Goal: Information Seeking & Learning: Learn about a topic

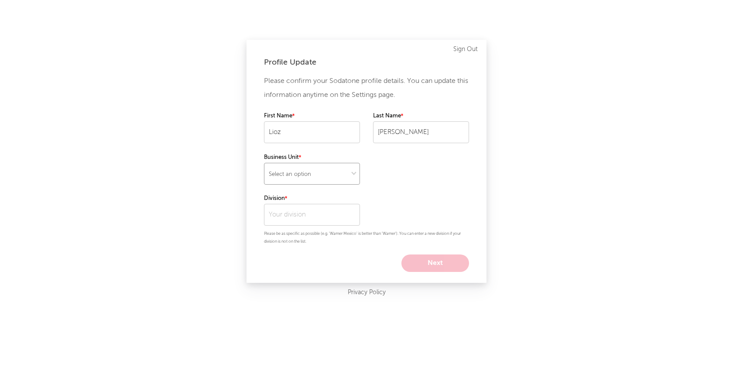
click at [343, 172] on select "Select an option" at bounding box center [312, 174] width 96 height 22
select select "recorded_music"
click at [264, 163] on select "Select an option" at bounding box center [312, 174] width 96 height 22
click at [331, 216] on input "text" at bounding box center [312, 215] width 96 height 22
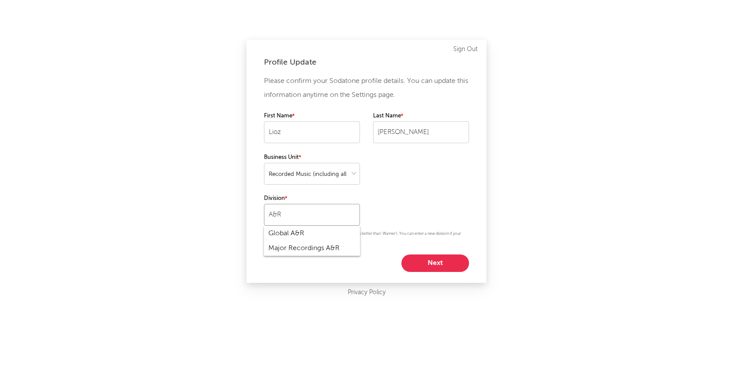
type input "A&R"
click at [399, 212] on div "Please confirm your Sodatone profile details. You can update this information a…" at bounding box center [366, 173] width 205 height 198
click at [421, 255] on button "Next" at bounding box center [435, 262] width 68 height 17
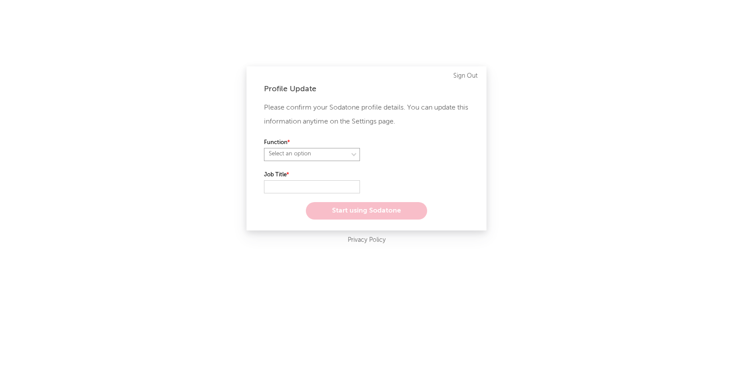
click at [341, 152] on select "Select an option" at bounding box center [312, 154] width 96 height 13
select select "anr"
click at [264, 148] on select "Select an option" at bounding box center [312, 154] width 96 height 13
click at [401, 160] on select "Select an option" at bounding box center [421, 154] width 96 height 13
select select "manager"
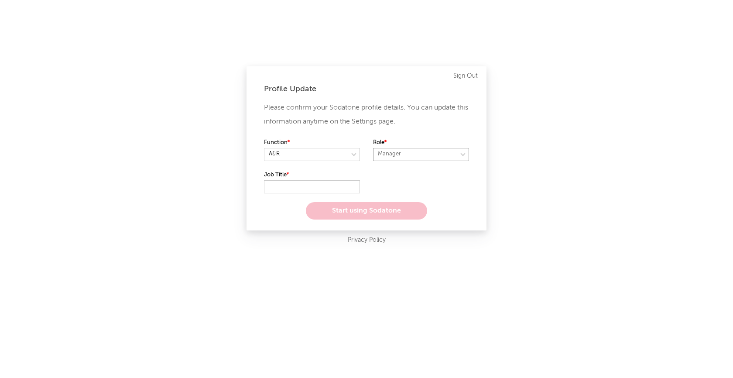
click at [373, 148] on select "Select an option" at bounding box center [421, 154] width 96 height 13
click at [303, 183] on input "text" at bounding box center [312, 186] width 96 height 13
type input "A&R"
click at [345, 207] on button "Start using Sodatone" at bounding box center [366, 210] width 121 height 17
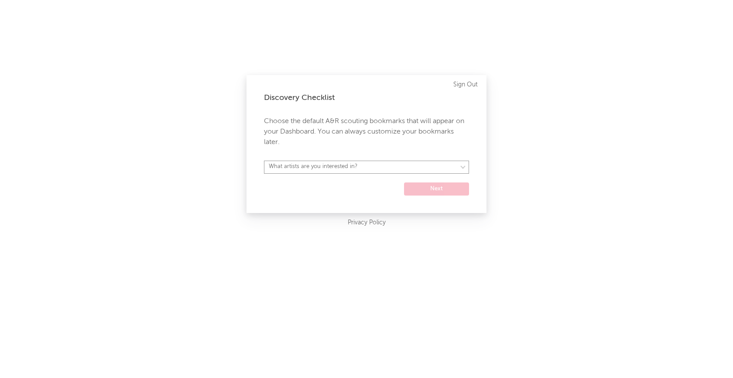
click at [401, 165] on select "What artists are you interested in? Argentina Asia General Australia Austria Be…" at bounding box center [366, 167] width 205 height 13
click at [427, 164] on select "What artists are you interested in? Argentina Asia General Australia Austria Be…" at bounding box center [366, 167] width 205 height 13
click at [264, 161] on select "What artists are you interested in? Argentina Asia General Australia Austria Be…" at bounding box center [366, 167] width 205 height 13
click at [419, 175] on form "Argentina Asia General Australia Austria Belgium Benelux Brasil Canada China Co…" at bounding box center [366, 178] width 205 height 35
click at [462, 168] on select "Argentina Asia General Australia Austria Belgium Benelux Brasil Canada China Co…" at bounding box center [366, 167] width 205 height 13
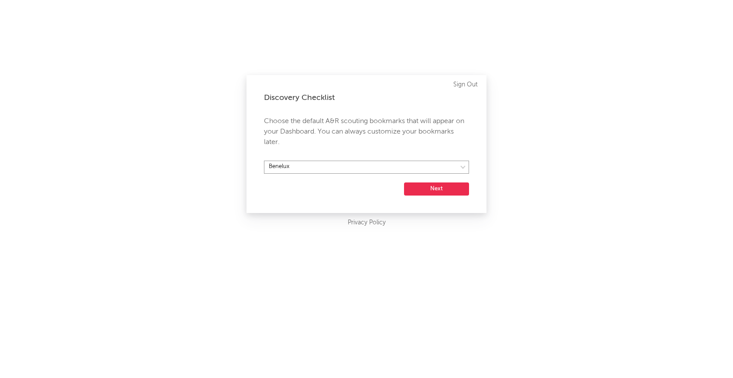
click at [264, 161] on select "Argentina Asia General Australia Austria Belgium Benelux Brasil Canada China Co…" at bounding box center [366, 167] width 205 height 13
click at [460, 168] on select "Argentina Asia General Australia Austria Belgium Benelux Brasil Canada China Co…" at bounding box center [366, 167] width 205 height 13
click at [264, 161] on select "Argentina Asia General Australia Austria Belgium Benelux Brasil Canada China Co…" at bounding box center [366, 167] width 205 height 13
click at [333, 164] on select "Argentina Asia General Australia Austria Belgium Benelux Brasil Canada China Co…" at bounding box center [366, 167] width 205 height 13
select select "28"
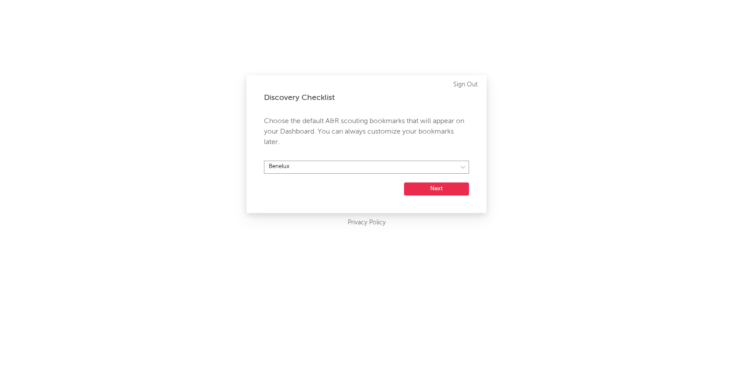
click at [264, 161] on select "Argentina Asia General Australia Austria Belgium Benelux Brasil Canada China Co…" at bounding box center [366, 167] width 205 height 13
click at [438, 184] on button "Next" at bounding box center [436, 188] width 65 height 13
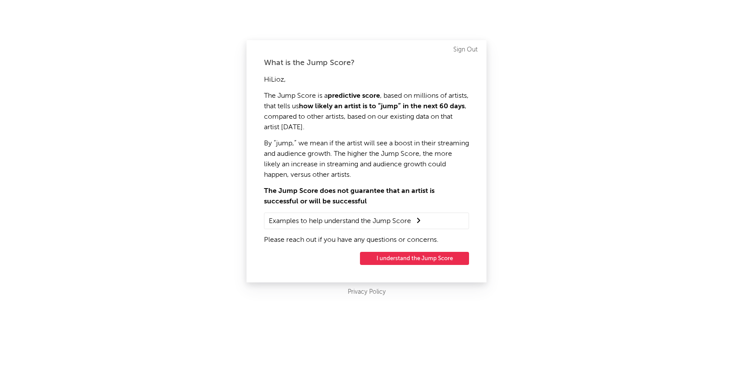
click at [411, 254] on button "I understand the Jump Score" at bounding box center [414, 258] width 109 height 13
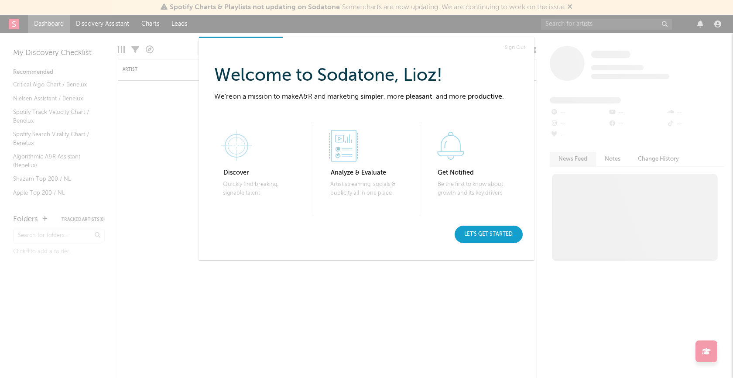
click at [475, 230] on div "Let's get started" at bounding box center [489, 234] width 68 height 17
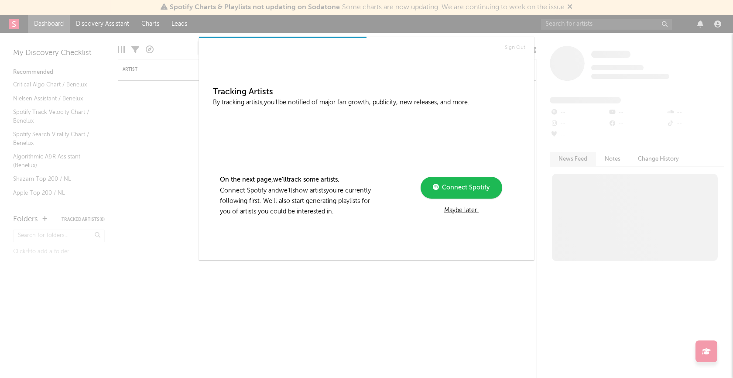
click at [460, 210] on div "Maybe later." at bounding box center [461, 210] width 117 height 10
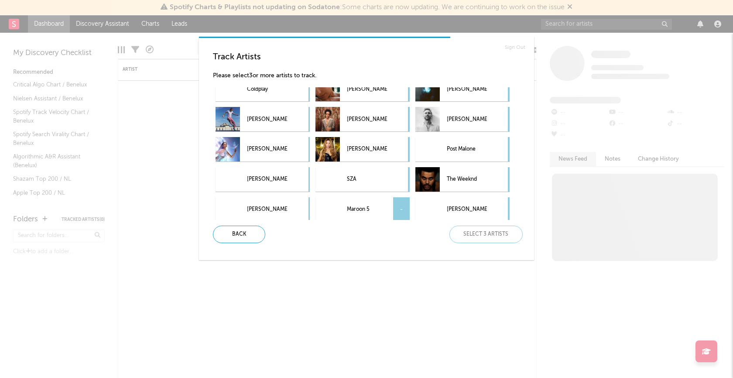
scroll to position [197, 0]
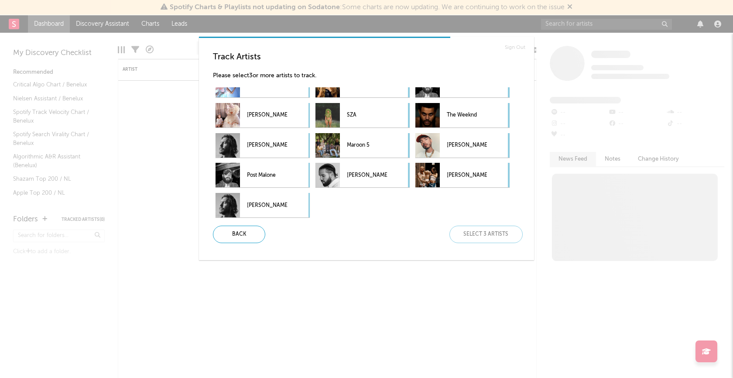
click at [268, 201] on p "Calvin Harris" at bounding box center [267, 206] width 40 height 20
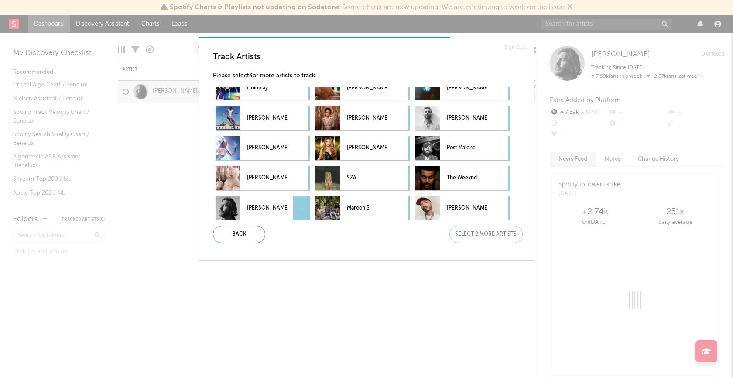
scroll to position [131, 0]
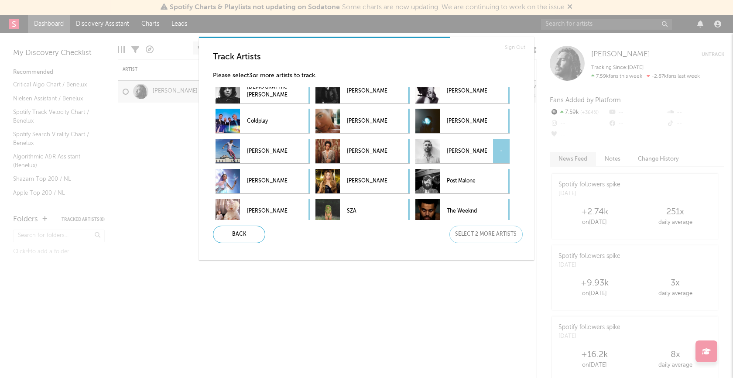
click at [435, 153] on div at bounding box center [427, 151] width 24 height 24
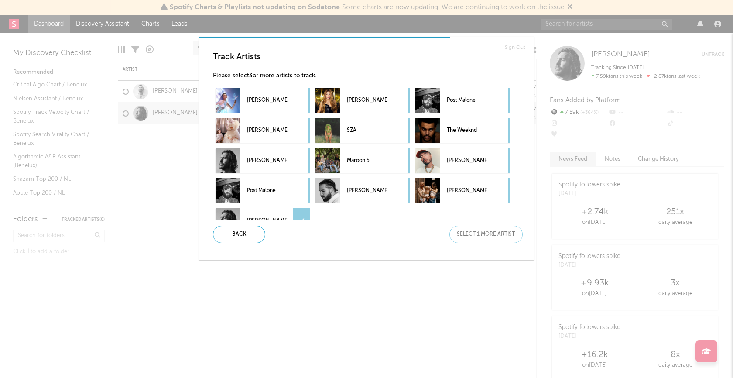
scroll to position [173, 0]
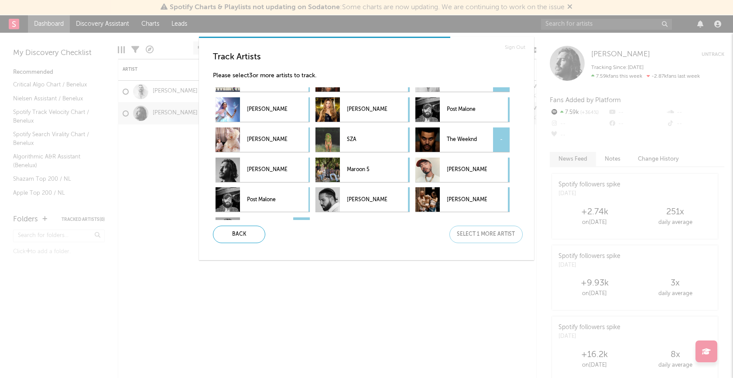
click at [445, 132] on div "The Weeknd -" at bounding box center [451, 139] width 72 height 24
click at [478, 238] on div "Next" at bounding box center [486, 234] width 73 height 17
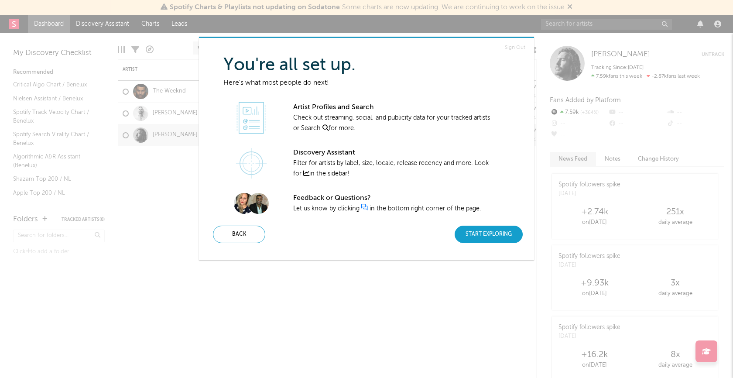
click at [498, 236] on div "Start Exploring" at bounding box center [489, 234] width 68 height 17
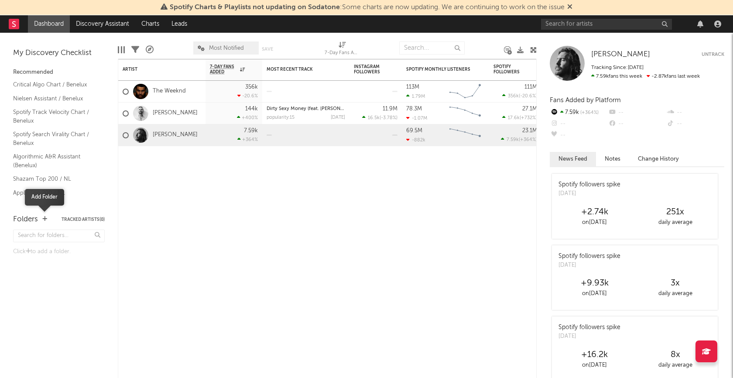
click at [44, 218] on icon "button" at bounding box center [44, 219] width 5 height 6
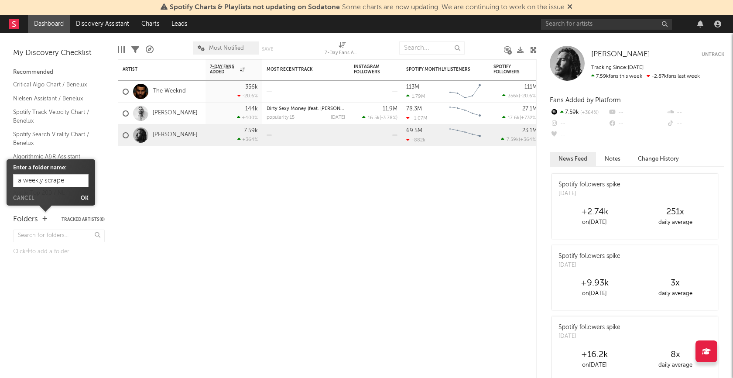
click at [24, 180] on input "a weekly scrape" at bounding box center [50, 180] width 75 height 13
type input "a spinnin weekly scrape"
click at [85, 198] on button "Ok" at bounding box center [85, 198] width 8 height 5
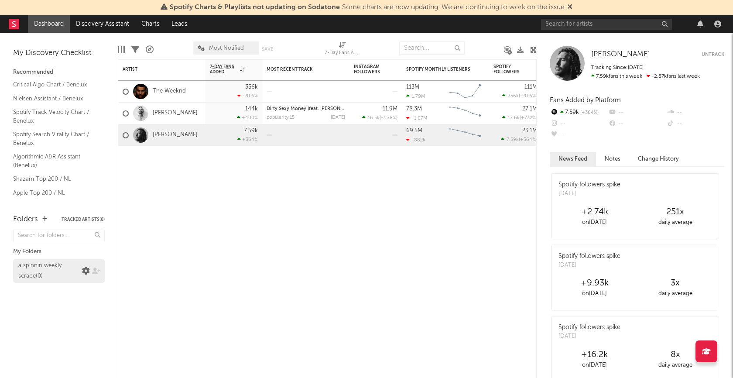
click at [87, 271] on icon at bounding box center [86, 271] width 8 height 8
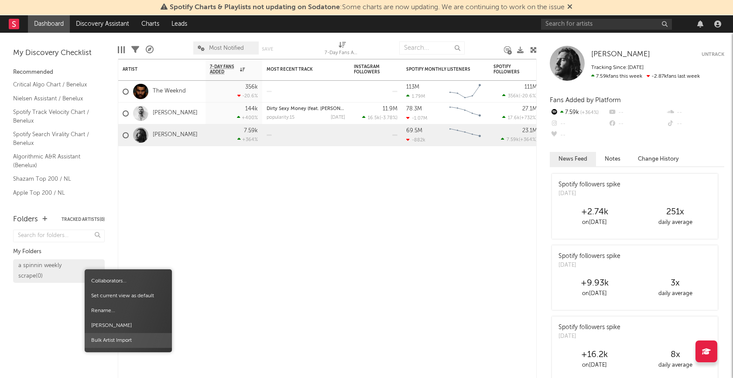
click at [112, 341] on span "Bulk Artist Import" at bounding box center [128, 340] width 87 height 15
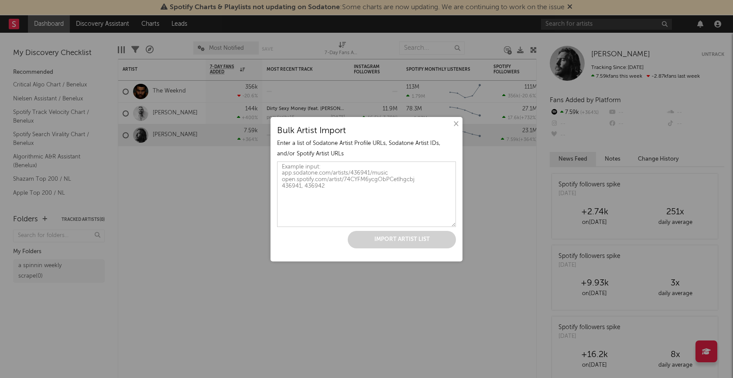
click at [353, 185] on textarea at bounding box center [366, 193] width 179 height 65
paste textarea "https://open.spotify.com/artist/5kEeYn5KjC8MFWrv3jDuHv https://open.spotify.com…"
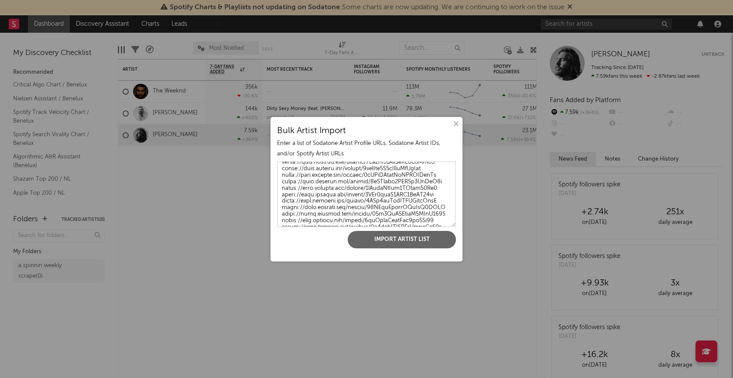
scroll to position [6626, 0]
type textarea "https://open.spotify.com/artist/5kEeYn5KjC8MFWrv3jDuHv https://open.spotify.com…"
click at [392, 244] on button "Import Artist List" at bounding box center [402, 239] width 108 height 17
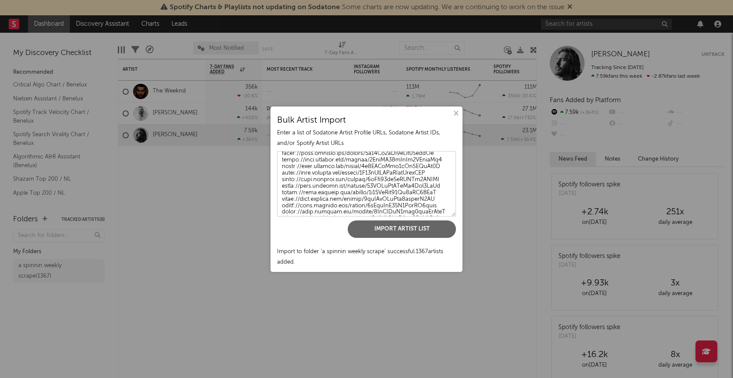
click at [456, 113] on button "×" at bounding box center [456, 114] width 10 height 10
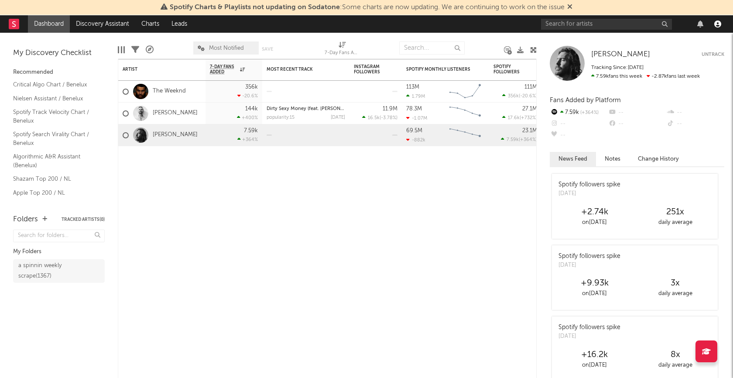
click at [716, 25] on icon "button" at bounding box center [717, 24] width 7 height 7
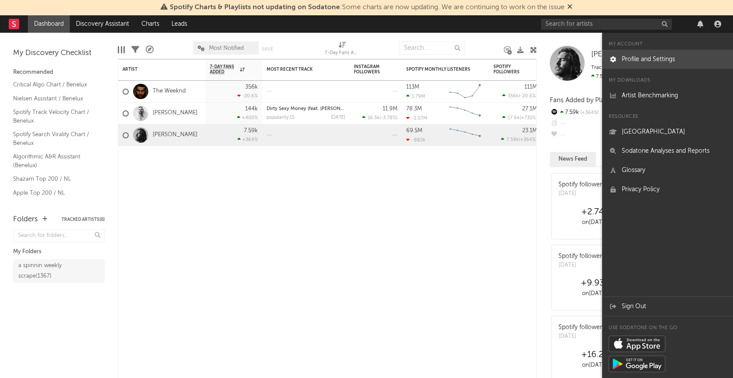
click at [668, 60] on link "Profile and Settings" at bounding box center [667, 59] width 131 height 19
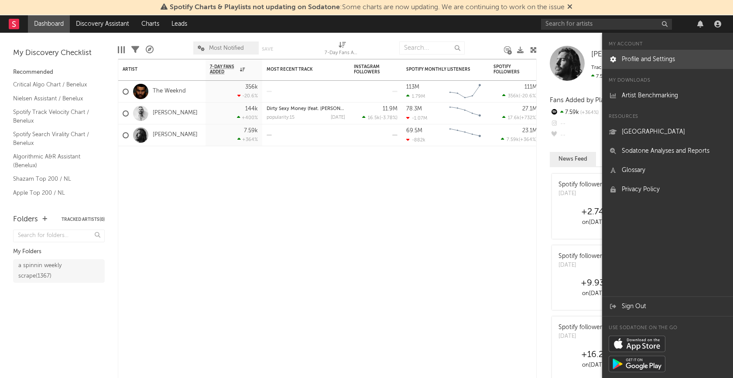
select select "recorded_music"
select select "manager"
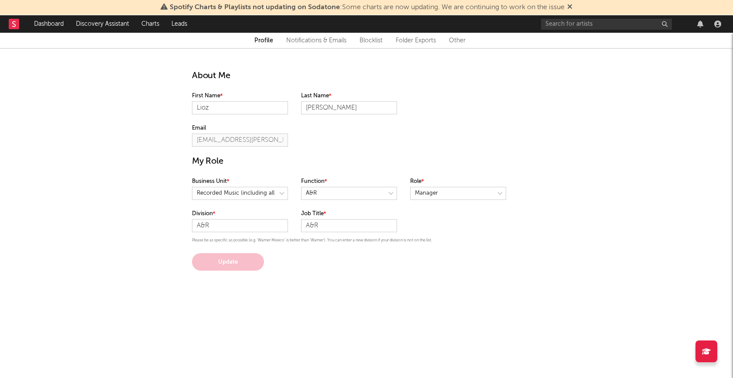
click at [15, 24] on rect at bounding box center [14, 24] width 10 height 10
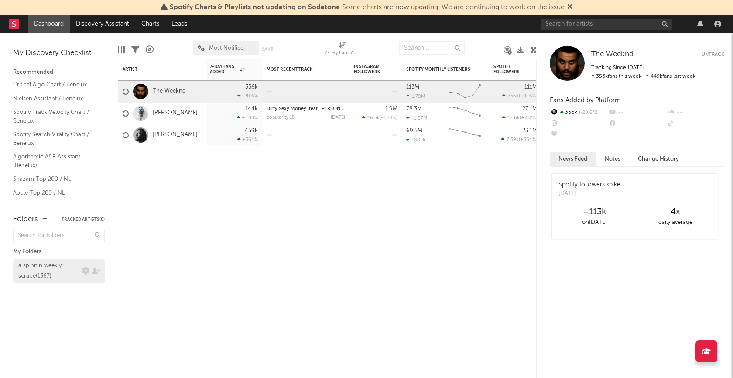
click at [69, 276] on div "a spinnin weekly scrape ( 1367 )" at bounding box center [49, 271] width 62 height 21
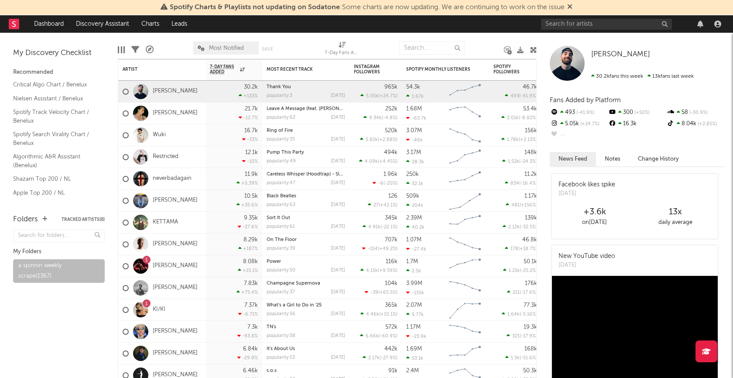
click at [127, 47] on div "Edit Columns Filters A&R Pipeline Most Notified Save Save as 7-Day Fans Added (…" at bounding box center [327, 46] width 419 height 26
click at [124, 48] on div at bounding box center [124, 49] width 1 height 7
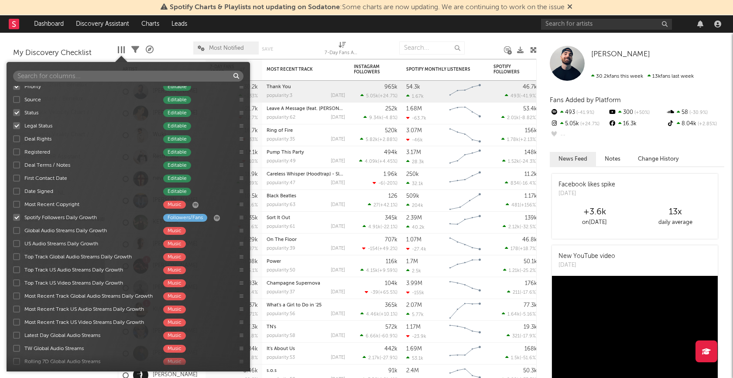
scroll to position [518, 0]
click at [17, 228] on div "7-Day Fans Added Followers/Fans Most Recent Track Music Instagram Followers Fol…" at bounding box center [129, 225] width 244 height 279
click at [17, 229] on div at bounding box center [16, 229] width 7 height 7
click at [13, 229] on input "Global Audio Streams Daily Growth Music" at bounding box center [13, 229] width 0 height 9
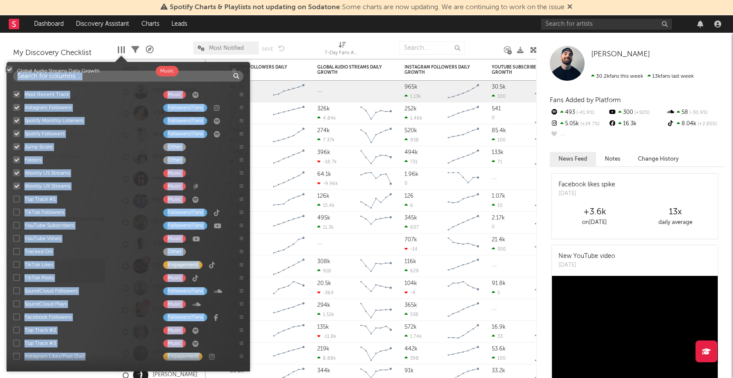
scroll to position [0, 0]
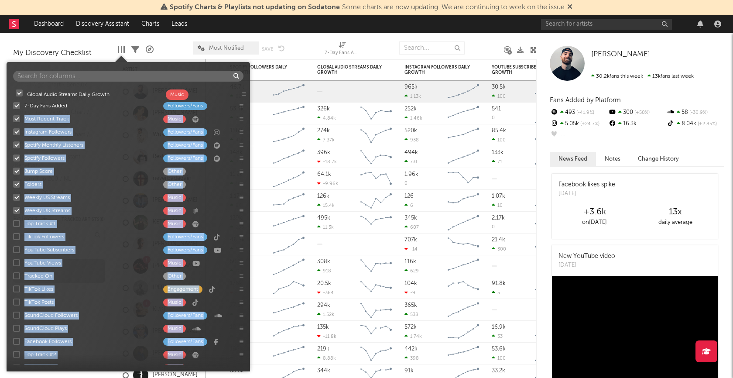
drag, startPoint x: 240, startPoint y: 228, endPoint x: 242, endPoint y: 93, distance: 134.9
click at [242, 93] on div "7-Day Fans Added Followers/Fans Most Recent Track Music Instagram Followers Fol…" at bounding box center [129, 225] width 244 height 279
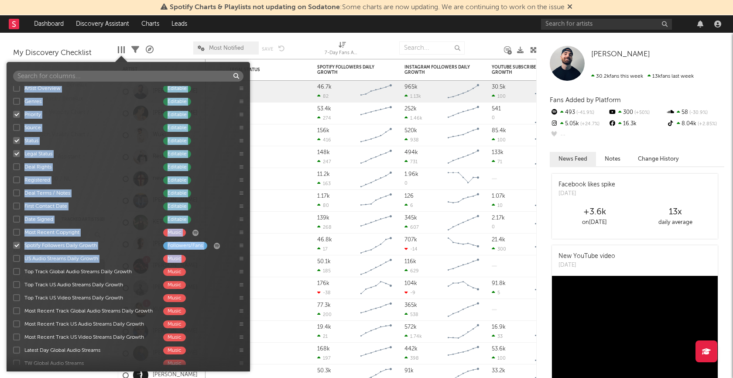
scroll to position [504, 0]
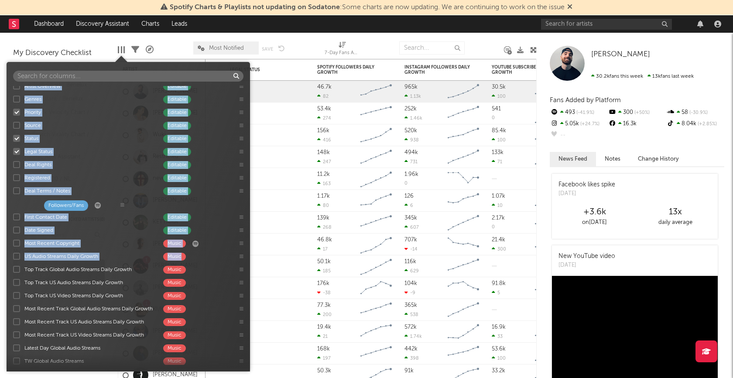
click at [123, 204] on div "Global Audio Streams Daily Growth Music 7-Day Fans Added Followers/Fans Most Re…" at bounding box center [129, 225] width 244 height 279
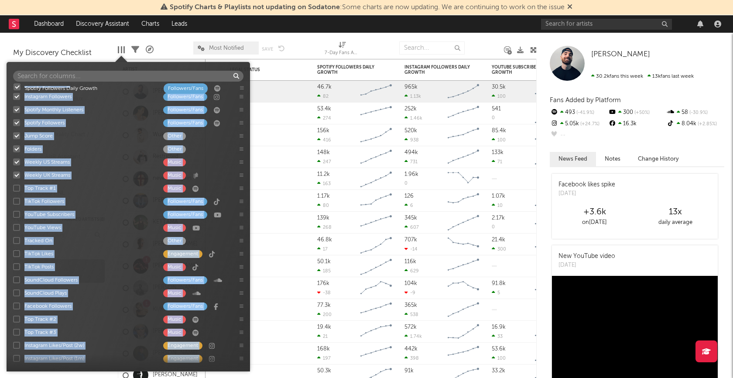
scroll to position [0, 0]
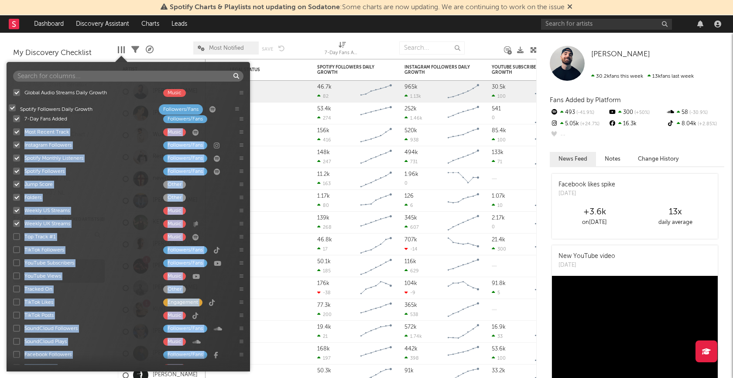
drag, startPoint x: 241, startPoint y: 203, endPoint x: 237, endPoint y: 107, distance: 96.1
click at [237, 107] on div "Global Audio Streams Daily Growth Music 7-Day Fans Added Followers/Fans Most Re…" at bounding box center [129, 225] width 244 height 279
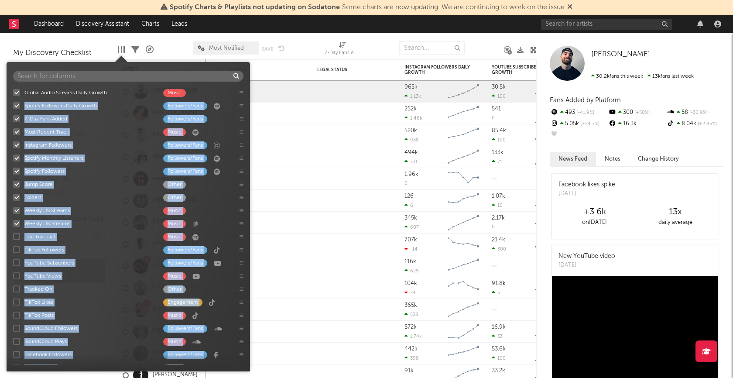
click at [242, 107] on icon at bounding box center [242, 105] width 4 height 4
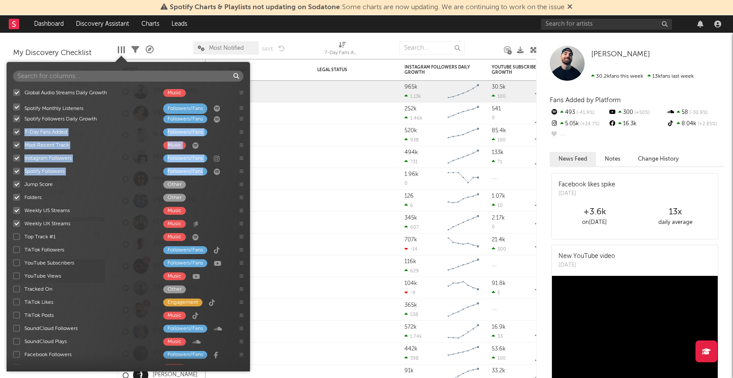
drag, startPoint x: 241, startPoint y: 157, endPoint x: 241, endPoint y: 106, distance: 51.1
click at [241, 106] on div "Global Audio Streams Daily Growth Music Spotify Followers Daily Growth Follower…" at bounding box center [129, 225] width 244 height 279
click at [240, 106] on icon at bounding box center [242, 105] width 4 height 4
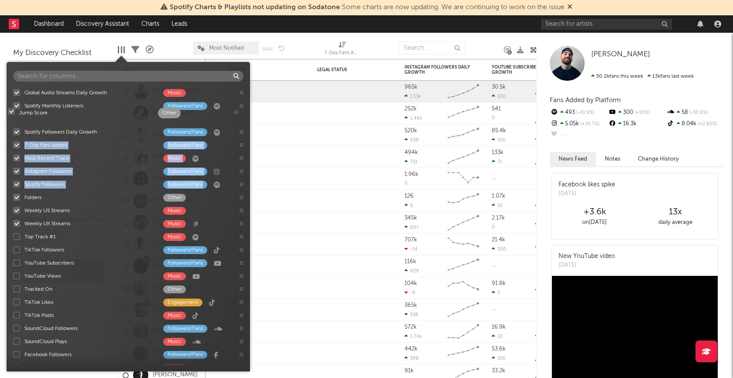
drag, startPoint x: 241, startPoint y: 185, endPoint x: 236, endPoint y: 113, distance: 71.8
click at [236, 113] on div "Global Audio Streams Daily Growth Music Spotify Monthly Listeners Followers/Fan…" at bounding box center [129, 225] width 244 height 279
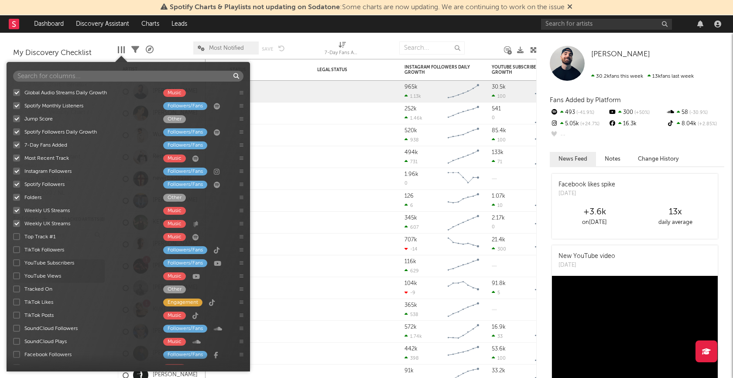
click at [239, 118] on div "Global Audio Streams Daily Growth Music Spotify Monthly Listeners Followers/Fan…" at bounding box center [129, 225] width 244 height 279
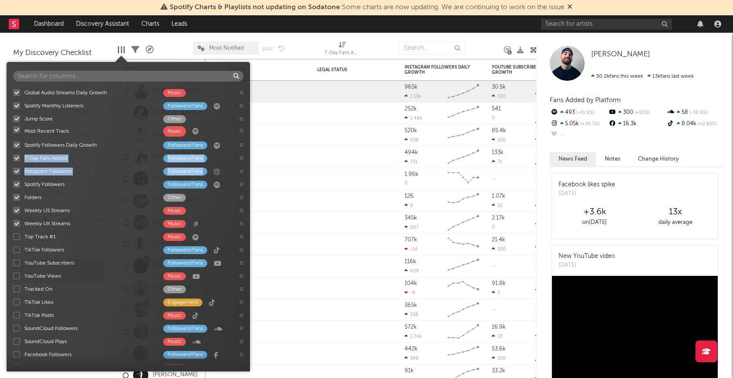
drag, startPoint x: 240, startPoint y: 157, endPoint x: 240, endPoint y: 129, distance: 27.9
click at [240, 129] on div "Global Audio Streams Daily Growth Music Spotify Monthly Listeners Followers/Fan…" at bounding box center [129, 225] width 244 height 279
click at [240, 130] on icon at bounding box center [242, 132] width 4 height 4
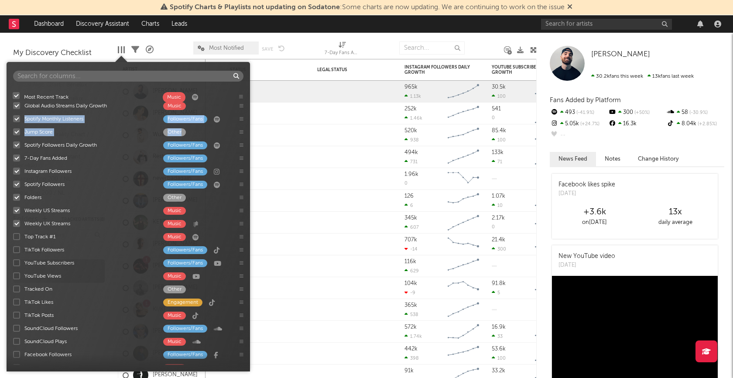
drag, startPoint x: 240, startPoint y: 133, endPoint x: 240, endPoint y: 96, distance: 36.2
click at [240, 96] on div "Global Audio Streams Daily Growth Music Spotify Monthly Listeners Followers/Fan…" at bounding box center [129, 225] width 244 height 279
click at [240, 95] on div "Most Recent Track Music Global Audio Streams Daily Growth Music Spotify Monthly…" at bounding box center [129, 225] width 244 height 279
click at [305, 44] on div at bounding box center [305, 48] width 27 height 22
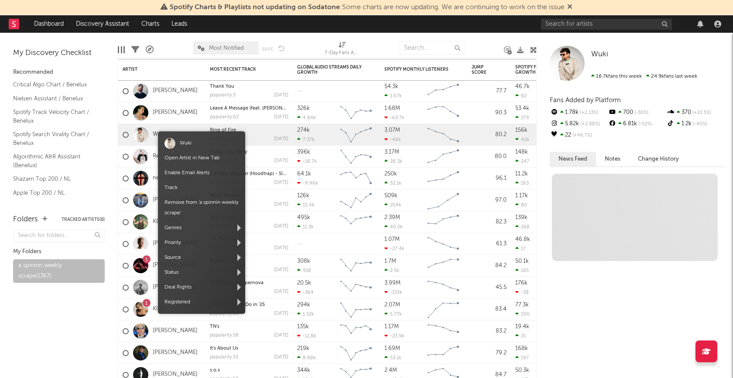
click at [180, 157] on link "Open Artist in New Tab" at bounding box center [192, 157] width 55 height 5
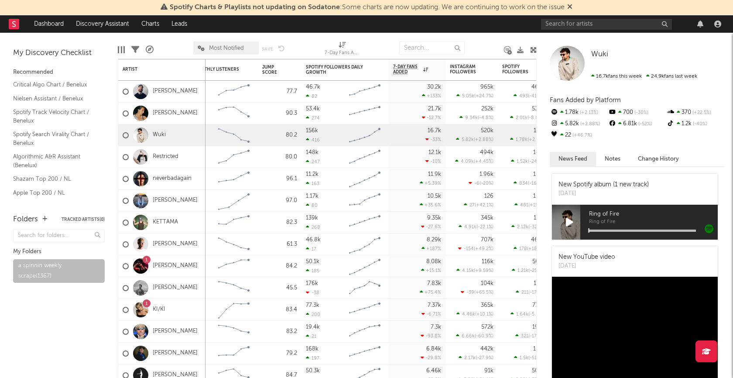
click at [136, 48] on icon at bounding box center [135, 50] width 8 height 8
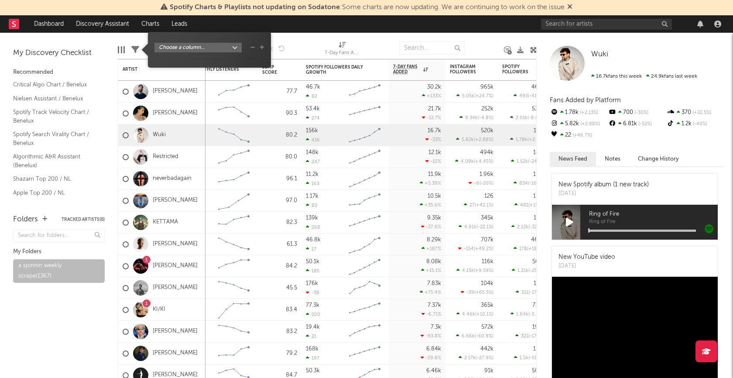
click at [233, 47] on body "Spotify Charts & Playlists not updating on Sodatone : Some charts are now updat…" at bounding box center [366, 189] width 733 height 378
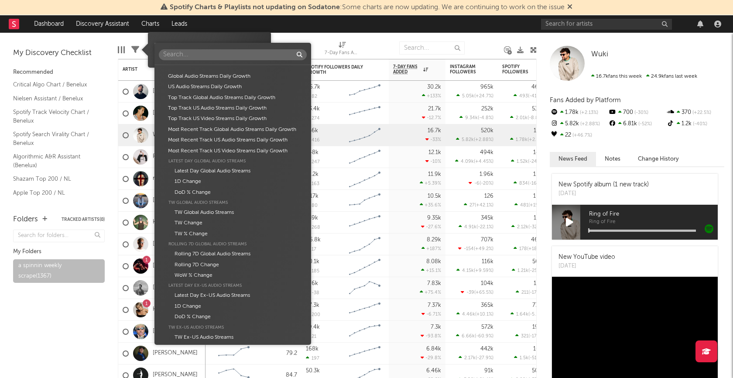
scroll to position [548, 0]
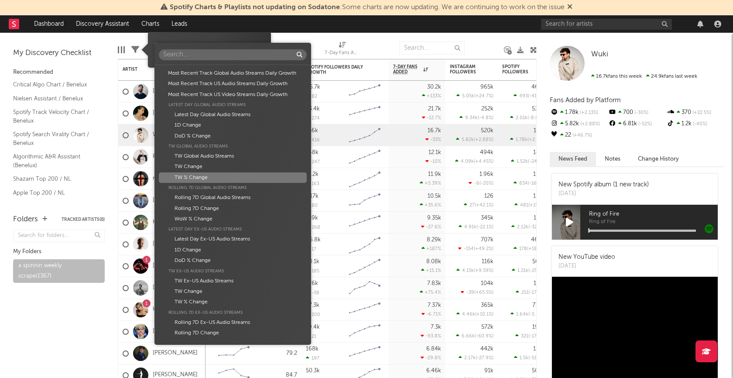
click at [217, 176] on div "TW % Change" at bounding box center [233, 177] width 148 height 10
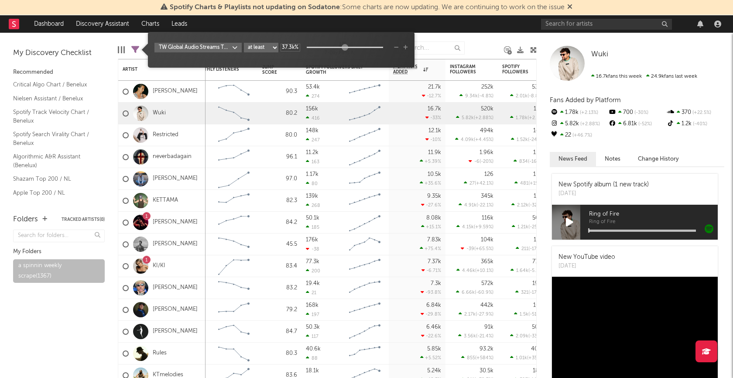
drag, startPoint x: 305, startPoint y: 47, endPoint x: 344, endPoint y: 48, distance: 38.4
click at [344, 48] on div at bounding box center [345, 47] width 7 height 7
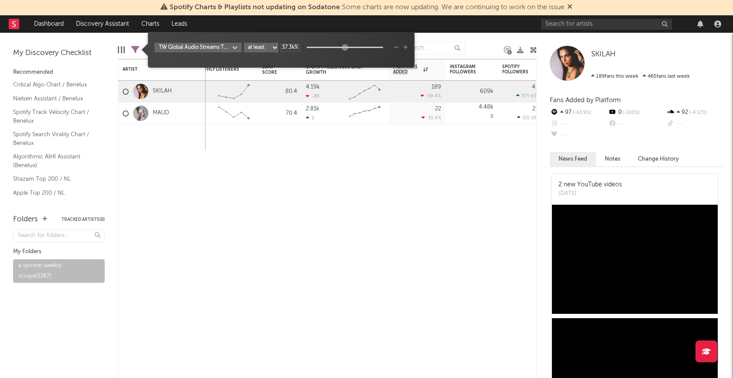
drag, startPoint x: 295, startPoint y: 48, endPoint x: 276, endPoint y: 48, distance: 19.2
click at [276, 48] on div "TW Global Audio Streams TW % Change at least at most between 37.3k%" at bounding box center [281, 48] width 254 height 10
type input "30%"
click at [302, 62] on div "TW Global Audio Streams TW % Change at least at most between 30%" at bounding box center [281, 53] width 254 height 21
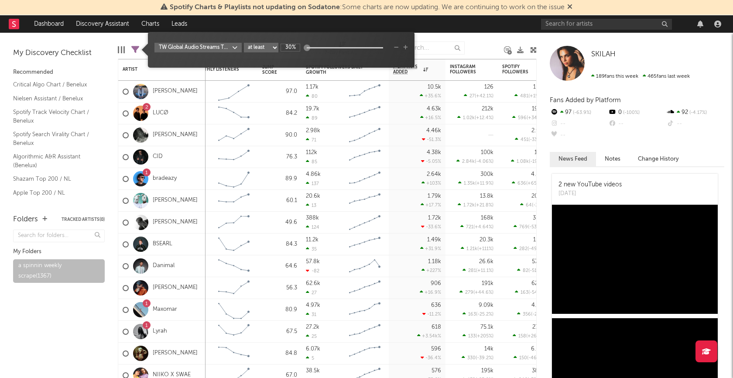
click at [436, 36] on div "Edit Columns Filters ( 43 of 1,367 ) A&R Pipeline Most Notified Save Save as 7-…" at bounding box center [327, 46] width 419 height 26
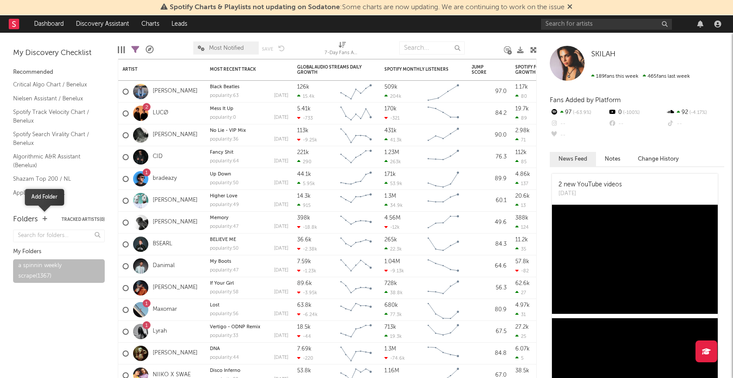
click at [43, 220] on icon "button" at bounding box center [44, 219] width 5 height 6
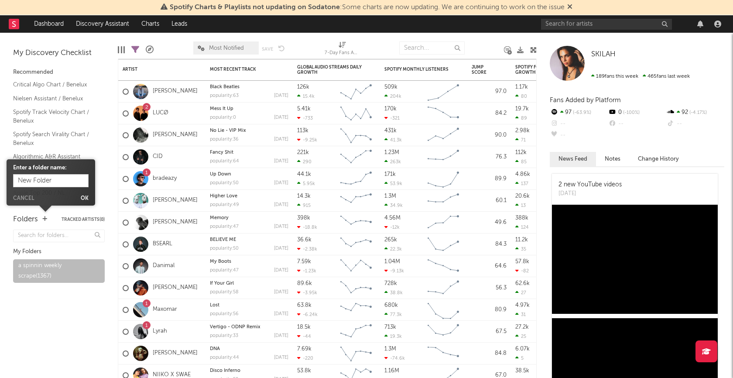
type input "E"
click at [44, 182] on input "Watching" at bounding box center [50, 180] width 75 height 13
type input "a watching"
click at [83, 195] on form "Enter a folder name: a watching Cancel Ok" at bounding box center [50, 183] width 75 height 38
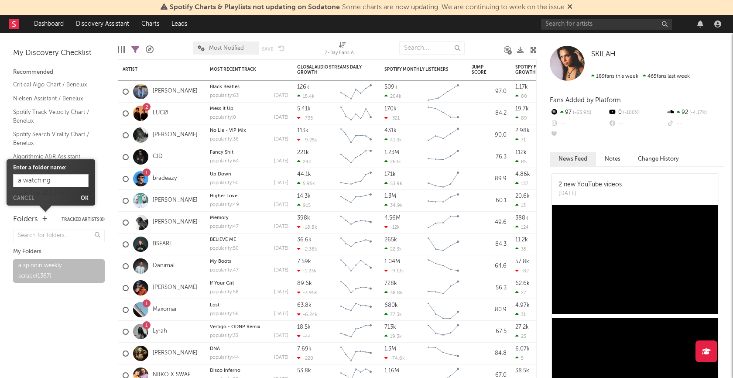
click at [84, 203] on div "Enter a folder name: a watching Cancel Ok" at bounding box center [51, 182] width 89 height 46
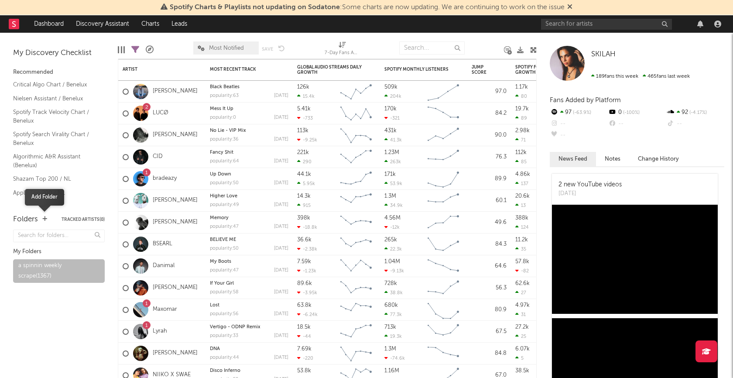
click at [44, 221] on icon "button" at bounding box center [44, 219] width 5 height 6
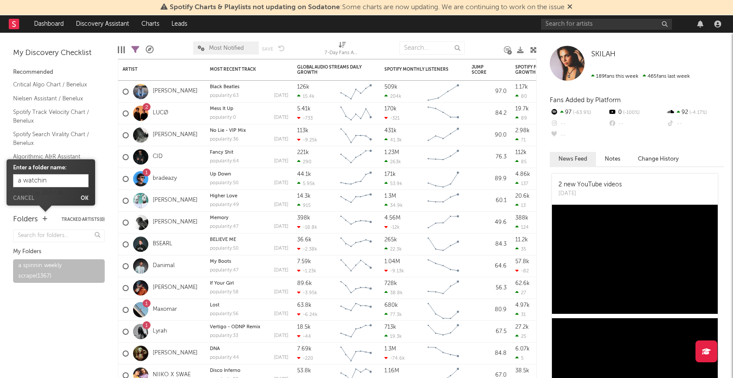
type input "a watching"
click at [83, 199] on button "Ok" at bounding box center [85, 198] width 8 height 5
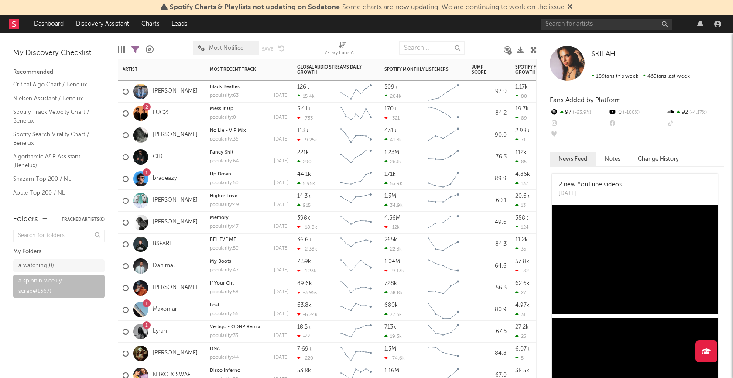
click at [185, 138] on div "Harry T" at bounding box center [161, 135] width 87 height 22
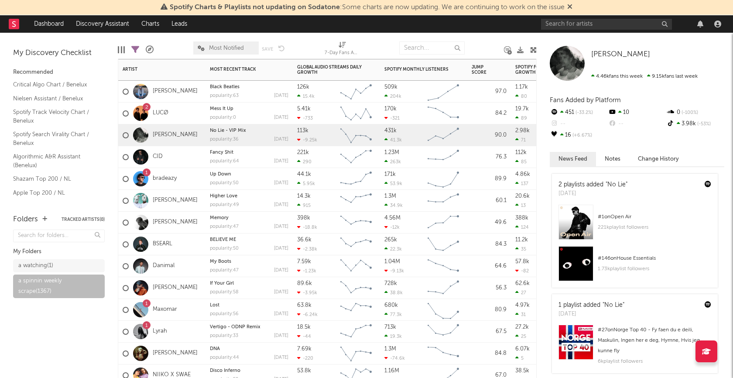
click at [195, 177] on div "1 bradeazy" at bounding box center [161, 179] width 87 height 22
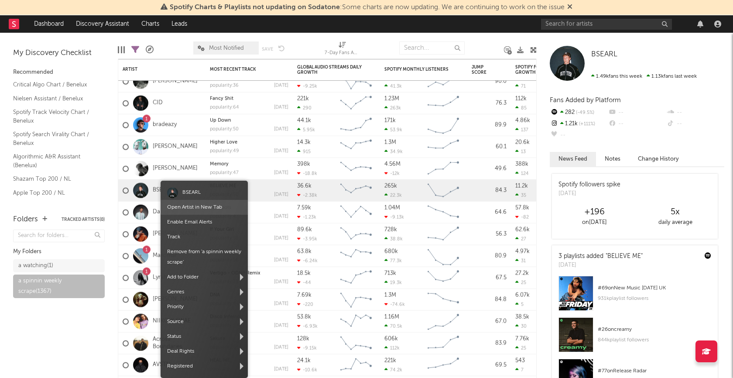
click at [185, 206] on link "Open Artist in New Tab" at bounding box center [194, 207] width 55 height 5
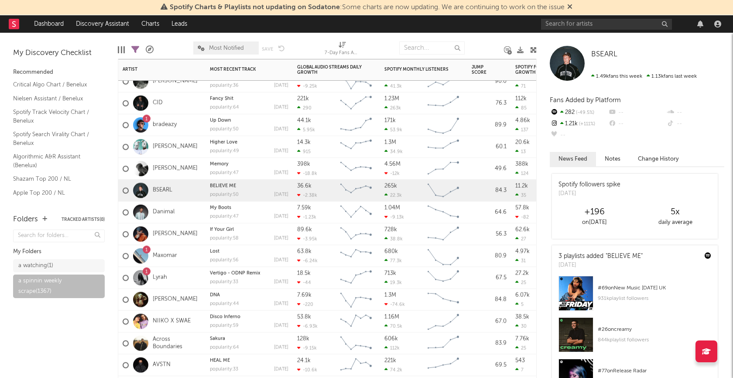
click at [188, 190] on div "BSEARL" at bounding box center [161, 191] width 87 height 22
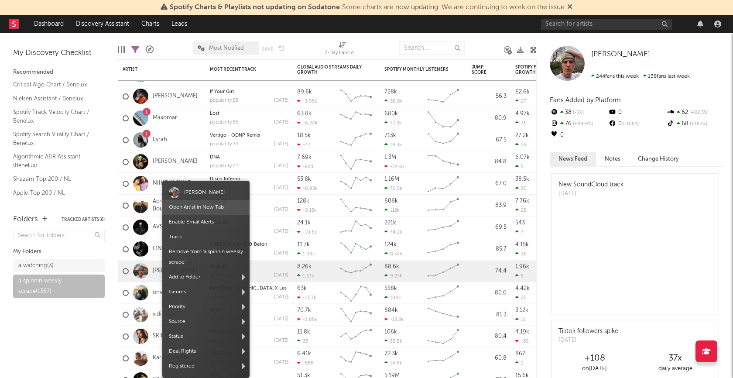
click at [211, 209] on link "Open Artist in New Tab" at bounding box center [196, 207] width 55 height 5
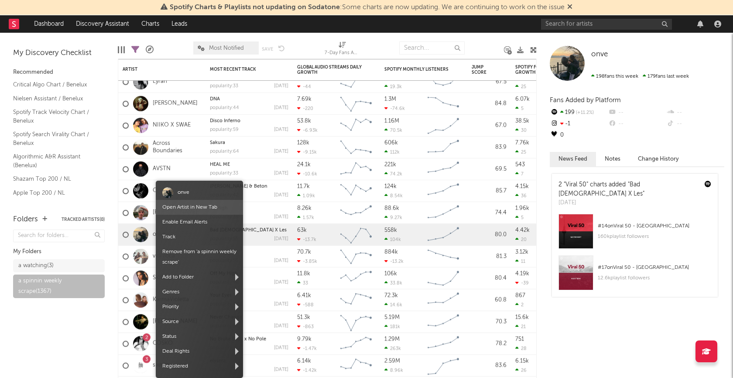
click at [186, 210] on span "Open Artist in New Tab" at bounding box center [199, 207] width 87 height 15
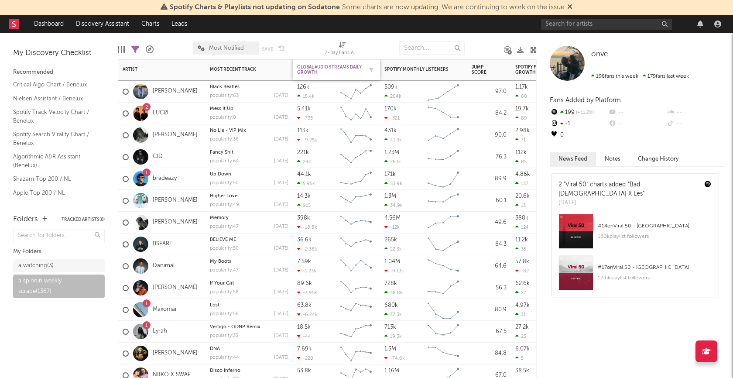
click at [326, 69] on div "Global Audio Streams Daily Growth" at bounding box center [329, 70] width 65 height 10
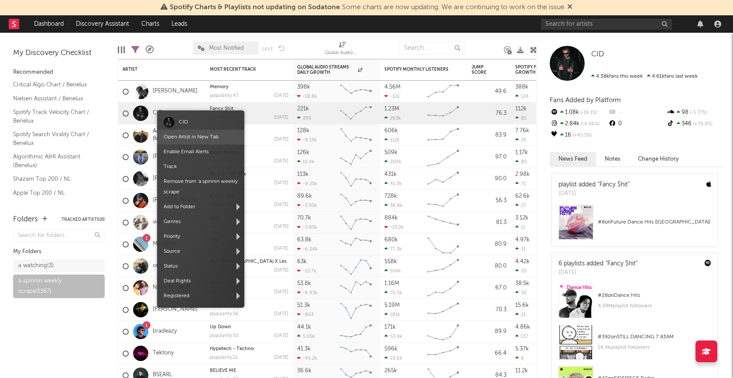
click at [178, 135] on link "Open Artist in New Tab" at bounding box center [191, 136] width 55 height 5
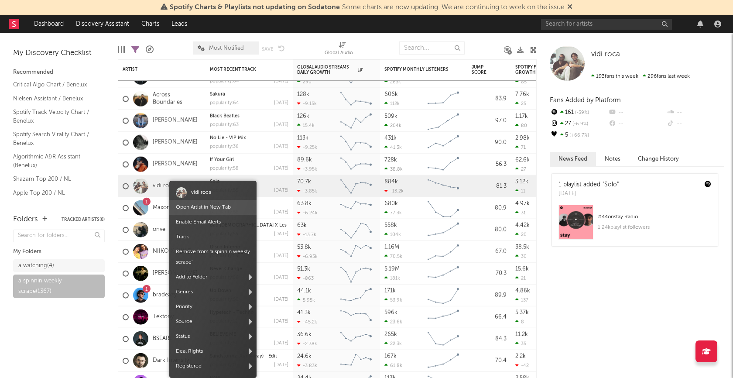
click at [191, 206] on link "Open Artist in New Tab" at bounding box center [203, 207] width 55 height 5
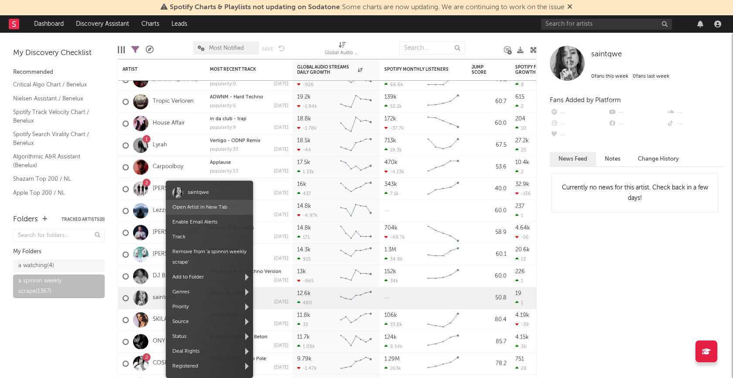
click at [211, 207] on link "Open Artist in New Tab" at bounding box center [199, 207] width 55 height 5
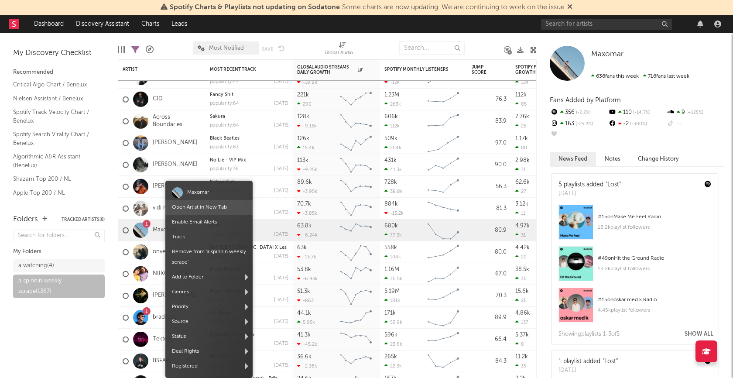
click at [194, 211] on span "Open Artist in New Tab" at bounding box center [208, 207] width 87 height 15
click at [194, 206] on link "Open Artist in New Tab" at bounding box center [199, 207] width 55 height 5
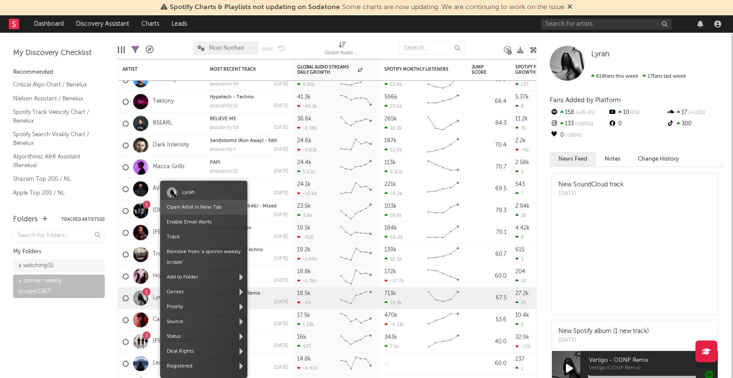
click at [199, 211] on span "Open Artist in New Tab" at bounding box center [203, 207] width 87 height 15
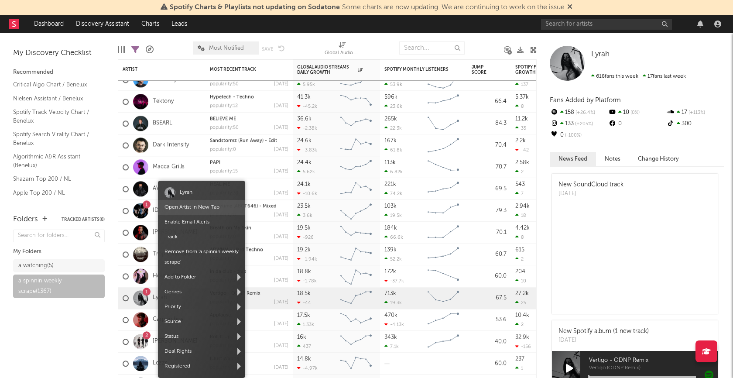
click at [197, 209] on span "Open Artist in New Tab" at bounding box center [201, 207] width 87 height 15
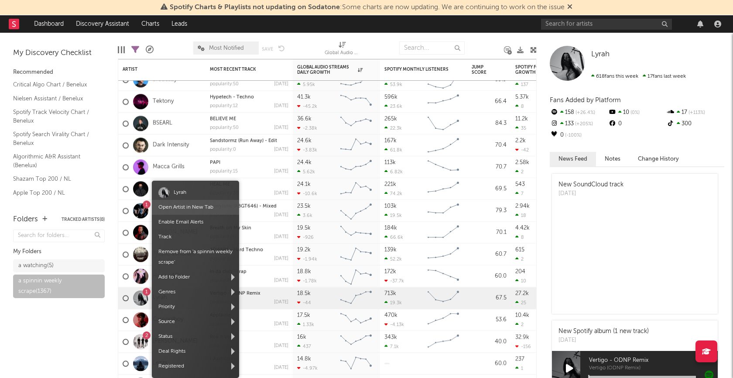
click at [182, 209] on link "Open Artist in New Tab" at bounding box center [185, 207] width 55 height 5
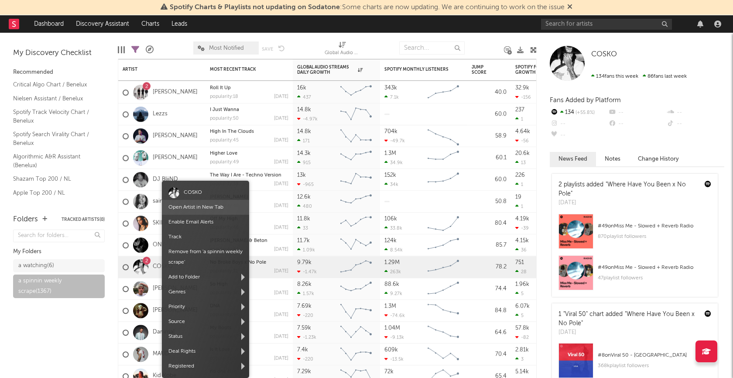
click at [186, 207] on link "Open Artist in New Tab" at bounding box center [195, 207] width 55 height 5
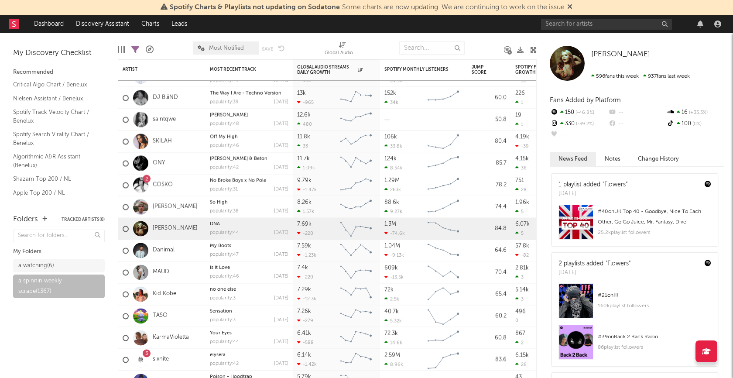
click at [185, 209] on link "Open Artist in New Tab" at bounding box center [190, 207] width 55 height 5
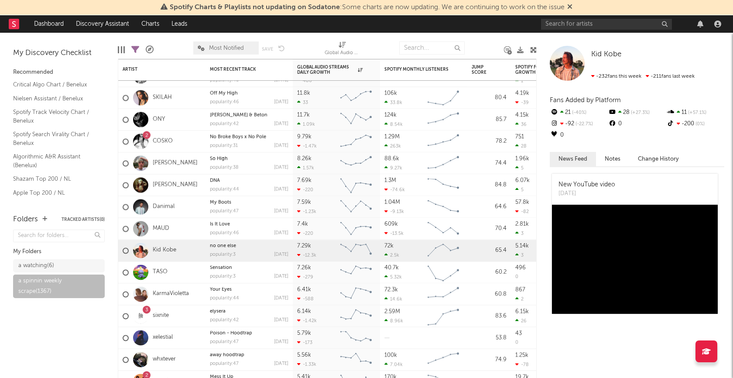
click at [188, 206] on link "Open Artist in New Tab" at bounding box center [195, 207] width 55 height 5
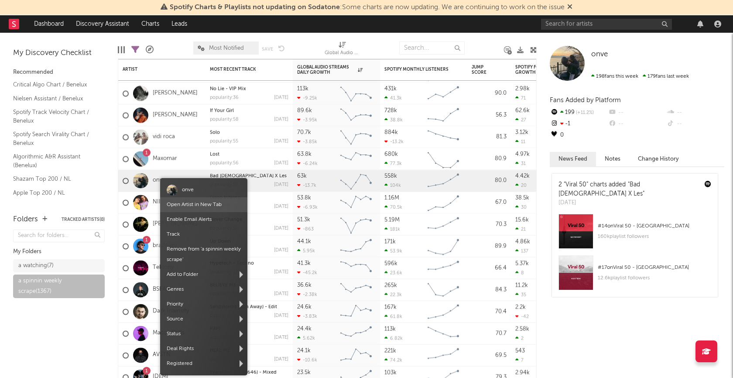
click at [185, 201] on span "Open Artist in New Tab" at bounding box center [203, 204] width 87 height 15
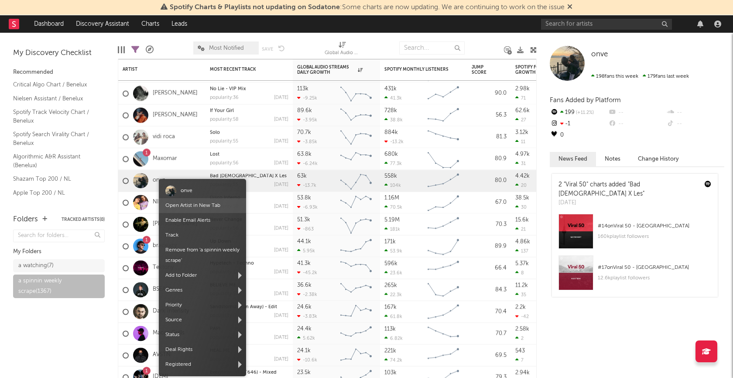
click at [182, 206] on link "Open Artist in New Tab" at bounding box center [192, 205] width 55 height 5
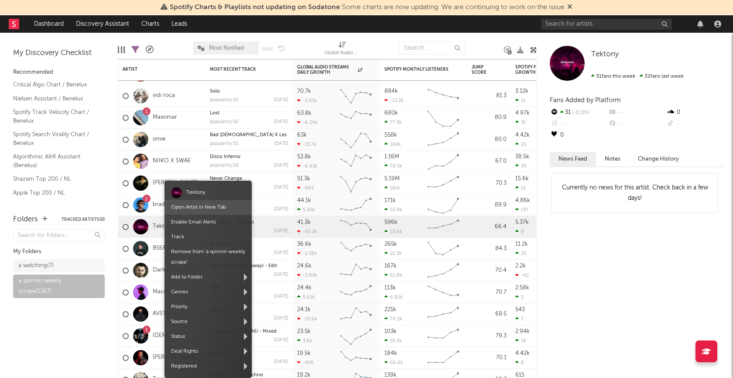
click at [201, 212] on span "Open Artist in New Tab" at bounding box center [208, 207] width 87 height 15
click at [188, 205] on link "Open Artist in New Tab" at bounding box center [198, 207] width 55 height 5
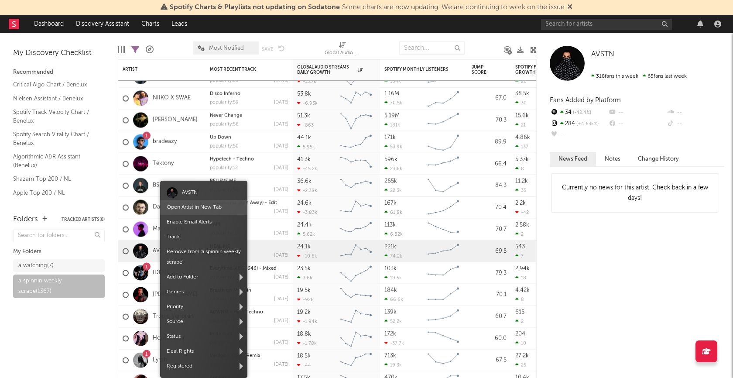
click at [197, 209] on link "Open Artist in New Tab" at bounding box center [194, 207] width 55 height 5
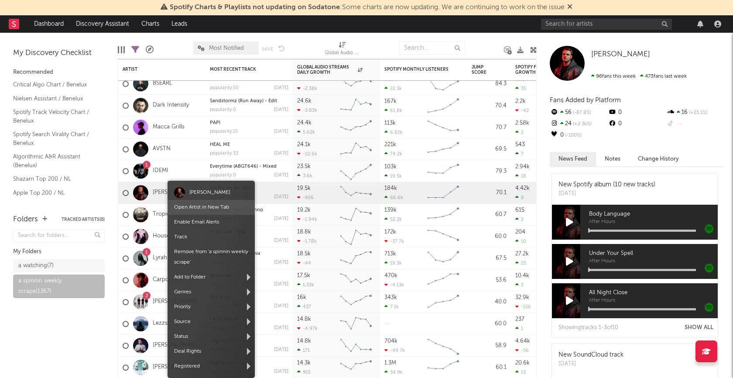
click at [193, 206] on div "Julian Cross Open Artist in New Tab Enable Email Alerts Track Remove from ' a s…" at bounding box center [211, 279] width 87 height 197
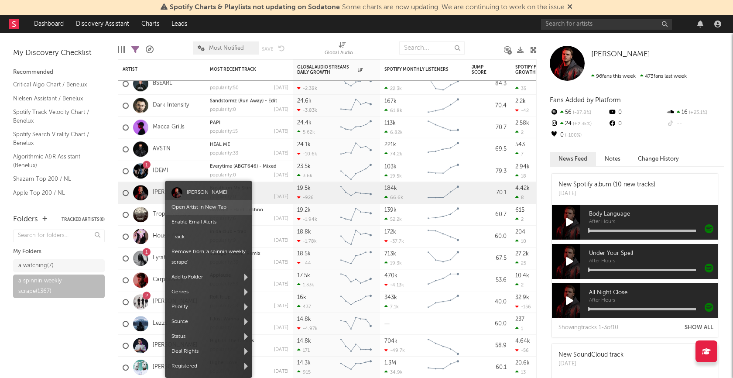
click at [192, 207] on link "Open Artist in New Tab" at bounding box center [199, 207] width 55 height 5
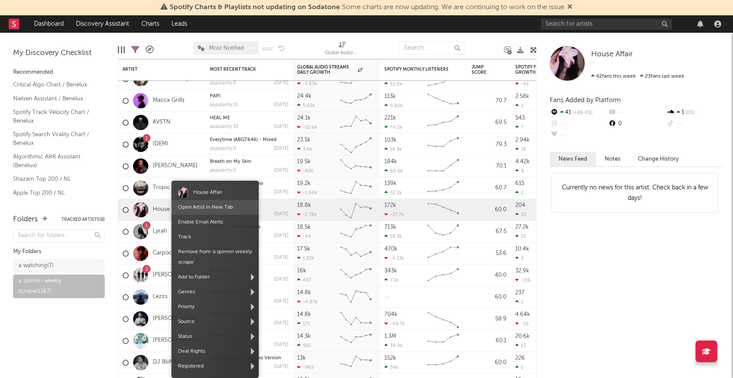
click at [201, 209] on link "Open Artist in New Tab" at bounding box center [205, 207] width 55 height 5
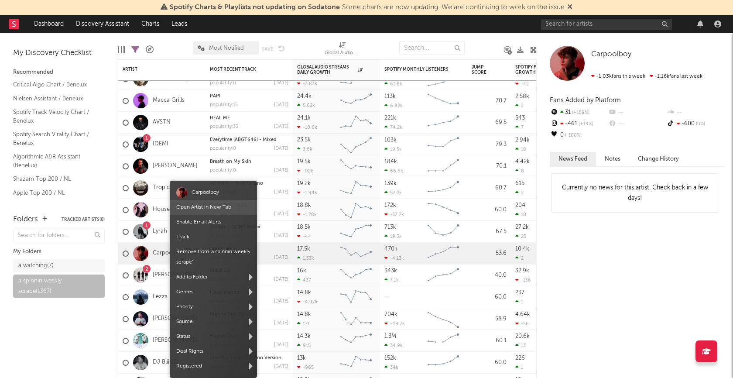
click at [206, 204] on span "Open Artist in New Tab" at bounding box center [213, 207] width 87 height 15
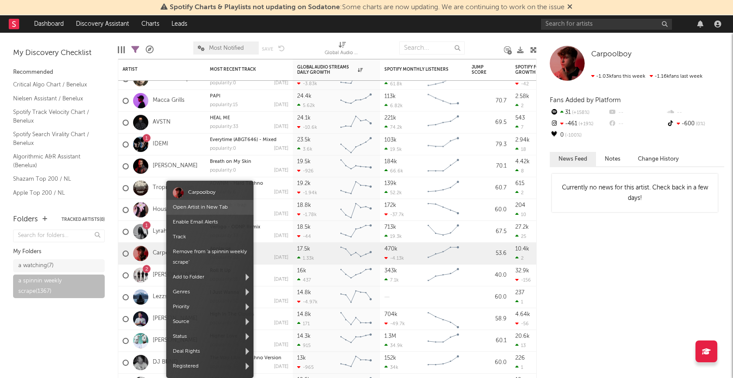
click at [211, 205] on link "Open Artist in New Tab" at bounding box center [200, 207] width 55 height 5
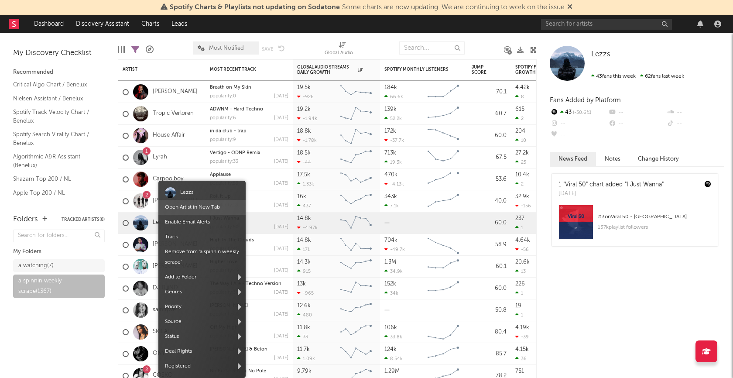
click at [183, 206] on link "Open Artist in New Tab" at bounding box center [192, 207] width 55 height 5
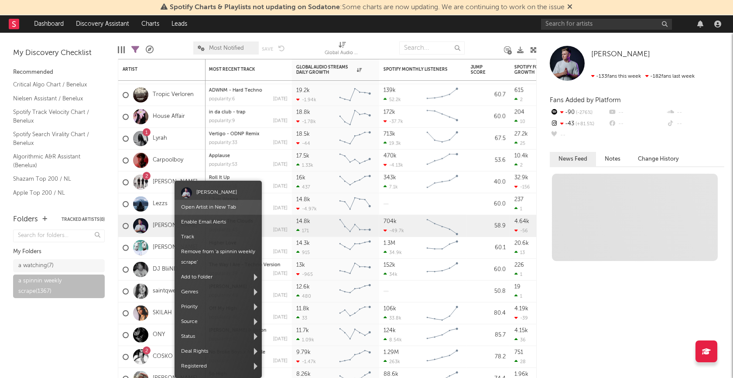
click at [202, 208] on link "Open Artist in New Tab" at bounding box center [208, 207] width 55 height 5
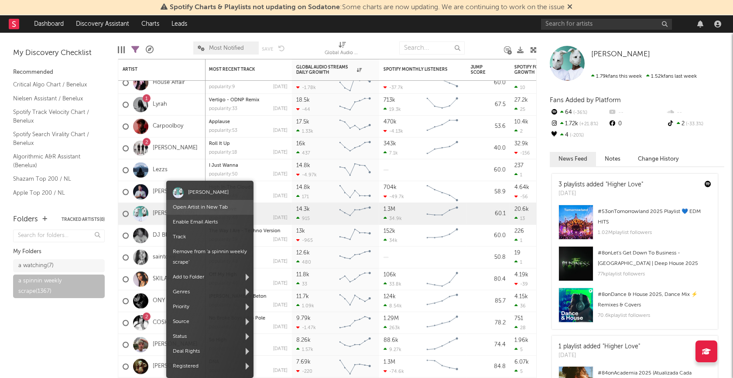
click at [188, 209] on link "Open Artist in New Tab" at bounding box center [200, 207] width 55 height 5
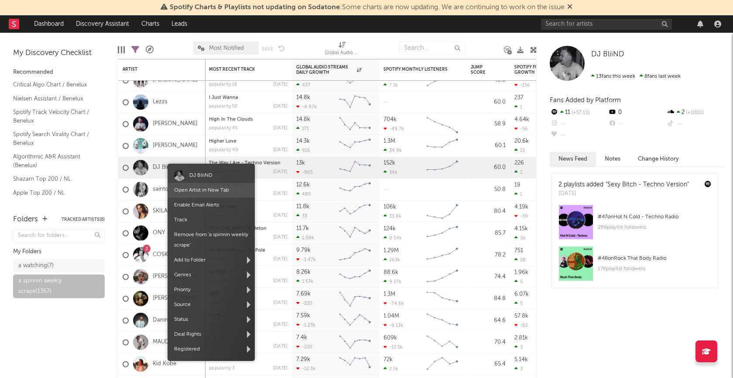
click at [194, 192] on link "Open Artist in New Tab" at bounding box center [201, 190] width 55 height 5
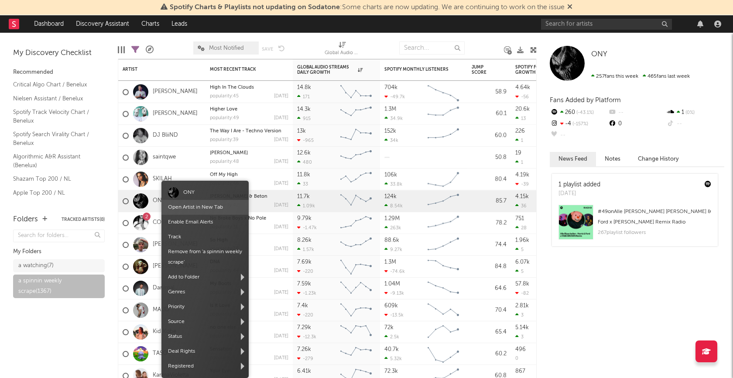
click at [183, 209] on link "Open Artist in New Tab" at bounding box center [195, 207] width 55 height 5
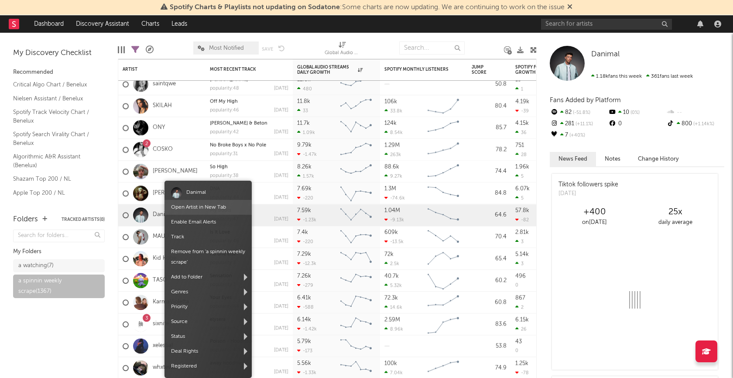
click at [202, 209] on link "Open Artist in New Tab" at bounding box center [198, 207] width 55 height 5
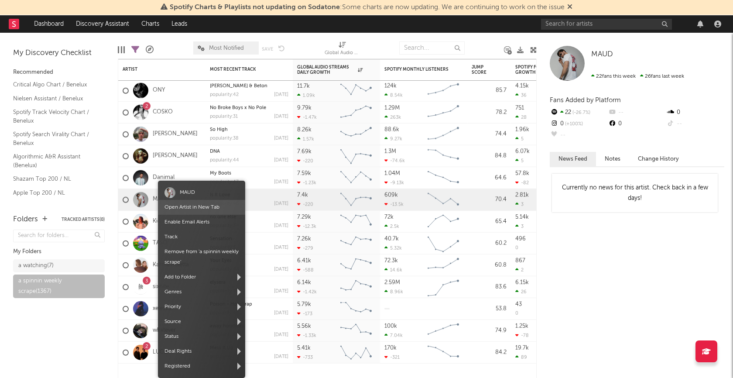
click at [180, 209] on link "Open Artist in New Tab" at bounding box center [192, 207] width 55 height 5
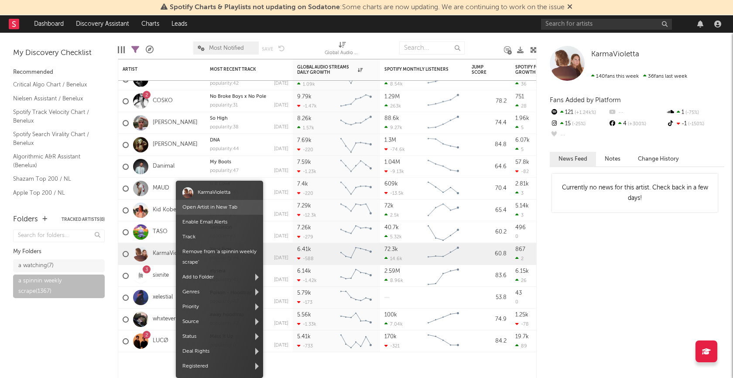
click at [220, 206] on link "Open Artist in New Tab" at bounding box center [209, 207] width 55 height 5
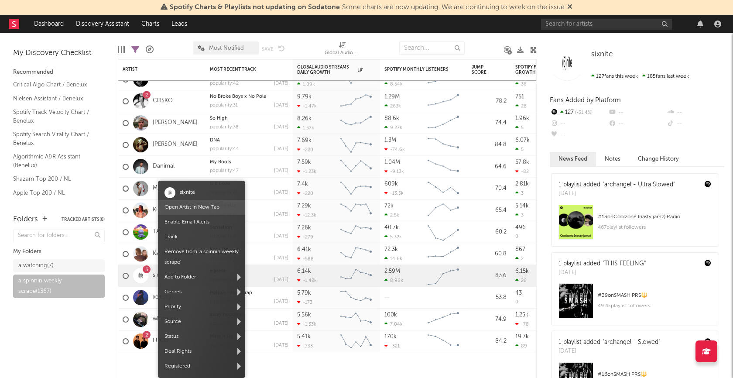
click at [195, 205] on link "Open Artist in New Tab" at bounding box center [192, 207] width 55 height 5
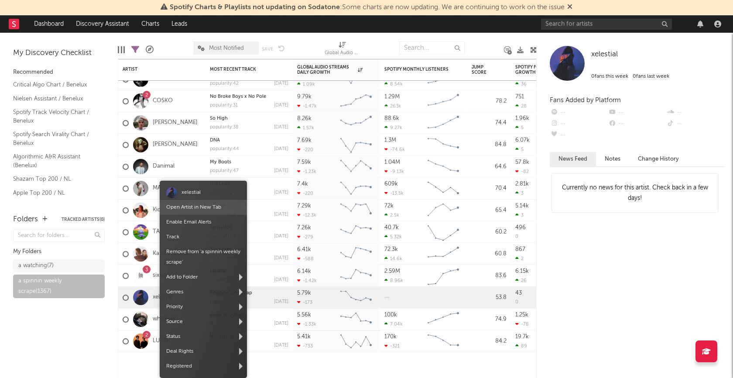
click at [194, 207] on link "Open Artist in New Tab" at bounding box center [193, 207] width 55 height 5
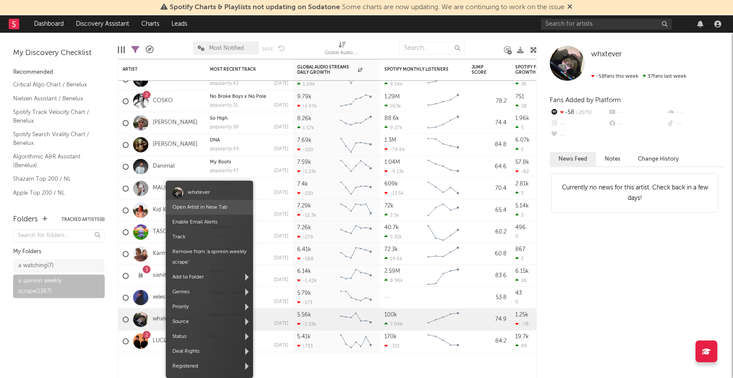
click at [202, 208] on link "Open Artist in New Tab" at bounding box center [199, 207] width 55 height 5
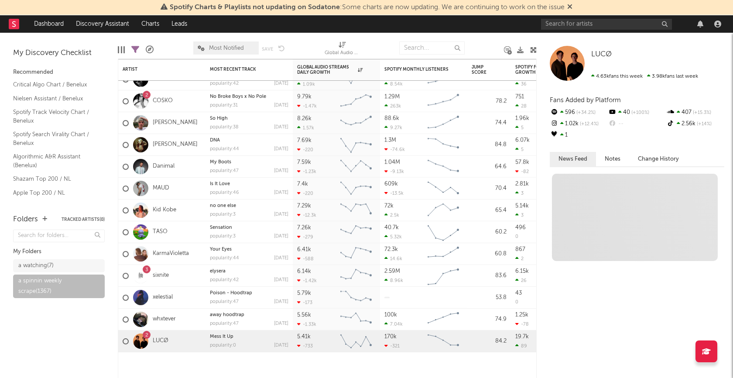
click at [99, 344] on div "Folders Tracked Artists ( 0 ) My Folders a watching ( 7 ) a spinnin weekly scra…" at bounding box center [59, 292] width 118 height 173
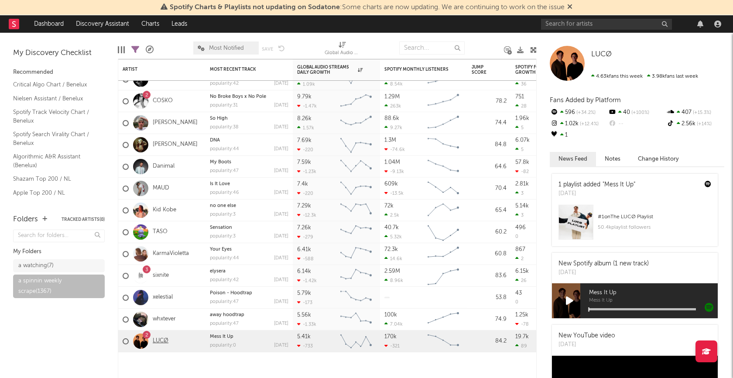
click at [161, 340] on link "LUCØ" at bounding box center [161, 340] width 16 height 7
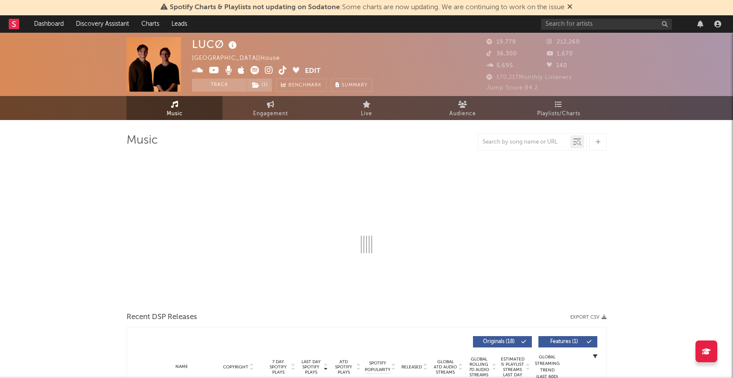
select select "6m"
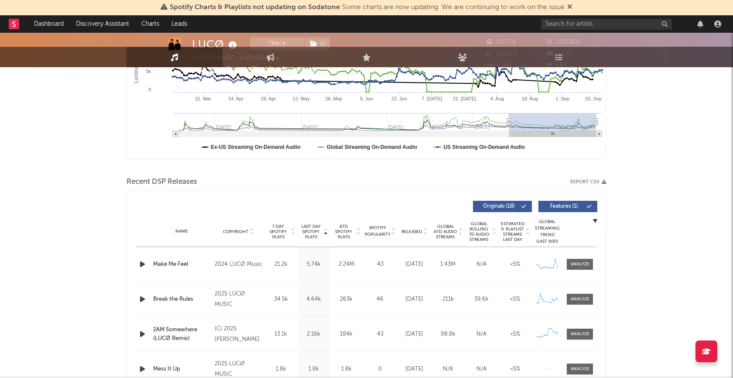
scroll to position [264, 0]
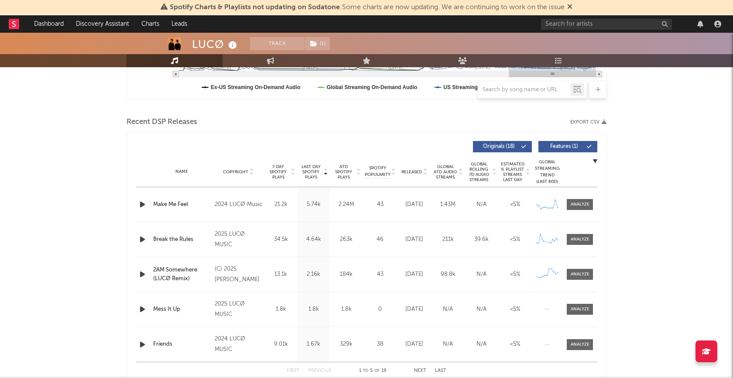
click at [146, 206] on icon "button" at bounding box center [142, 204] width 9 height 11
click at [571, 207] on span at bounding box center [580, 204] width 26 height 11
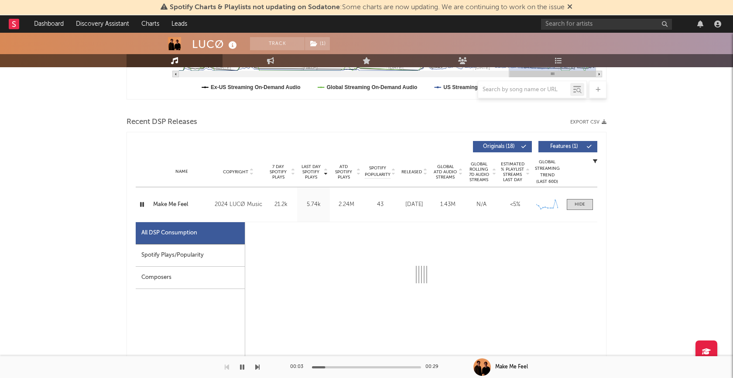
select select "6m"
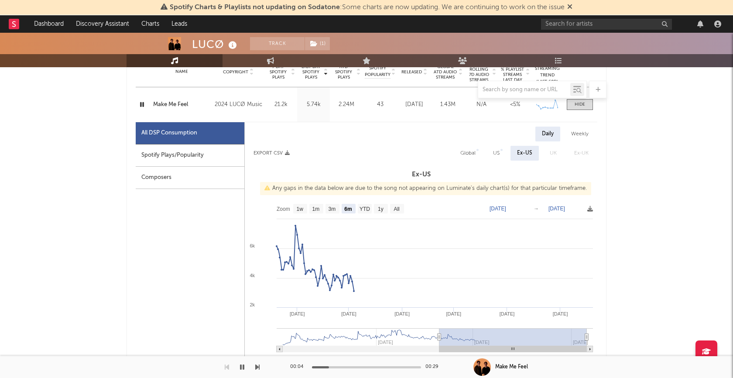
scroll to position [380, 0]
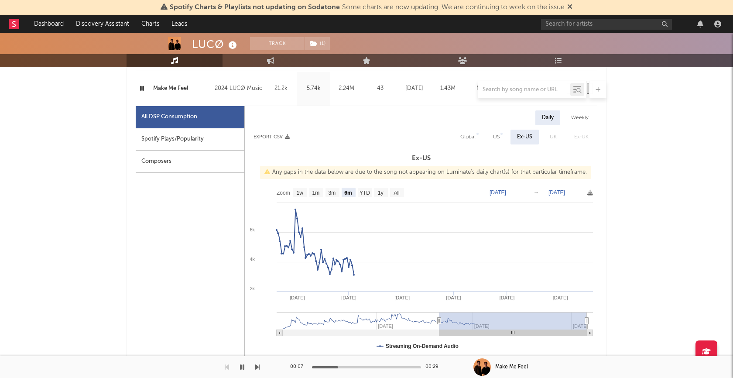
click at [243, 365] on icon "button" at bounding box center [242, 367] width 4 height 7
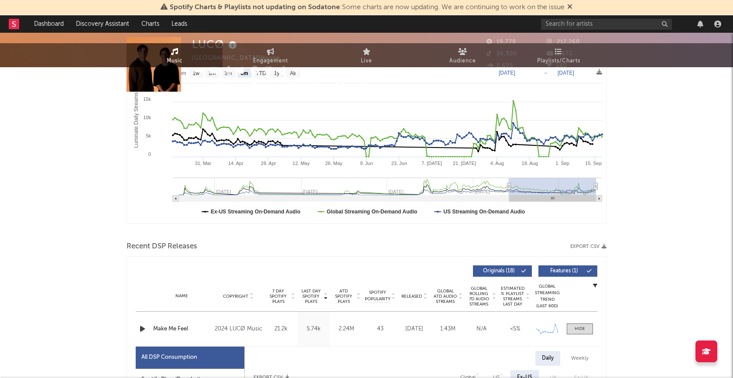
scroll to position [0, 0]
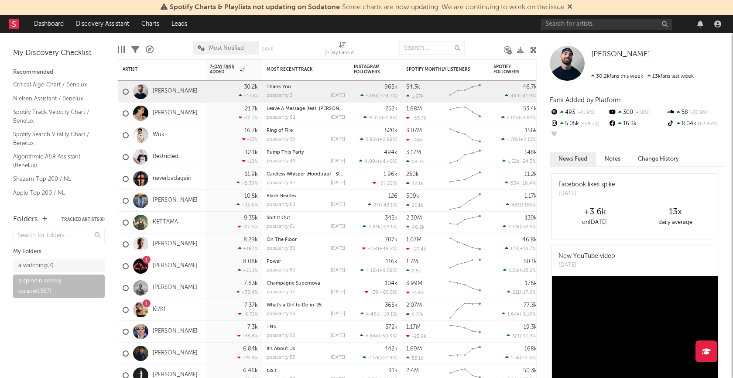
click at [124, 51] on div at bounding box center [124, 49] width 1 height 7
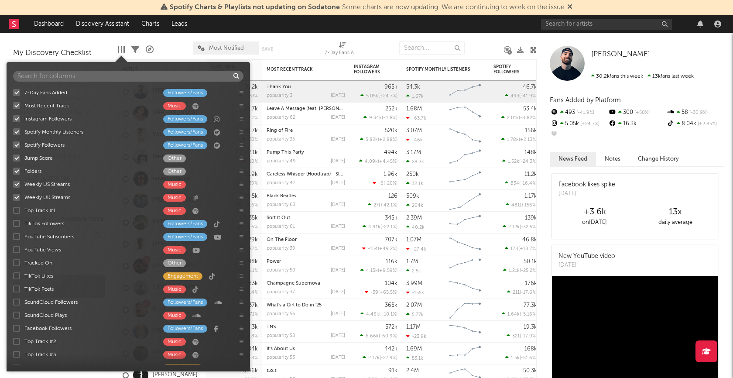
click at [17, 94] on div at bounding box center [16, 92] width 7 height 7
click at [13, 94] on input "7-Day Fans Added Followers/Fans" at bounding box center [13, 92] width 0 height 9
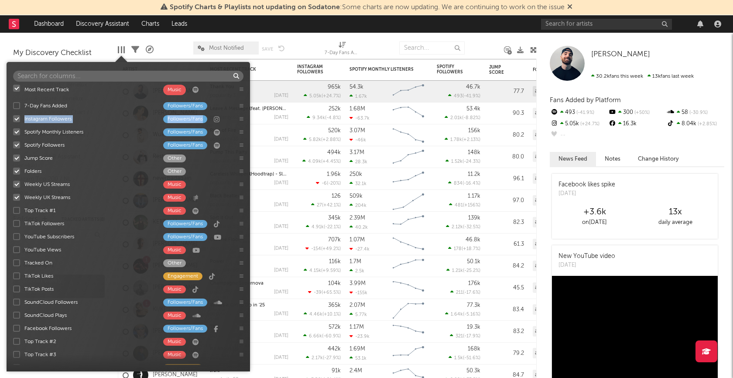
drag, startPoint x: 242, startPoint y: 106, endPoint x: 242, endPoint y: 89, distance: 17.0
click at [242, 89] on div "7-Day Fans Added Followers/Fans Most Recent Track Music Instagram Followers Fol…" at bounding box center [129, 225] width 244 height 279
click at [241, 124] on div "Instagram Followers Followers/Fans" at bounding box center [129, 118] width 244 height 13
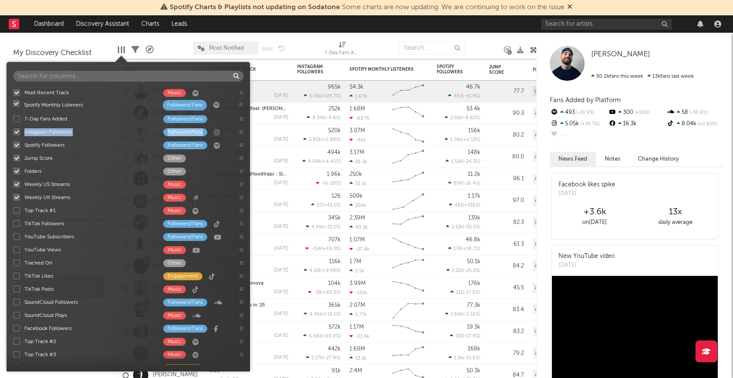
drag, startPoint x: 242, startPoint y: 132, endPoint x: 241, endPoint y: 103, distance: 28.4
click at [241, 103] on div "Most Recent Track Music 7-Day Fans Added Followers/Fans Instagram Followers Fol…" at bounding box center [129, 225] width 244 height 279
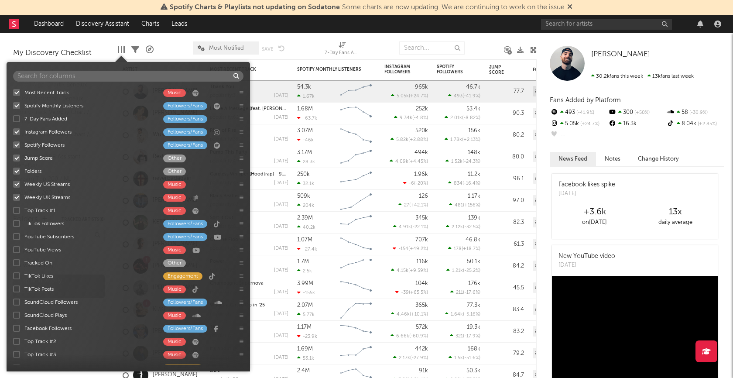
click at [242, 106] on icon at bounding box center [242, 105] width 4 height 4
drag, startPoint x: 240, startPoint y: 157, endPoint x: 239, endPoint y: 115, distance: 41.9
click at [239, 115] on div "Most Recent Track Music Spotify Monthly Listeners Followers/Fans 7-Day Fans Add…" at bounding box center [129, 225] width 244 height 279
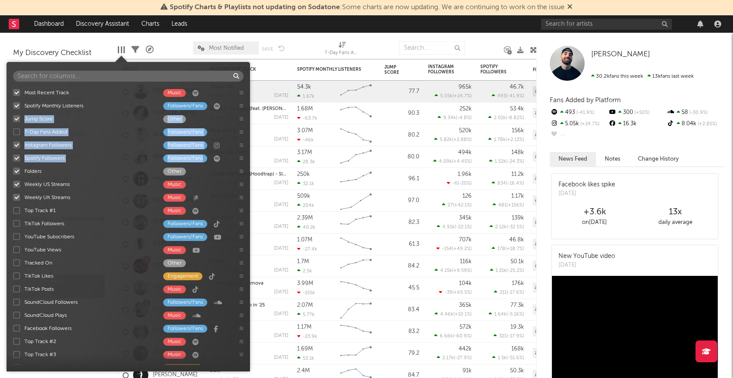
click at [240, 119] on icon at bounding box center [242, 119] width 4 height 4
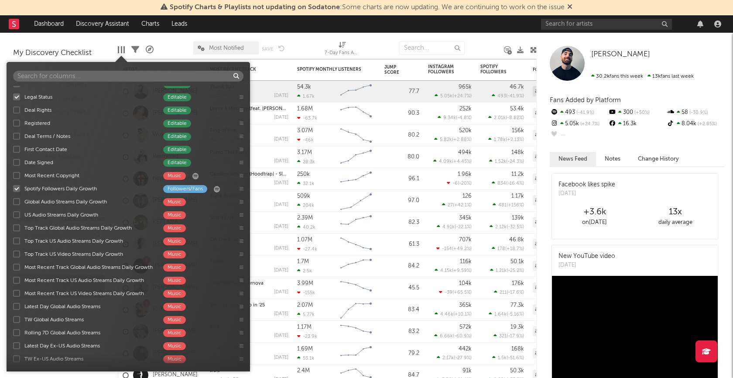
scroll to position [543, 0]
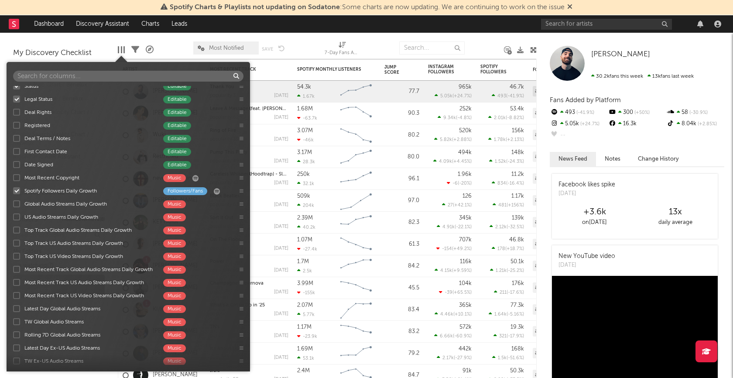
click at [17, 202] on div at bounding box center [16, 203] width 7 height 7
click at [13, 202] on input "Global Audio Streams Daily Growth Music" at bounding box center [13, 203] width 0 height 9
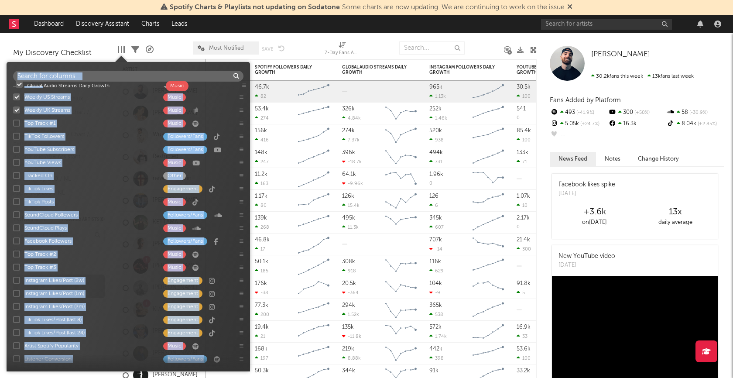
scroll to position [0, 0]
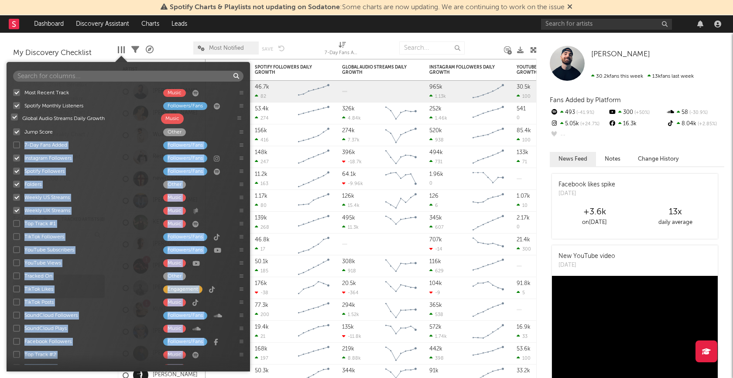
drag, startPoint x: 240, startPoint y: 204, endPoint x: 238, endPoint y: 117, distance: 87.3
click at [238, 117] on div "Most Recent Track Music Spotify Monthly Listeners Followers/Fans Jump Score Oth…" at bounding box center [129, 225] width 244 height 279
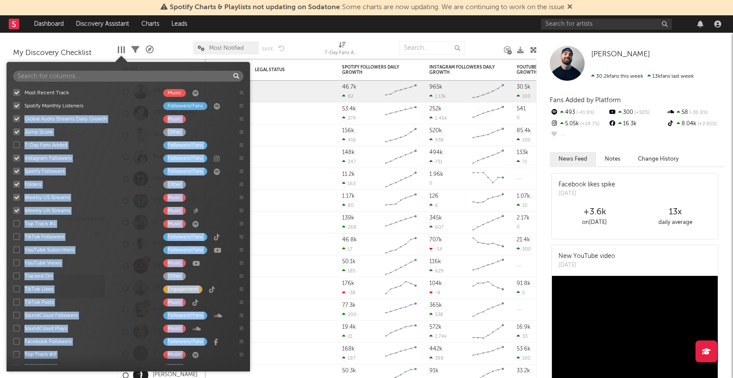
click at [243, 119] on icon at bounding box center [242, 119] width 4 height 4
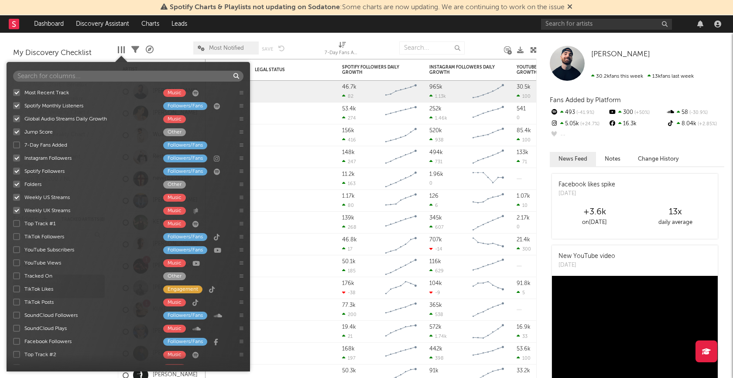
click at [377, 38] on div at bounding box center [379, 48] width 27 height 22
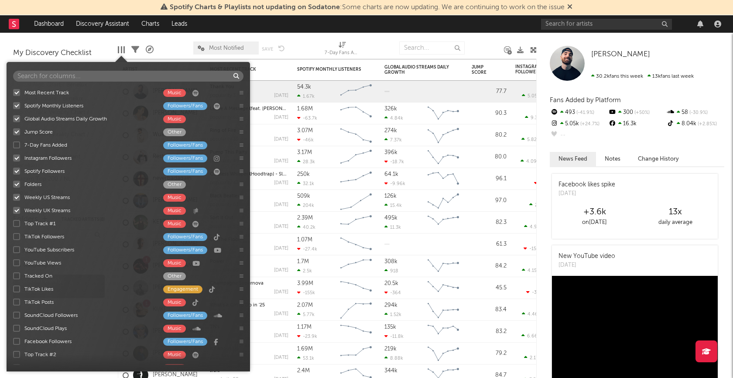
click at [123, 49] on div at bounding box center [121, 49] width 7 height 7
drag, startPoint x: 242, startPoint y: 118, endPoint x: 241, endPoint y: 106, distance: 11.8
click at [241, 106] on div "Most Recent Track Music Spotify Monthly Listeners Followers/Fans Global Audio S…" at bounding box center [129, 225] width 244 height 279
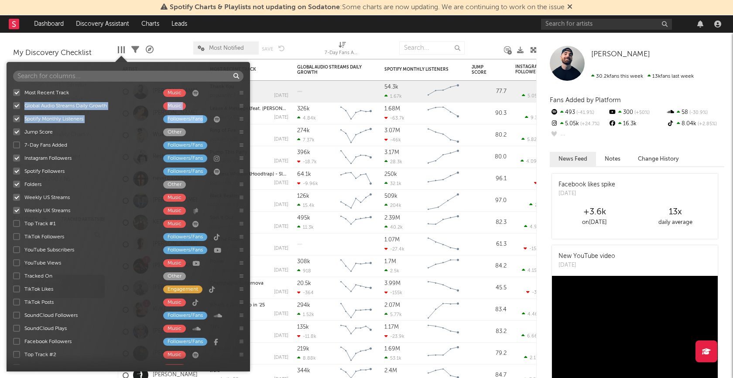
click at [242, 106] on icon at bounding box center [242, 105] width 4 height 4
click at [302, 40] on div at bounding box center [305, 48] width 27 height 22
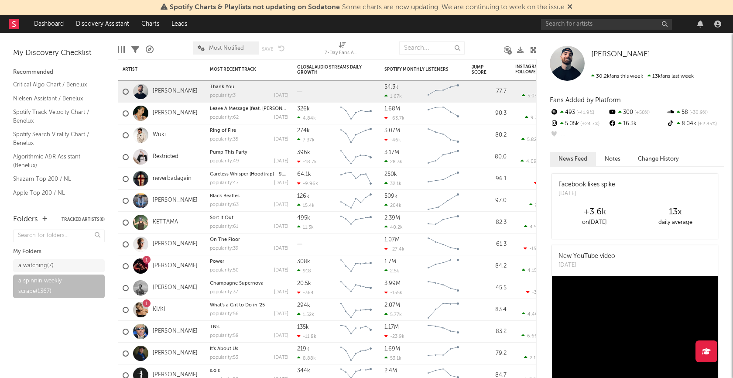
click at [135, 50] on icon at bounding box center [135, 50] width 8 height 8
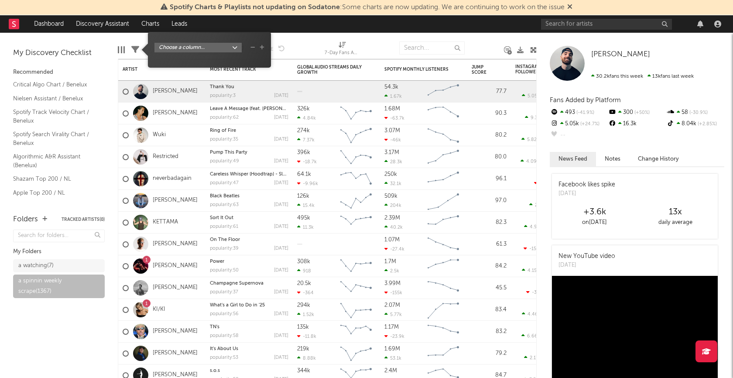
click at [263, 48] on icon "button" at bounding box center [262, 47] width 5 height 5
click at [237, 48] on body "Spotify Charts & Playlists not updating on Sodatone : Some charts are now updat…" at bounding box center [366, 189] width 733 height 378
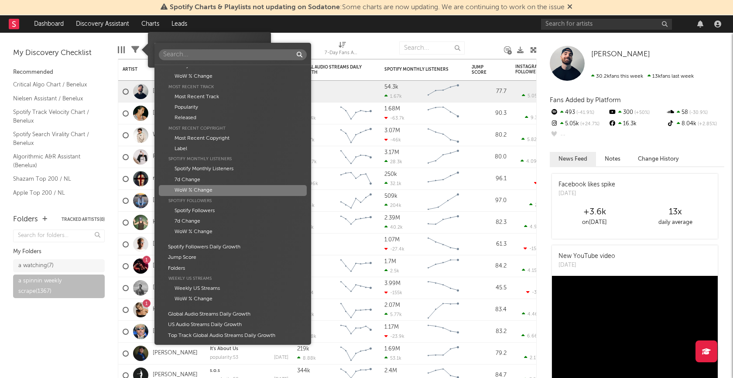
scroll to position [273, 0]
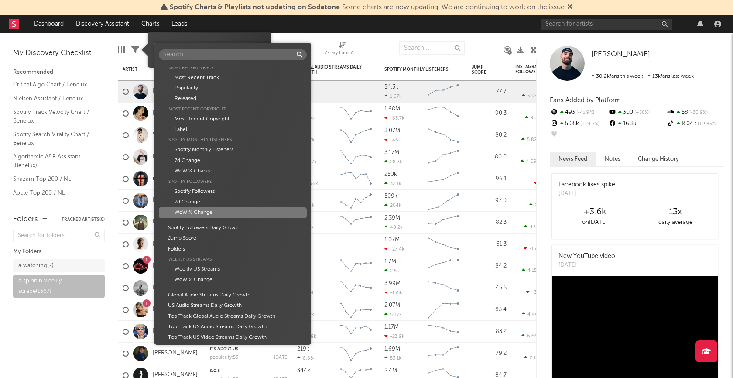
click at [189, 210] on div "WoW % Change" at bounding box center [233, 212] width 148 height 10
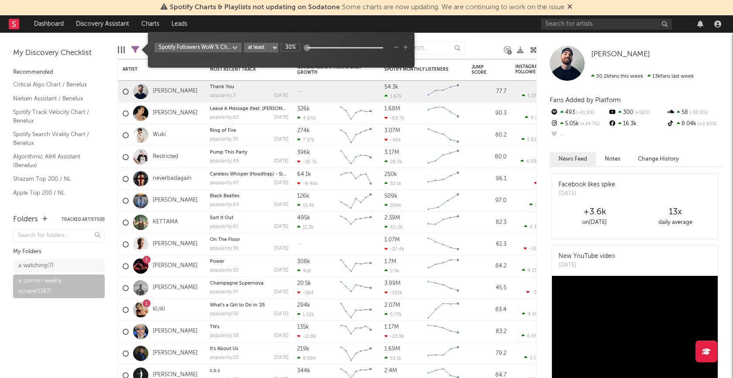
type input "30%"
click at [324, 53] on div "Spotify Followers WoW % Change at least at most between 30%" at bounding box center [281, 53] width 254 height 21
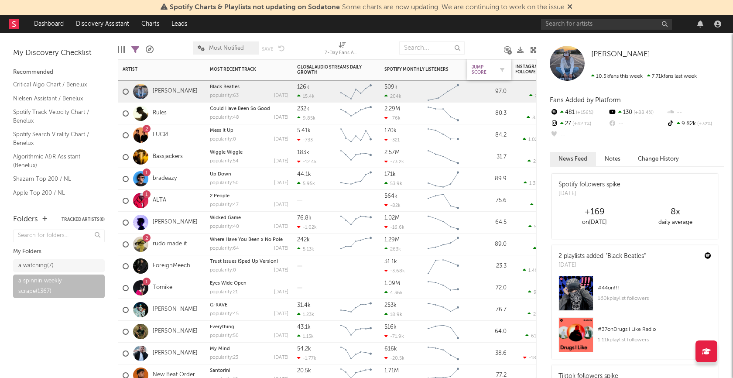
click at [479, 66] on div "Jump Score" at bounding box center [483, 70] width 22 height 10
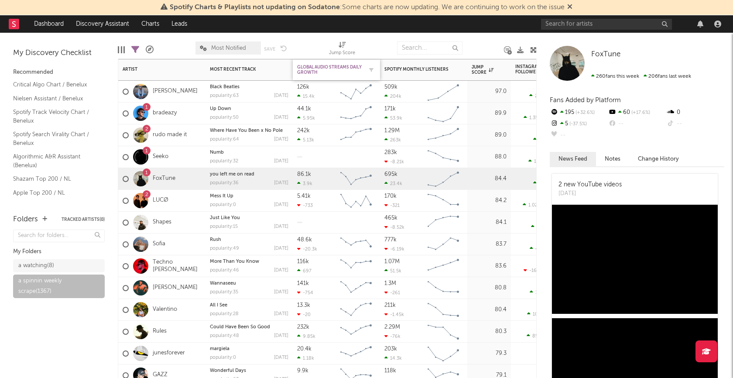
click at [322, 65] on div "Global Audio Streams Daily Growth" at bounding box center [329, 70] width 65 height 10
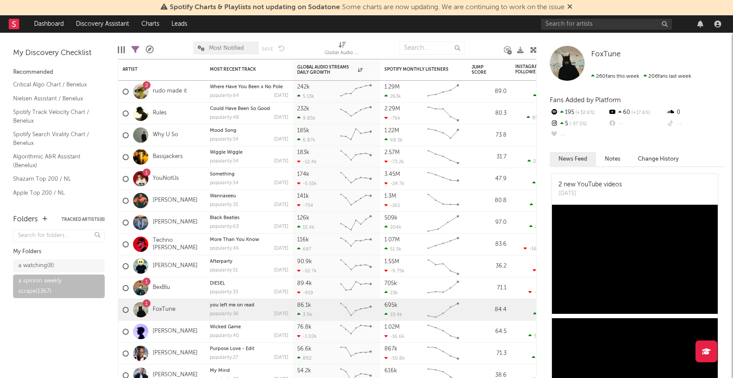
click at [133, 48] on icon at bounding box center [135, 50] width 8 height 8
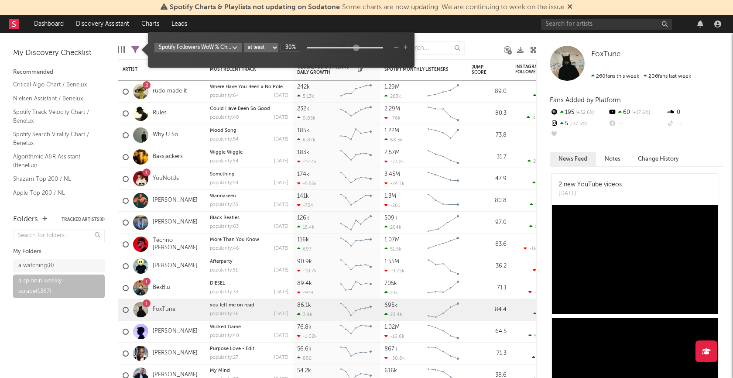
click at [406, 48] on icon "button" at bounding box center [405, 47] width 5 height 5
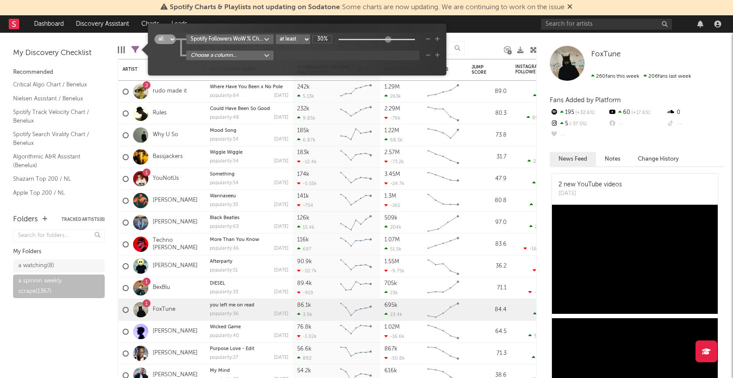
click at [265, 54] on body "Spotify Charts & Playlists not updating on Sodatone : Some charts are now updat…" at bounding box center [366, 189] width 733 height 378
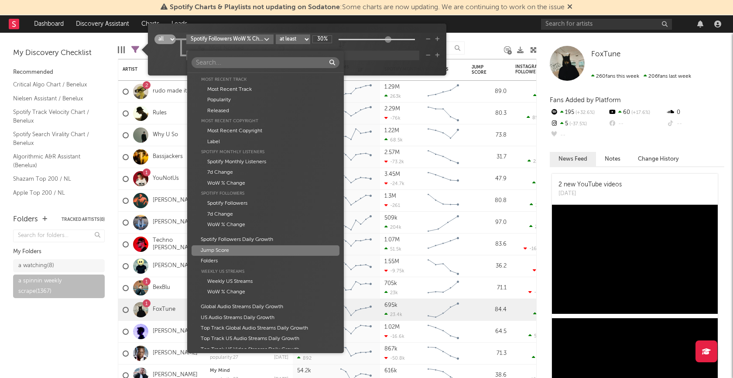
scroll to position [268, 0]
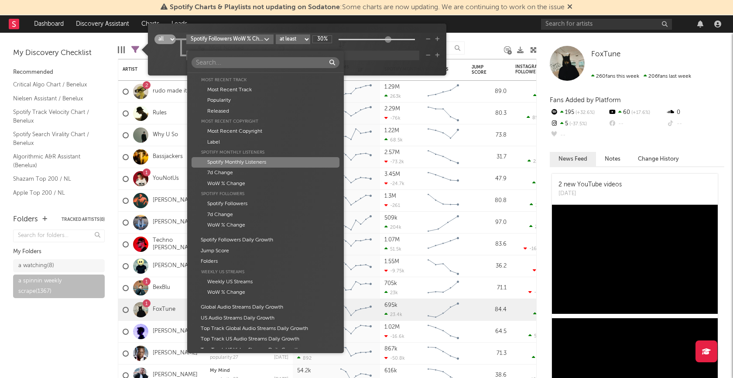
click at [257, 162] on div "Spotify Monthly Listeners" at bounding box center [266, 162] width 148 height 10
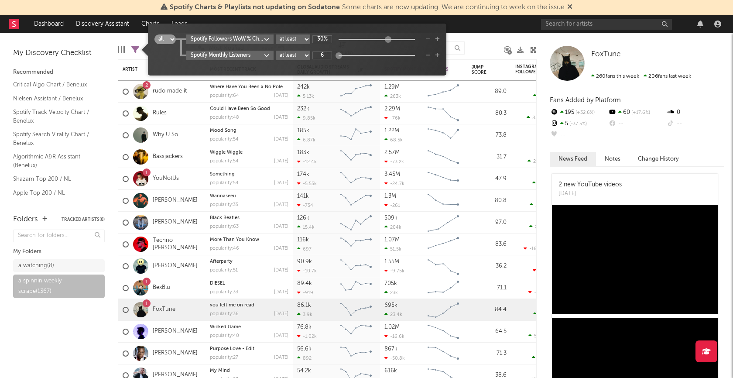
click at [297, 56] on select "at least at most between" at bounding box center [293, 56] width 34 height 10
select select "max"
click at [277, 51] on select "at least at most between" at bounding box center [293, 56] width 34 height 10
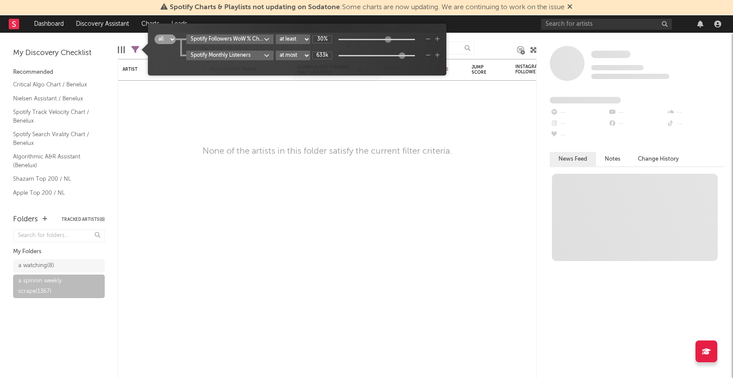
type input "685k"
drag, startPoint x: 341, startPoint y: 55, endPoint x: 406, endPoint y: 56, distance: 64.6
click at [406, 56] on div at bounding box center [403, 55] width 7 height 7
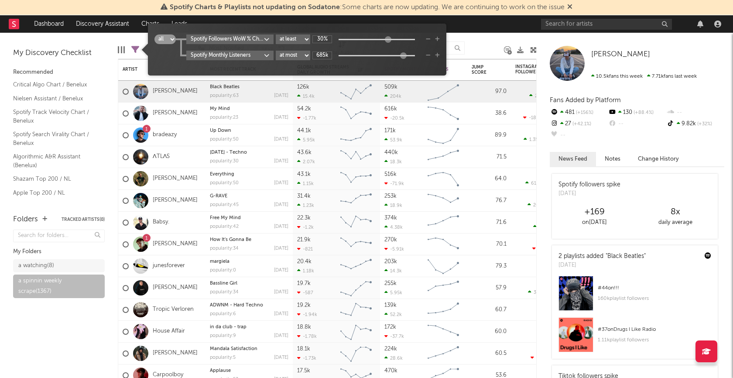
click at [357, 70] on div "all any Spotify Followers WoW % Change at least at most between 30% Spotify Mon…" at bounding box center [296, 52] width 285 height 37
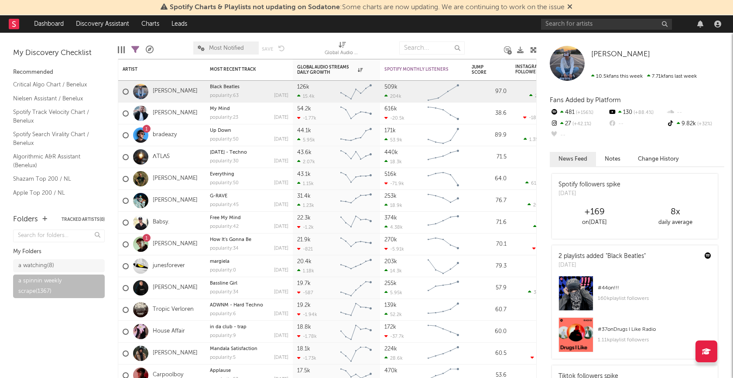
click at [477, 42] on div at bounding box center [484, 48] width 27 height 22
click at [240, 48] on span "Most Notified" at bounding box center [226, 48] width 35 height 6
click at [133, 50] on icon at bounding box center [135, 50] width 8 height 8
select select "max"
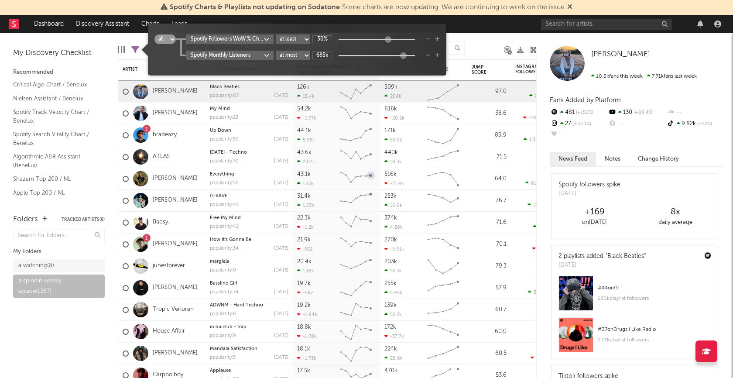
click at [488, 48] on div at bounding box center [484, 48] width 27 height 22
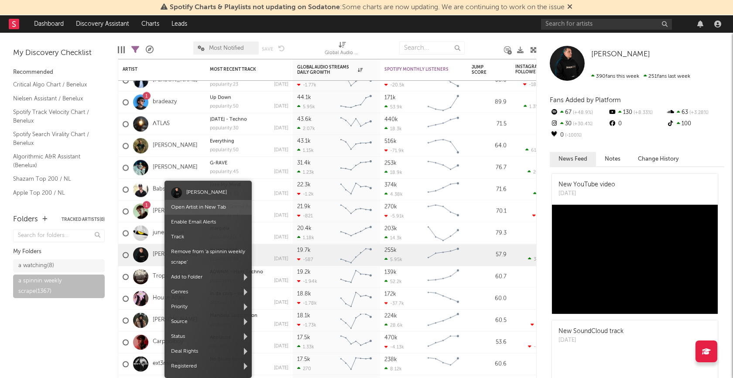
click at [194, 202] on span "Open Artist in New Tab" at bounding box center [208, 207] width 87 height 15
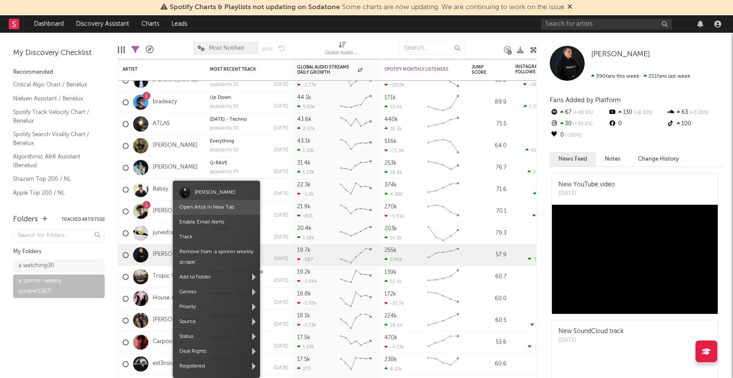
click at [208, 207] on link "Open Artist in New Tab" at bounding box center [206, 207] width 55 height 5
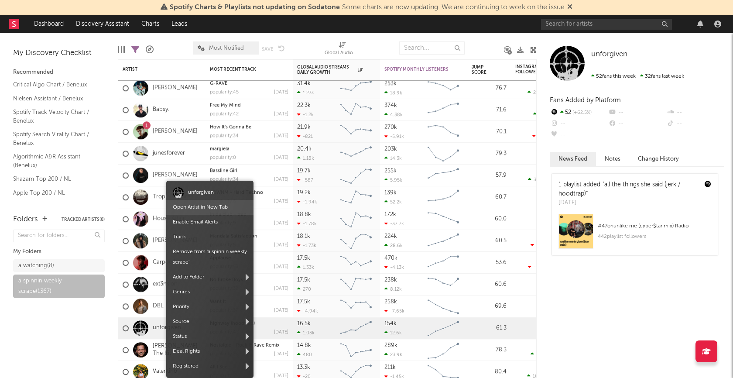
click at [203, 209] on link "Open Artist in New Tab" at bounding box center [200, 207] width 55 height 5
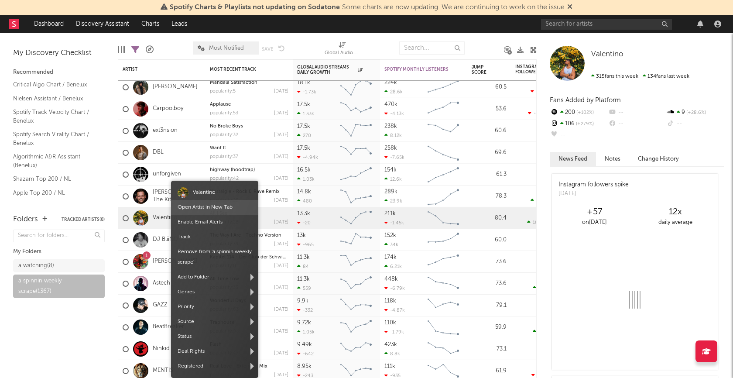
click at [195, 209] on link "Open Artist in New Tab" at bounding box center [205, 207] width 55 height 5
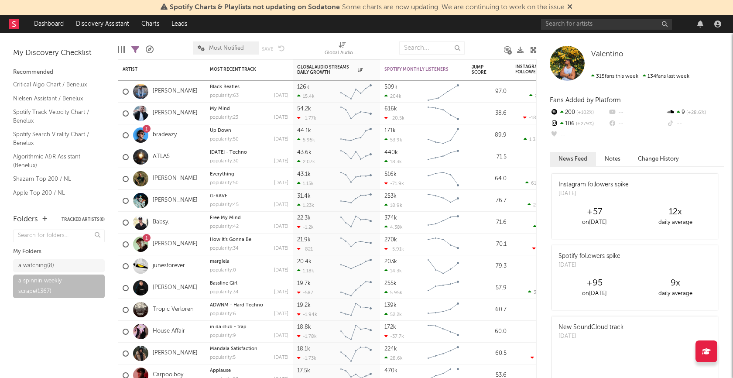
select select "max"
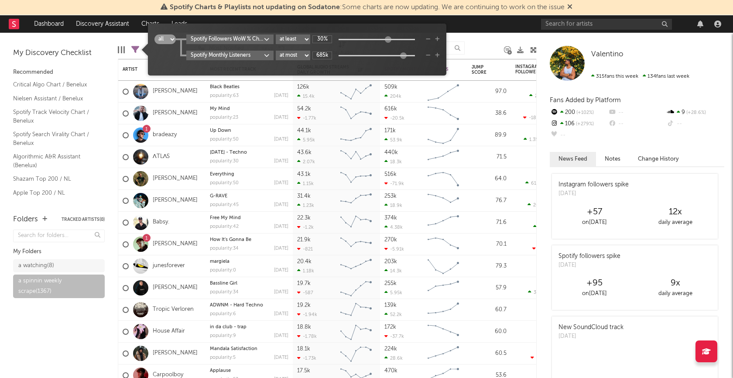
click at [137, 53] on icon at bounding box center [135, 50] width 8 height 8
click at [324, 37] on input "30%" at bounding box center [322, 39] width 20 height 8
type input "80%"
click at [357, 69] on div "all any Spotify Followers WoW % Change at least at most between 80% Spotify Mon…" at bounding box center [296, 52] width 285 height 37
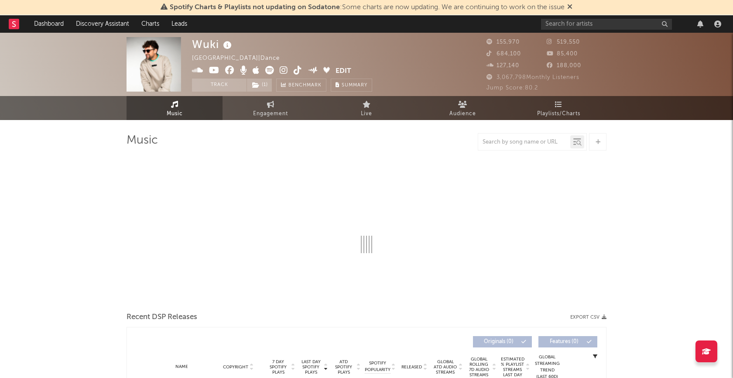
select select "6m"
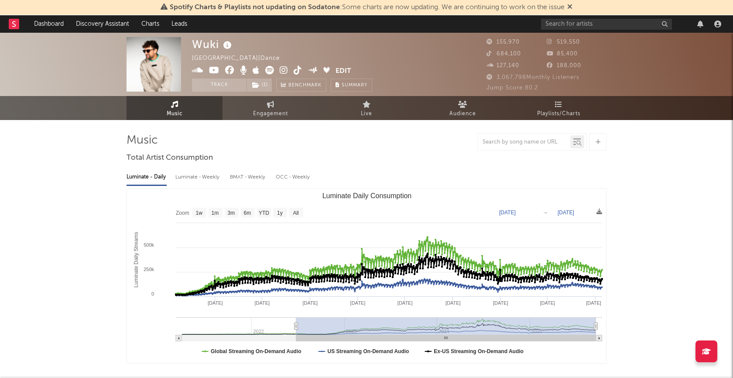
drag, startPoint x: 549, startPoint y: 323, endPoint x: 273, endPoint y: 318, distance: 276.7
click at [273, 318] on g "Luminate Daily Consumption" at bounding box center [389, 329] width 426 height 24
type input "2022-03-25"
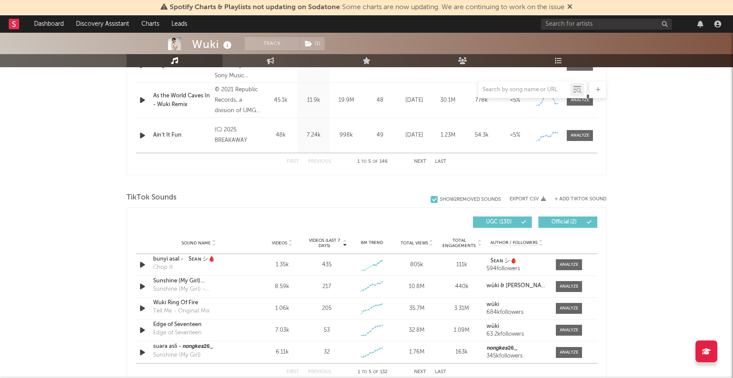
scroll to position [480, 0]
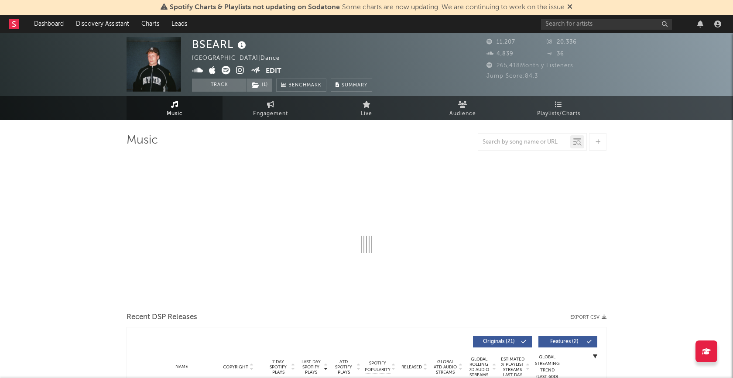
select select "6m"
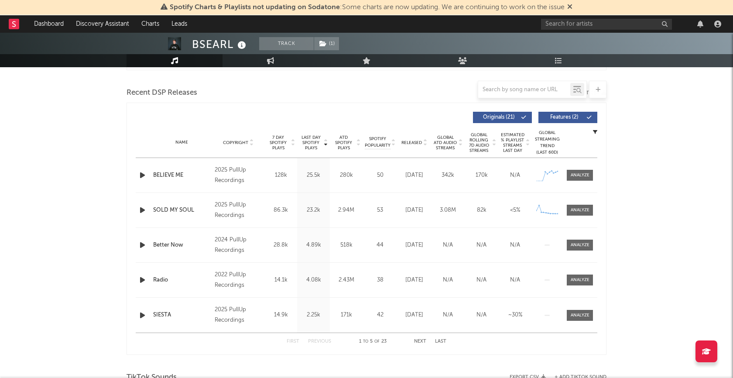
scroll to position [306, 0]
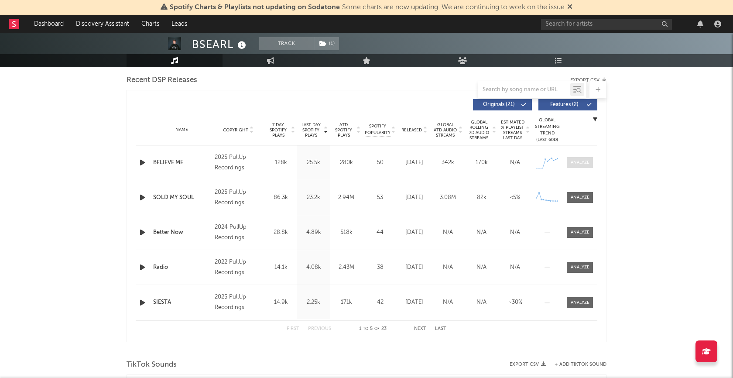
click at [583, 161] on div at bounding box center [580, 162] width 19 height 7
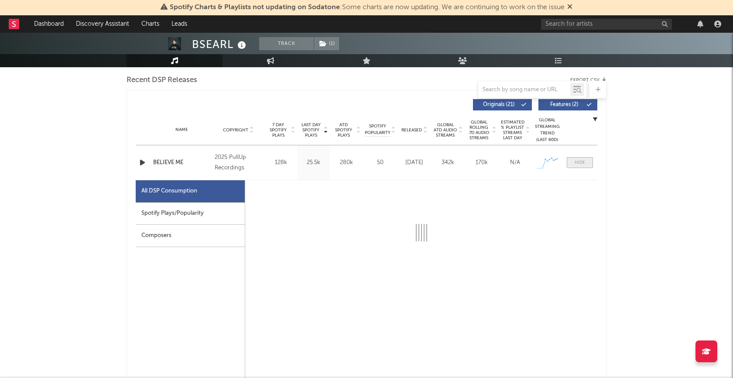
select select "1w"
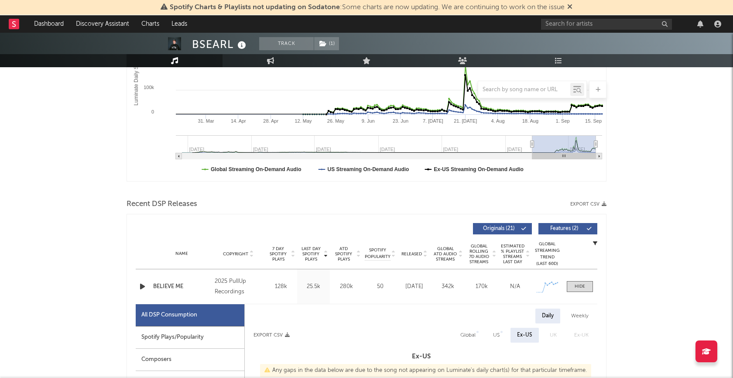
scroll to position [0, 0]
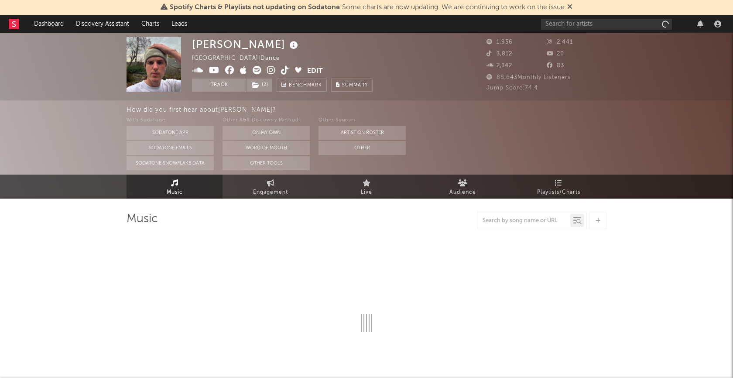
select select "6m"
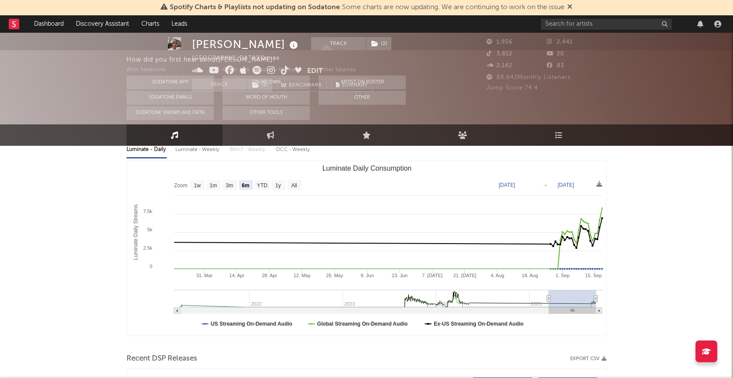
scroll to position [111, 0]
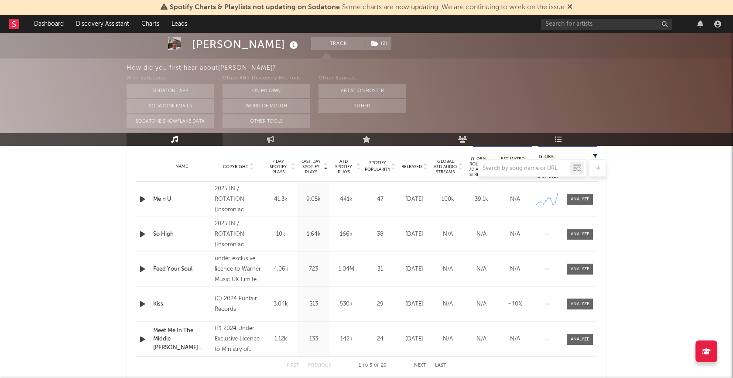
scroll to position [343, 0]
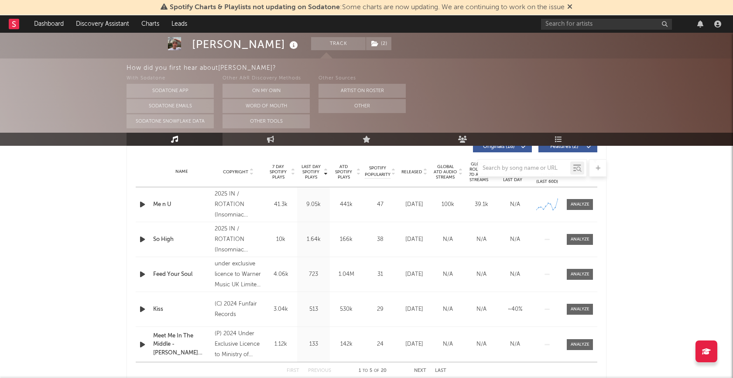
click at [142, 205] on icon "button" at bounding box center [142, 204] width 9 height 11
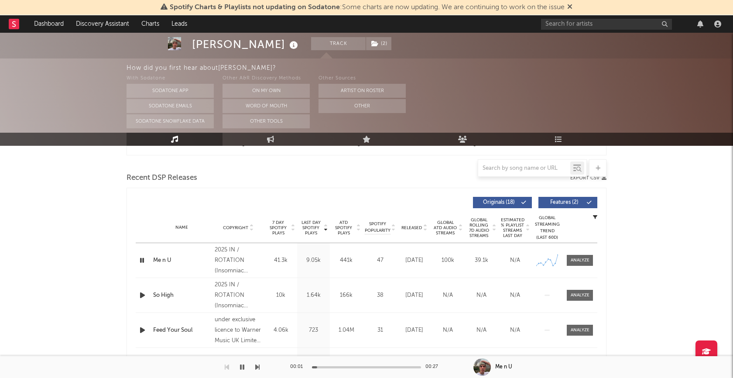
scroll to position [330, 0]
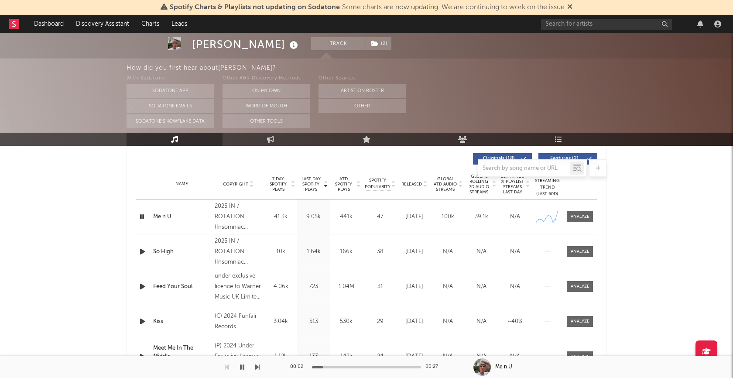
click at [367, 369] on div "00:02 00:27" at bounding box center [366, 367] width 153 height 22
click at [368, 367] on div at bounding box center [366, 367] width 109 height 2
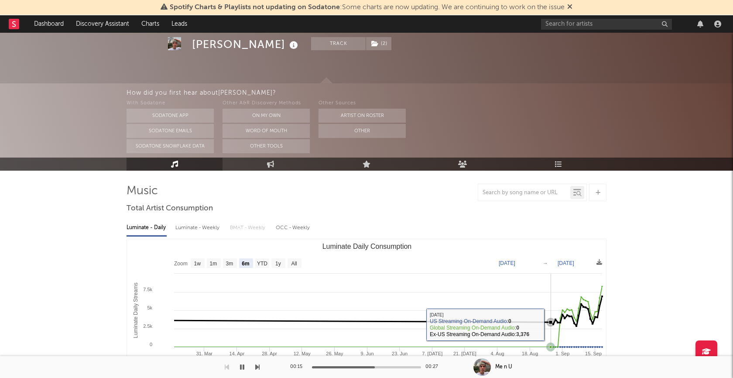
scroll to position [0, 0]
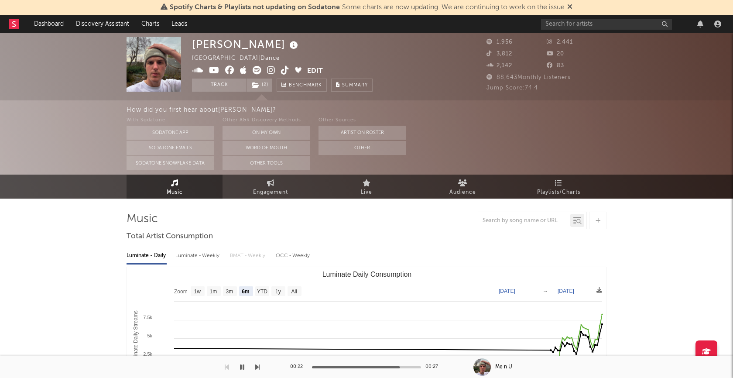
click at [242, 369] on icon "button" at bounding box center [242, 367] width 4 height 7
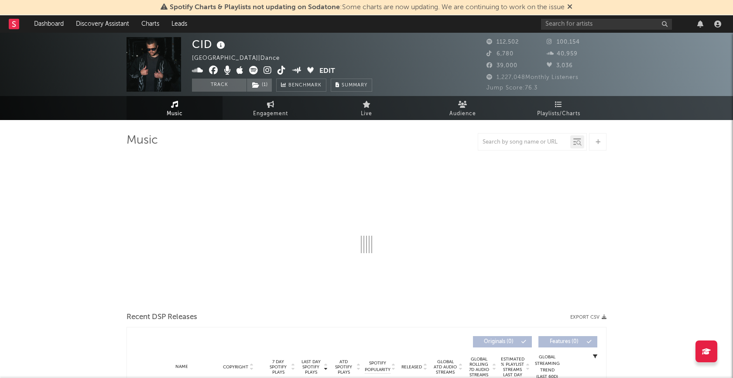
select select "6m"
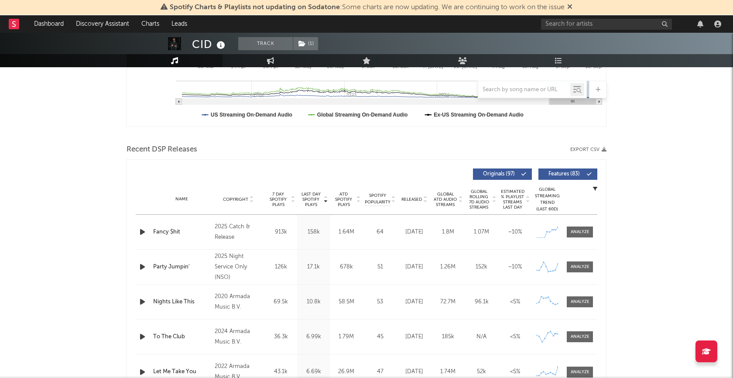
scroll to position [245, 0]
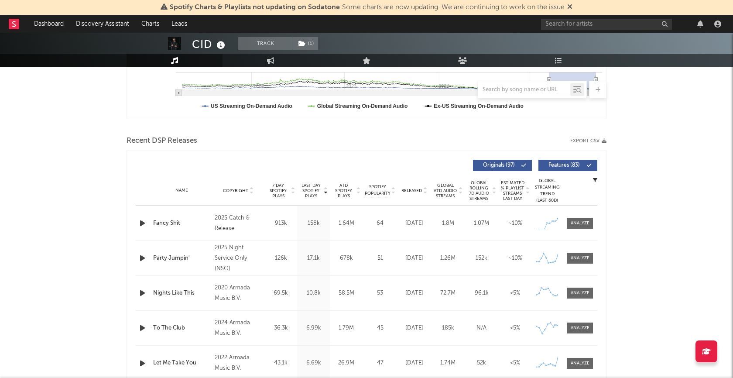
click at [142, 222] on icon "button" at bounding box center [142, 223] width 9 height 11
click at [364, 369] on div "00:01 00:14" at bounding box center [366, 367] width 153 height 22
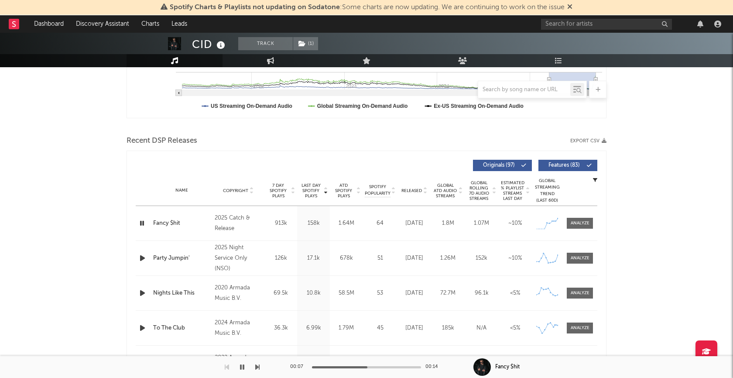
click at [367, 368] on div at bounding box center [366, 367] width 109 height 2
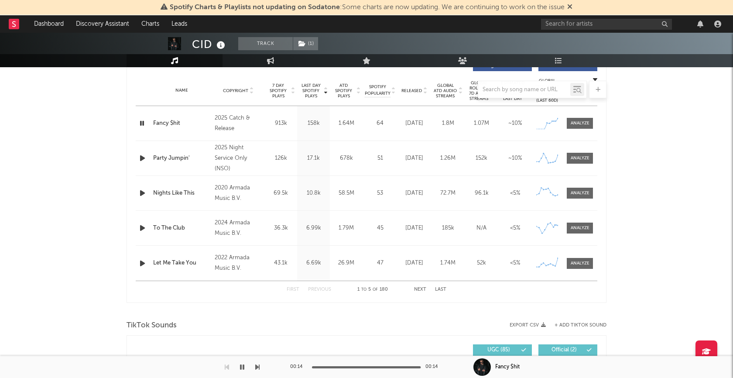
scroll to position [361, 0]
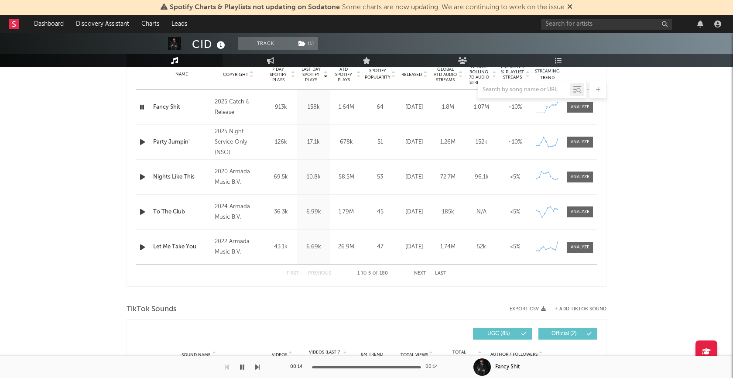
click at [240, 365] on icon "button" at bounding box center [242, 367] width 4 height 7
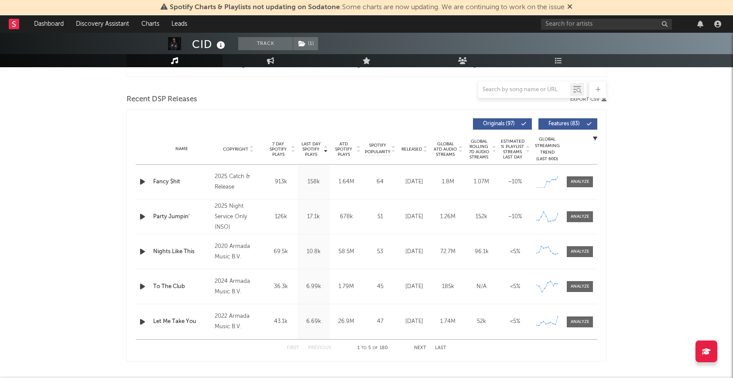
scroll to position [0, 0]
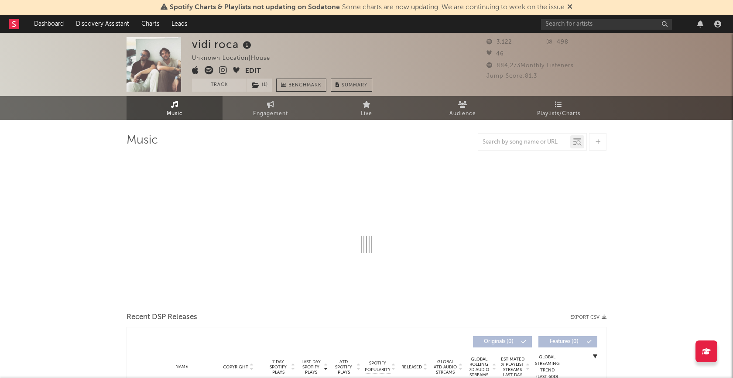
select select "6m"
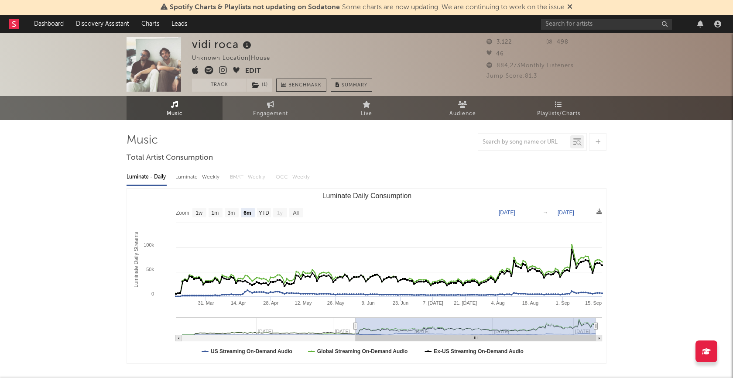
type input "[DATE]"
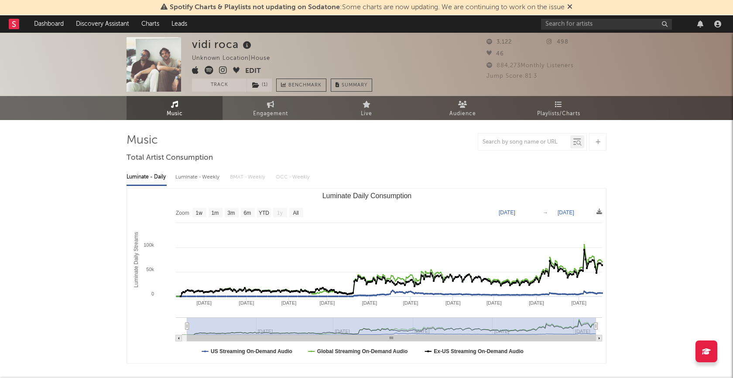
select select "All"
type input "[DATE]"
drag, startPoint x: 355, startPoint y: 323, endPoint x: 158, endPoint y: 322, distance: 196.4
click at [158, 322] on icon "Created with Highcharts 10.3.3 Luminate Daily Streams Luminate Daily Consumptio…" at bounding box center [367, 276] width 480 height 175
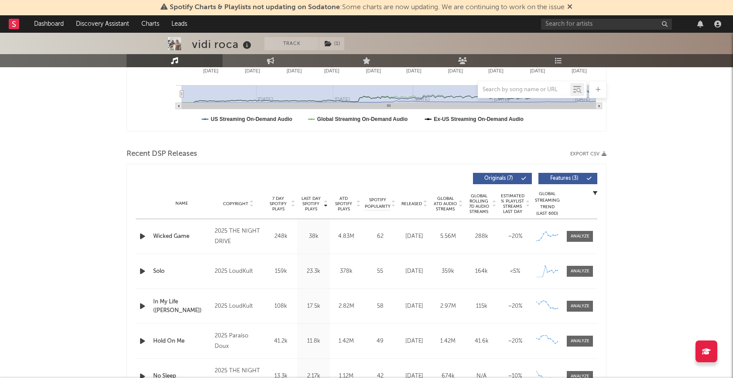
scroll to position [295, 0]
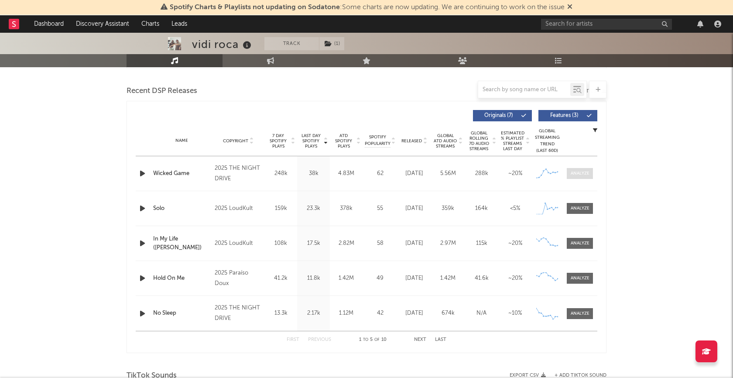
click at [580, 175] on div at bounding box center [580, 173] width 19 height 7
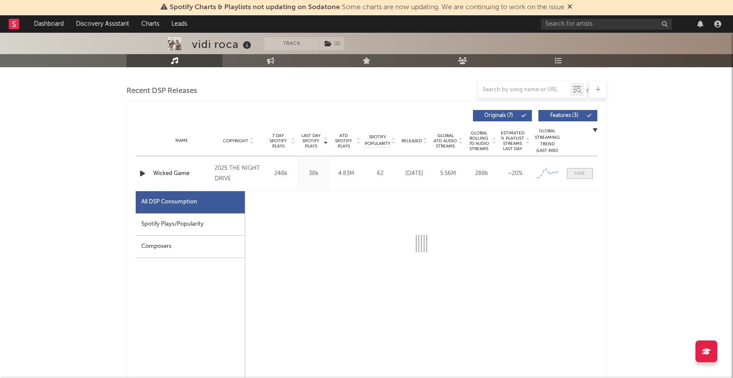
select select "6m"
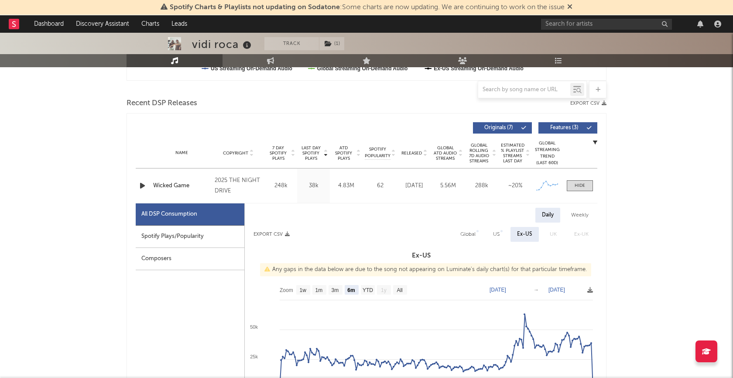
scroll to position [280, 0]
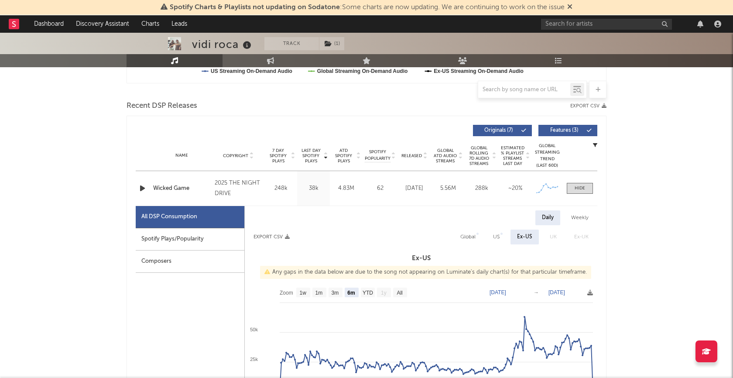
click at [144, 184] on icon "button" at bounding box center [142, 188] width 9 height 11
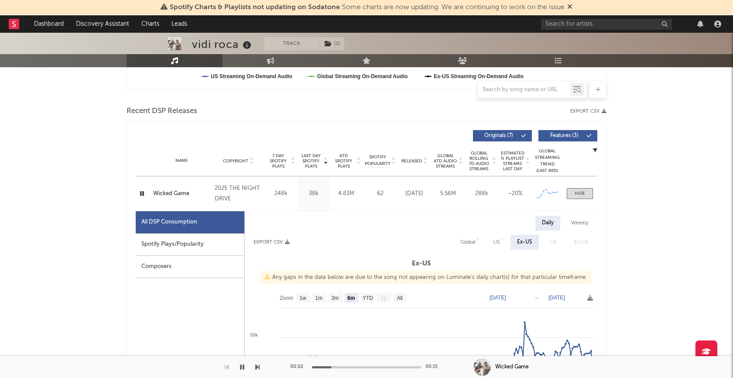
scroll to position [275, 0]
click at [587, 189] on span at bounding box center [580, 193] width 26 height 11
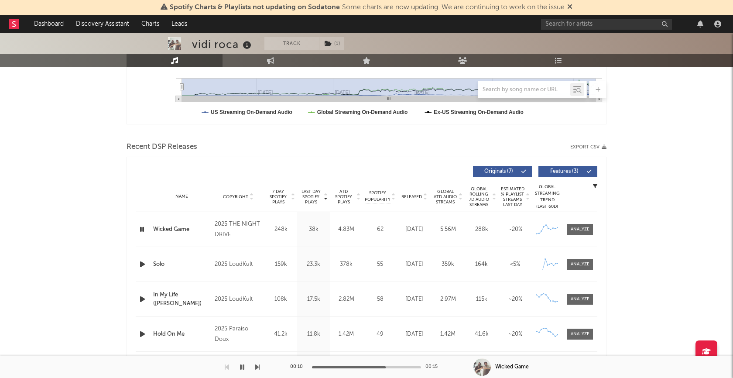
scroll to position [258, 0]
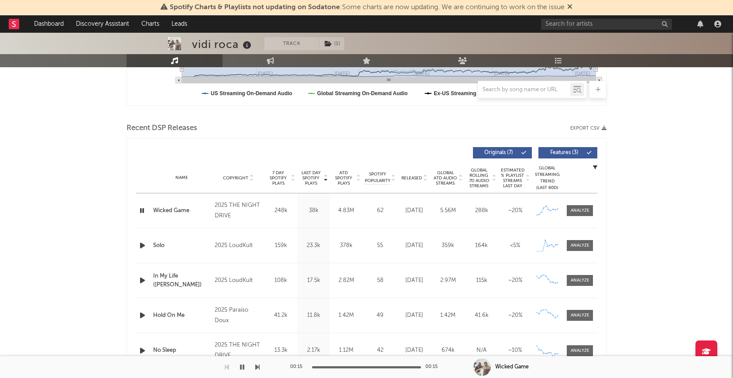
click at [99, 150] on div "vidi roca Track ( 1 ) Unknown Location | House Edit Track ( 1 ) Benchmark Summa…" at bounding box center [366, 264] width 733 height 979
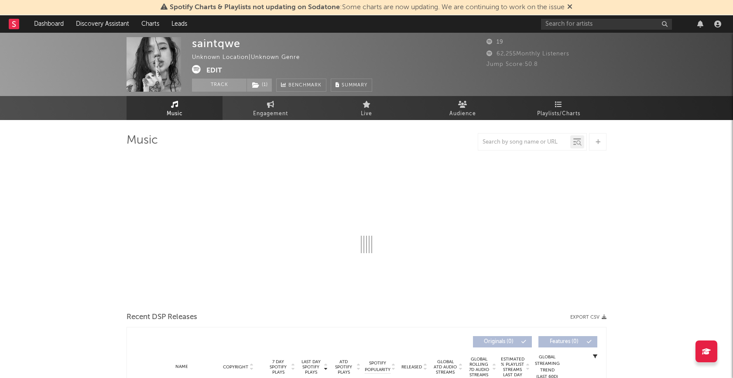
select select "1w"
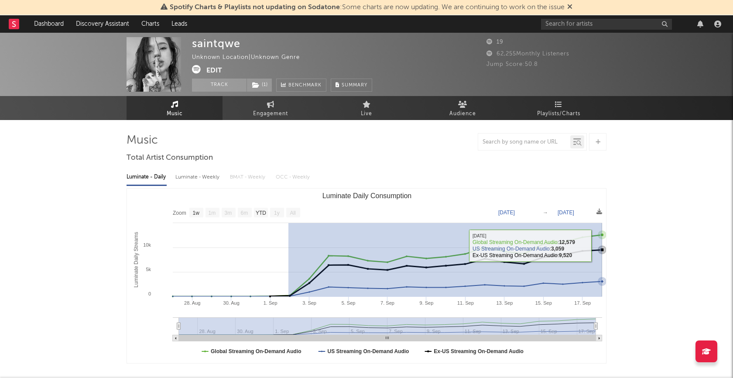
drag, startPoint x: 288, startPoint y: 236, endPoint x: 603, endPoint y: 248, distance: 314.5
click at [603, 248] on icon "Created with Highcharts 10.3.3 Luminate Daily Streams Luminate Daily Consumptio…" at bounding box center [367, 276] width 480 height 175
type input "[DATE]"
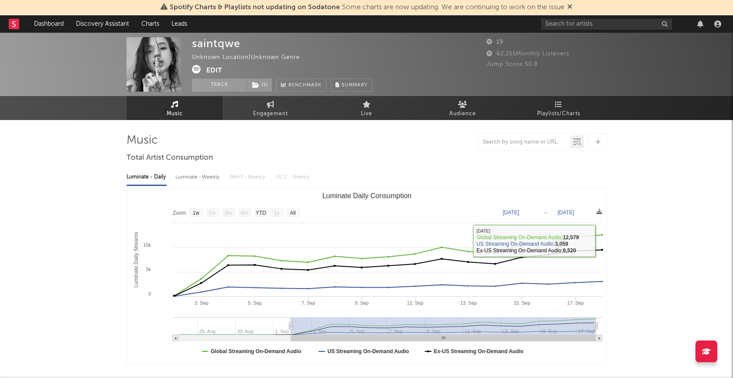
click at [677, 189] on div "saintqwe Unknown Location | Unknown Genre Edit Track ( 1 ) Benchmark Summary 19…" at bounding box center [366, 291] width 733 height 517
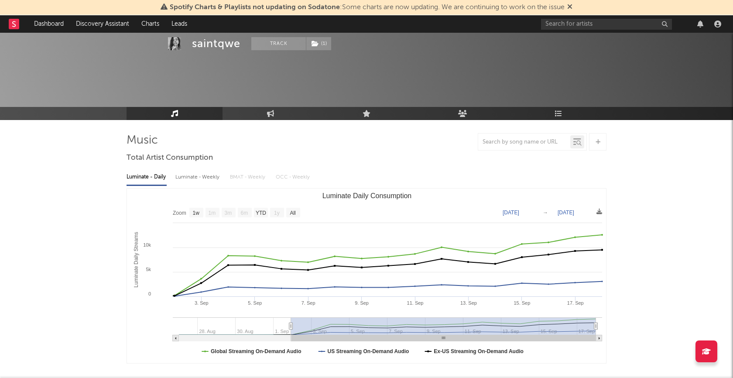
scroll to position [171, 0]
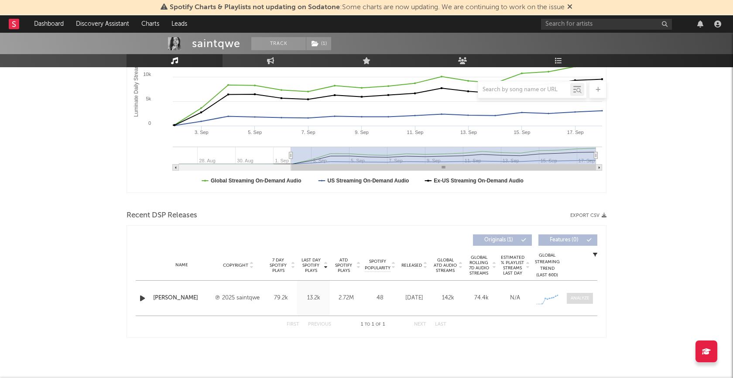
click at [575, 296] on div at bounding box center [580, 298] width 19 height 7
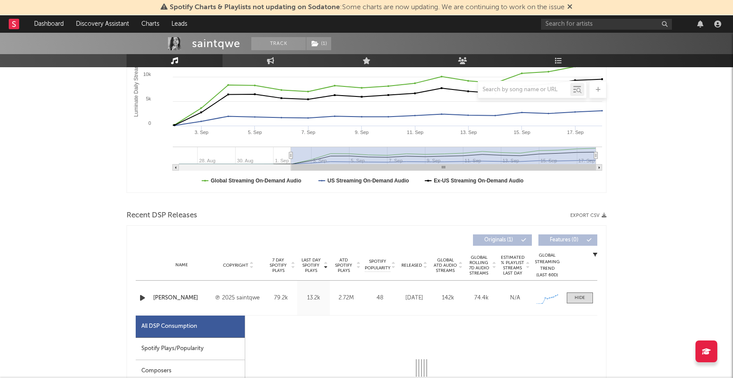
select select "1w"
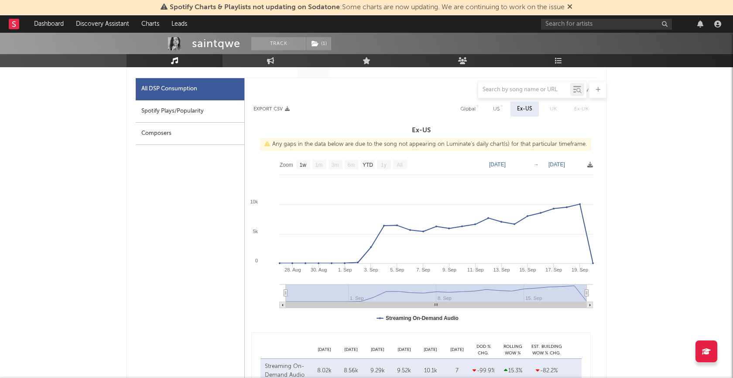
scroll to position [260, 0]
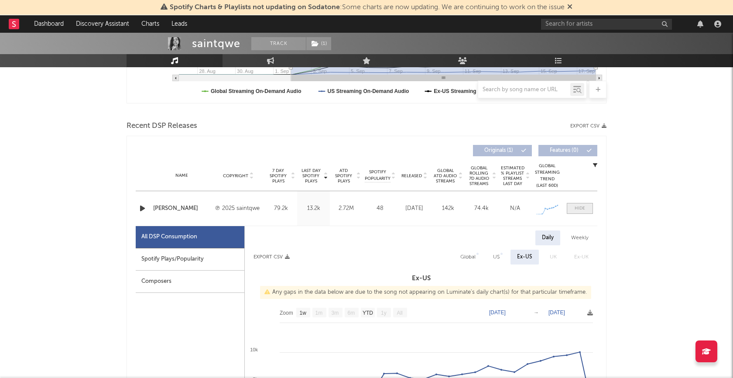
click at [578, 205] on div at bounding box center [580, 208] width 10 height 7
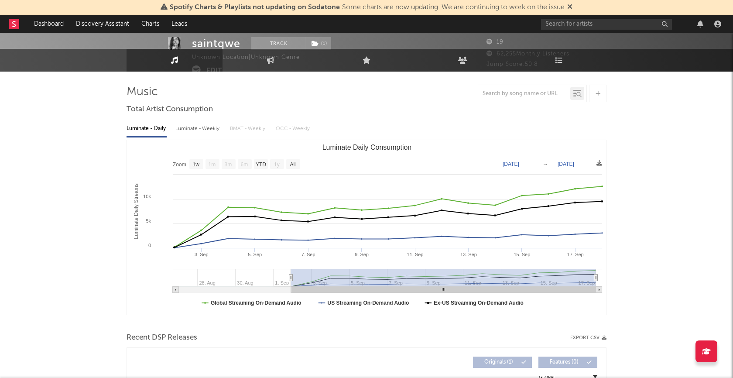
scroll to position [0, 0]
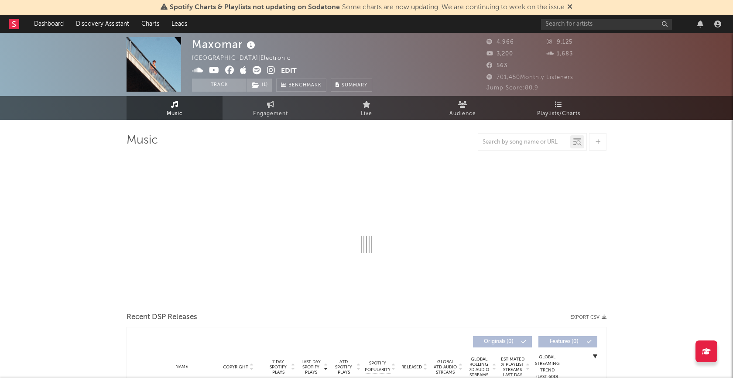
select select "6m"
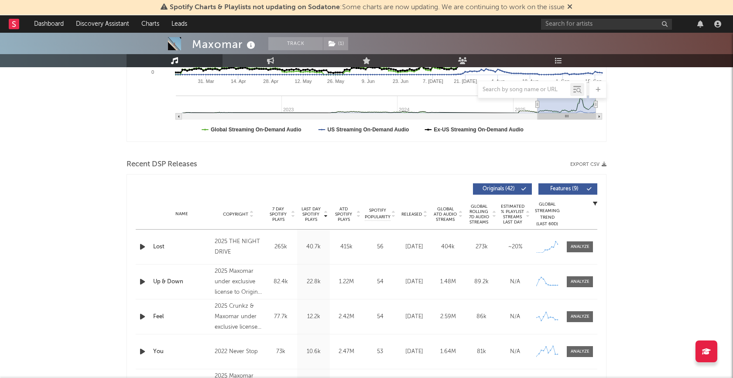
scroll to position [254, 0]
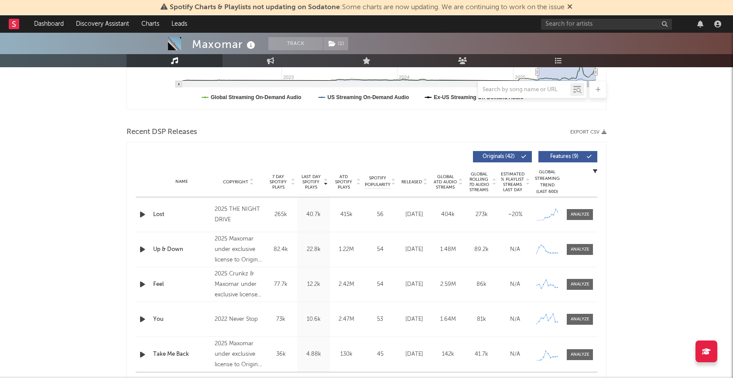
click at [140, 213] on icon "button" at bounding box center [142, 214] width 9 height 11
click at [364, 368] on div at bounding box center [366, 367] width 109 height 2
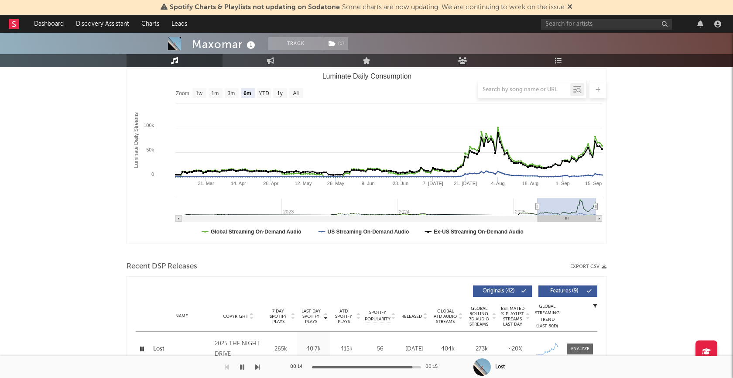
scroll to position [188, 0]
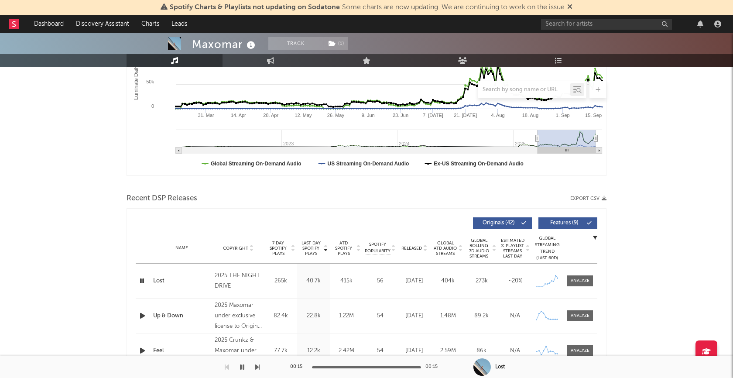
click at [141, 281] on icon "button" at bounding box center [142, 280] width 8 height 11
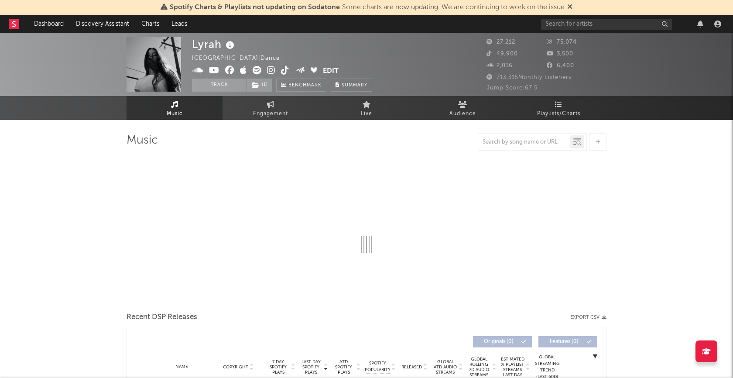
select select "6m"
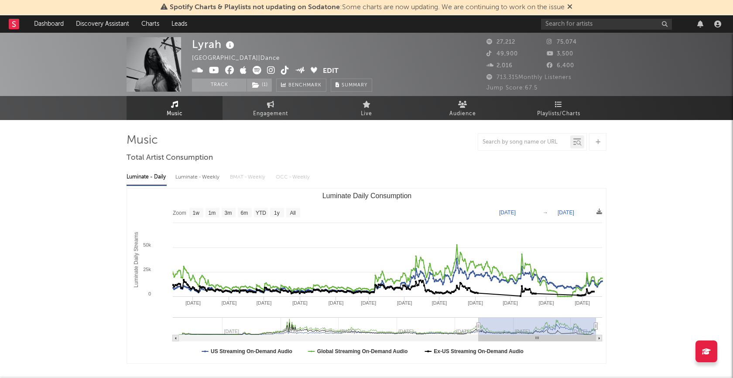
type input "[DATE]"
drag, startPoint x: 538, startPoint y: 327, endPoint x: 478, endPoint y: 323, distance: 59.5
click at [479, 323] on icon "Luminate Daily Consumption" at bounding box center [478, 326] width 3 height 7
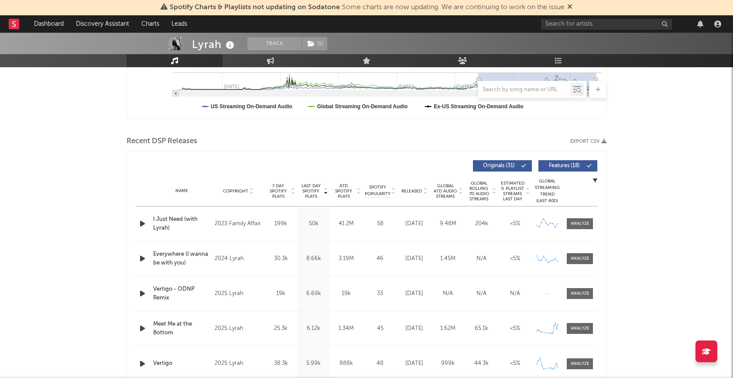
scroll to position [273, 0]
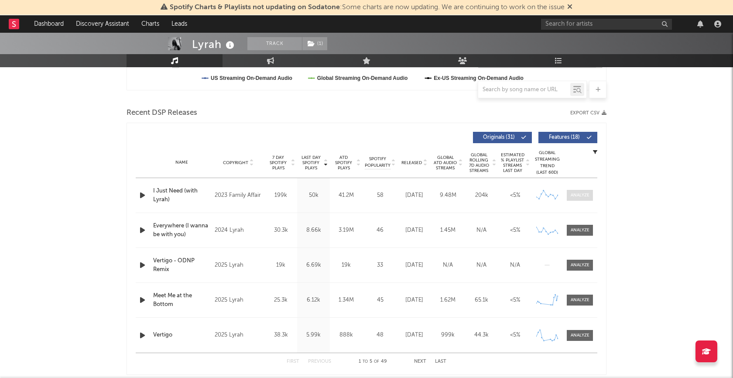
click at [583, 198] on span at bounding box center [580, 195] width 26 height 11
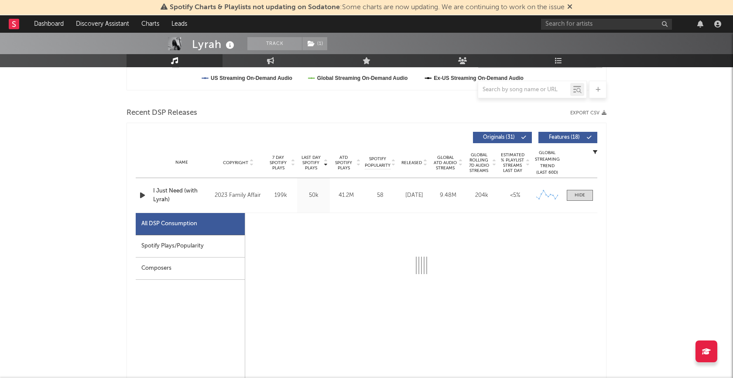
select select "6m"
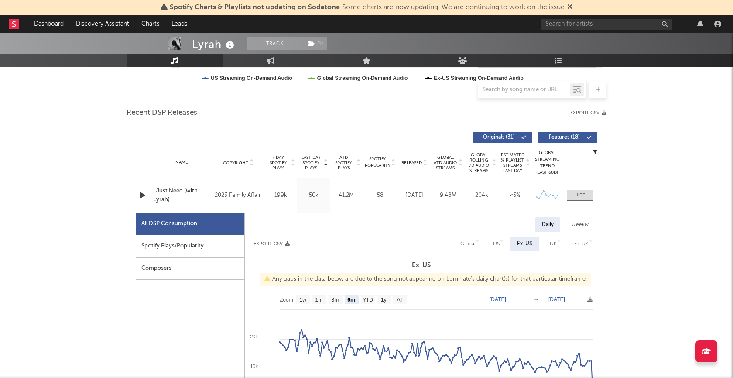
scroll to position [363, 0]
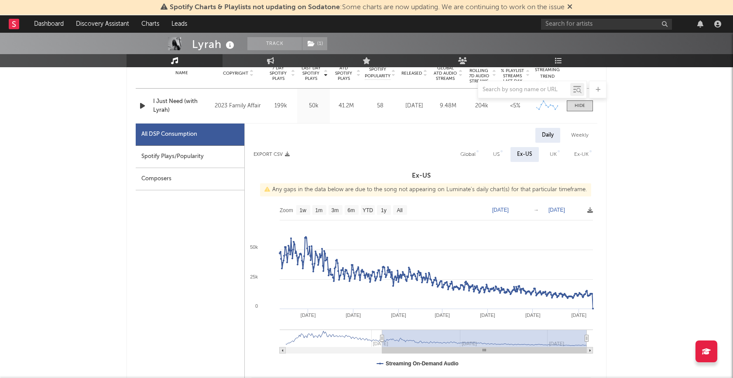
type input "2024-07-07"
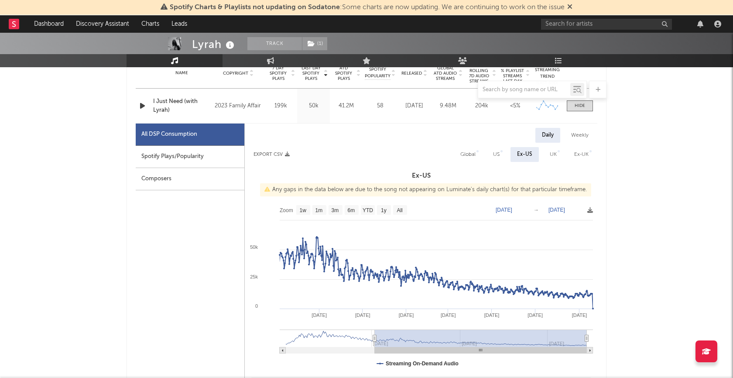
drag, startPoint x: 498, startPoint y: 337, endPoint x: 375, endPoint y: 338, distance: 123.1
click at [375, 338] on icon at bounding box center [374, 338] width 3 height 7
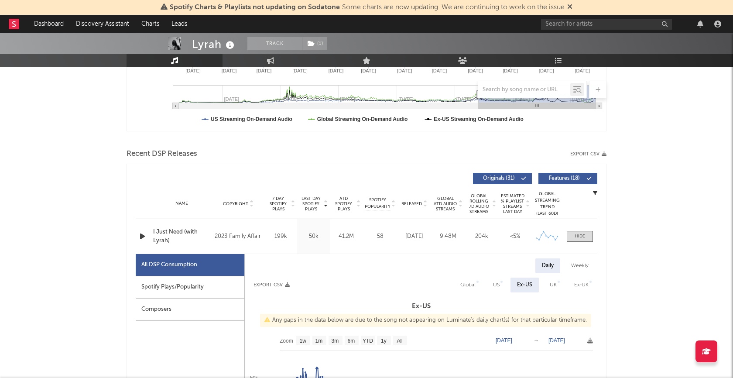
scroll to position [237, 0]
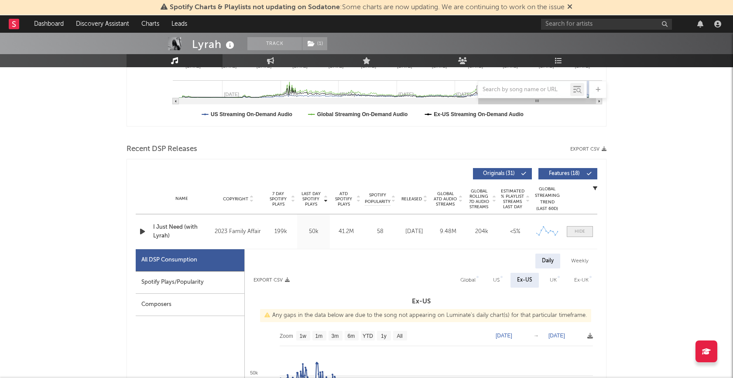
click at [580, 235] on span at bounding box center [580, 231] width 26 height 11
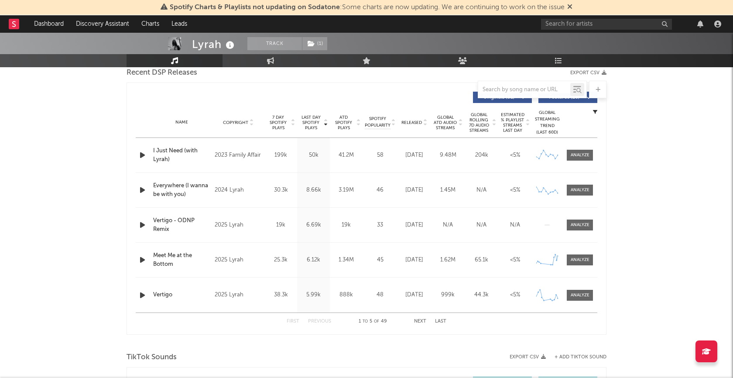
scroll to position [315, 0]
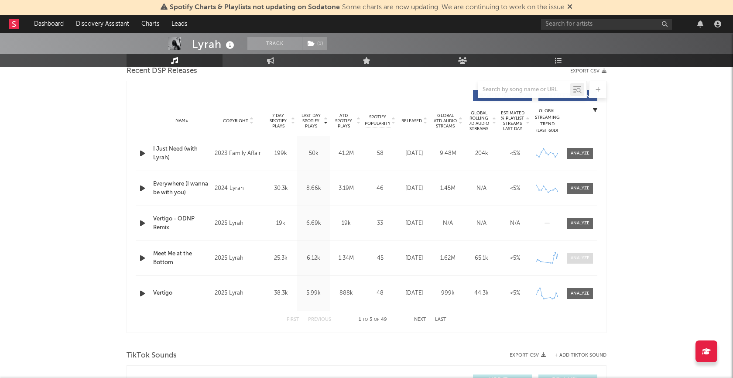
click at [584, 256] on div at bounding box center [580, 258] width 19 height 7
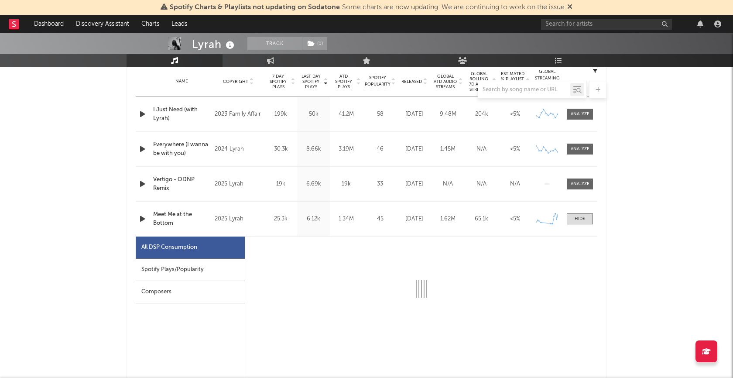
select select "6m"
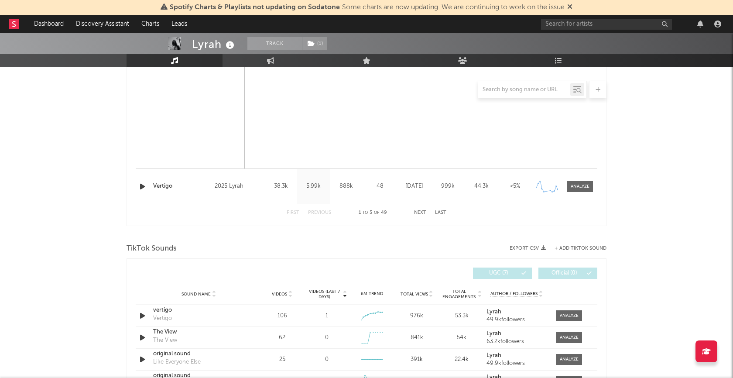
scroll to position [935, 0]
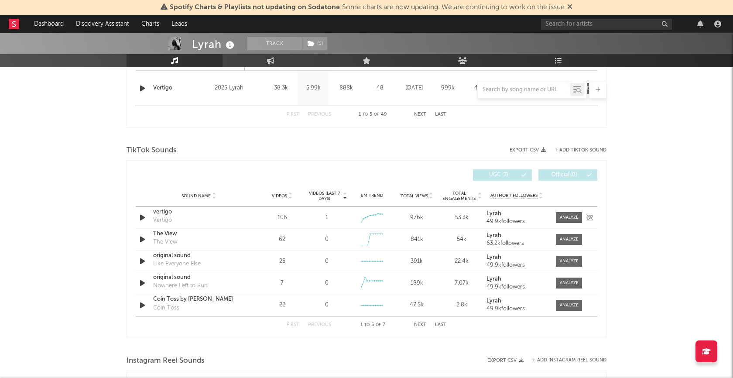
click at [144, 216] on icon "button" at bounding box center [142, 217] width 9 height 11
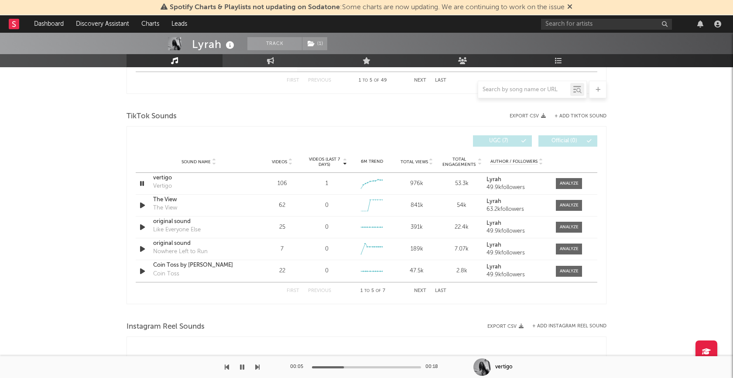
scroll to position [962, 0]
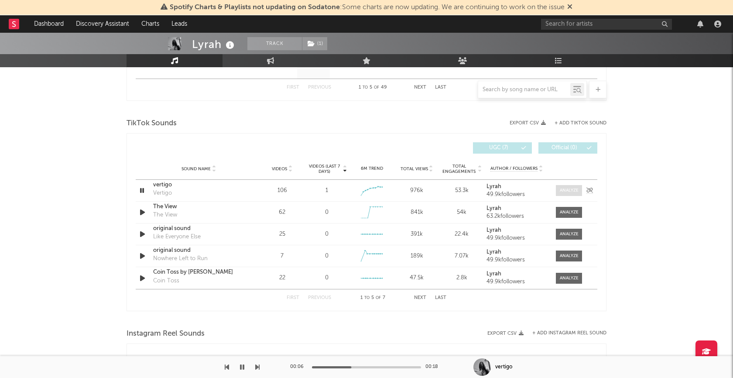
click at [572, 187] on div at bounding box center [569, 190] width 19 height 7
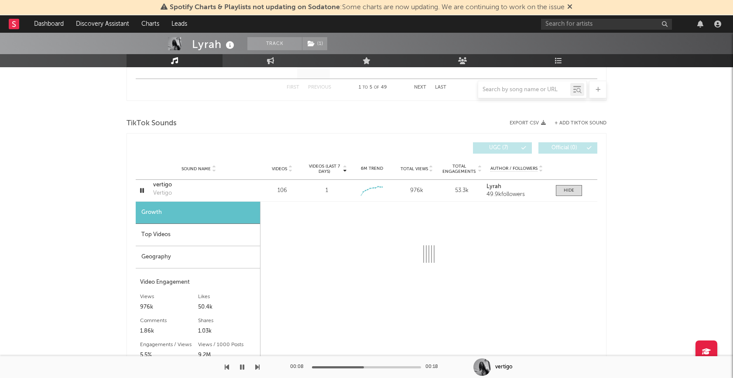
select select "1w"
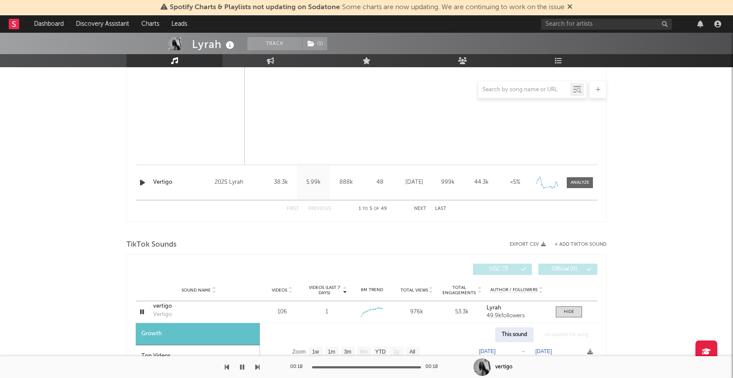
scroll to position [824, 0]
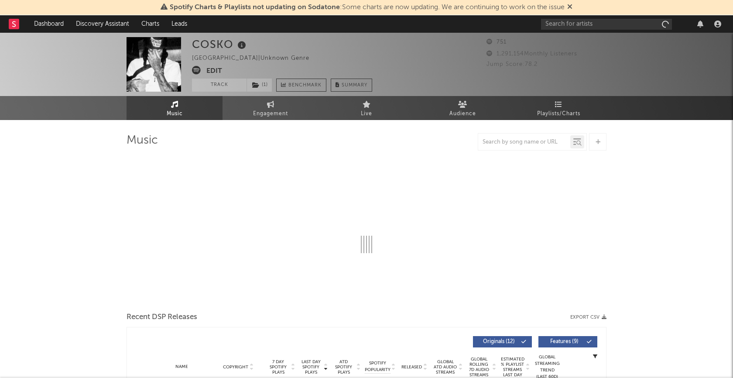
select select "1w"
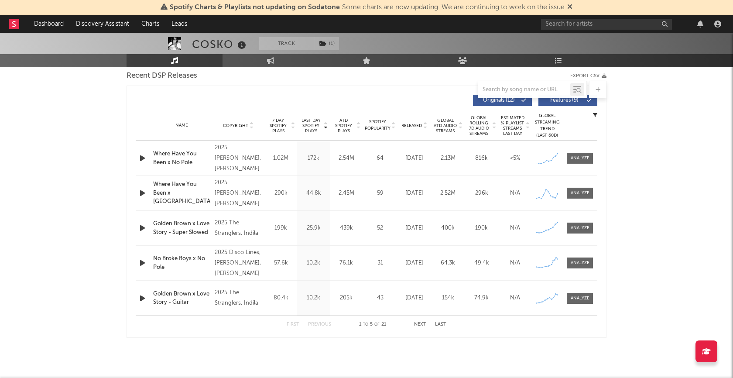
scroll to position [297, 0]
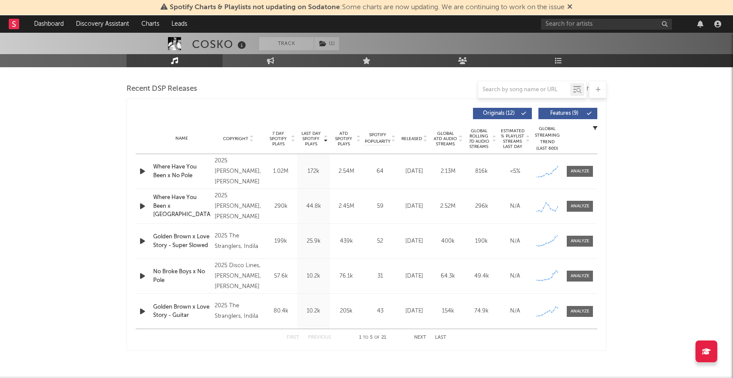
click at [144, 171] on icon "button" at bounding box center [142, 171] width 9 height 11
click at [140, 170] on icon "button" at bounding box center [142, 171] width 8 height 11
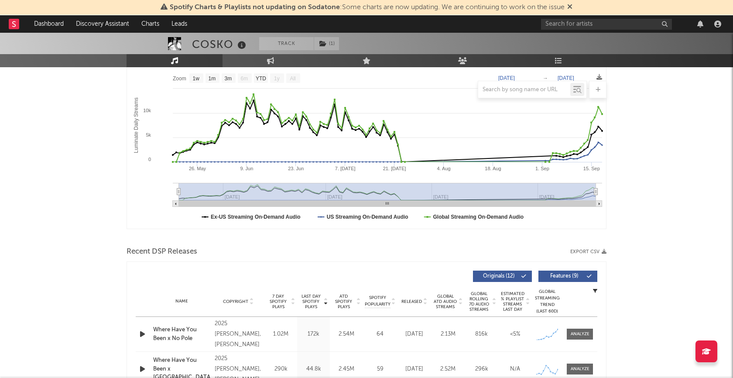
scroll to position [114, 0]
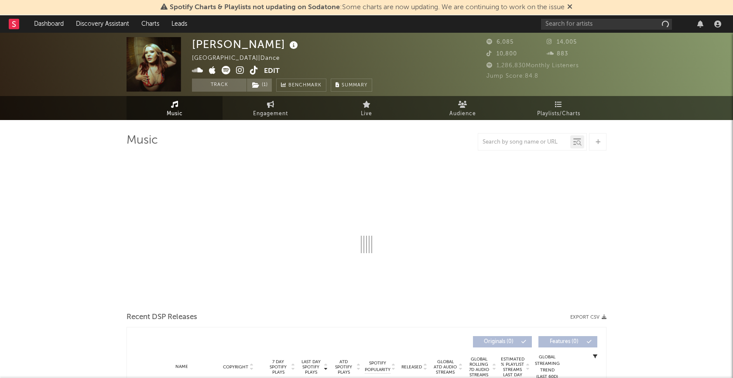
select select "6m"
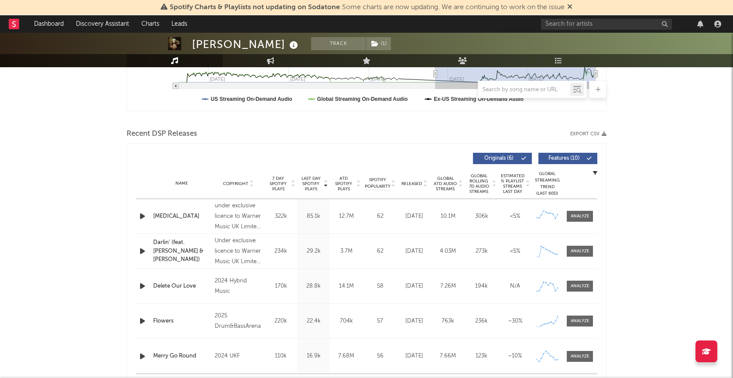
scroll to position [265, 0]
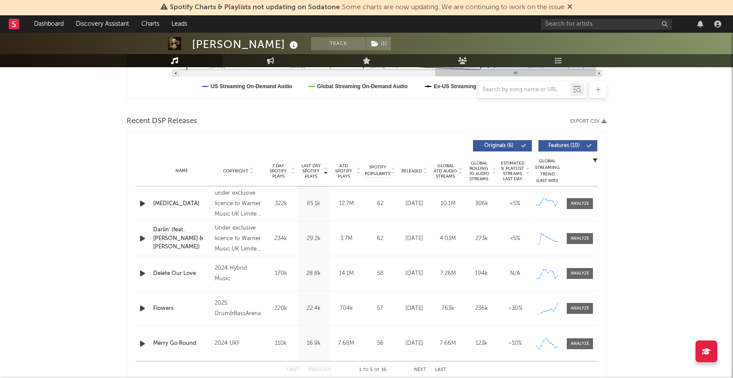
click at [141, 203] on icon "button" at bounding box center [142, 203] width 9 height 11
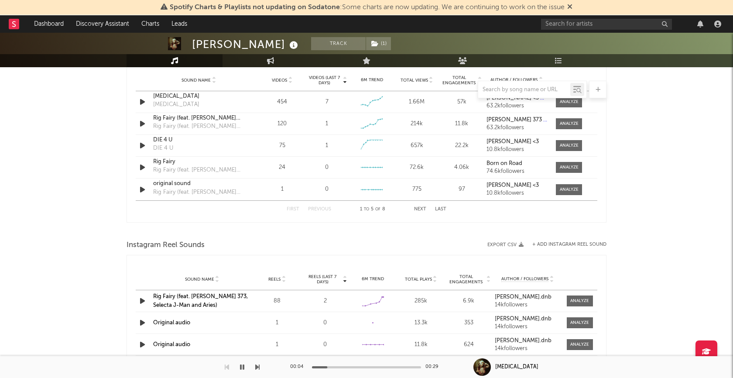
scroll to position [576, 0]
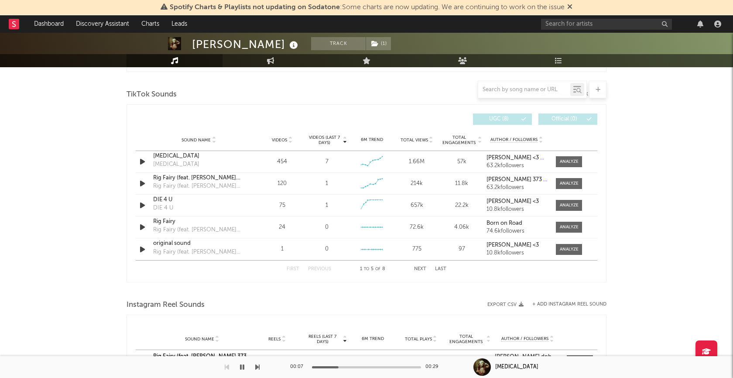
click at [242, 367] on icon "button" at bounding box center [242, 367] width 4 height 7
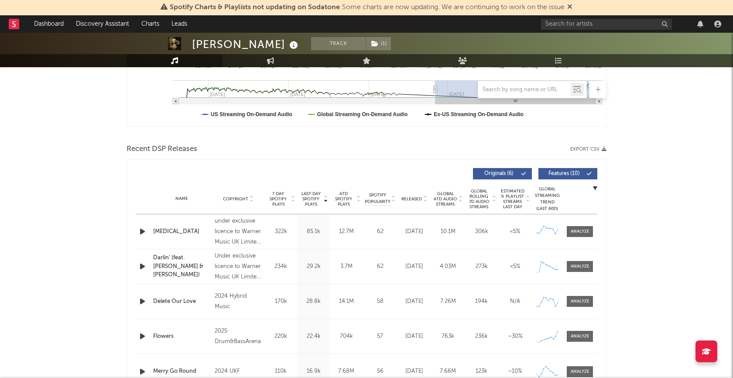
scroll to position [0, 0]
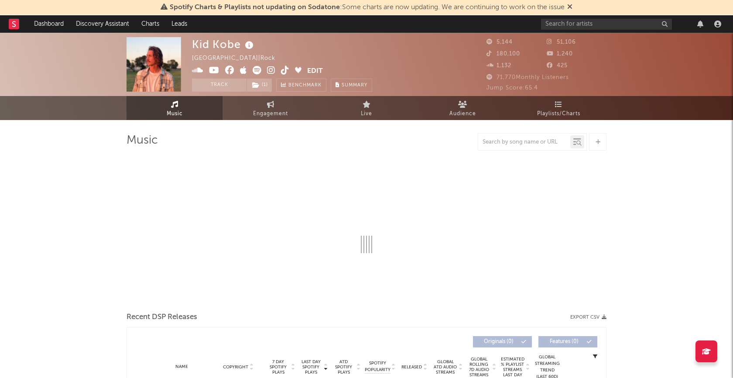
select select "1w"
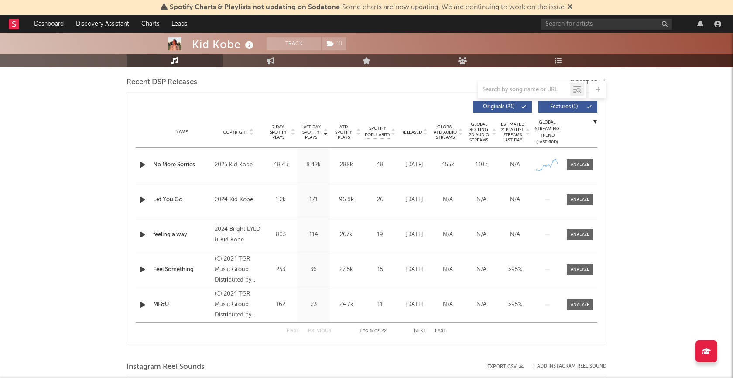
scroll to position [292, 0]
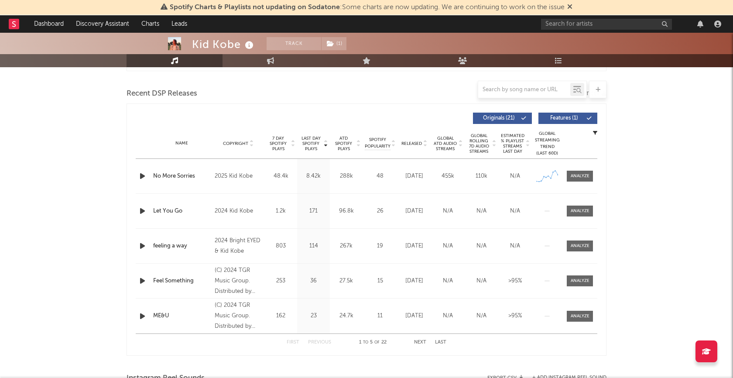
click at [144, 179] on icon "button" at bounding box center [142, 176] width 9 height 11
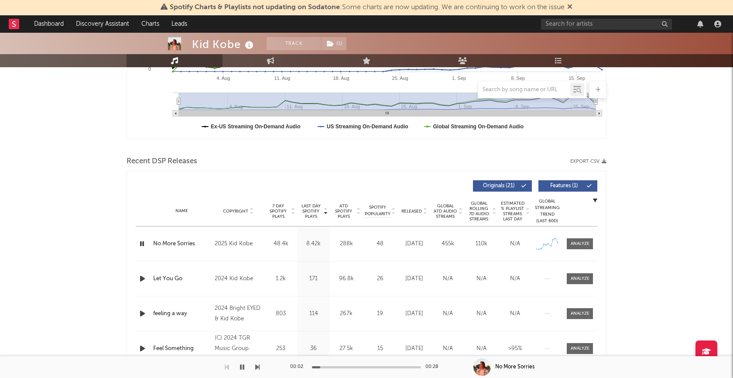
scroll to position [247, 0]
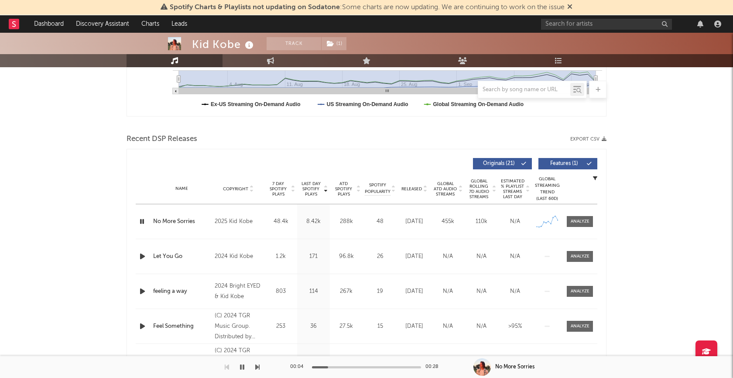
click at [241, 367] on icon "button" at bounding box center [242, 367] width 4 height 7
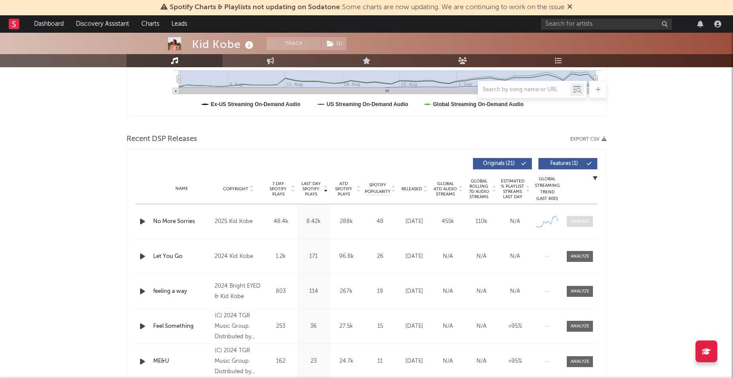
click at [587, 219] on div at bounding box center [580, 221] width 19 height 7
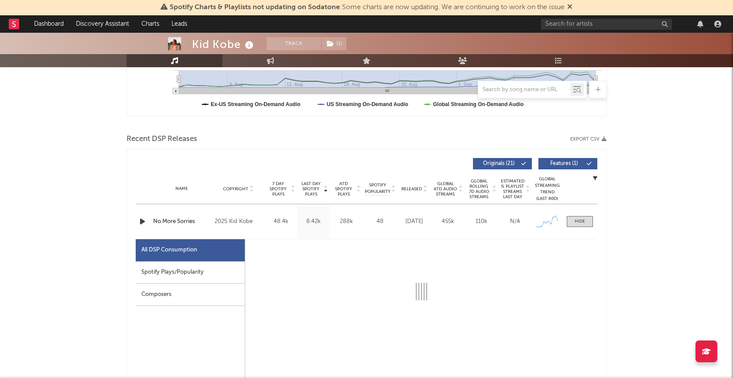
select select "1w"
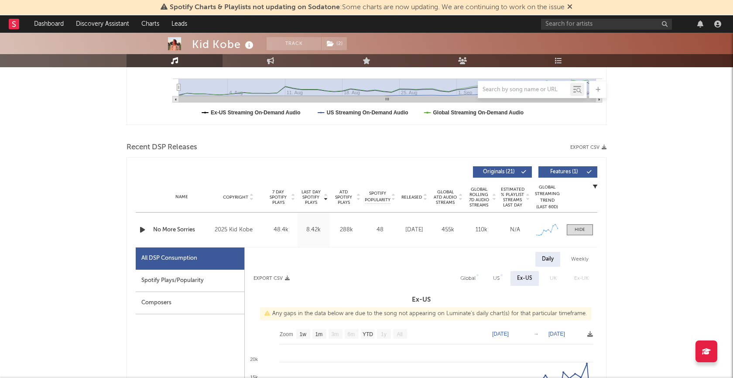
scroll to position [232, 0]
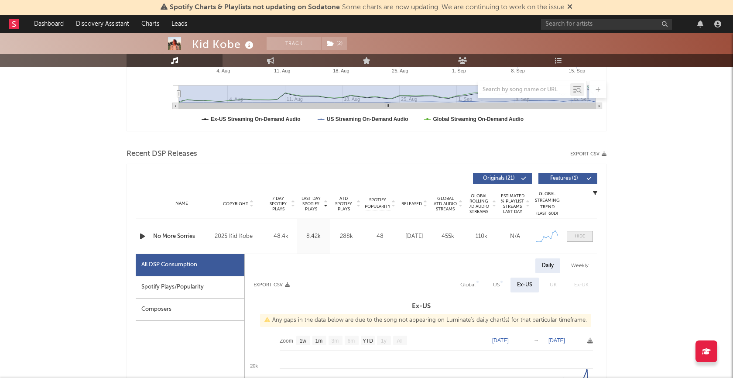
click at [584, 234] on div at bounding box center [580, 236] width 10 height 7
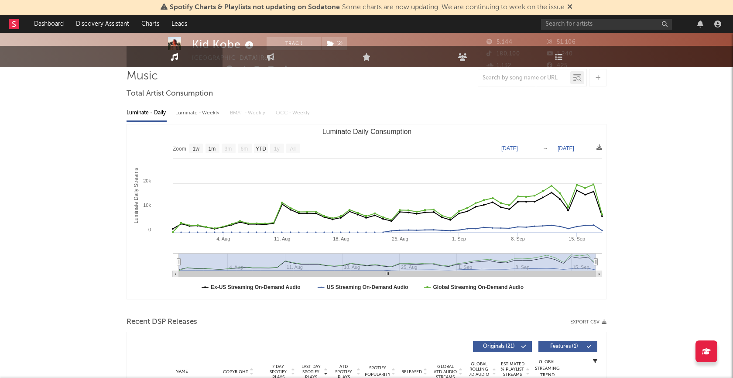
scroll to position [0, 0]
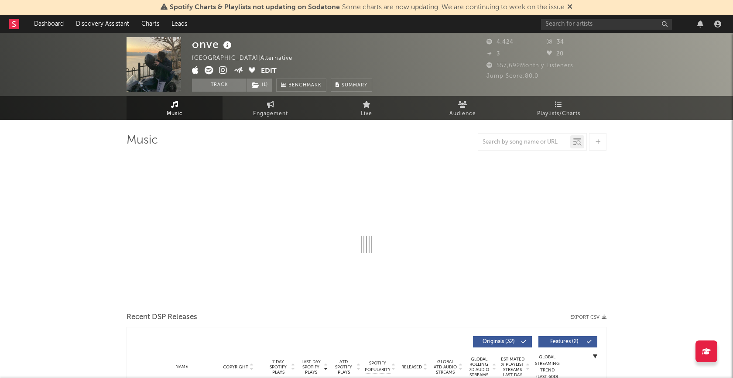
select select "6m"
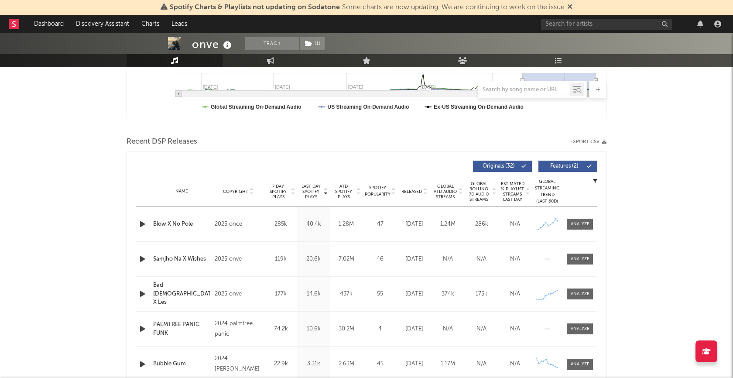
scroll to position [245, 0]
click at [144, 222] on icon "button" at bounding box center [142, 223] width 9 height 11
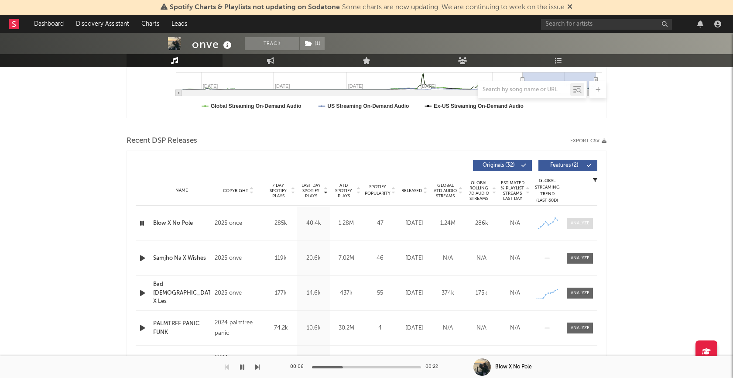
click at [584, 226] on span at bounding box center [580, 223] width 26 height 11
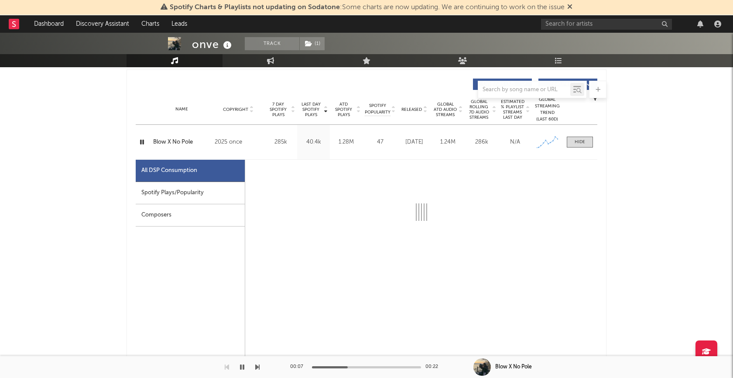
select select "1w"
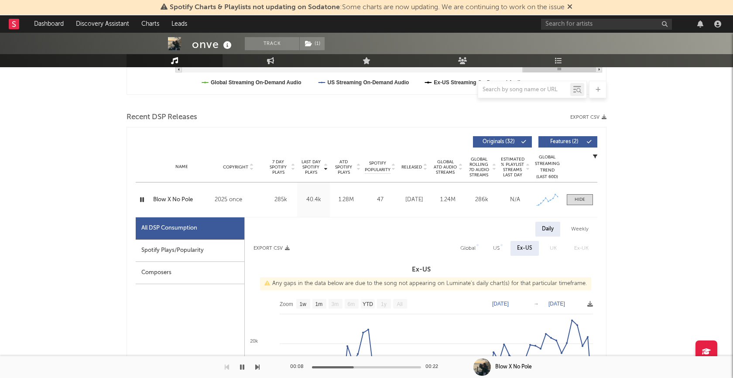
scroll to position [257, 0]
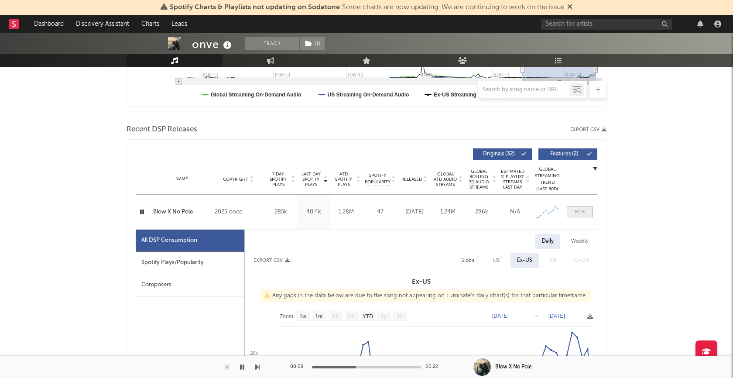
click at [583, 212] on div at bounding box center [580, 212] width 10 height 7
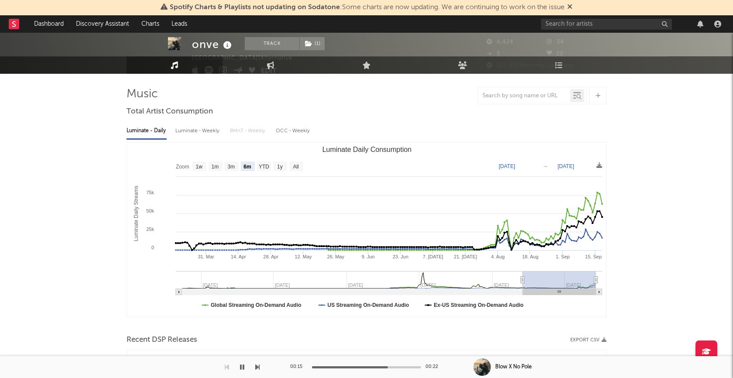
scroll to position [0, 0]
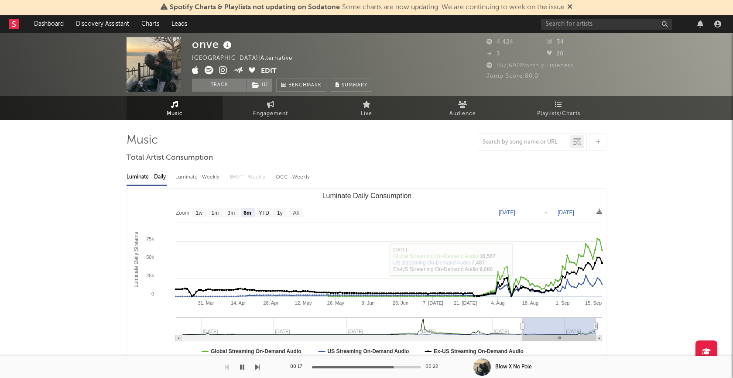
click at [244, 371] on button "button" at bounding box center [242, 367] width 9 height 22
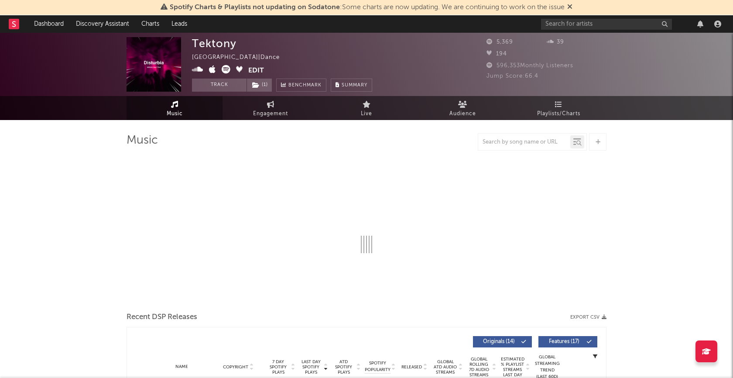
select select "6m"
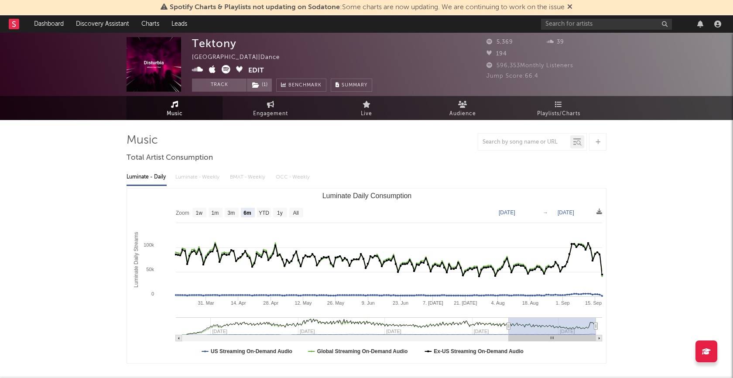
type input "[DATE]"
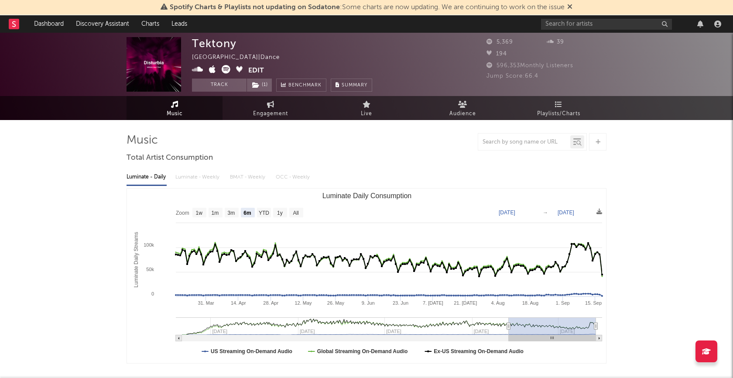
type input "[DATE]"
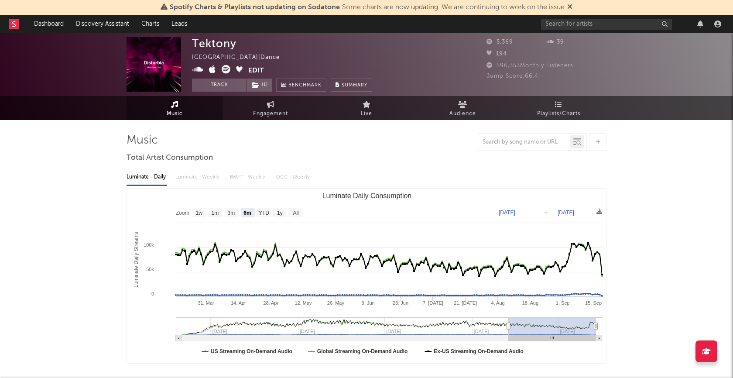
type input "[DATE]"
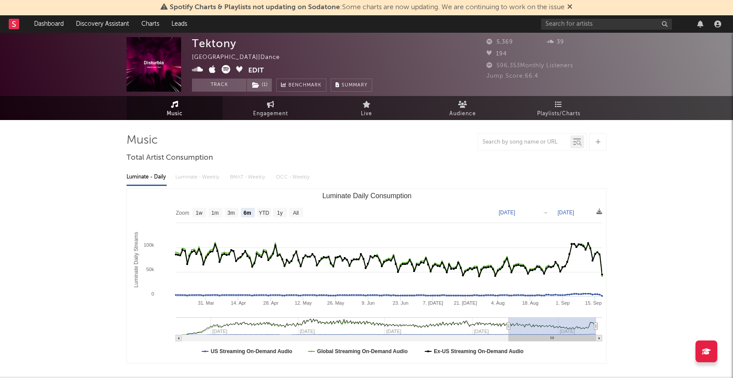
type input "[DATE]"
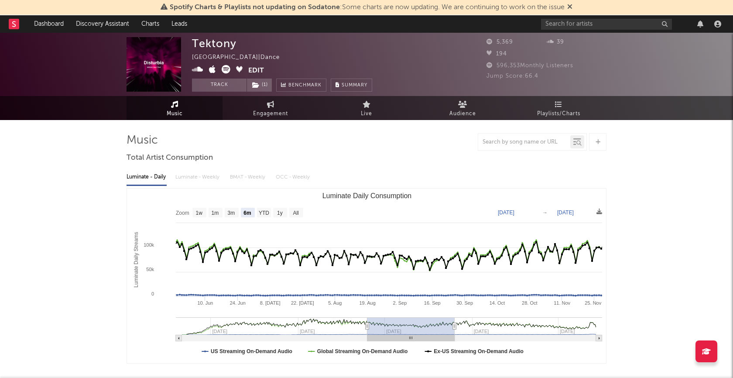
type input "[DATE]"
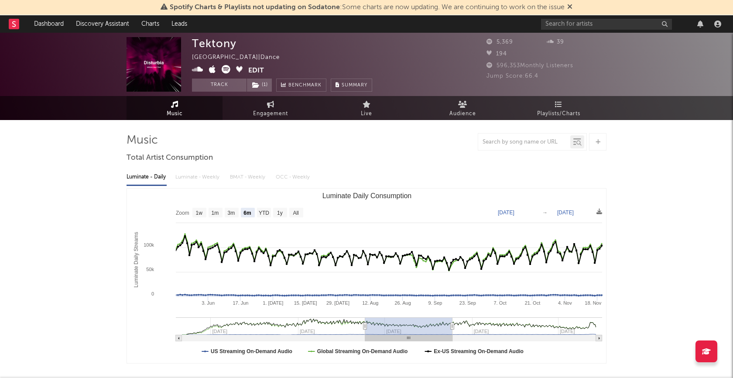
type input "[DATE]"
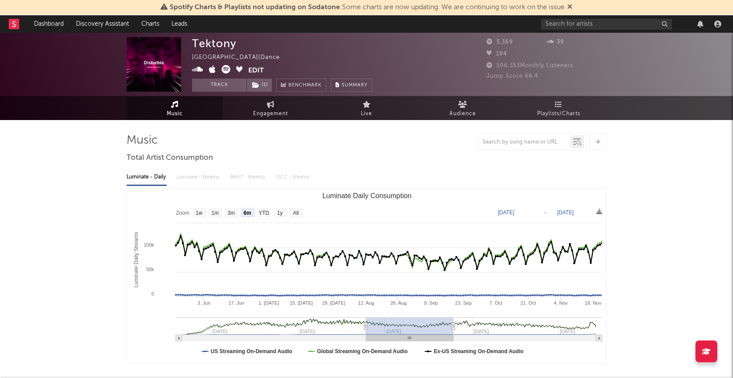
type input "[DATE]"
drag, startPoint x: 511, startPoint y: 326, endPoint x: 372, endPoint y: 328, distance: 138.8
click at [371, 328] on rect "Luminate Daily Consumption" at bounding box center [409, 325] width 87 height 17
type input "[DATE]"
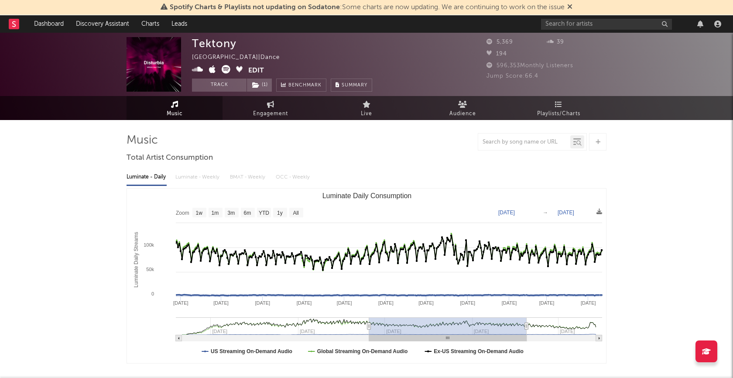
type input "[DATE]"
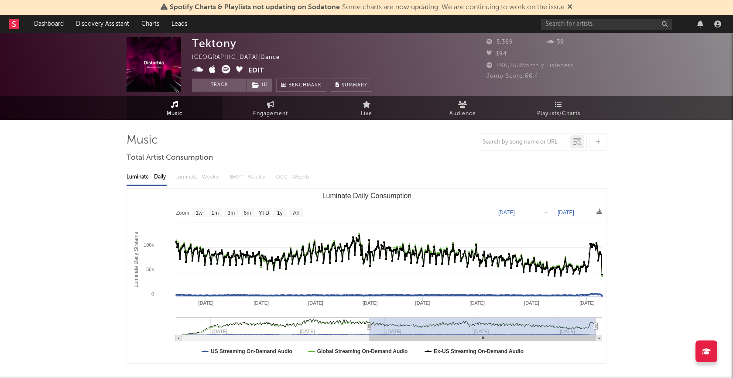
drag, startPoint x: 455, startPoint y: 326, endPoint x: 631, endPoint y: 334, distance: 175.6
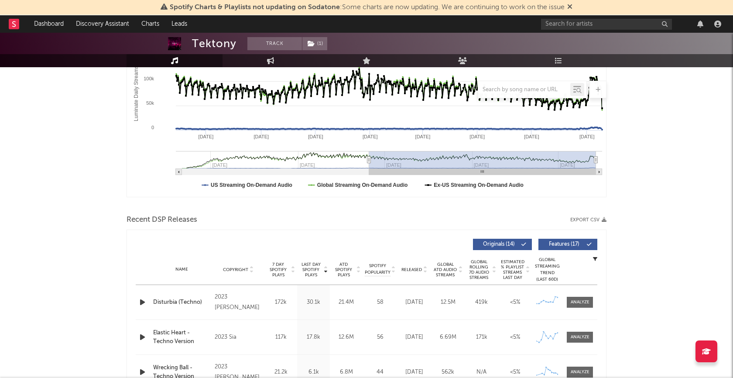
scroll to position [254, 0]
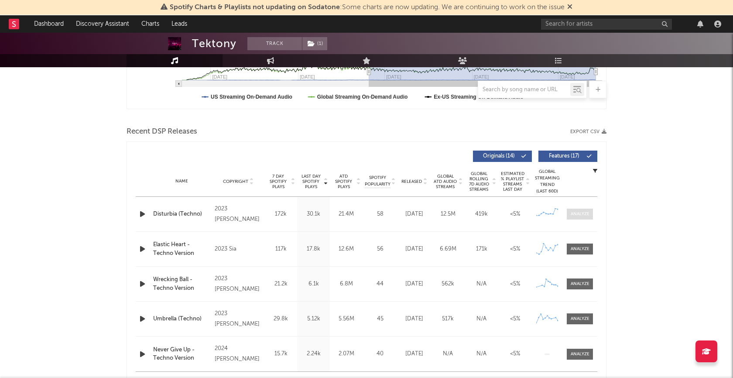
click at [578, 216] on div at bounding box center [580, 214] width 19 height 7
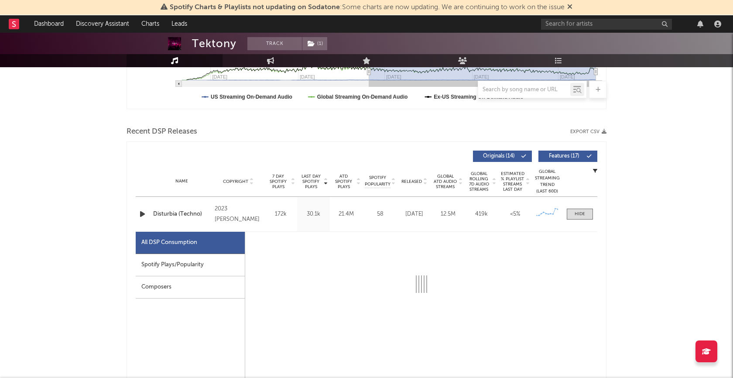
select select "6m"
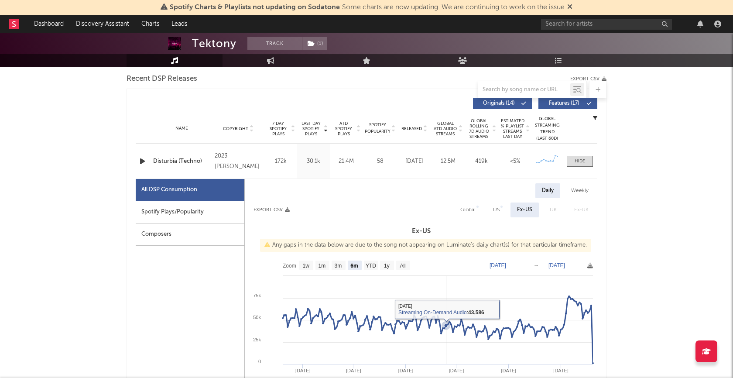
scroll to position [277, 0]
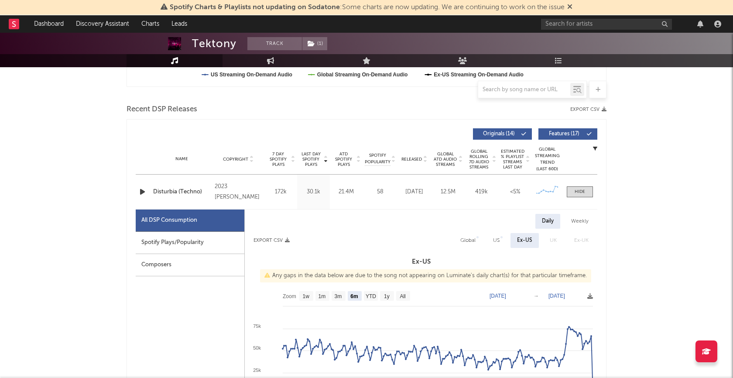
click at [143, 192] on icon "button" at bounding box center [142, 191] width 9 height 11
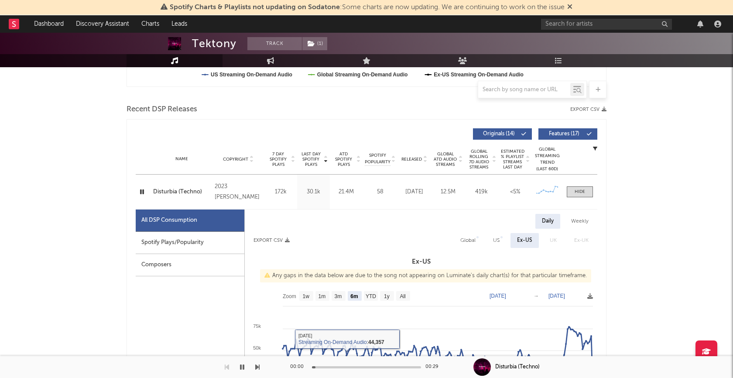
click at [356, 367] on div at bounding box center [366, 367] width 109 height 2
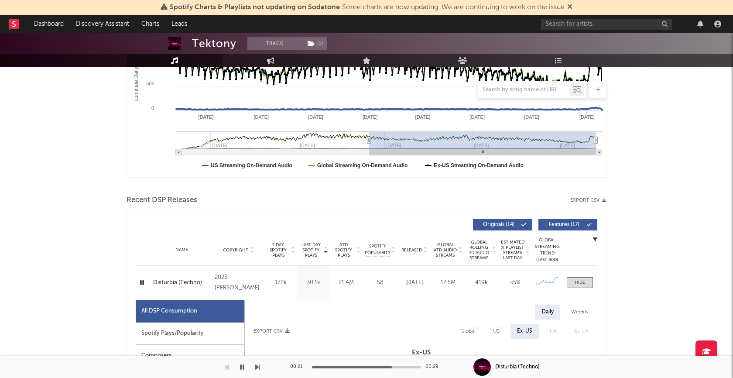
scroll to position [0, 0]
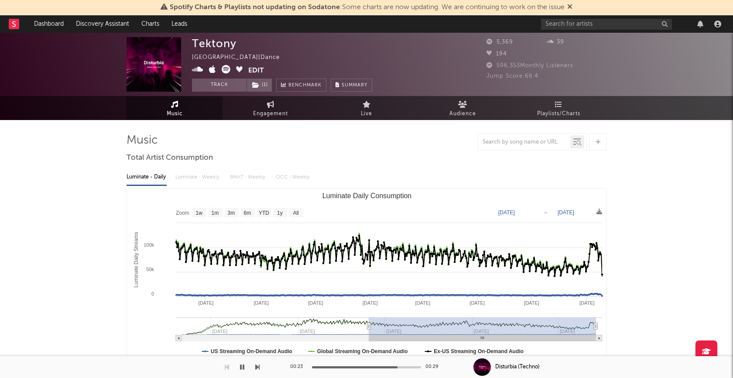
click at [242, 369] on icon "button" at bounding box center [242, 367] width 4 height 7
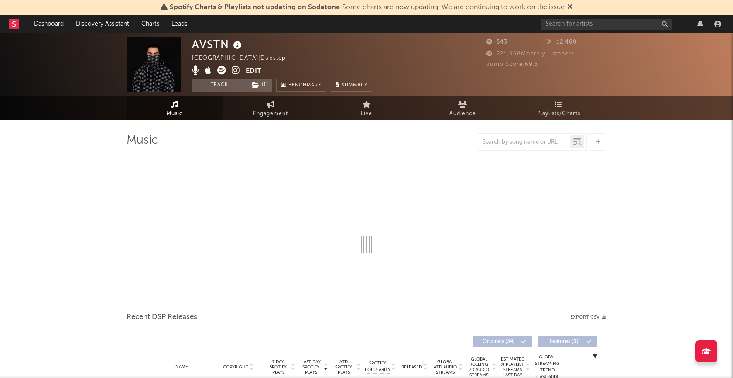
select select "6m"
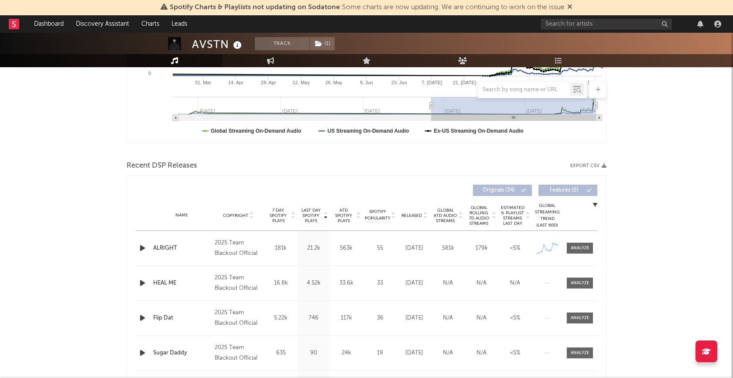
scroll to position [229, 0]
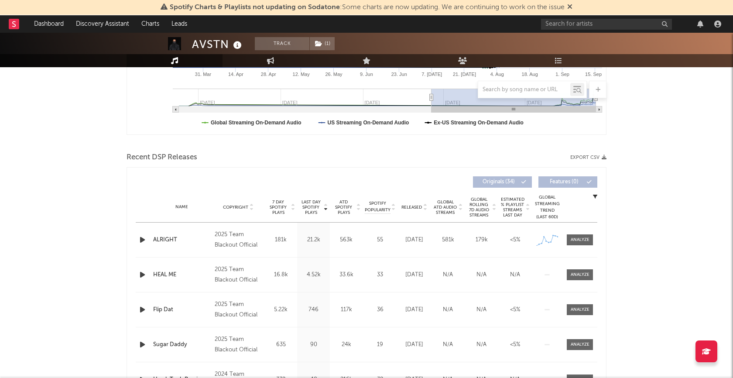
click at [143, 240] on icon "button" at bounding box center [142, 239] width 9 height 11
click at [582, 241] on div at bounding box center [580, 240] width 19 height 7
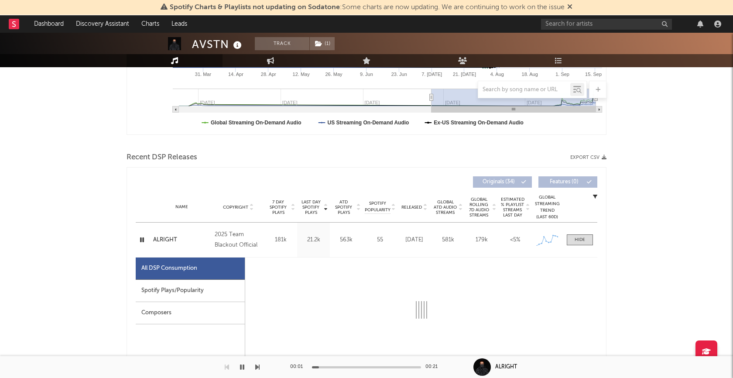
select select "1w"
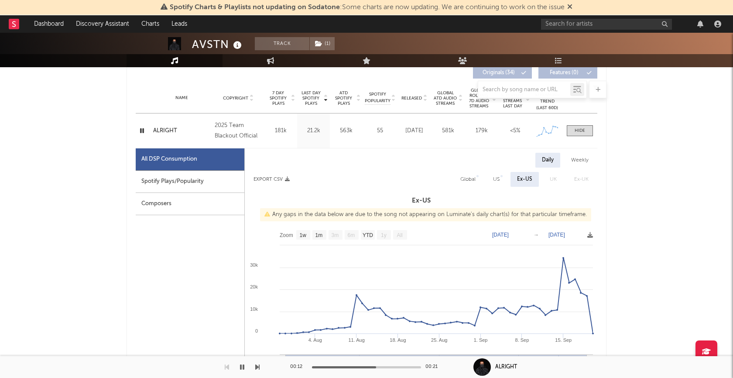
scroll to position [328, 0]
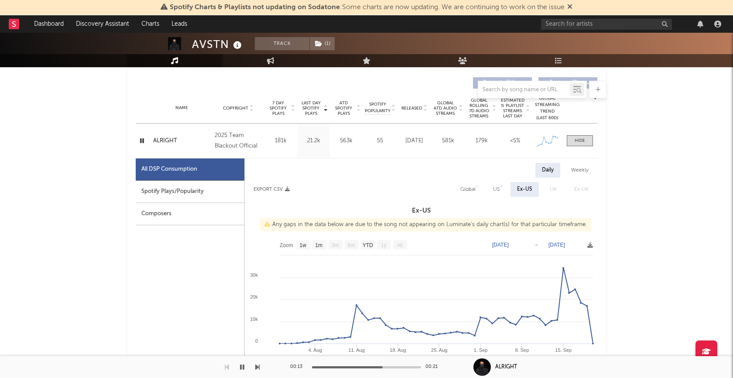
click at [139, 140] on icon "button" at bounding box center [142, 140] width 8 height 11
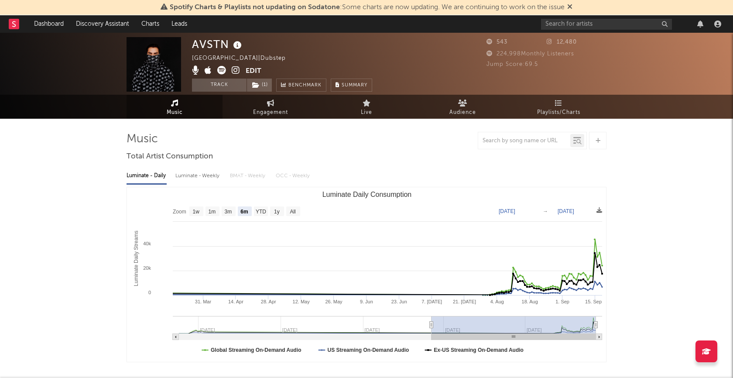
scroll to position [0, 0]
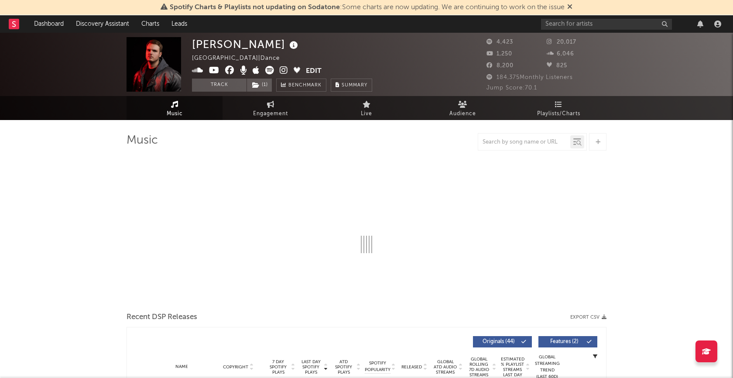
select select "6m"
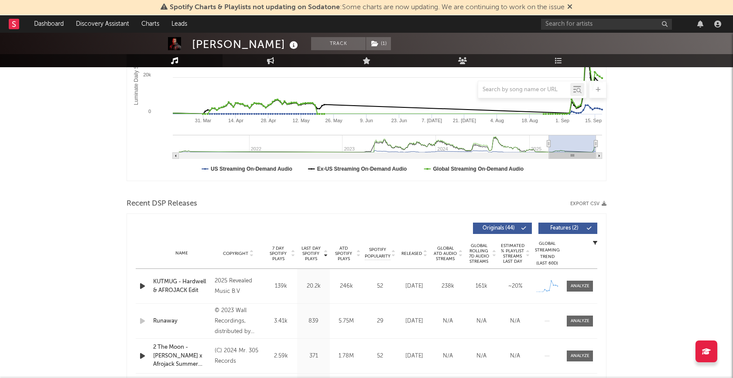
scroll to position [262, 0]
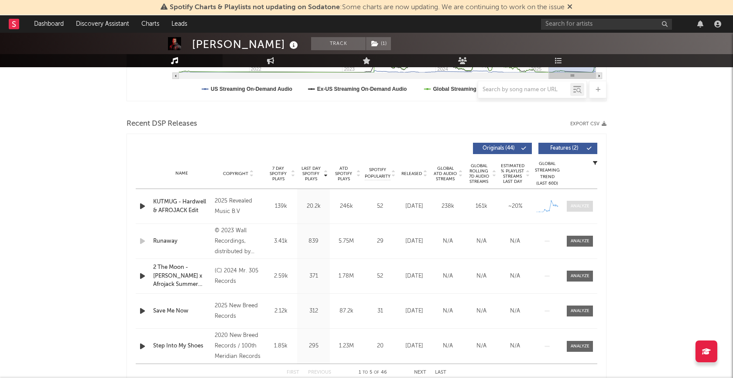
click at [576, 206] on div at bounding box center [580, 206] width 19 height 7
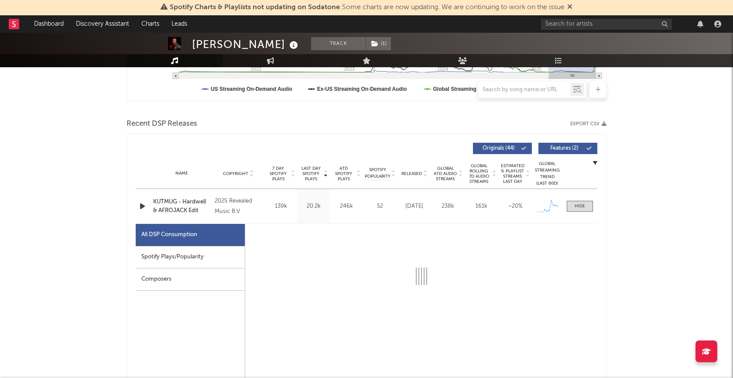
select select "1w"
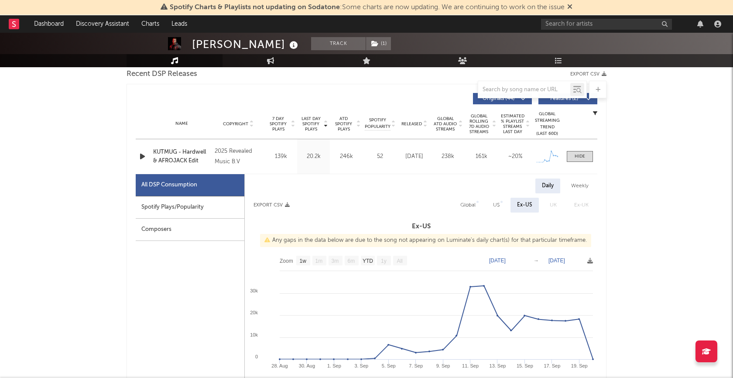
scroll to position [275, 0]
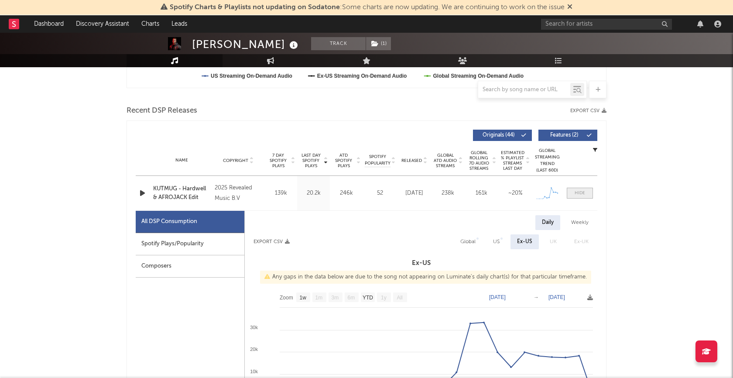
click at [587, 189] on span at bounding box center [580, 193] width 26 height 11
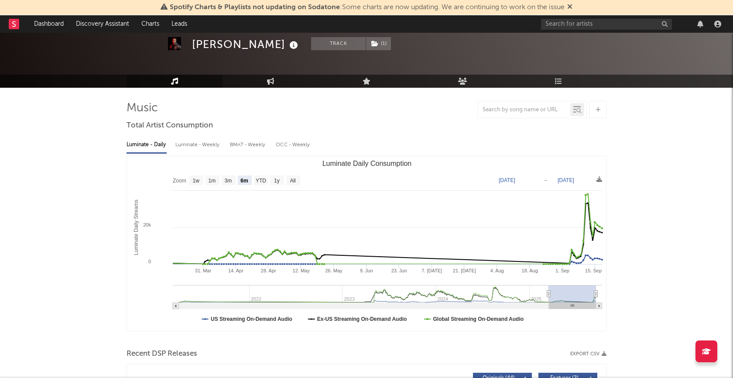
scroll to position [0, 0]
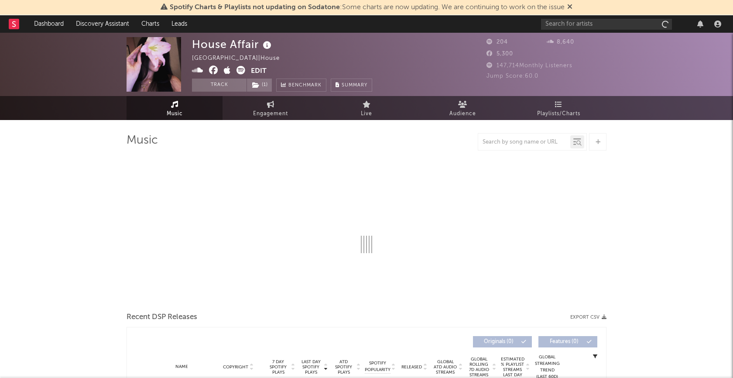
select select "1w"
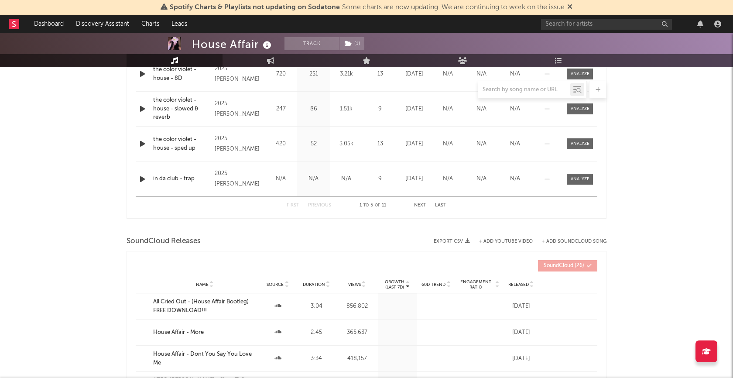
scroll to position [547, 0]
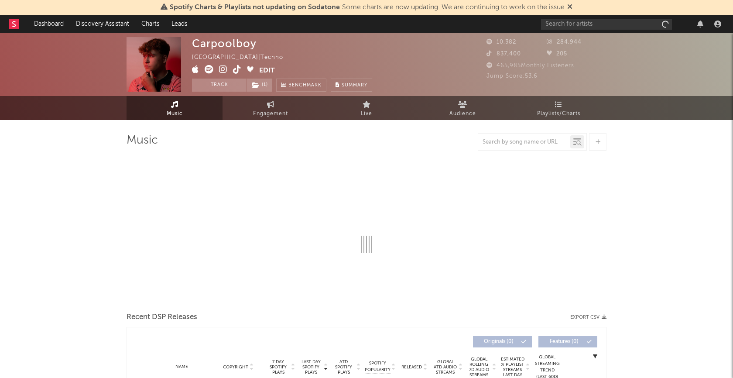
select select "6m"
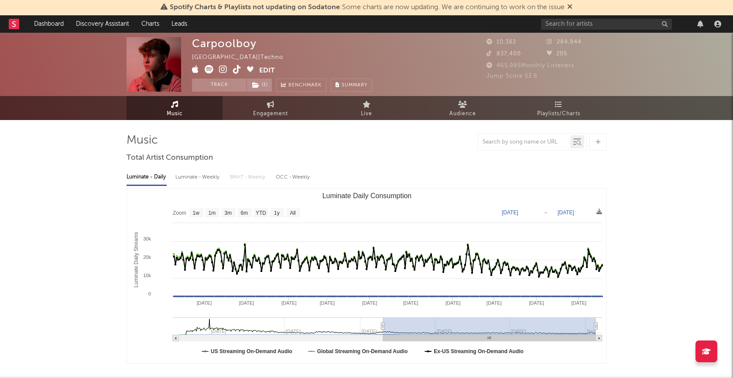
type input "[DATE]"
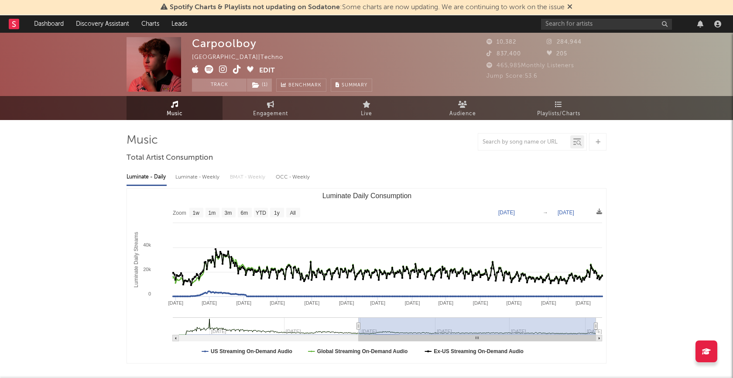
drag, startPoint x: 481, startPoint y: 326, endPoint x: 359, endPoint y: 331, distance: 122.7
click at [359, 332] on g "Luminate Daily Consumption" at bounding box center [387, 329] width 429 height 24
drag, startPoint x: 596, startPoint y: 326, endPoint x: 615, endPoint y: 326, distance: 19.6
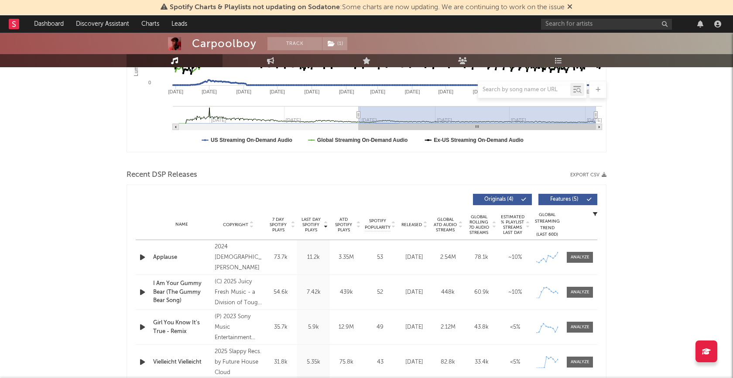
scroll to position [302, 0]
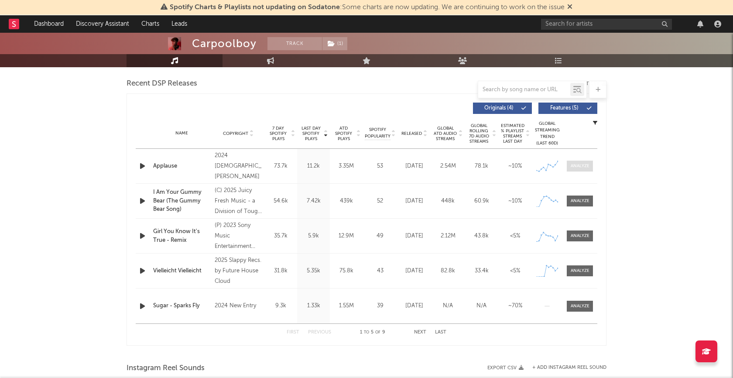
click at [575, 161] on span at bounding box center [580, 166] width 26 height 11
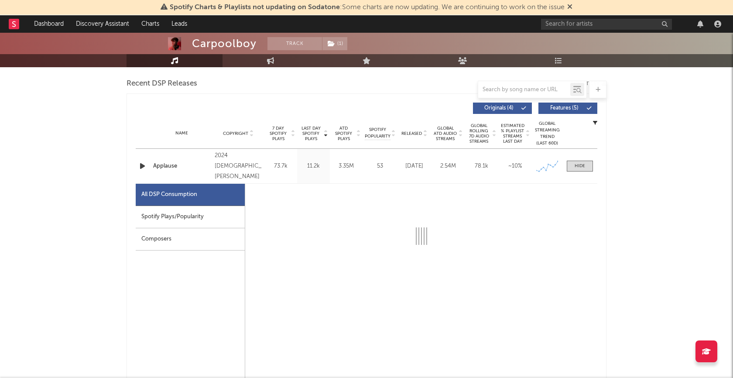
select select "6m"
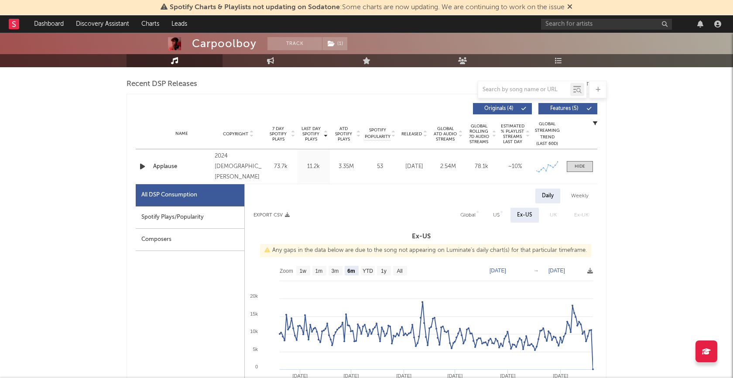
scroll to position [243, 0]
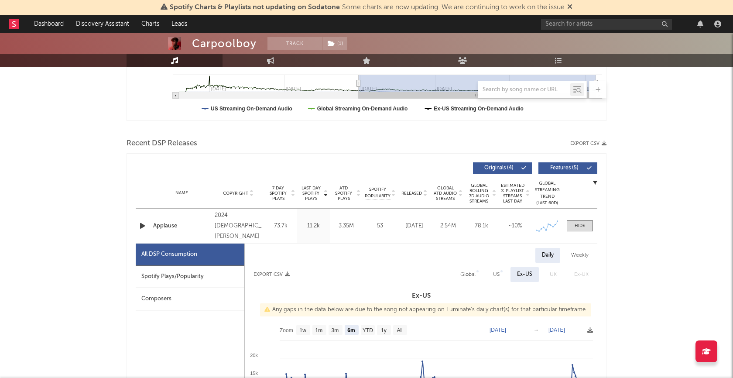
click at [143, 229] on icon "button" at bounding box center [142, 225] width 9 height 11
click at [355, 368] on div at bounding box center [366, 367] width 109 height 2
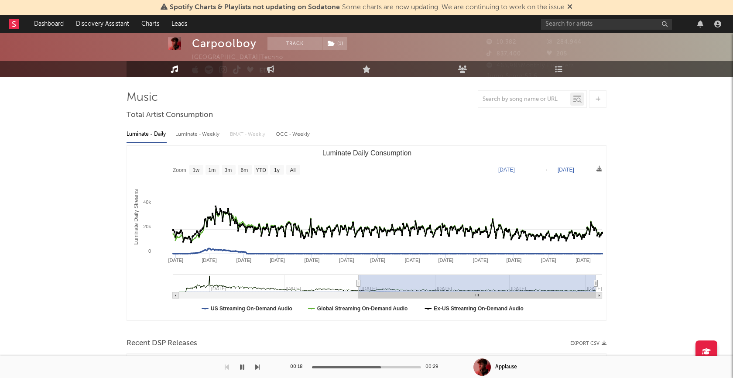
scroll to position [0, 0]
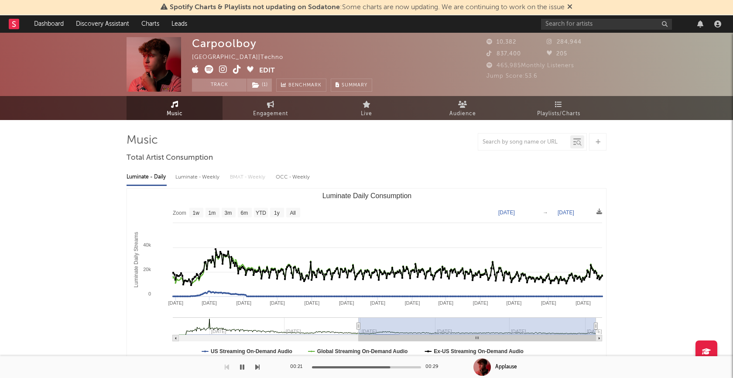
click at [242, 368] on icon "button" at bounding box center [242, 367] width 4 height 7
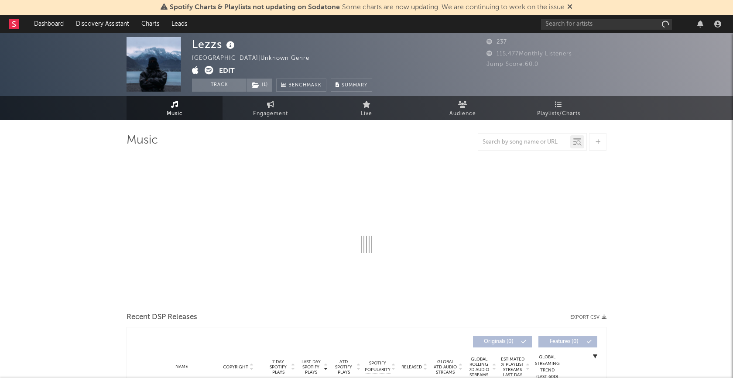
select select "1w"
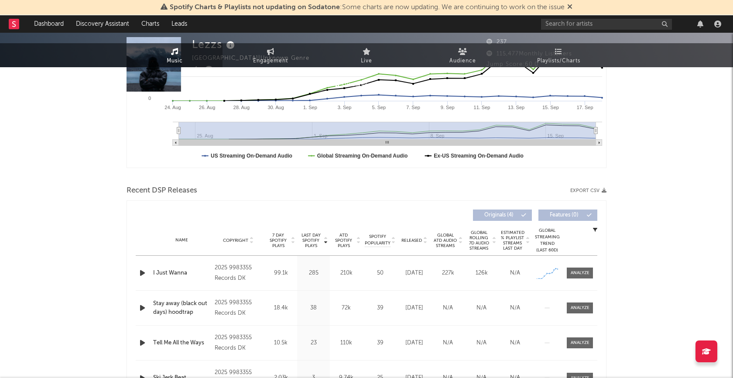
scroll to position [268, 0]
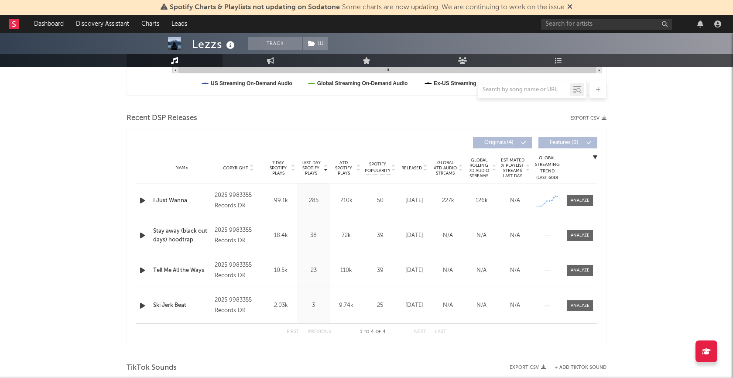
click at [144, 198] on icon "button" at bounding box center [142, 200] width 9 height 11
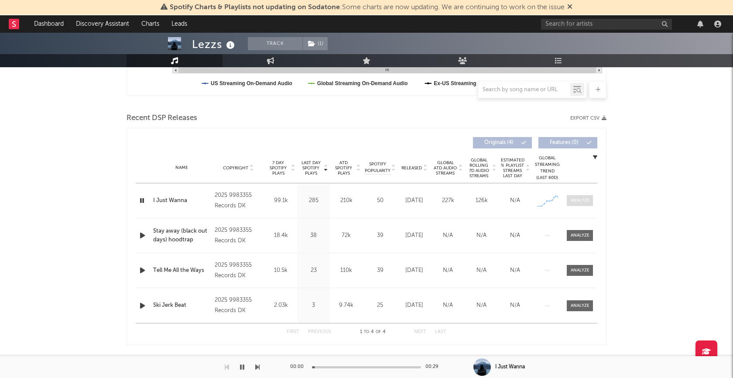
click at [579, 195] on span at bounding box center [580, 200] width 26 height 11
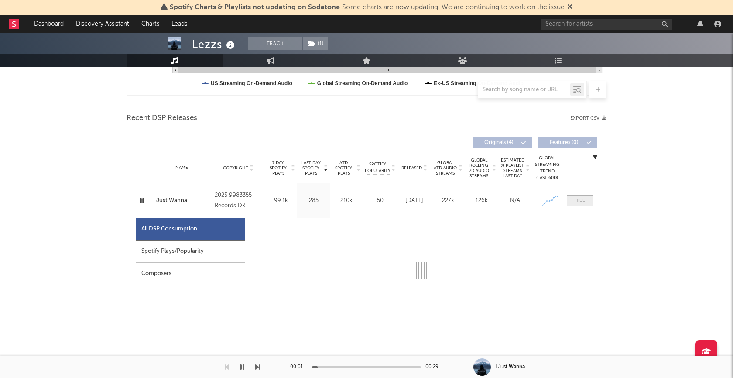
select select "1w"
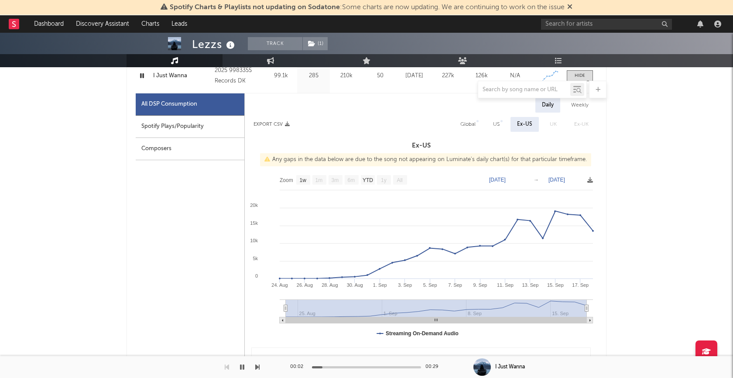
scroll to position [398, 0]
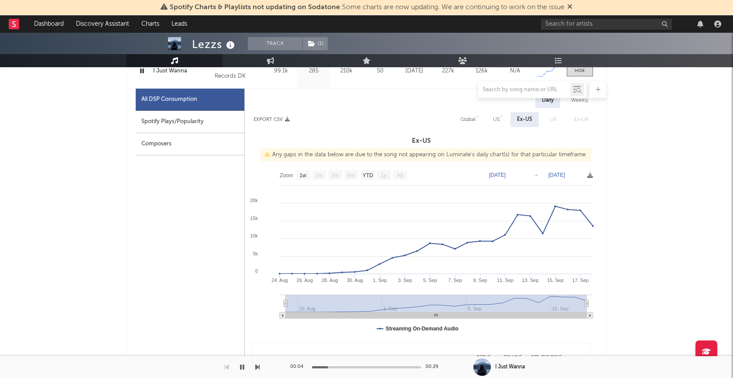
click at [361, 366] on div at bounding box center [366, 367] width 109 height 2
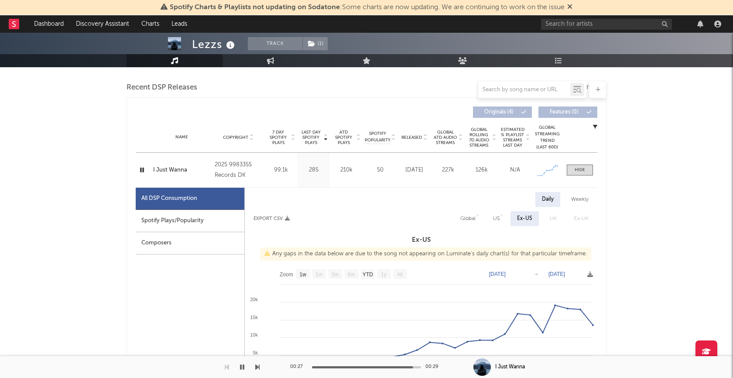
scroll to position [380, 0]
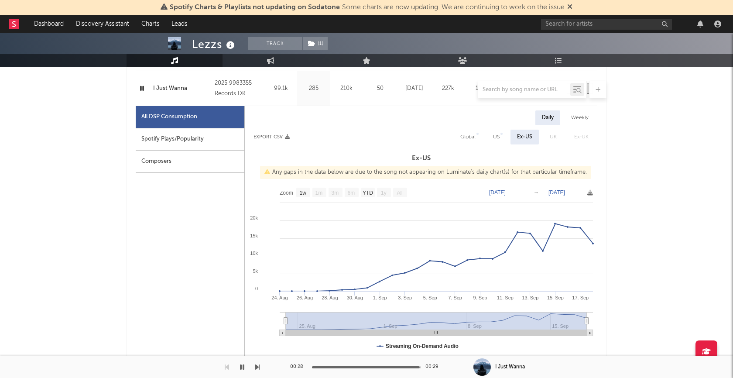
click at [242, 366] on icon "button" at bounding box center [242, 367] width 4 height 7
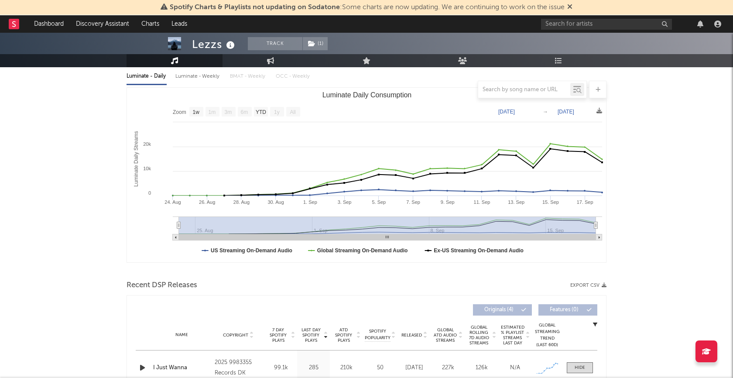
scroll to position [0, 0]
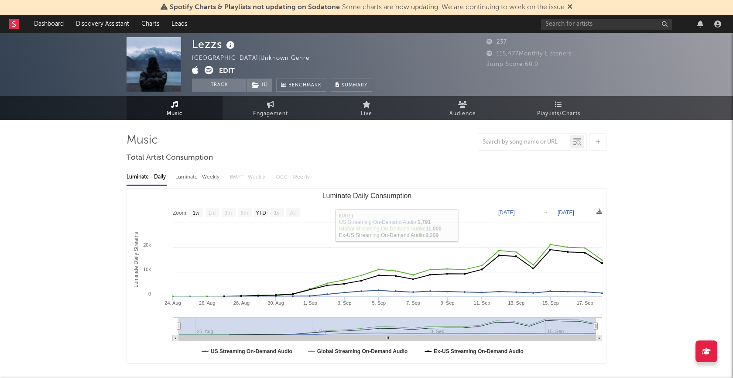
click at [211, 71] on icon at bounding box center [209, 70] width 9 height 9
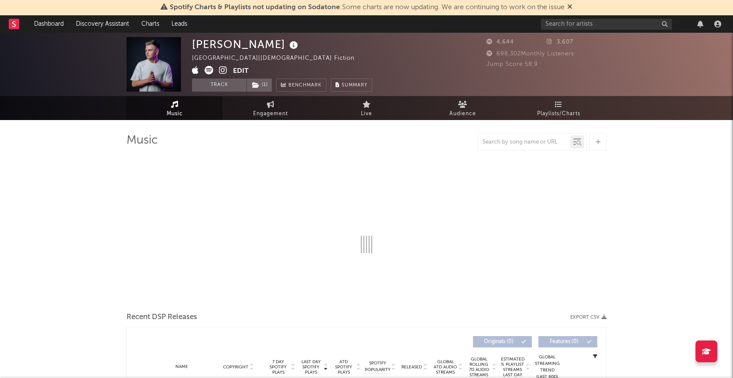
select select "6m"
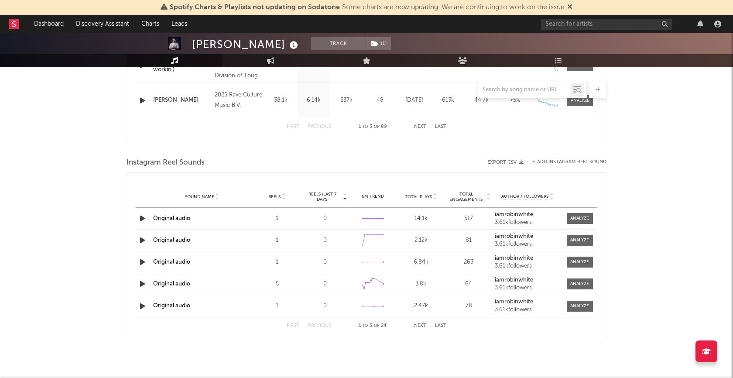
scroll to position [509, 0]
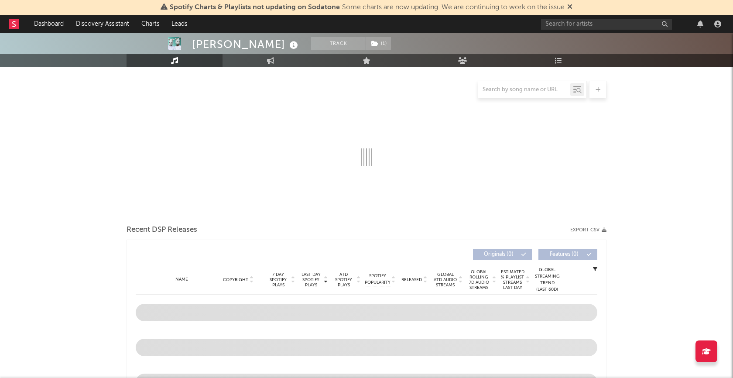
scroll to position [93, 0]
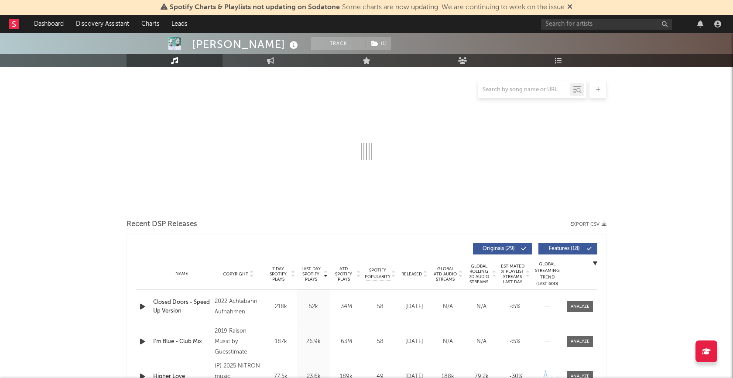
select select "6m"
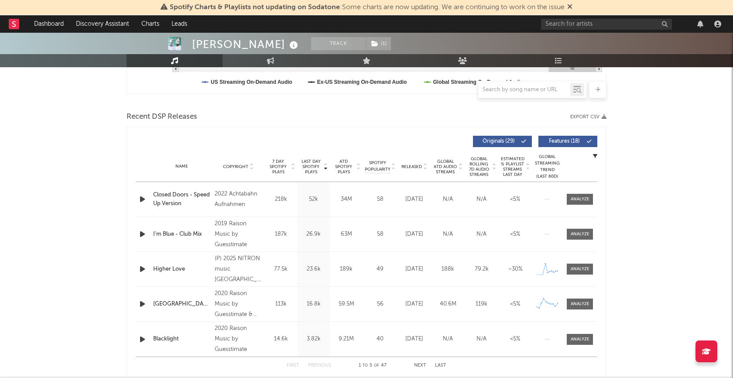
scroll to position [285, 0]
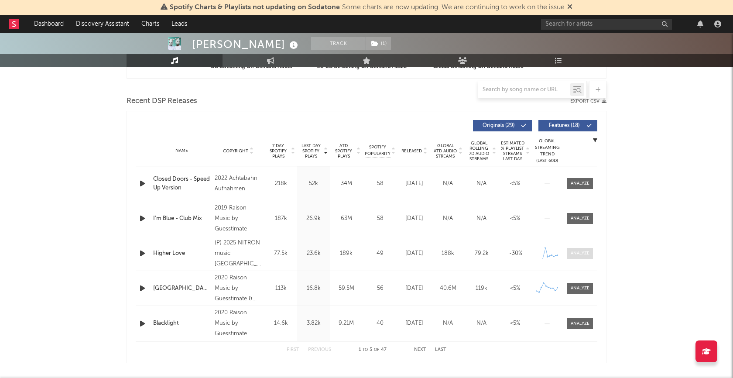
click at [579, 252] on div at bounding box center [580, 253] width 19 height 7
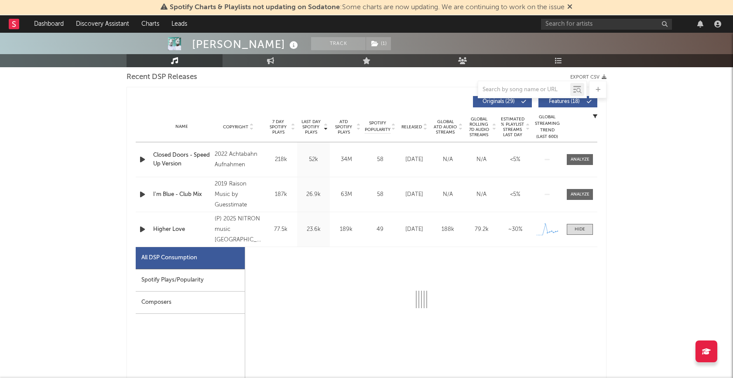
select select "1w"
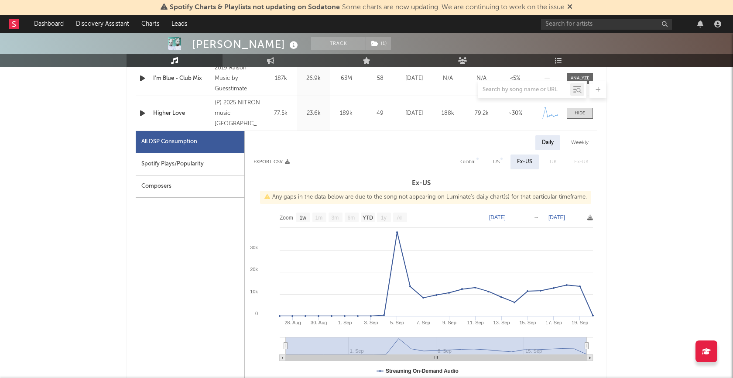
scroll to position [329, 0]
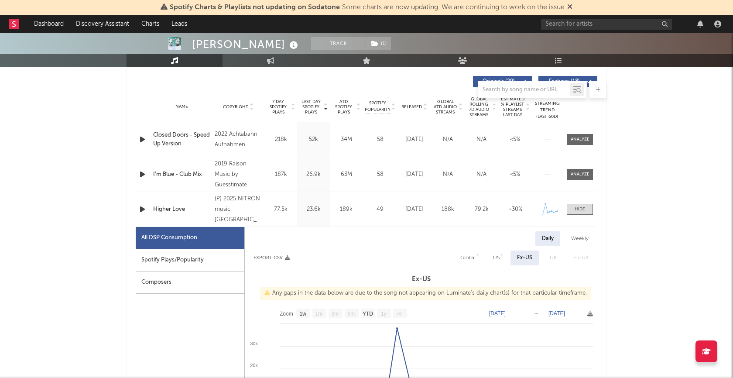
click at [144, 211] on icon "button" at bounding box center [142, 209] width 9 height 11
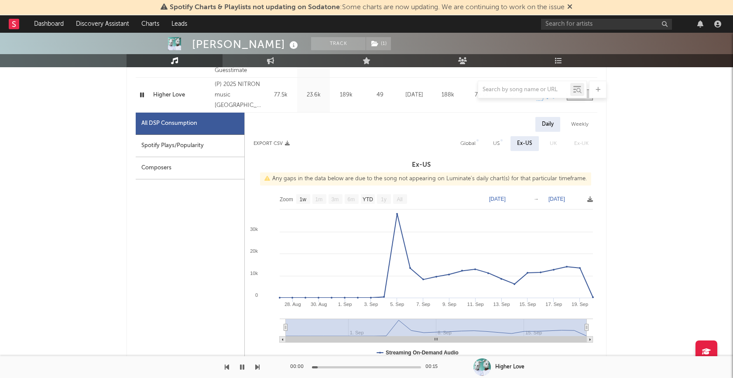
scroll to position [484, 0]
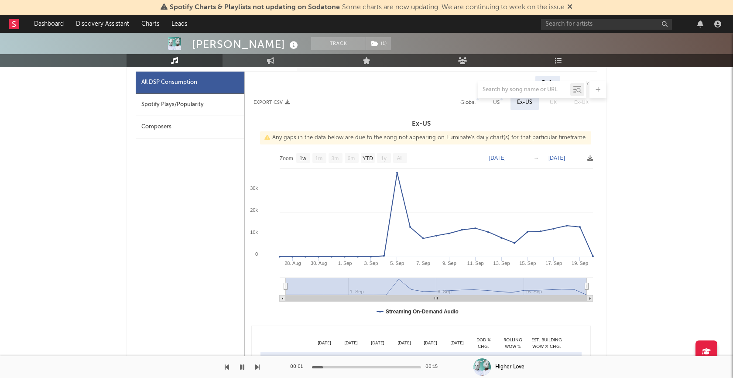
click at [364, 367] on div at bounding box center [366, 367] width 109 height 2
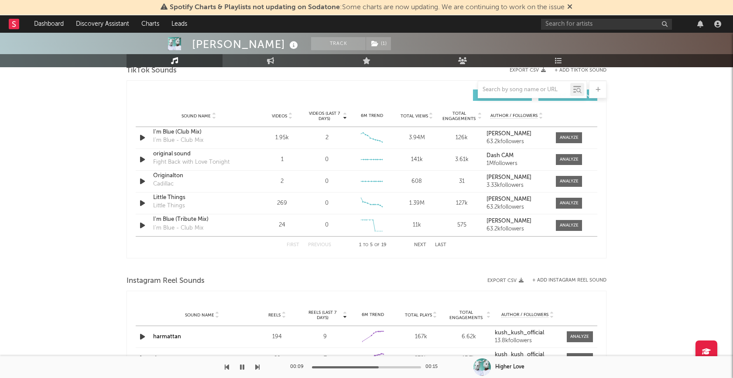
scroll to position [969, 0]
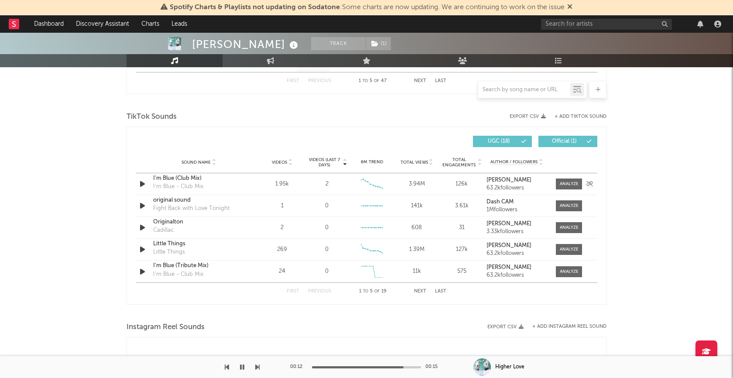
click at [144, 185] on icon "button" at bounding box center [142, 183] width 9 height 11
click at [571, 187] on span at bounding box center [569, 183] width 26 height 11
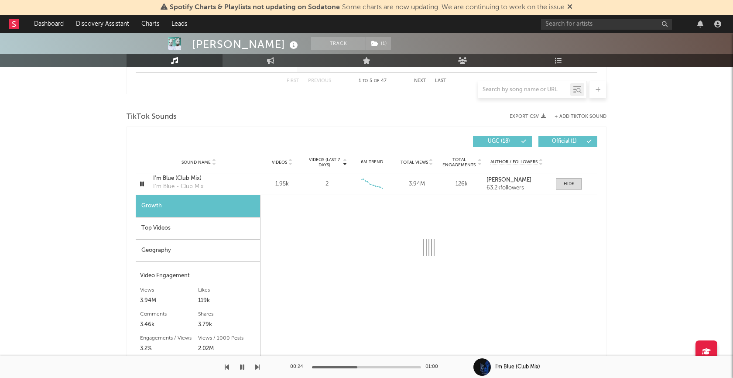
click at [242, 367] on icon "button" at bounding box center [242, 367] width 4 height 7
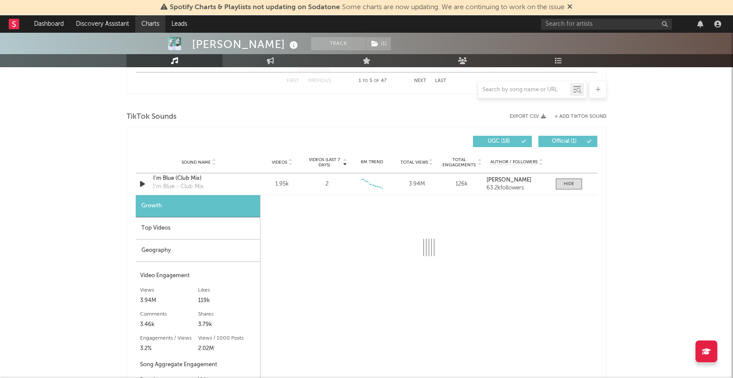
select select "6m"
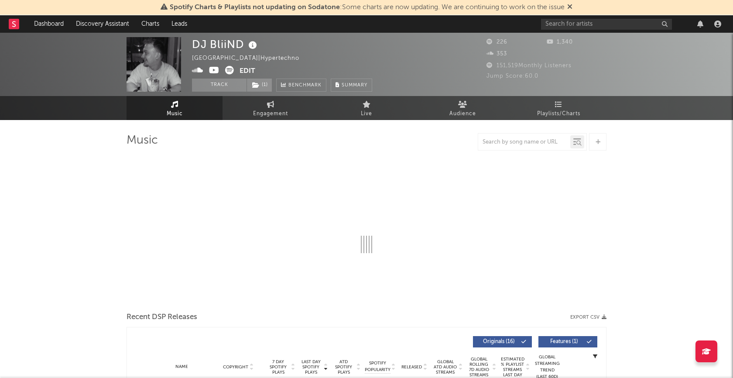
select select "1w"
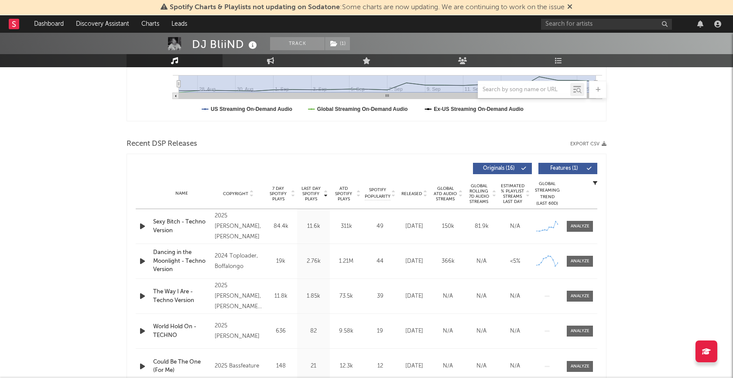
scroll to position [295, 0]
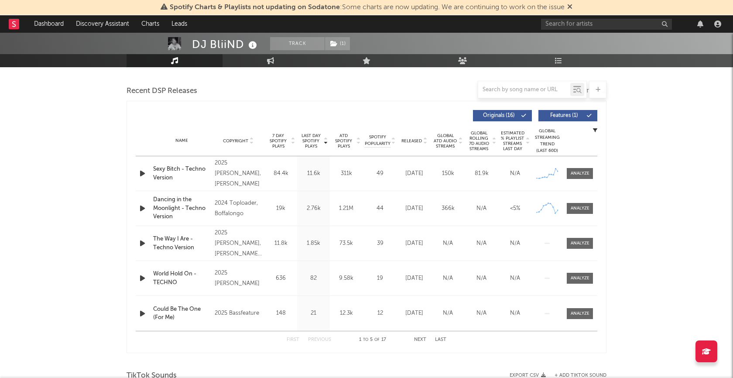
click at [141, 172] on icon "button" at bounding box center [142, 173] width 9 height 11
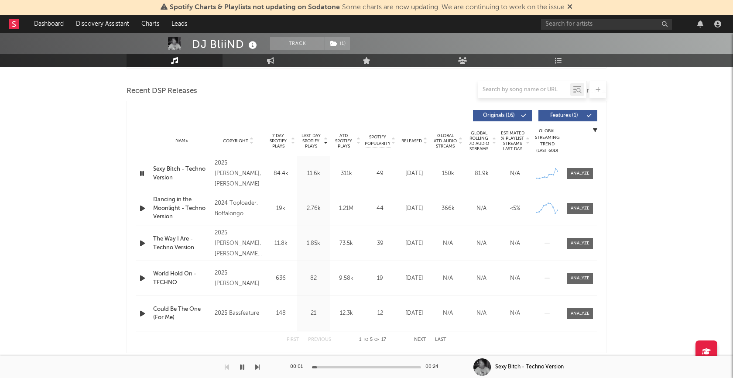
click at [359, 368] on div "00:01 00:24" at bounding box center [366, 367] width 153 height 22
click at [359, 368] on div at bounding box center [366, 367] width 109 height 2
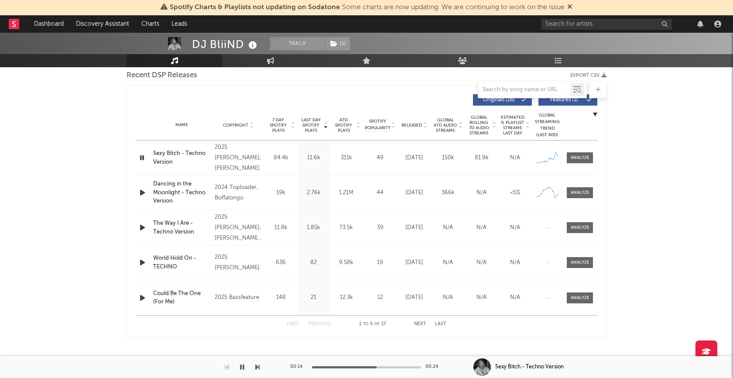
scroll to position [298, 0]
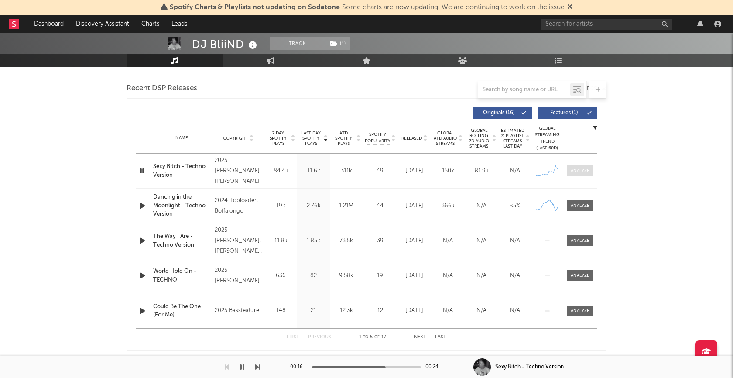
click at [580, 173] on span at bounding box center [580, 170] width 26 height 11
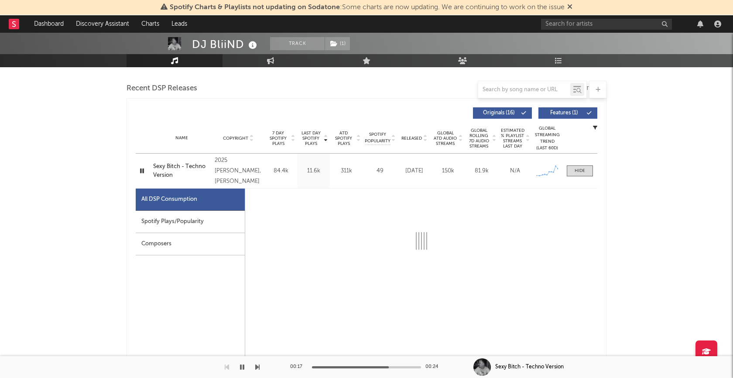
select select "1w"
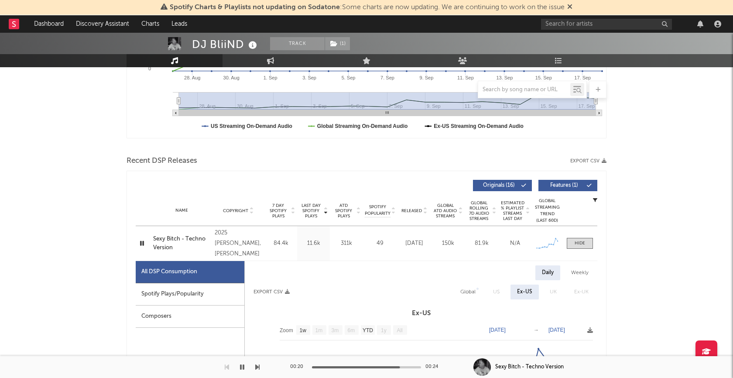
scroll to position [198, 0]
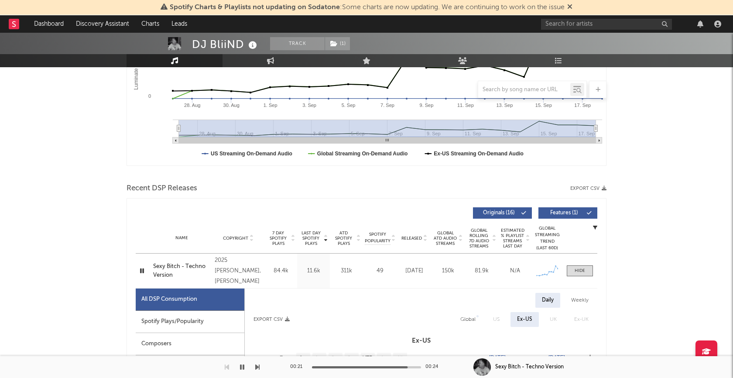
click at [142, 268] on icon "button" at bounding box center [142, 270] width 8 height 11
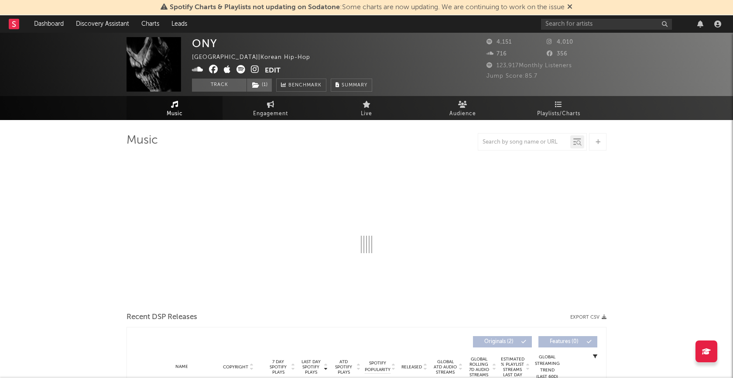
select select "1w"
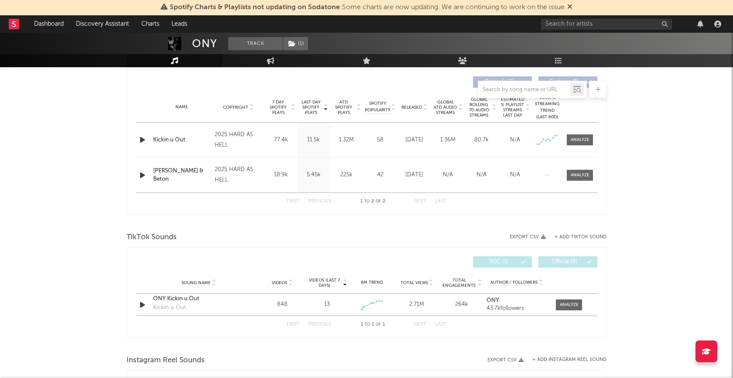
scroll to position [316, 0]
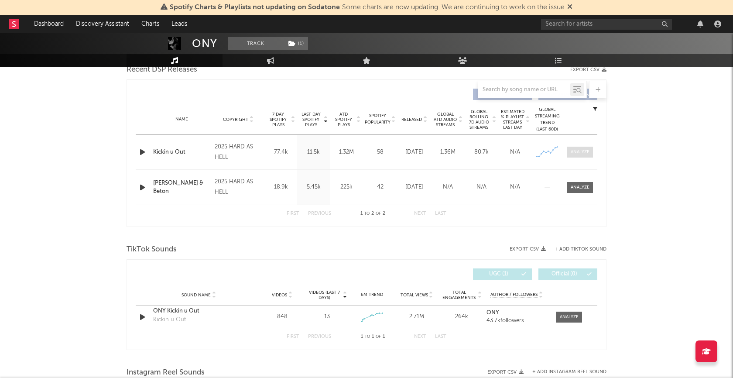
click at [585, 150] on div at bounding box center [580, 152] width 19 height 7
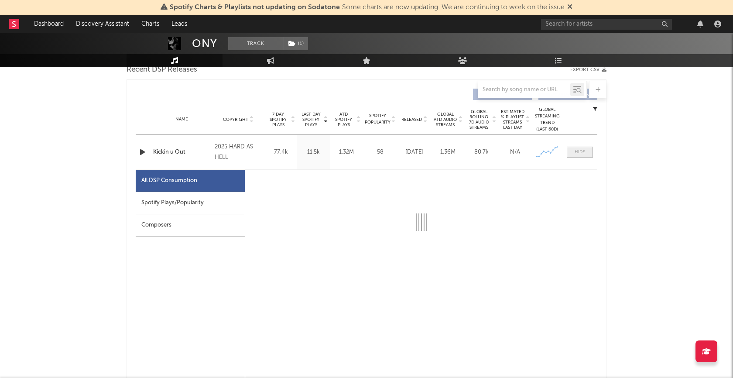
select select "1w"
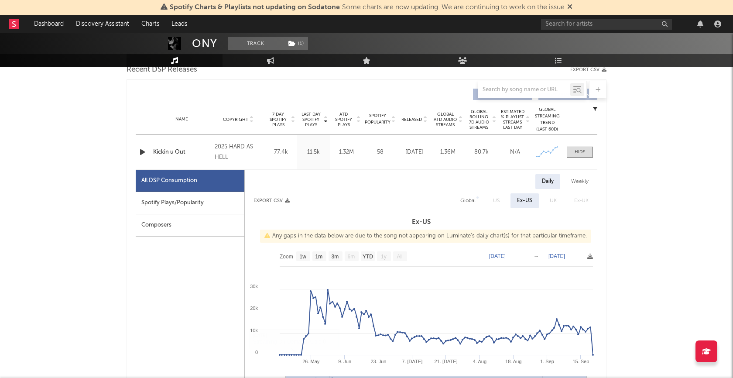
click at [145, 152] on icon "button" at bounding box center [142, 152] width 9 height 11
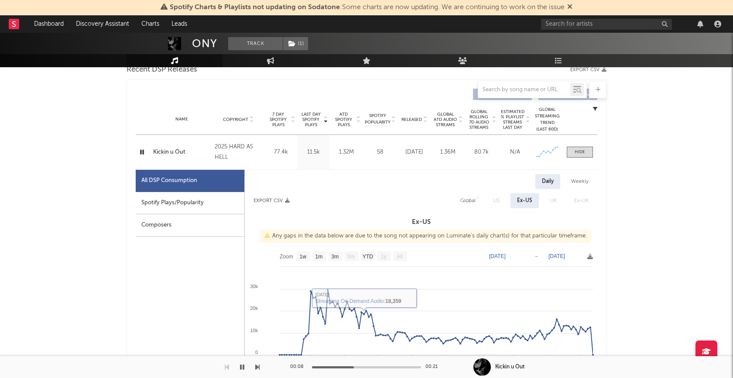
click at [354, 367] on div at bounding box center [366, 367] width 109 height 2
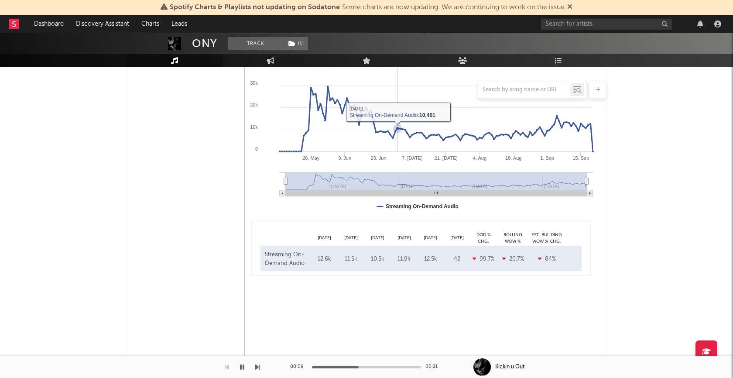
scroll to position [544, 0]
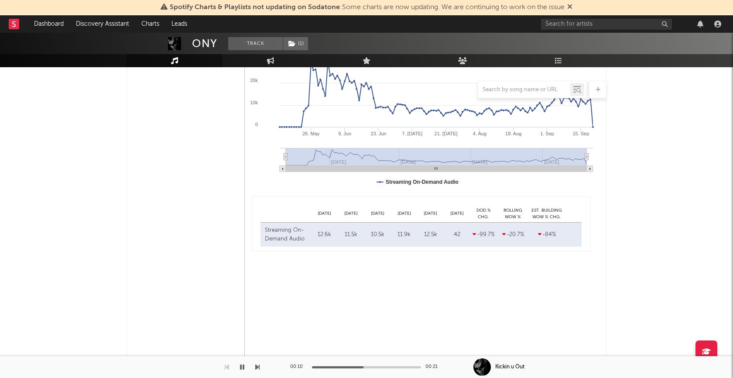
click at [242, 367] on icon "button" at bounding box center [242, 367] width 4 height 7
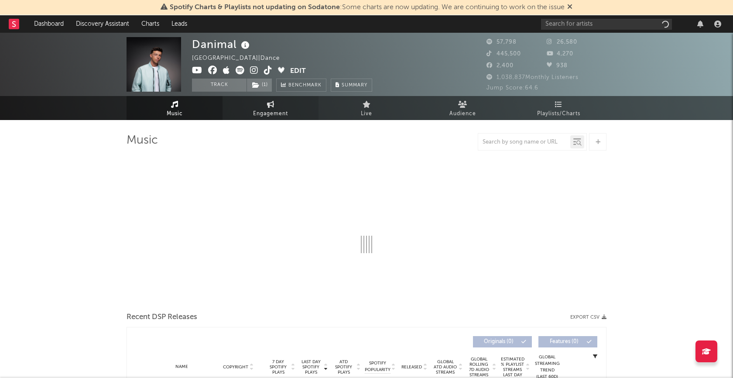
select select "6m"
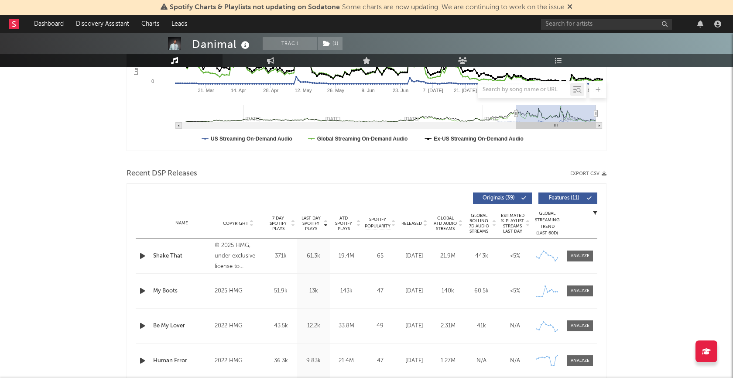
scroll to position [326, 0]
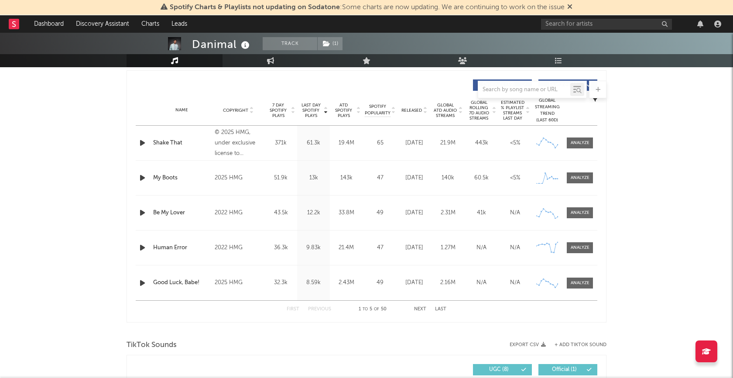
click at [138, 178] on icon "button" at bounding box center [142, 177] width 9 height 11
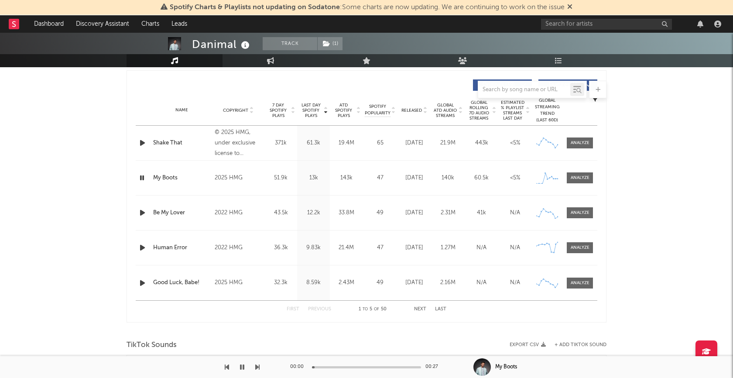
click at [140, 178] on icon "button" at bounding box center [142, 177] width 8 height 11
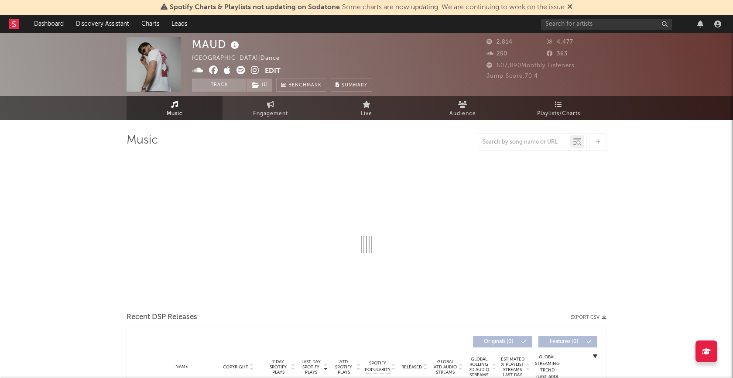
select select "6m"
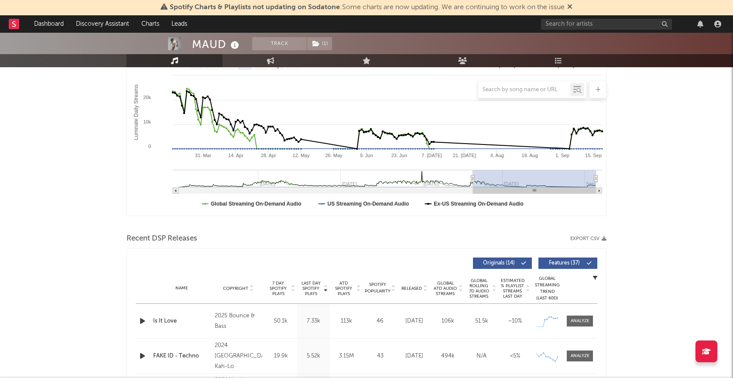
scroll to position [219, 0]
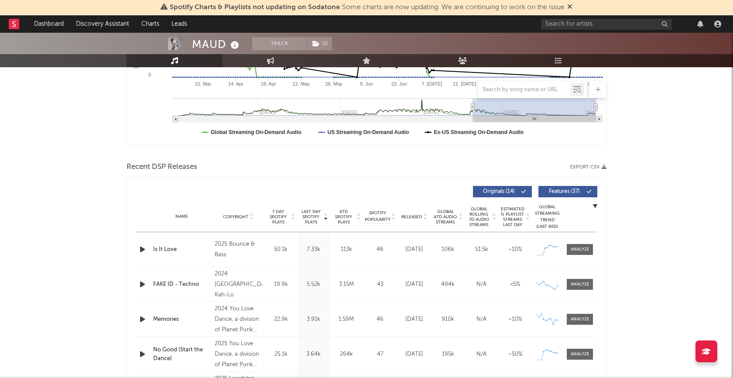
click at [137, 252] on div at bounding box center [143, 249] width 15 height 11
click at [141, 250] on icon "button" at bounding box center [142, 249] width 9 height 11
click at [573, 252] on span at bounding box center [580, 249] width 26 height 11
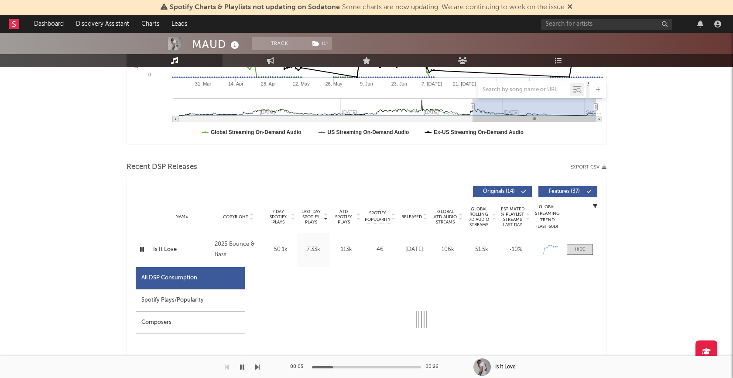
select select "1w"
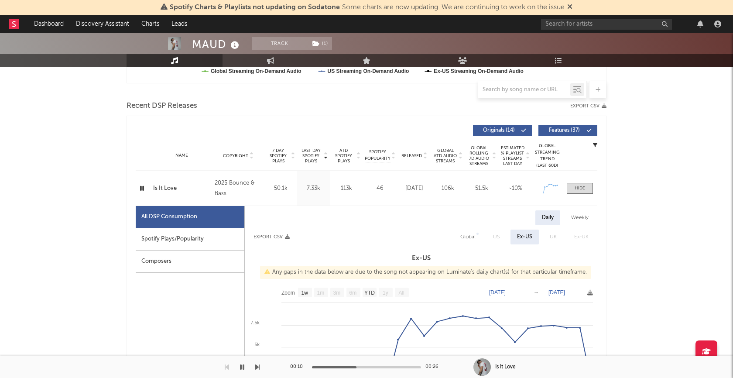
scroll to position [278, 0]
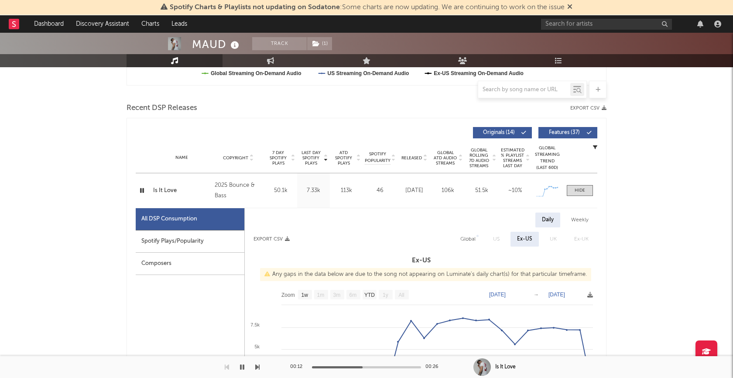
click at [148, 180] on div "Name Is It Love Copyright 2025 Bounce & Bass Label Bounce & Bass Album Names Is…" at bounding box center [367, 190] width 462 height 34
click at [140, 190] on icon "button" at bounding box center [142, 190] width 8 height 11
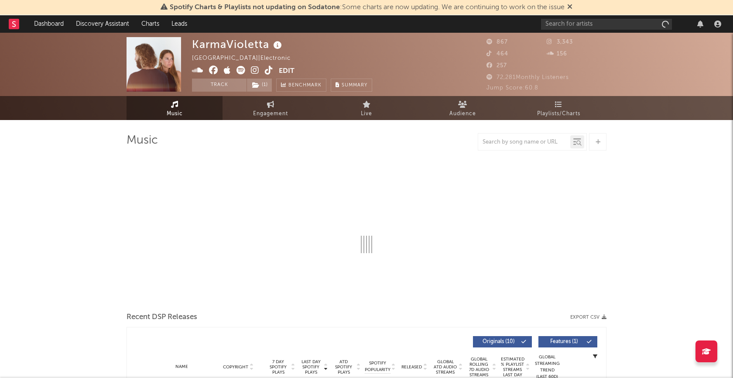
select select "1w"
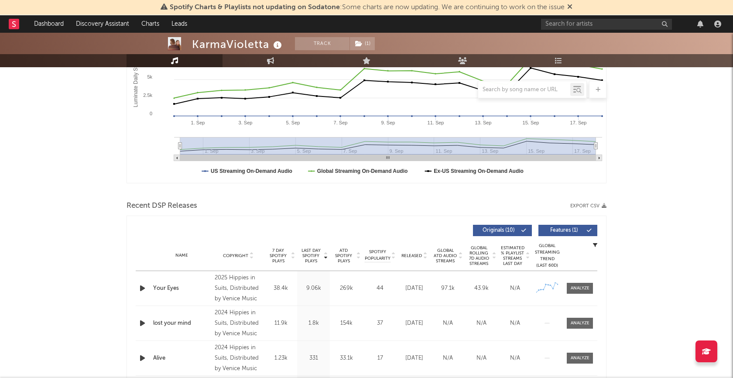
scroll to position [254, 0]
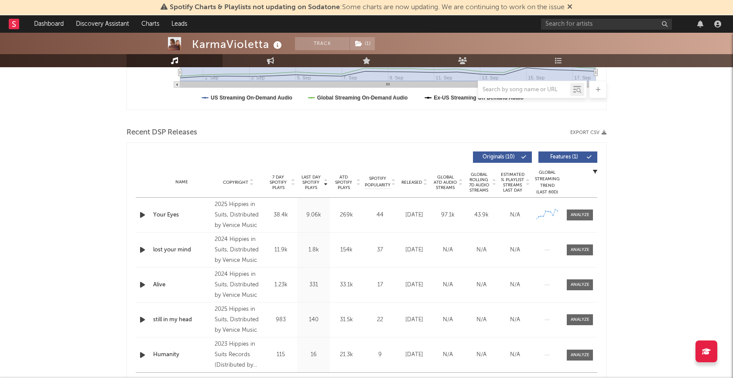
click at [142, 216] on icon "button" at bounding box center [142, 214] width 9 height 11
click at [589, 212] on div at bounding box center [580, 215] width 19 height 7
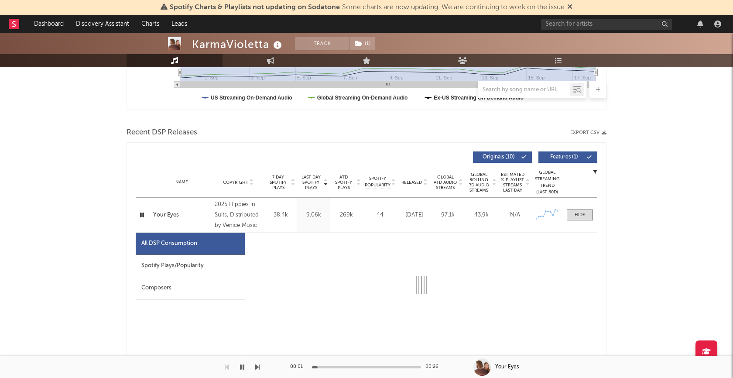
select select "1w"
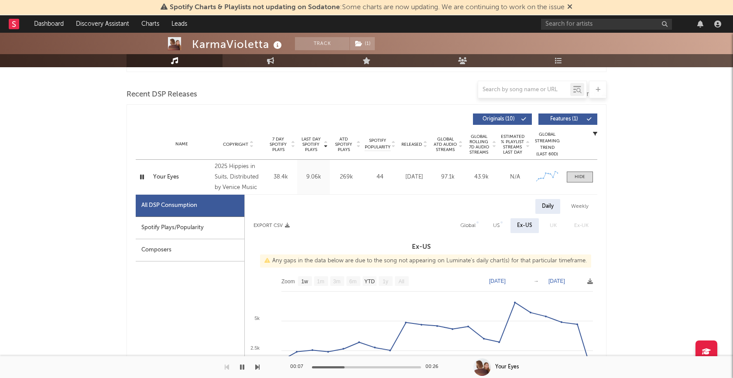
scroll to position [269, 0]
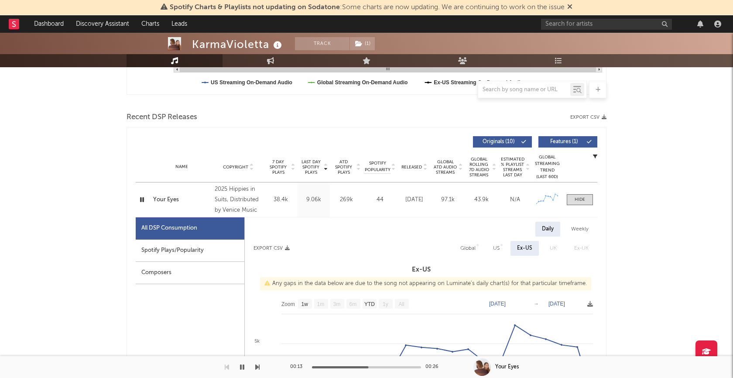
click at [142, 198] on icon "button" at bounding box center [142, 199] width 8 height 11
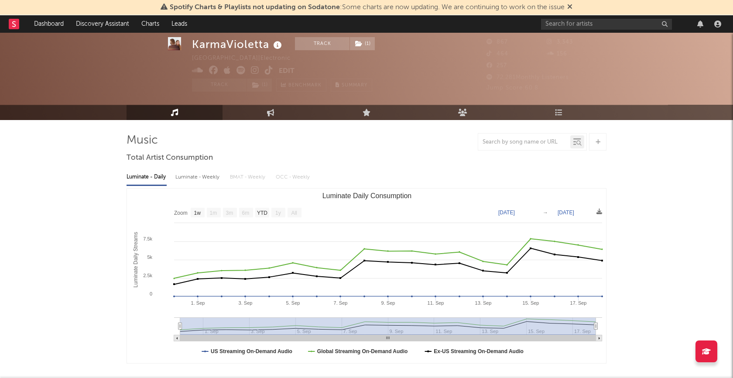
scroll to position [64, 0]
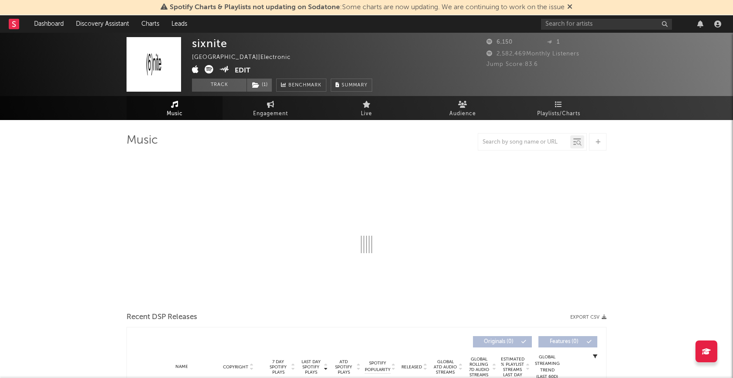
select select "6m"
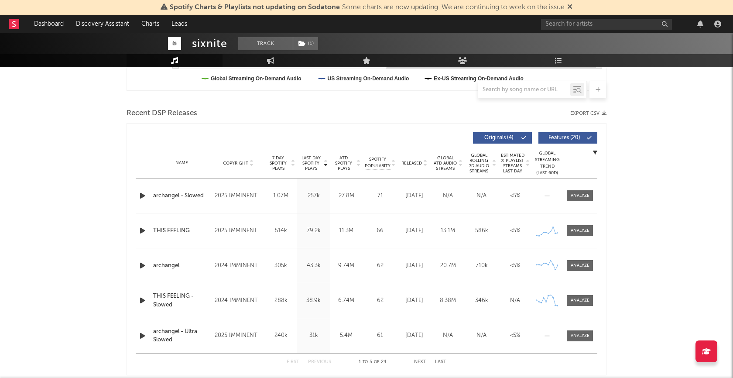
scroll to position [274, 0]
click at [140, 231] on icon "button" at bounding box center [142, 229] width 9 height 11
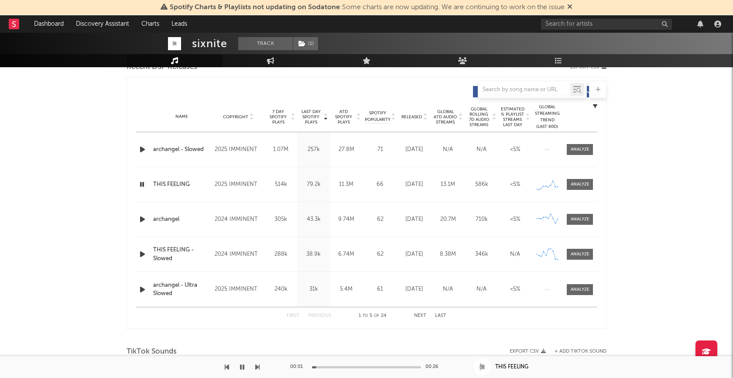
scroll to position [321, 0]
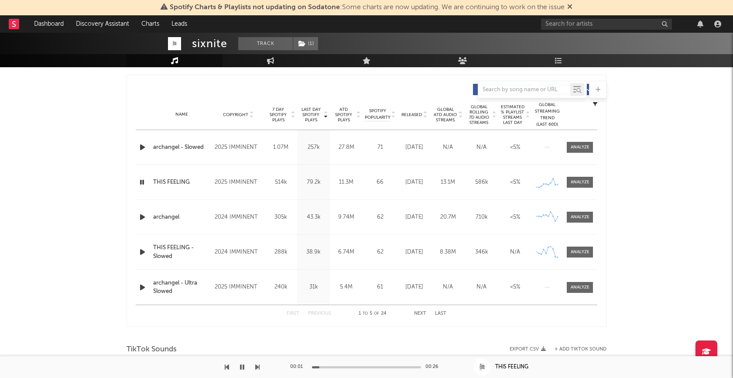
click at [143, 182] on icon "button" at bounding box center [142, 182] width 8 height 11
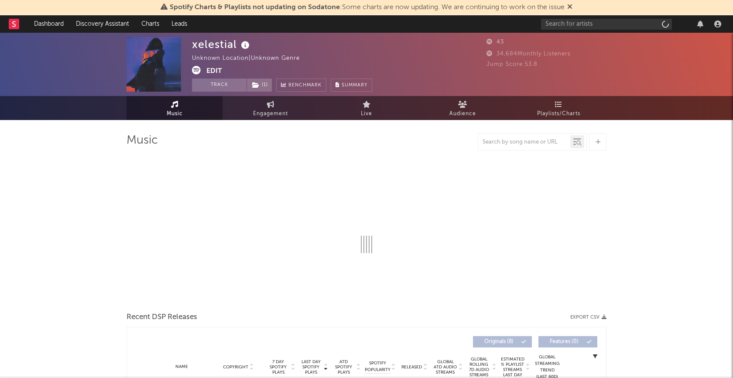
select select "6m"
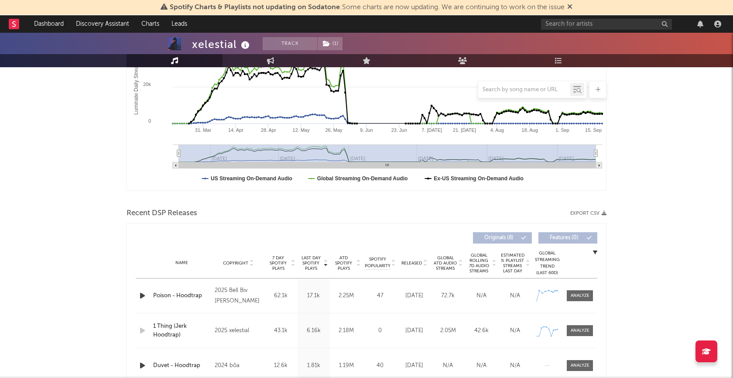
scroll to position [230, 0]
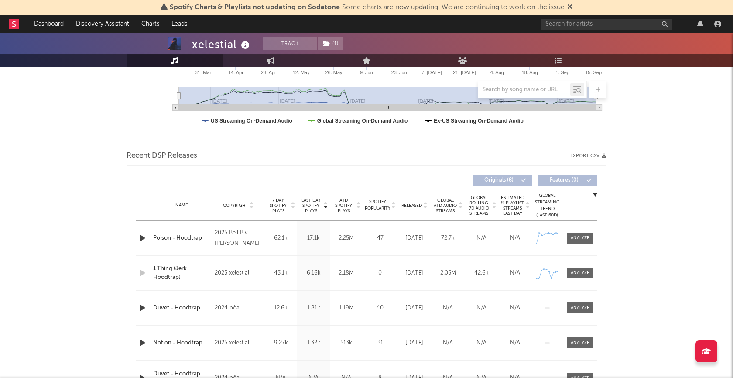
click at [141, 235] on icon "button" at bounding box center [142, 238] width 9 height 11
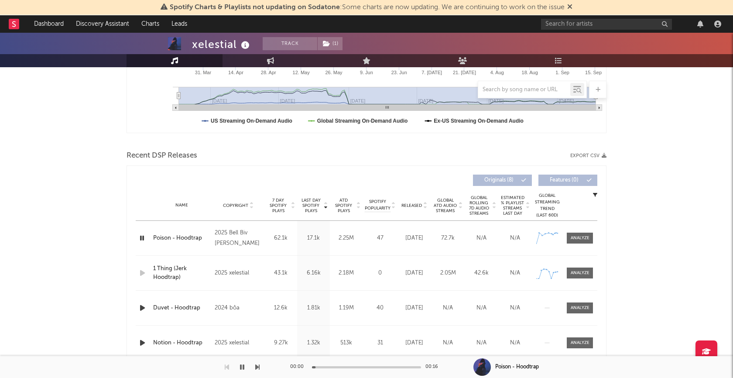
click at [141, 236] on icon "button" at bounding box center [142, 238] width 8 height 11
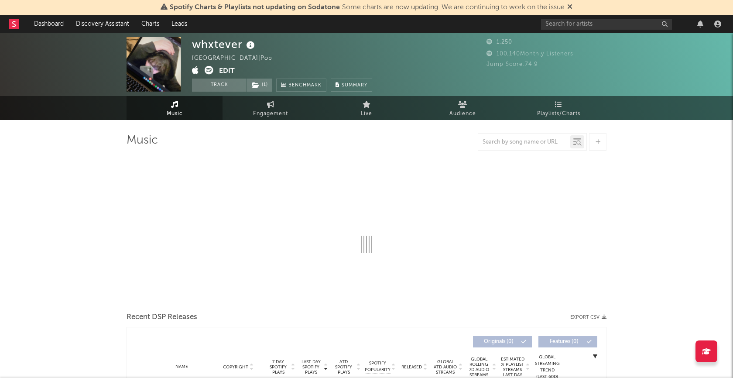
select select "6m"
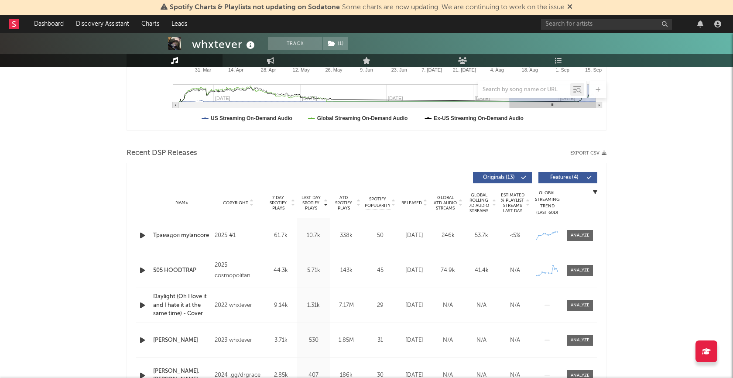
scroll to position [234, 0]
click at [141, 232] on icon "button" at bounding box center [142, 234] width 9 height 11
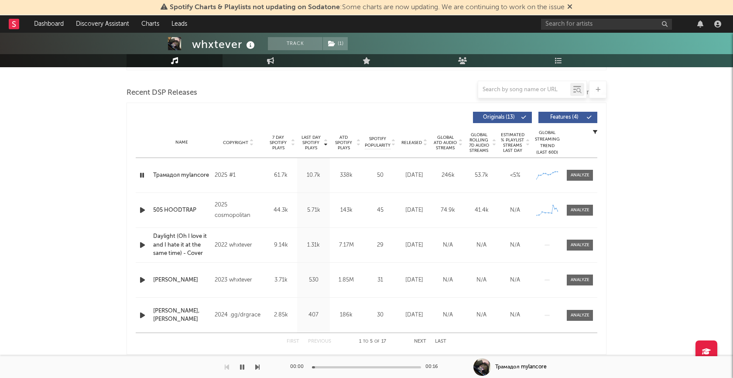
scroll to position [297, 0]
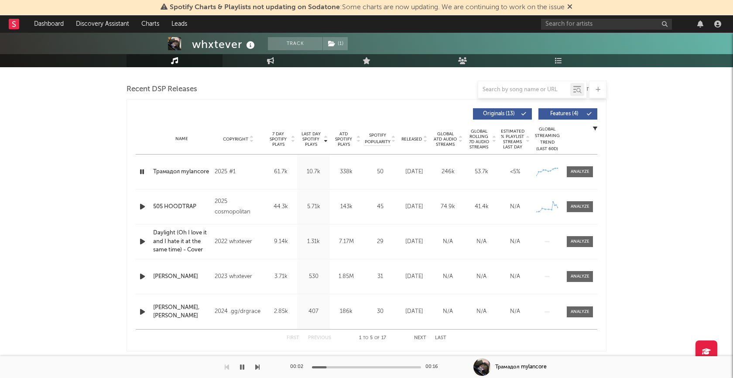
click at [370, 366] on div "00:02 00:16" at bounding box center [366, 367] width 153 height 22
click at [394, 367] on div at bounding box center [366, 367] width 109 height 2
click at [139, 168] on icon "button" at bounding box center [142, 171] width 8 height 11
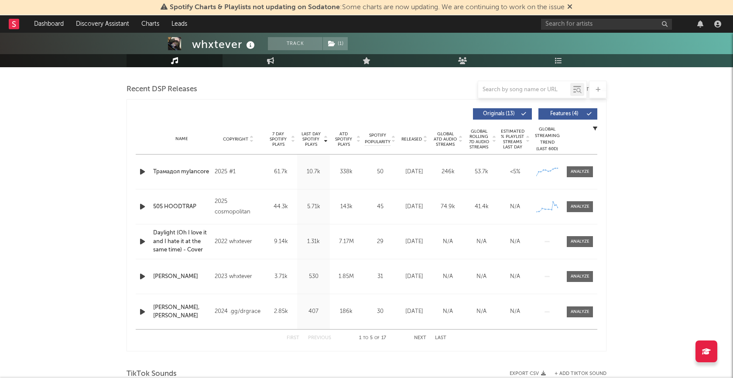
click at [144, 203] on icon "button" at bounding box center [142, 206] width 9 height 11
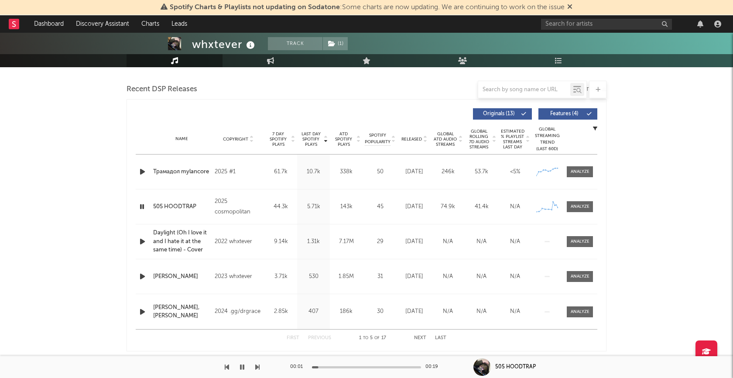
click at [366, 368] on div at bounding box center [366, 367] width 109 height 2
click at [140, 204] on icon "button" at bounding box center [142, 206] width 8 height 11
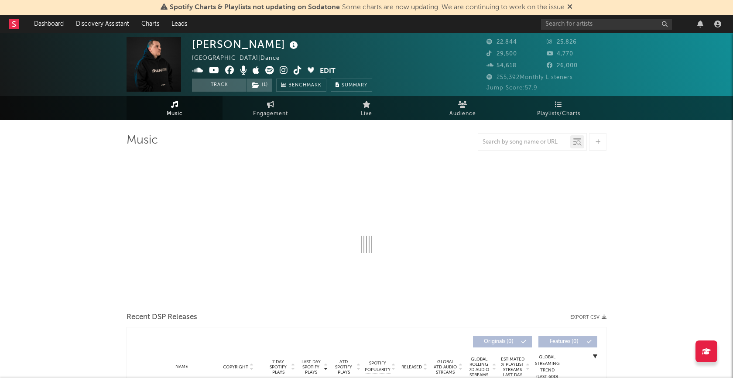
select select "6m"
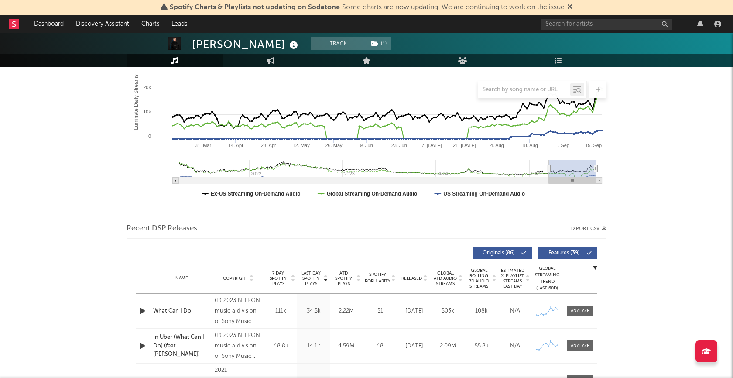
scroll to position [234, 0]
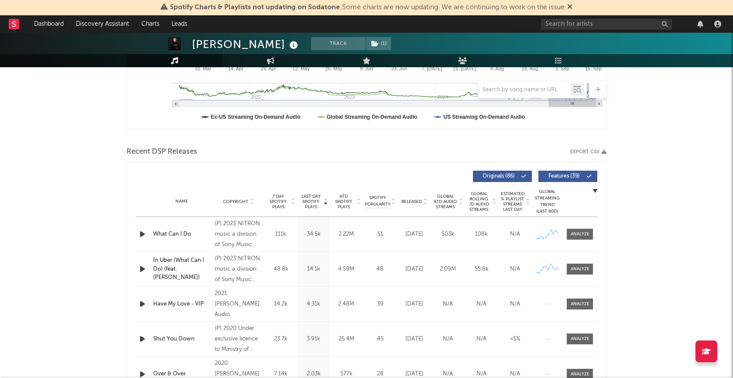
click at [141, 230] on icon "button" at bounding box center [142, 234] width 9 height 11
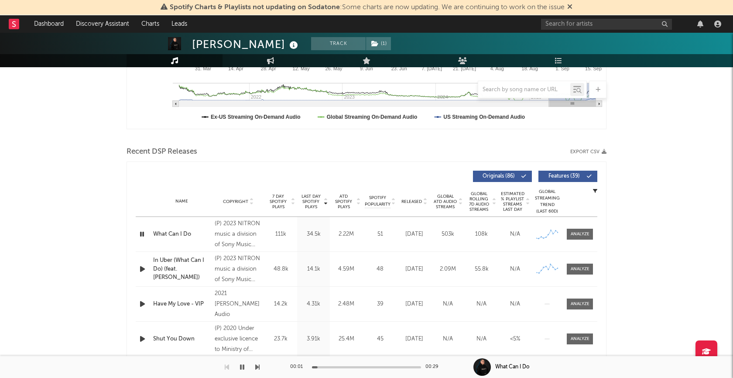
click at [367, 367] on div at bounding box center [366, 367] width 109 height 2
click at [141, 231] on icon "button" at bounding box center [142, 234] width 8 height 11
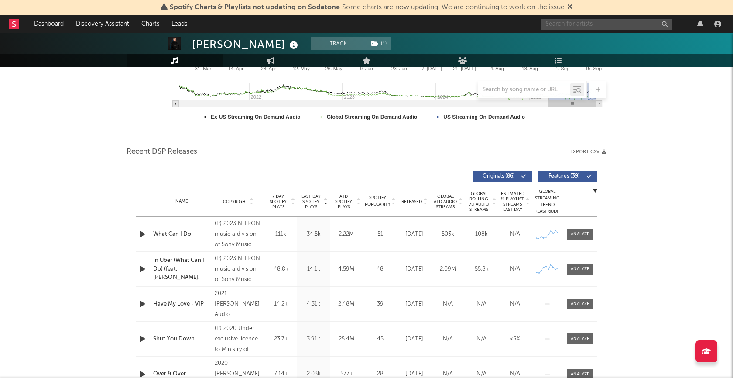
click at [556, 28] on input "text" at bounding box center [606, 24] width 131 height 11
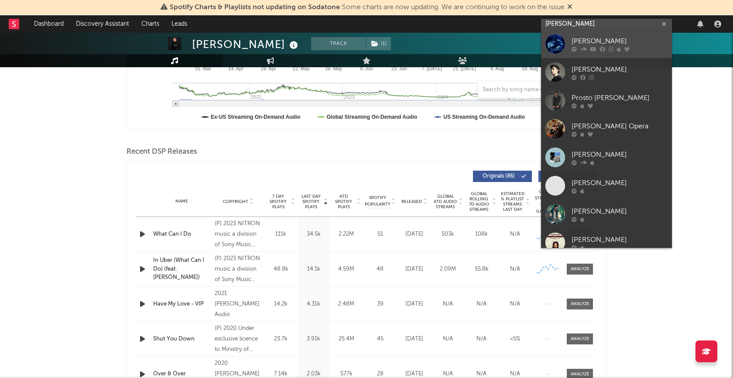
type input "pijus"
click at [583, 40] on div "Pìjus" at bounding box center [620, 41] width 96 height 10
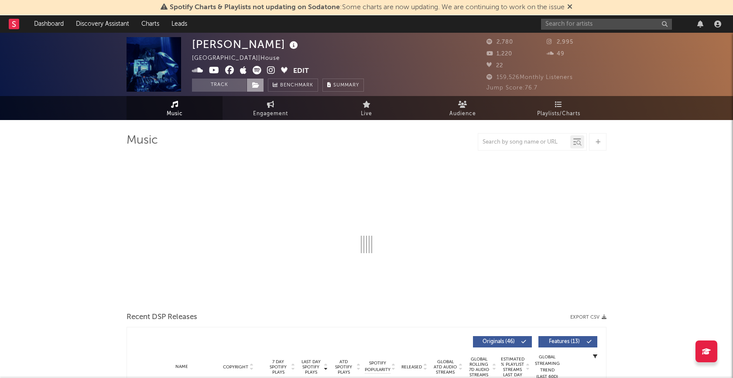
select select "6m"
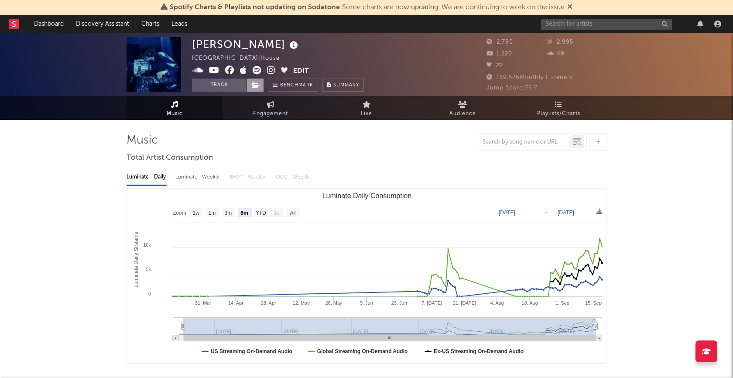
click at [252, 87] on icon at bounding box center [255, 85] width 7 height 6
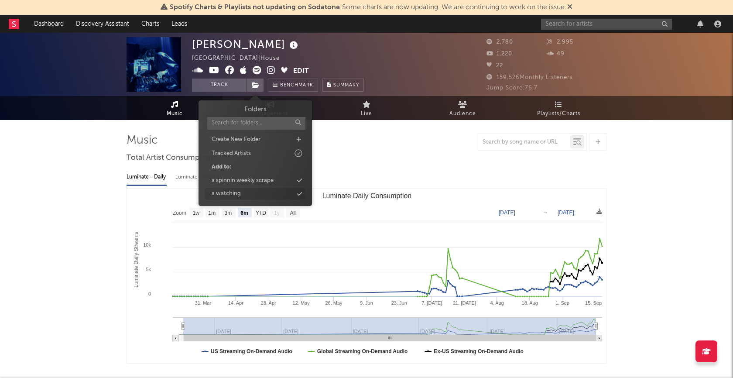
click at [243, 195] on div "a watching" at bounding box center [255, 193] width 100 height 11
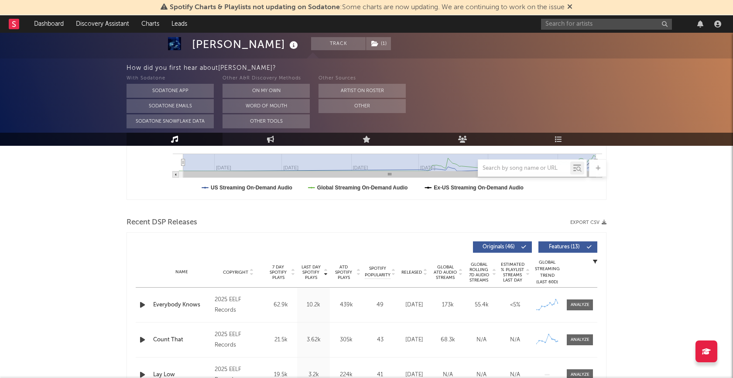
scroll to position [313, 0]
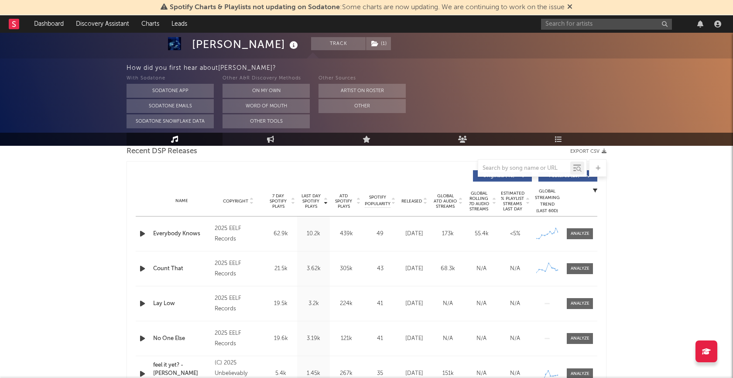
click at [143, 235] on icon "button" at bounding box center [142, 233] width 9 height 11
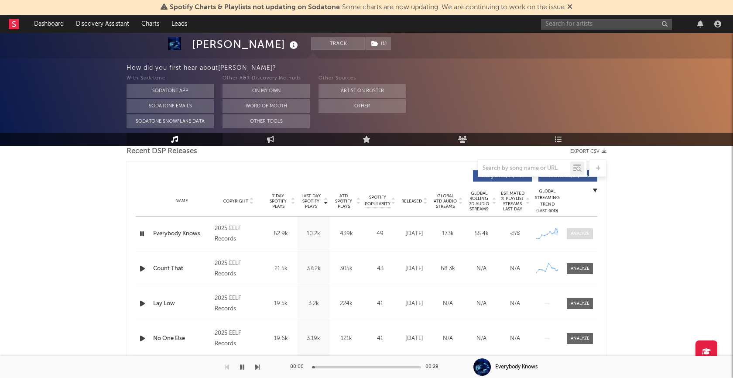
click at [570, 234] on span at bounding box center [580, 233] width 26 height 11
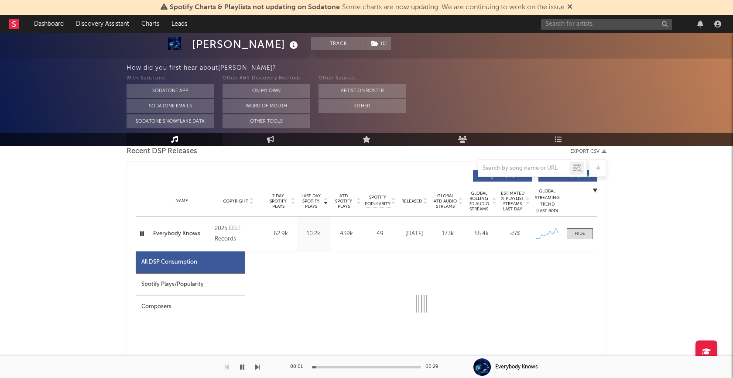
select select "1w"
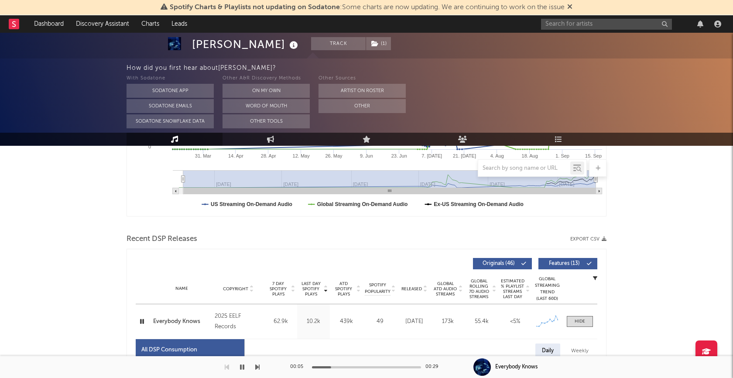
scroll to position [292, 0]
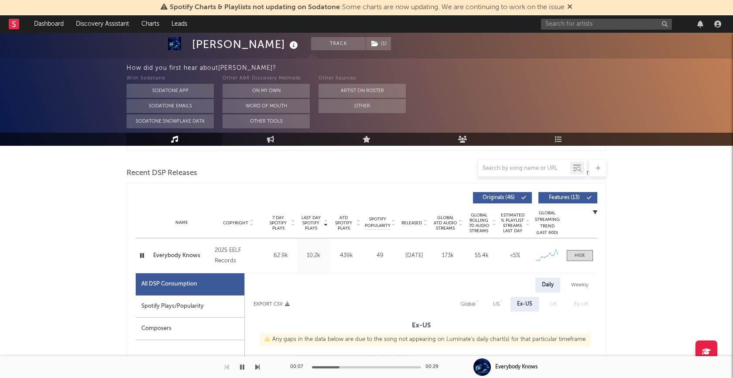
click at [140, 254] on icon "button" at bounding box center [142, 255] width 8 height 11
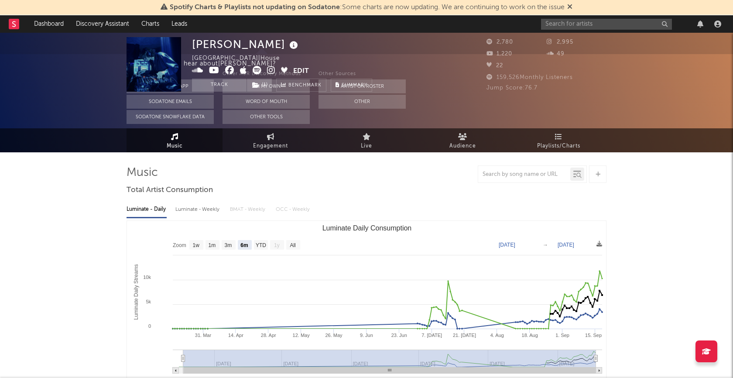
scroll to position [0, 0]
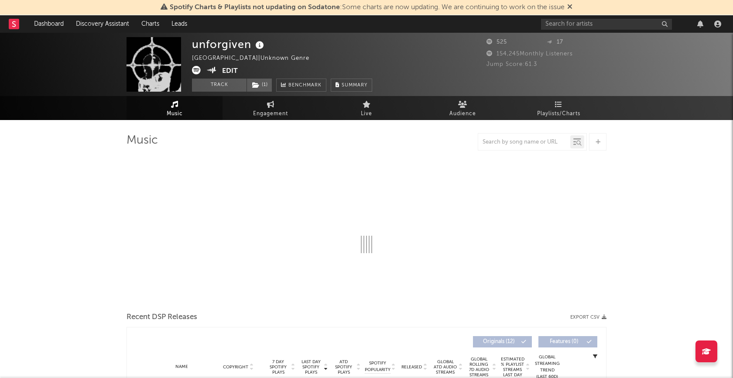
select select "1w"
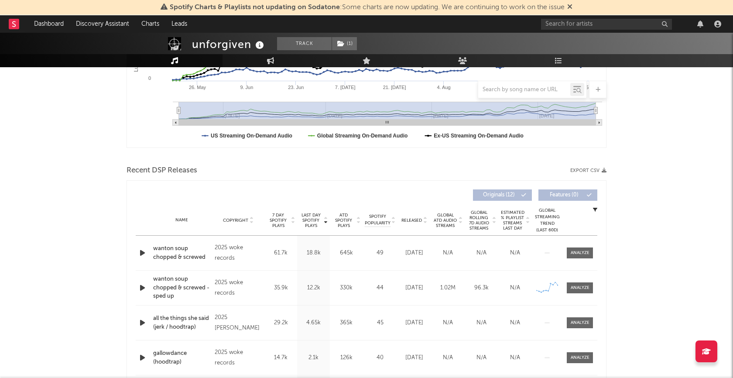
scroll to position [299, 0]
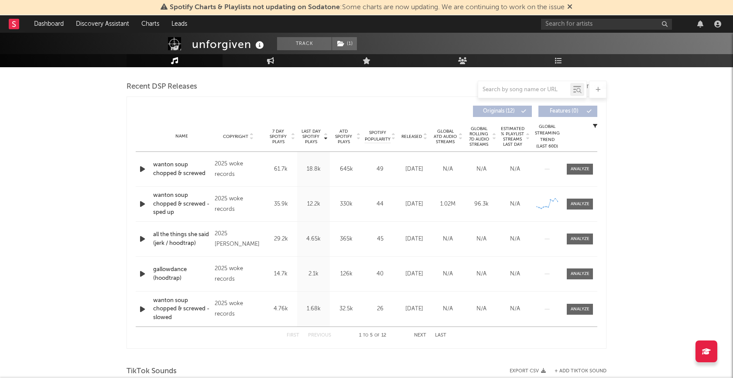
click at [144, 205] on icon "button" at bounding box center [142, 204] width 9 height 11
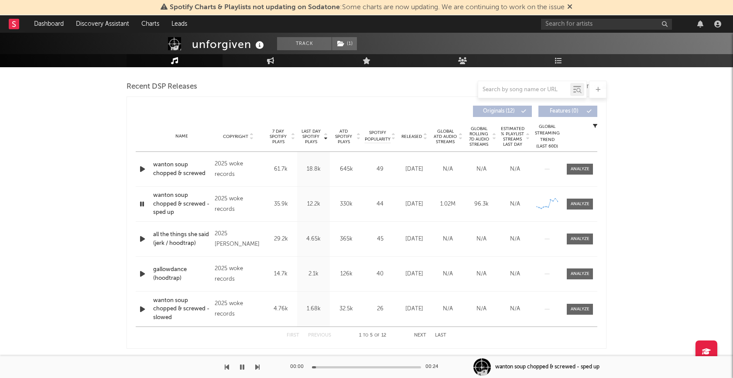
click at [361, 367] on div at bounding box center [366, 367] width 109 height 2
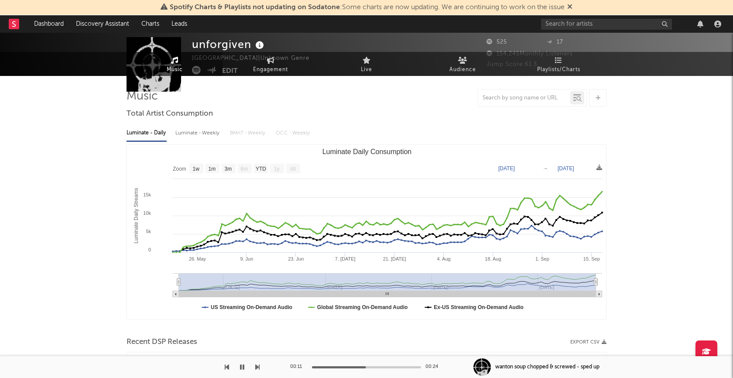
scroll to position [0, 0]
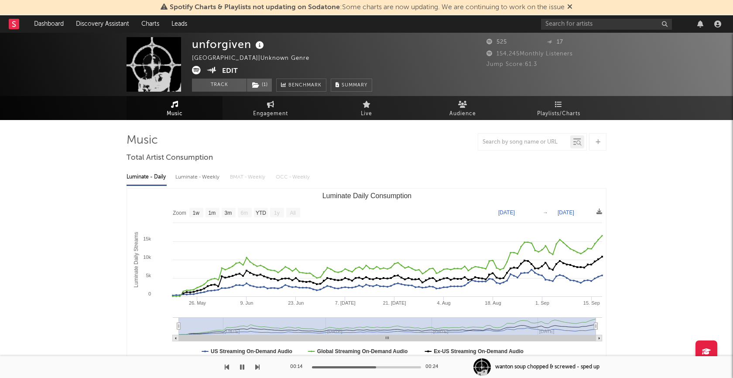
click at [241, 369] on icon "button" at bounding box center [242, 367] width 4 height 7
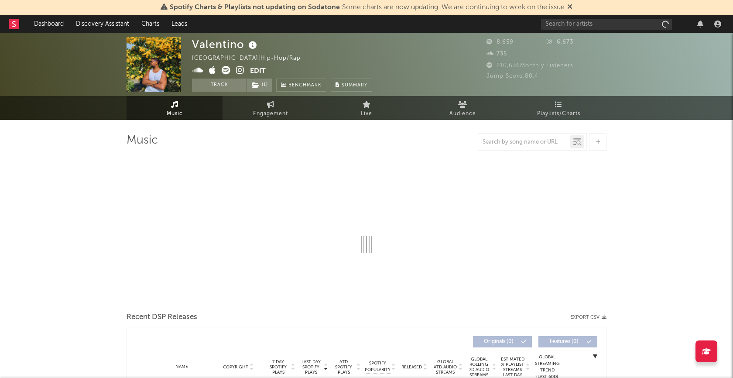
select select "6m"
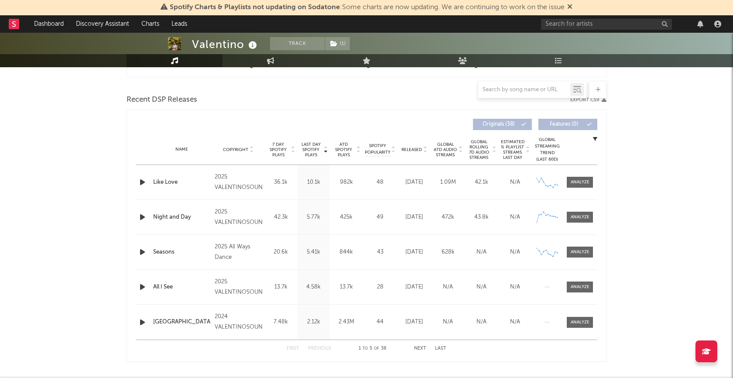
scroll to position [310, 0]
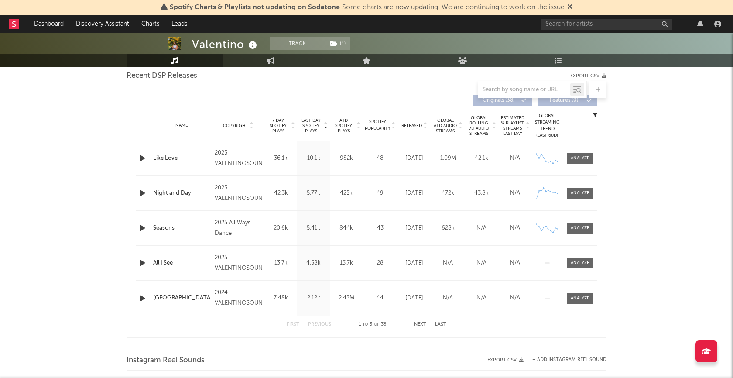
click at [143, 158] on icon "button" at bounding box center [142, 158] width 9 height 11
click at [141, 157] on icon "button" at bounding box center [142, 158] width 8 height 11
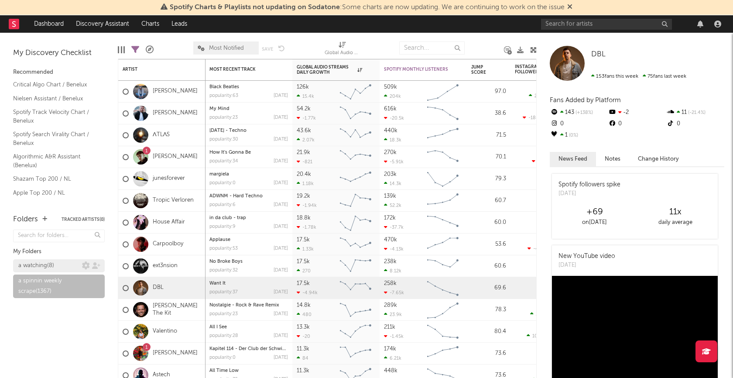
click at [49, 262] on div "a watching ( 8 )" at bounding box center [36, 266] width 36 height 10
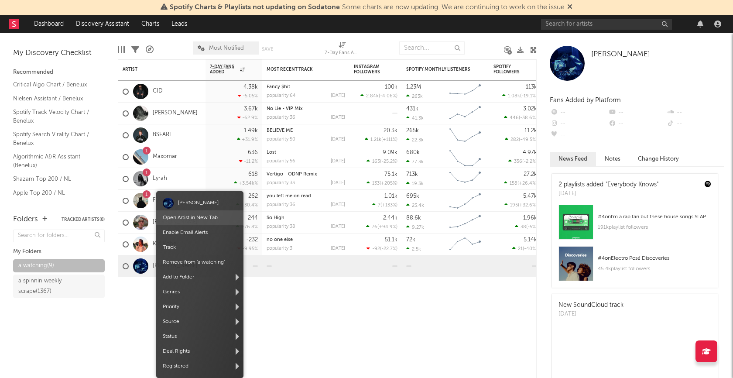
click at [192, 214] on span "Open Artist in New Tab" at bounding box center [199, 217] width 87 height 15
click at [197, 219] on link "Open Artist in New Tab" at bounding box center [190, 217] width 55 height 5
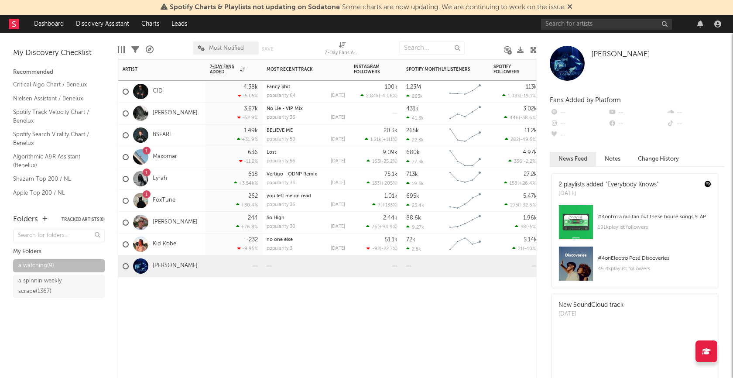
click at [201, 336] on div "Artist Notifications 7-Day Fans Added WoW % Change Most Recent Track Popularity…" at bounding box center [327, 218] width 419 height 319
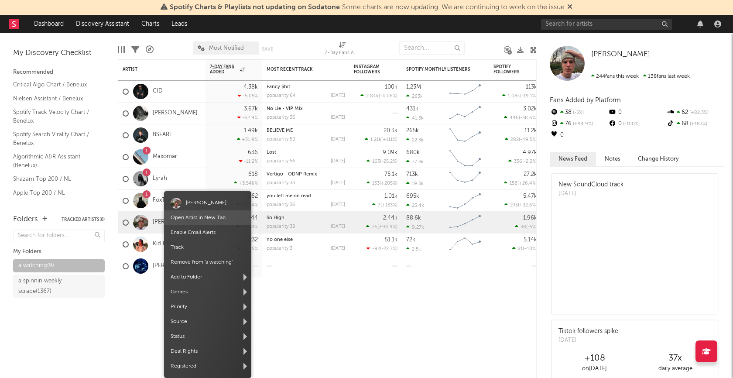
click at [194, 217] on link "Open Artist in New Tab" at bounding box center [198, 217] width 55 height 5
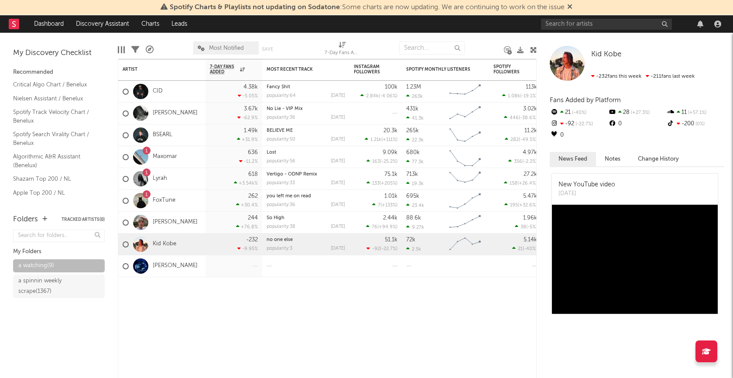
click at [200, 217] on link "Open Artist in New Tab" at bounding box center [198, 217] width 55 height 5
click at [211, 322] on div "Artist Notifications 7-Day Fans Added WoW % Change Most Recent Track Popularity…" at bounding box center [327, 218] width 419 height 319
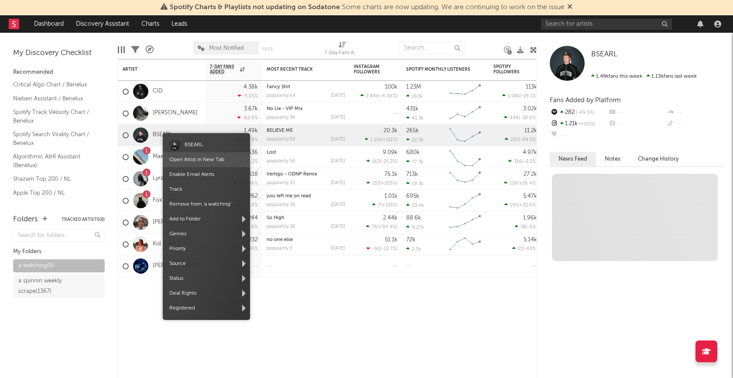
click at [188, 158] on link "Open Artist in New Tab" at bounding box center [196, 159] width 55 height 5
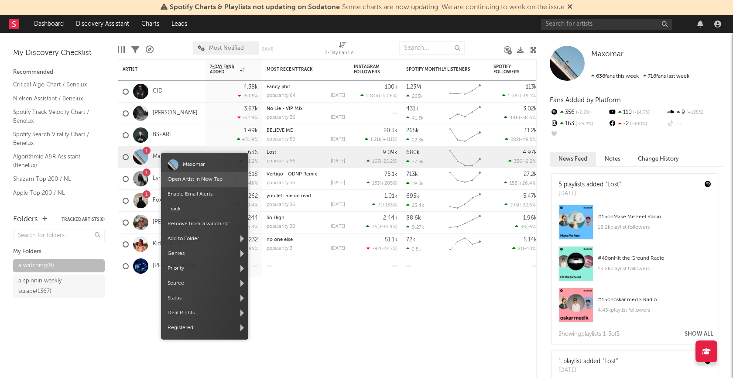
click at [183, 178] on link "Open Artist in New Tab" at bounding box center [195, 179] width 55 height 5
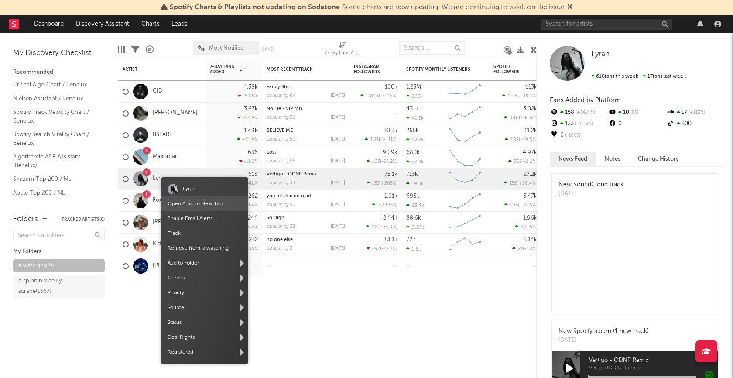
click at [185, 203] on link "Open Artist in New Tab" at bounding box center [195, 203] width 55 height 5
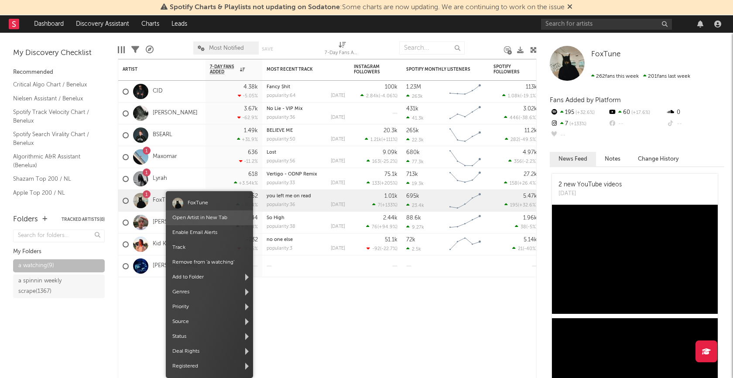
click at [188, 218] on link "Open Artist in New Tab" at bounding box center [199, 217] width 55 height 5
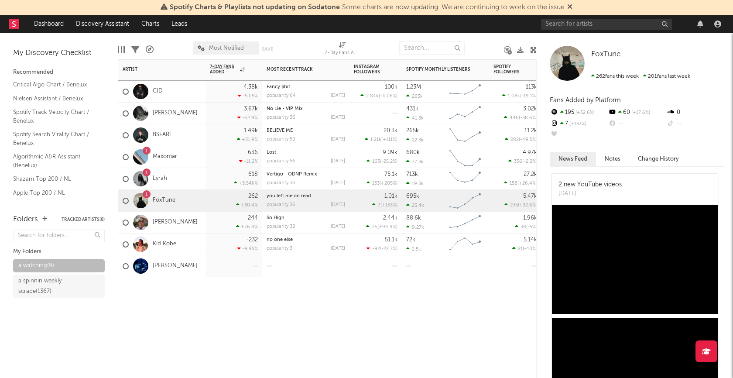
click at [173, 314] on div "Artist Notifications 7-Day Fans Added WoW % Change Most Recent Track Popularity…" at bounding box center [327, 218] width 419 height 319
click at [254, 319] on div "Artist Notifications 7-Day Fans Added WoW % Change Most Recent Track Popularity…" at bounding box center [327, 218] width 419 height 319
click at [264, 313] on div "Artist Notifications 7-Day Fans Added WoW % Change Most Recent Track Popularity…" at bounding box center [327, 218] width 419 height 319
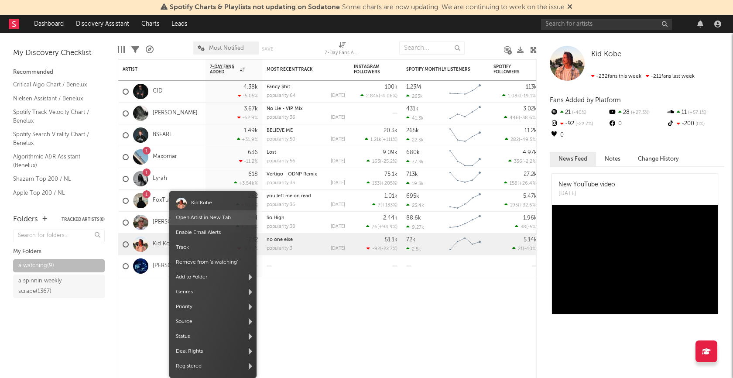
click at [199, 215] on link "Open Artist in New Tab" at bounding box center [203, 217] width 55 height 5
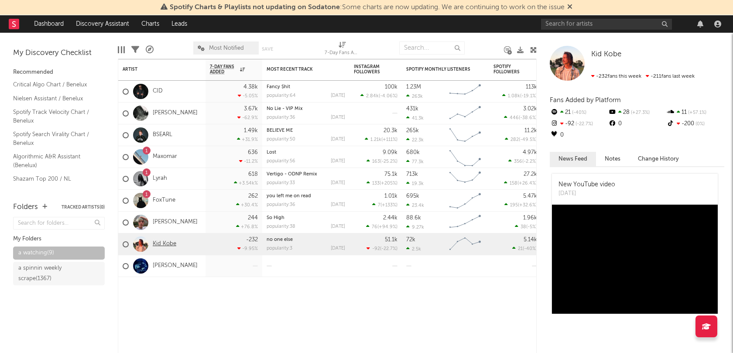
click at [165, 244] on link "Kid Kobe" at bounding box center [165, 243] width 24 height 7
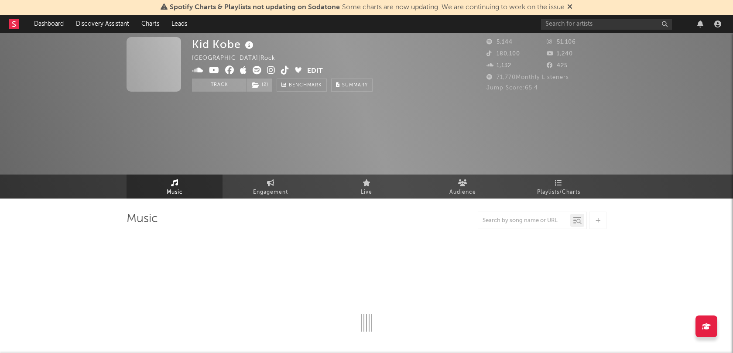
select select "1w"
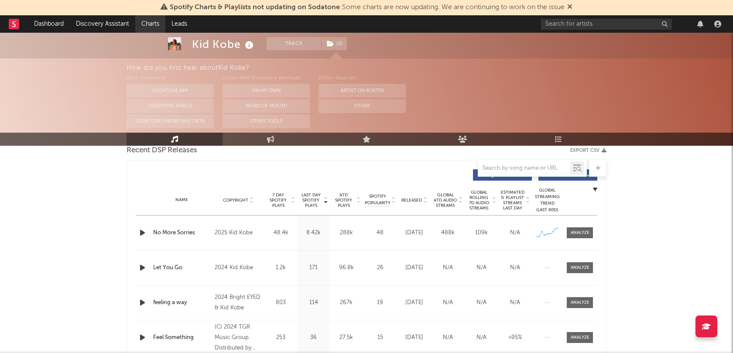
scroll to position [325, 0]
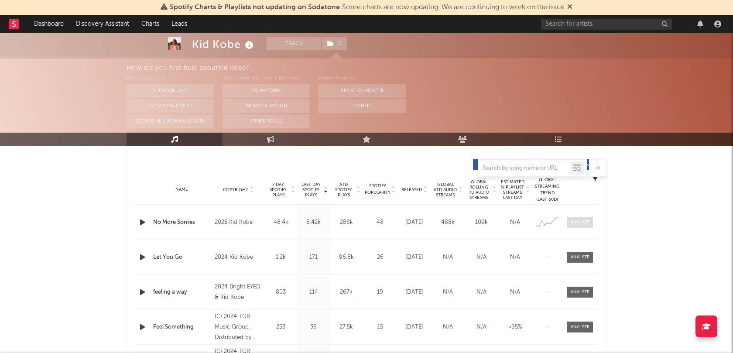
click at [583, 222] on div at bounding box center [580, 222] width 19 height 7
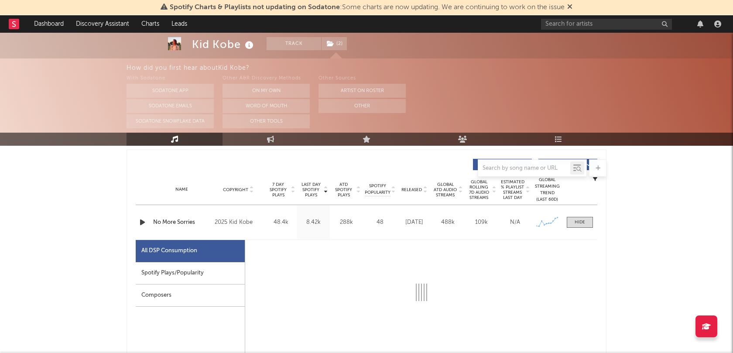
select select "1w"
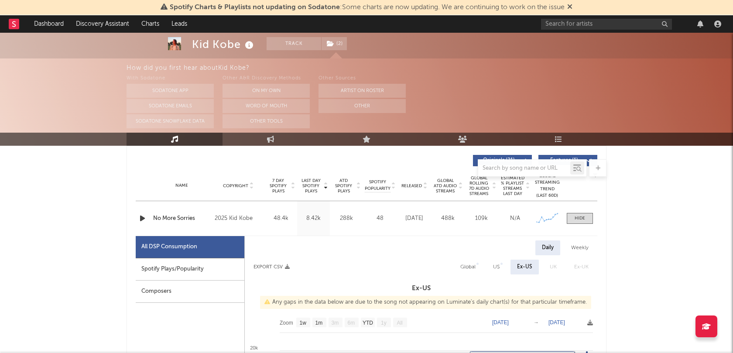
scroll to position [319, 0]
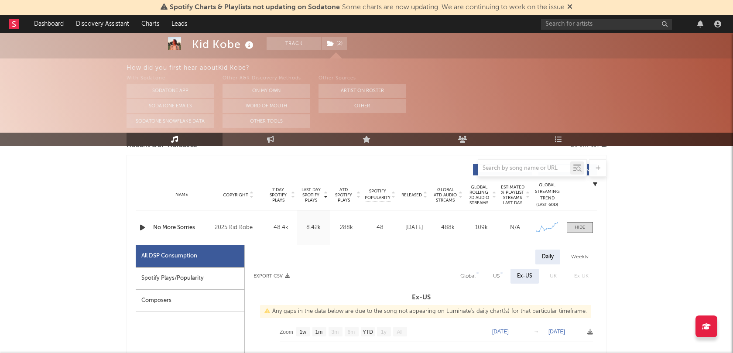
click at [143, 226] on icon "button" at bounding box center [142, 227] width 9 height 11
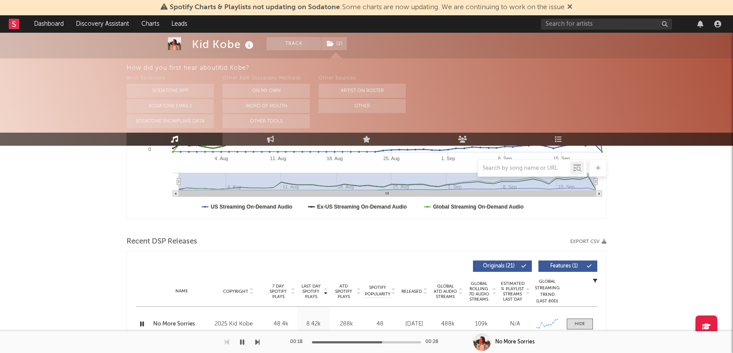
scroll to position [226, 0]
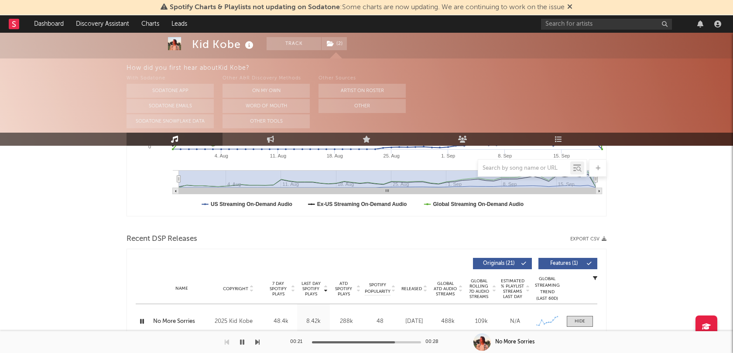
click at [242, 342] on icon "button" at bounding box center [242, 342] width 4 height 7
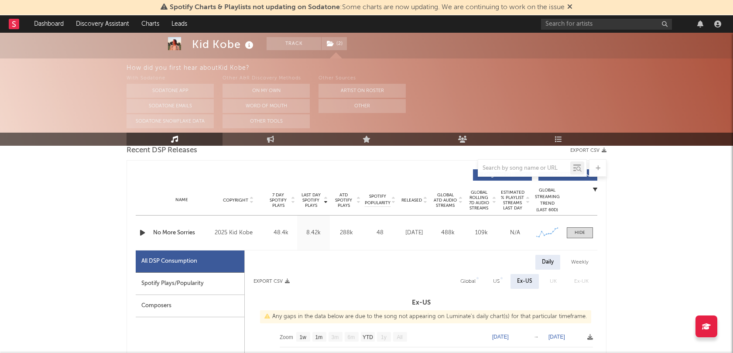
scroll to position [313, 0]
click at [583, 234] on div at bounding box center [580, 233] width 10 height 7
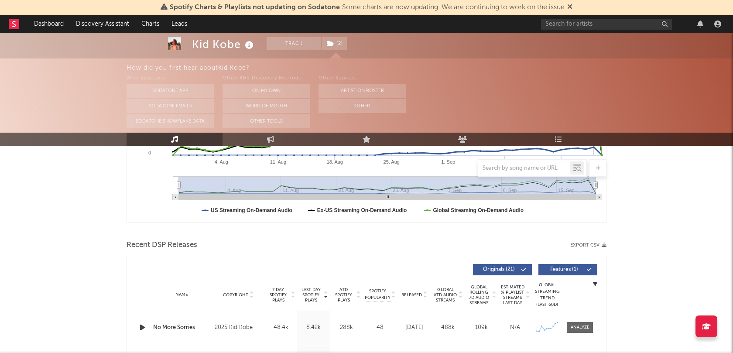
scroll to position [258, 0]
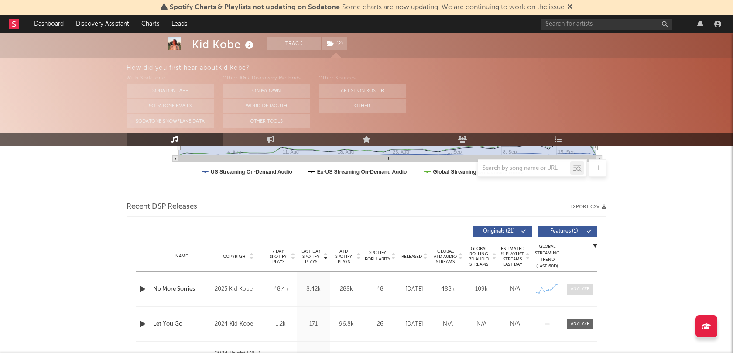
click at [573, 286] on div at bounding box center [580, 289] width 19 height 7
select select "1w"
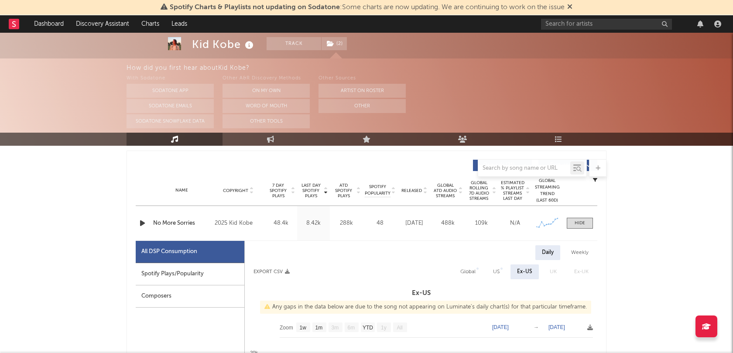
scroll to position [327, 0]
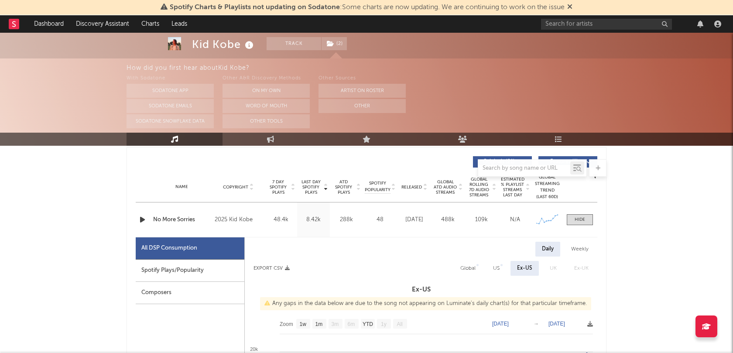
click at [172, 269] on div "Spotify Plays/Popularity" at bounding box center [190, 271] width 109 height 22
select select "1w"
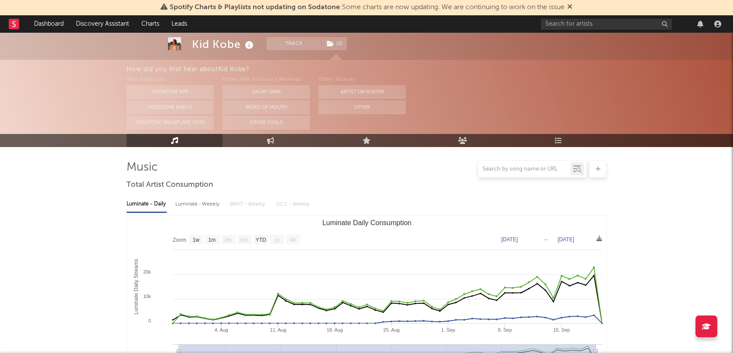
scroll to position [0, 0]
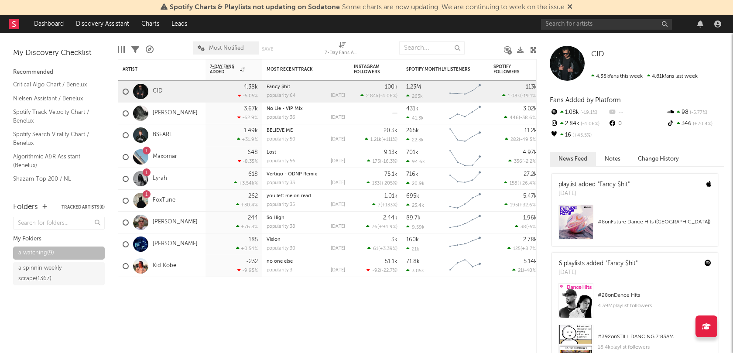
click at [161, 222] on link "DOREY" at bounding box center [175, 222] width 45 height 7
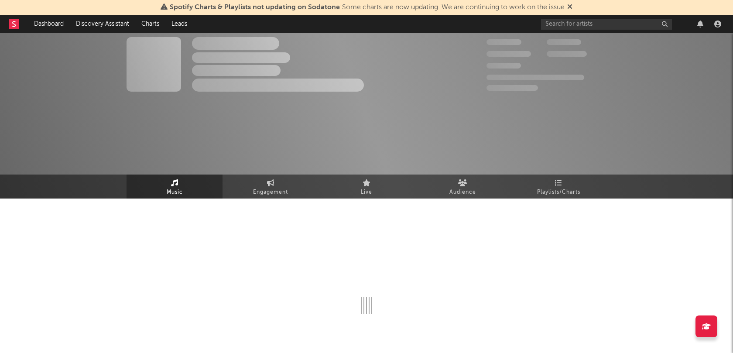
select select "6m"
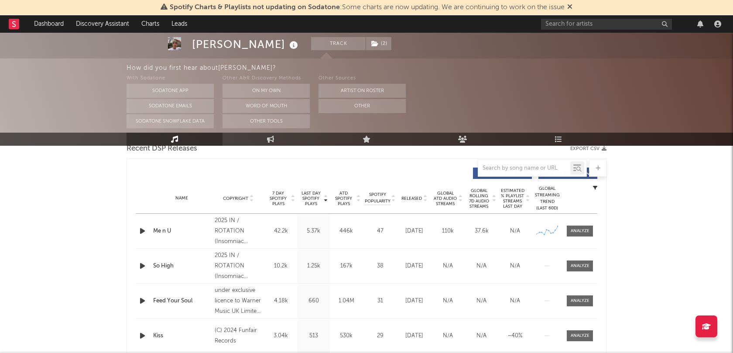
scroll to position [363, 0]
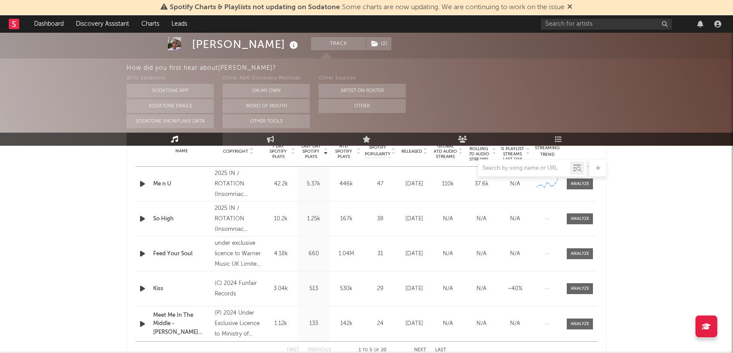
click at [144, 184] on icon "button" at bounding box center [142, 183] width 9 height 11
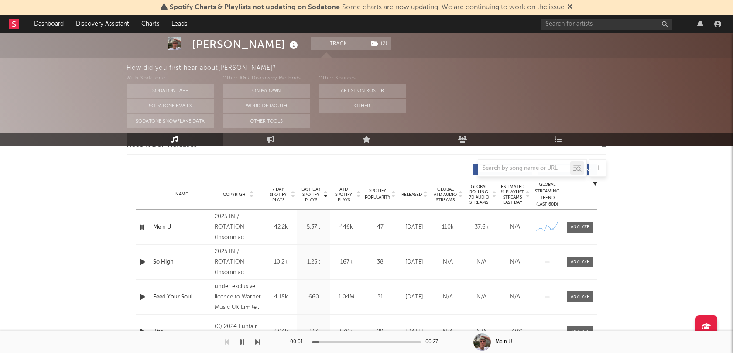
scroll to position [319, 0]
click at [242, 343] on icon "button" at bounding box center [242, 342] width 4 height 7
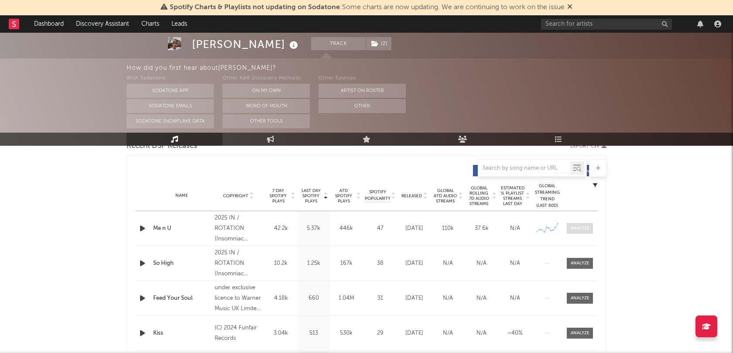
click at [583, 225] on div at bounding box center [580, 228] width 19 height 7
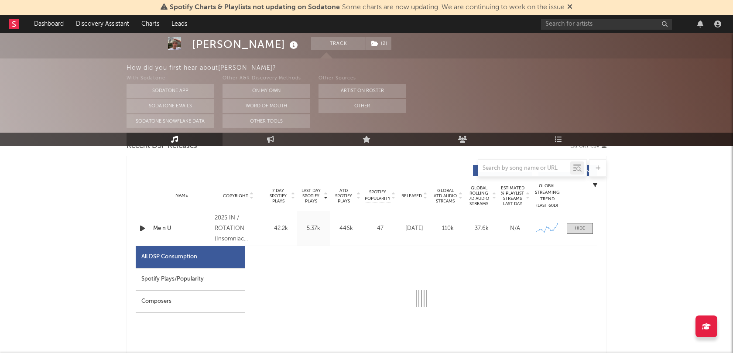
select select "1w"
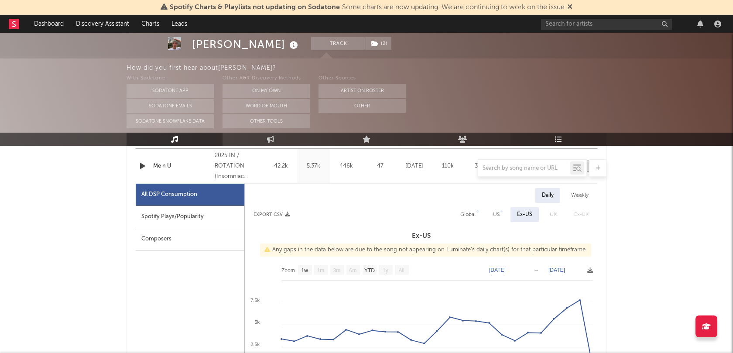
scroll to position [380, 0]
click at [178, 216] on div "Spotify Plays/Popularity" at bounding box center [190, 218] width 109 height 22
select select "6m"
select select "1w"
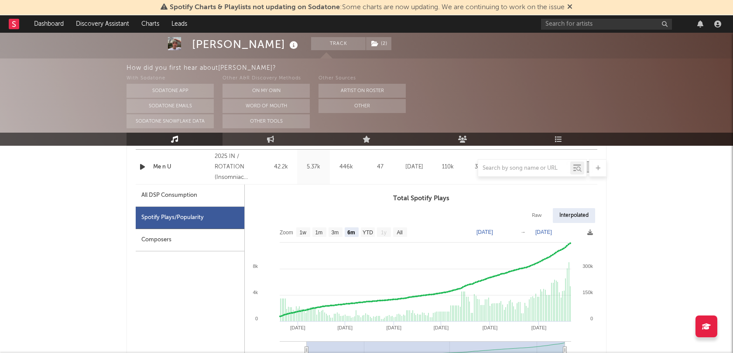
click at [172, 192] on div "All DSP Consumption" at bounding box center [169, 195] width 56 height 10
select select "1w"
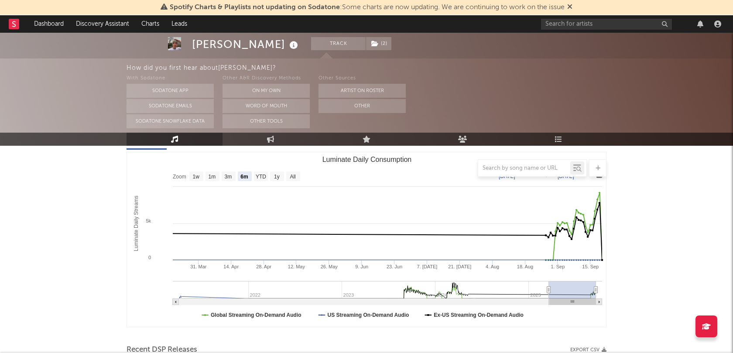
scroll to position [0, 0]
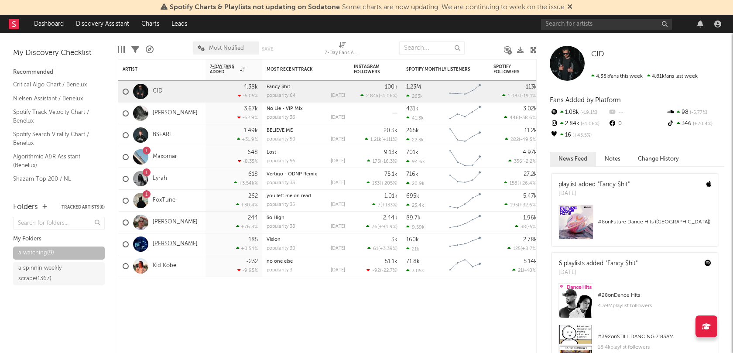
click at [159, 244] on link "[PERSON_NAME]" at bounding box center [175, 243] width 45 height 7
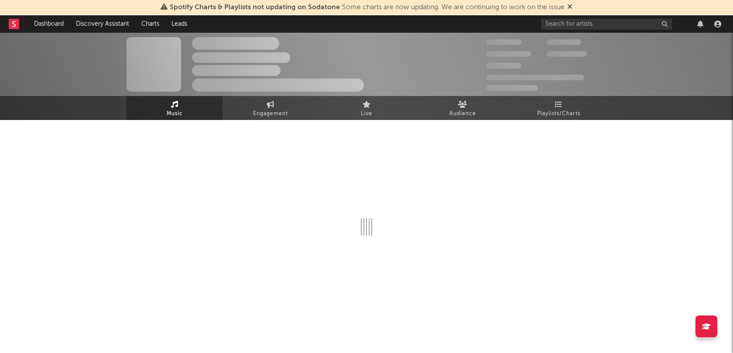
select select "6m"
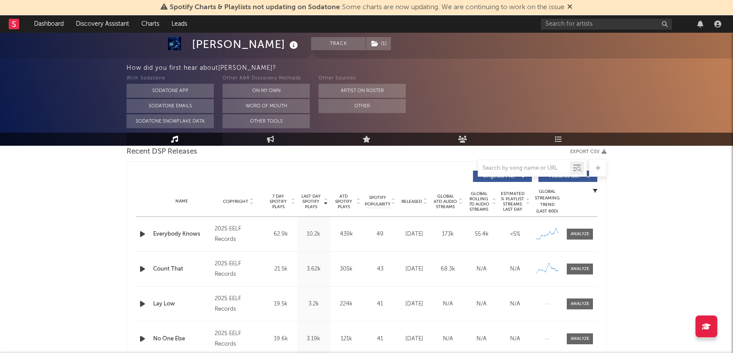
scroll to position [319, 0]
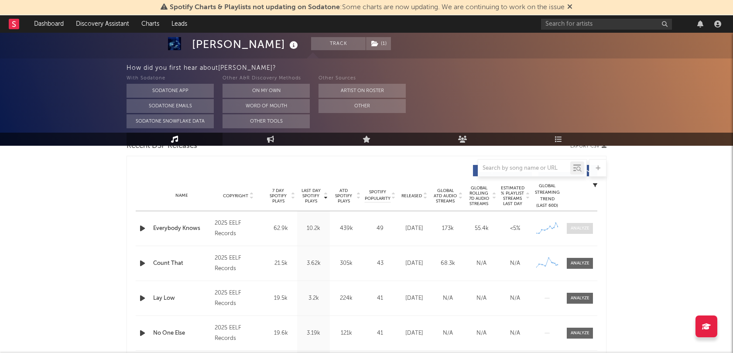
click at [581, 223] on span at bounding box center [580, 228] width 26 height 11
click at [578, 230] on div at bounding box center [580, 228] width 19 height 7
select select "1w"
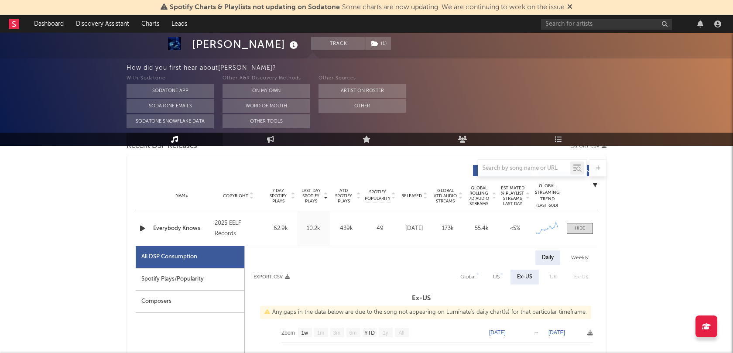
click at [187, 275] on div "Spotify Plays/Popularity" at bounding box center [190, 279] width 109 height 22
select select "1w"
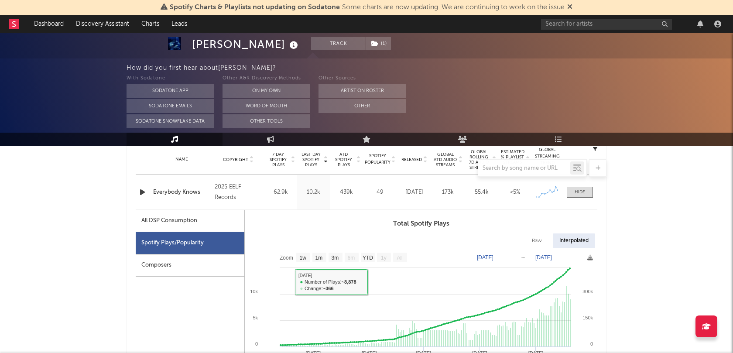
scroll to position [347, 0]
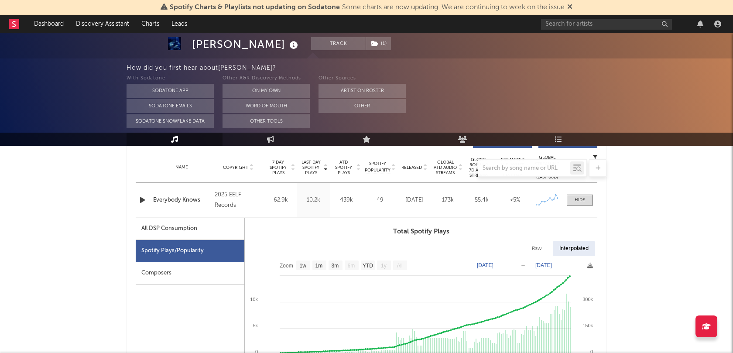
click at [142, 198] on icon "button" at bounding box center [142, 200] width 9 height 11
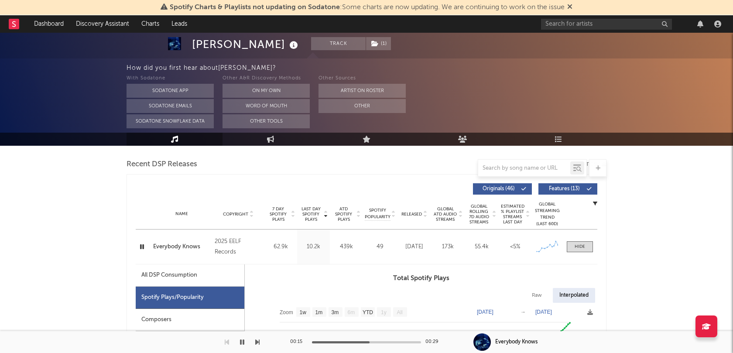
scroll to position [300, 0]
click at [141, 247] on icon "button" at bounding box center [142, 247] width 8 height 11
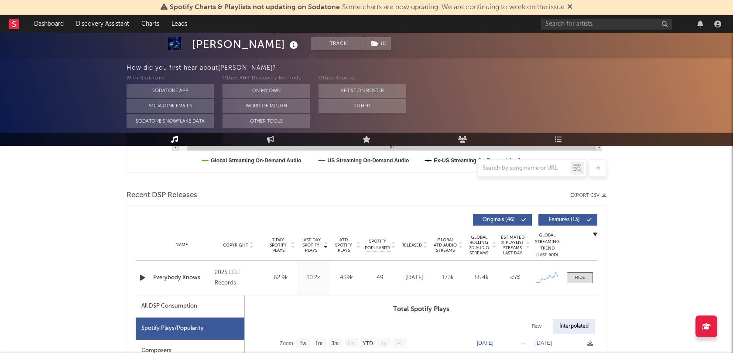
scroll to position [298, 0]
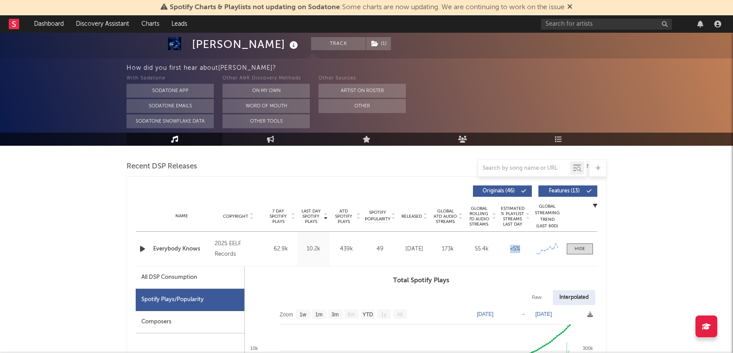
drag, startPoint x: 511, startPoint y: 247, endPoint x: 523, endPoint y: 247, distance: 12.2
click at [523, 247] on div "<5%" at bounding box center [515, 249] width 29 height 9
click at [518, 247] on div "<5%" at bounding box center [515, 249] width 29 height 9
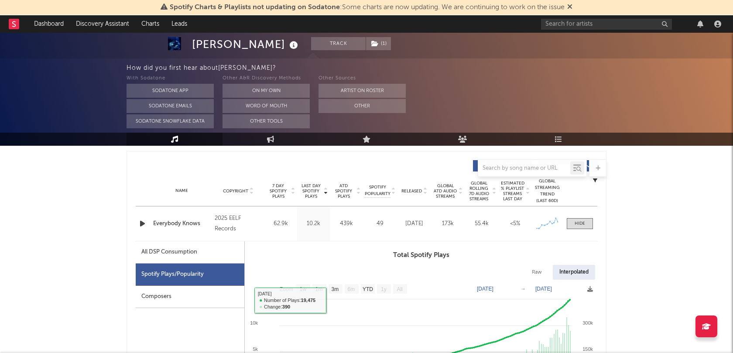
scroll to position [322, 0]
click at [196, 255] on div "All DSP Consumption" at bounding box center [169, 253] width 56 height 10
select select "1w"
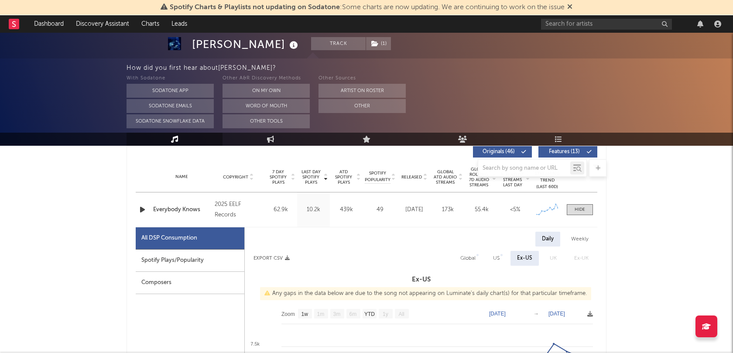
scroll to position [329, 0]
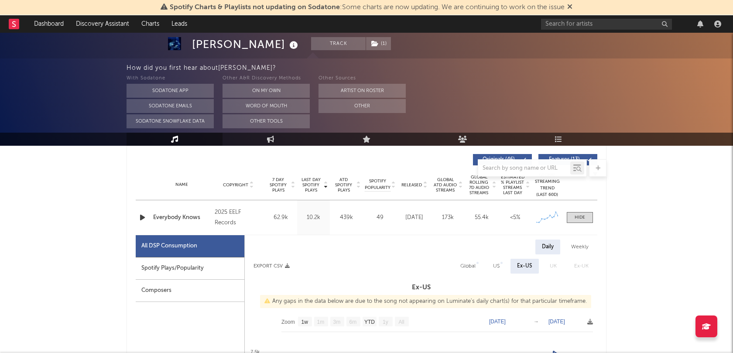
click at [472, 266] on div "Global" at bounding box center [467, 266] width 15 height 10
select select "1w"
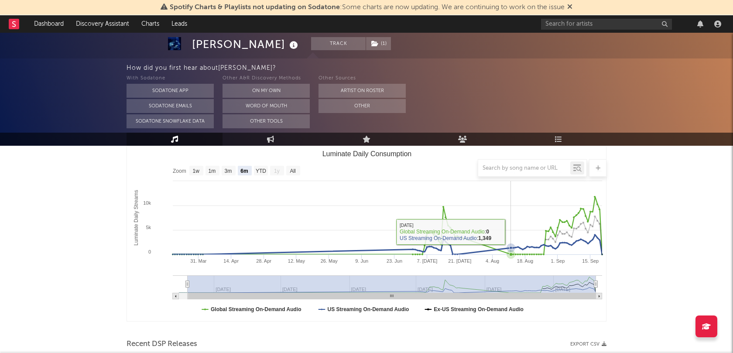
scroll to position [105, 0]
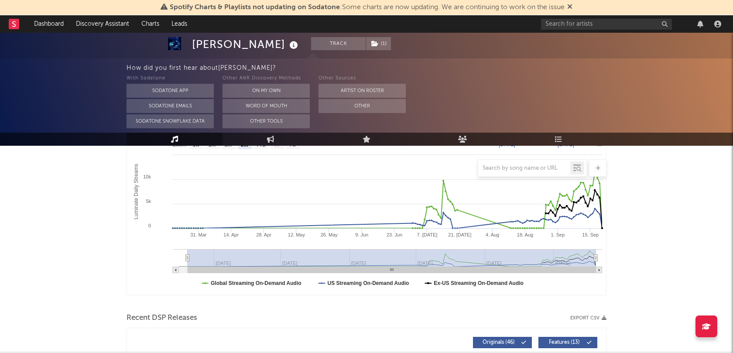
scroll to position [0, 0]
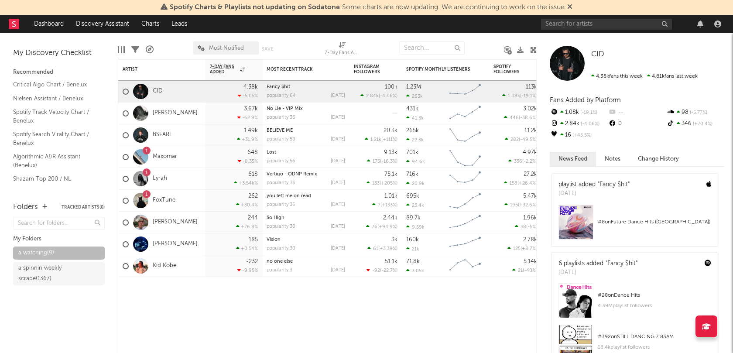
click at [161, 113] on link "Harry T" at bounding box center [175, 113] width 45 height 7
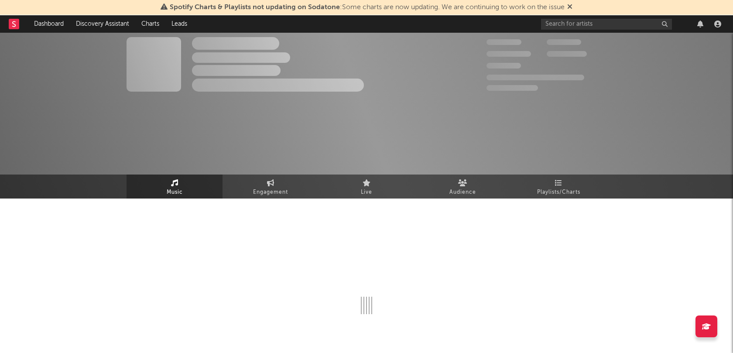
select select "1w"
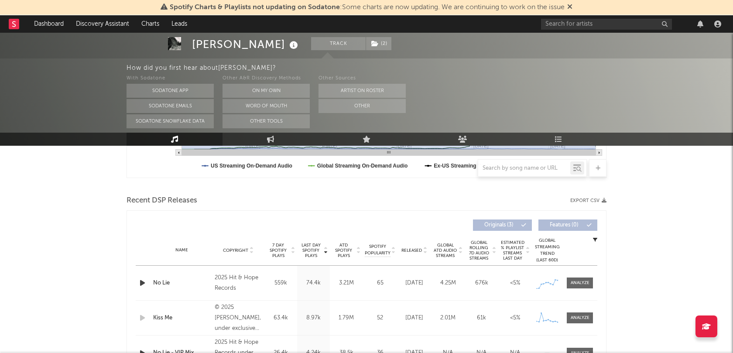
scroll to position [259, 0]
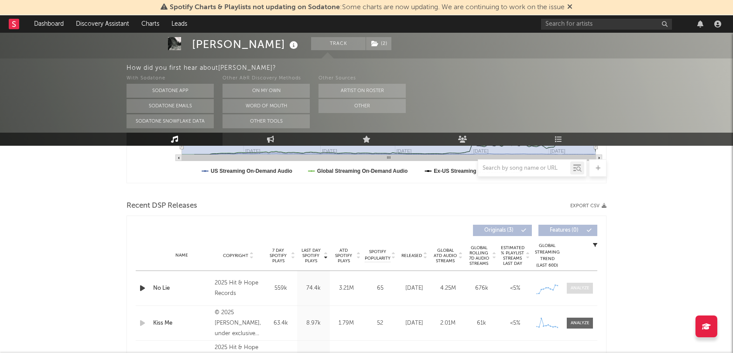
click at [585, 286] on div at bounding box center [580, 288] width 19 height 7
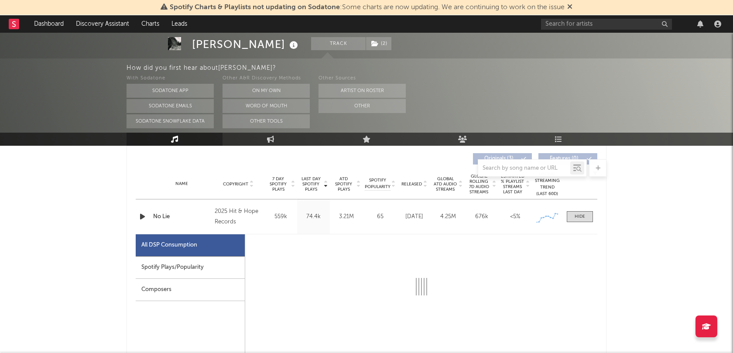
select select "1w"
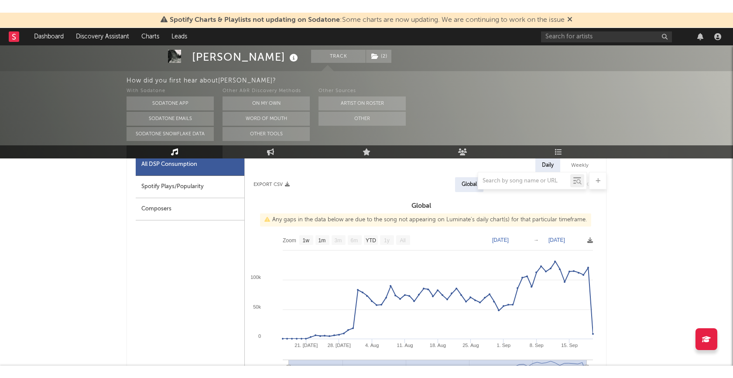
scroll to position [426, 0]
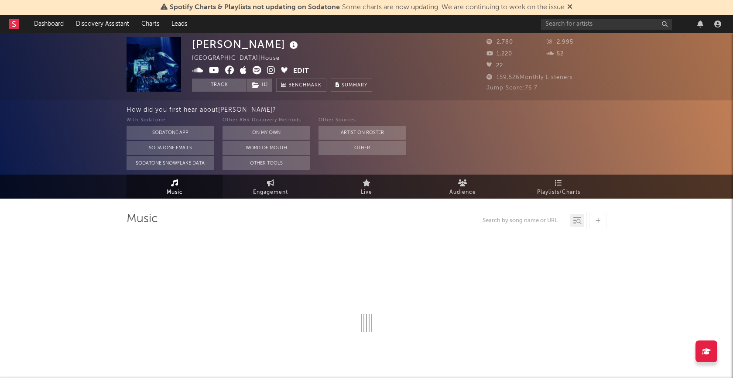
select select "6m"
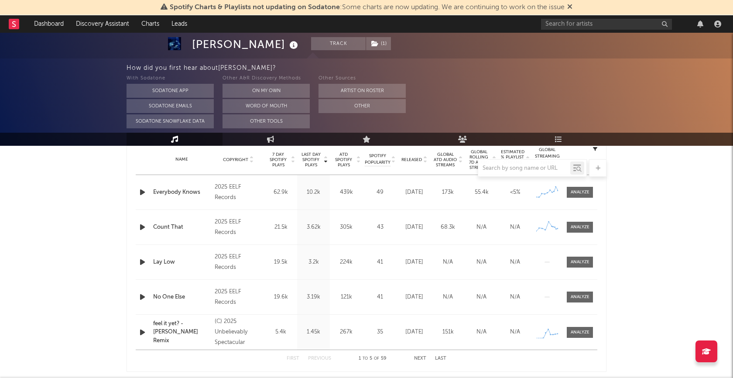
scroll to position [363, 0]
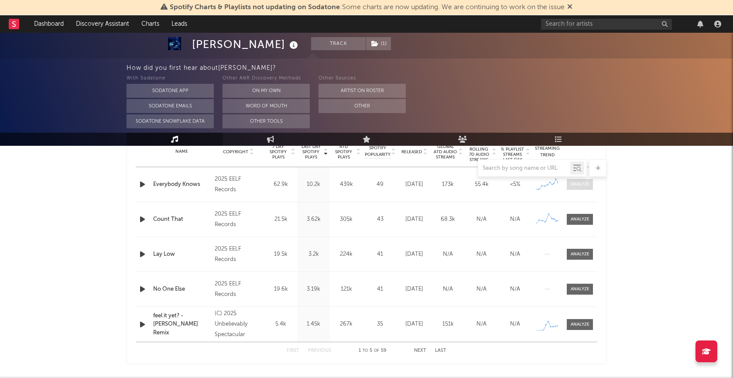
click at [584, 186] on div at bounding box center [580, 184] width 19 height 7
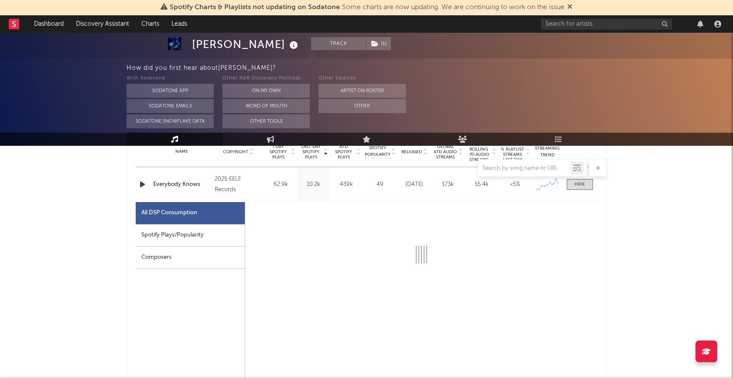
select select "1w"
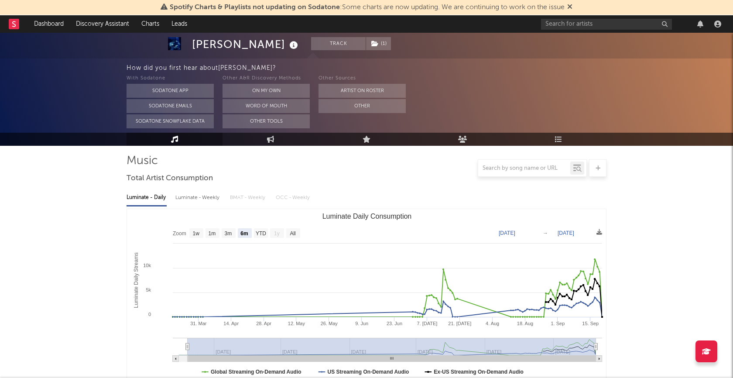
scroll to position [59, 0]
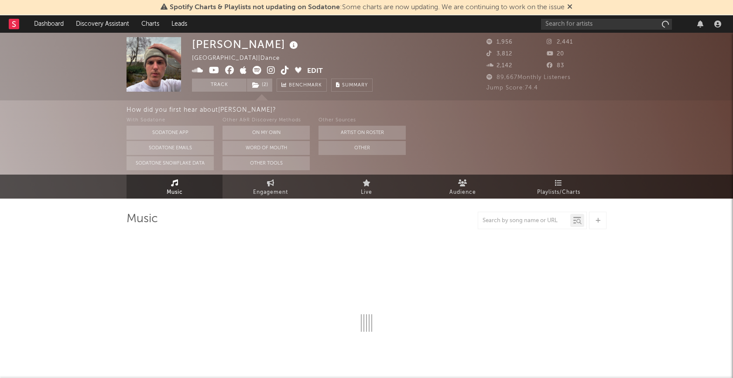
select select "6m"
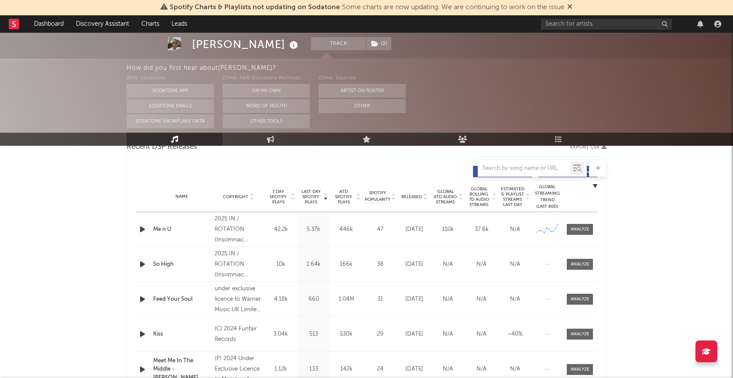
scroll to position [333, 0]
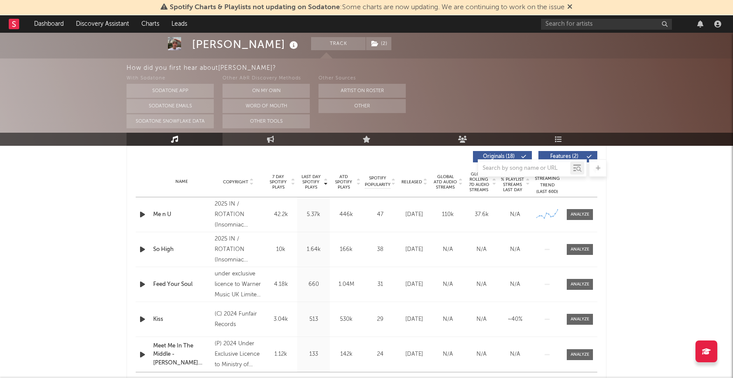
click at [140, 216] on icon "button" at bounding box center [142, 214] width 9 height 11
click at [374, 368] on div at bounding box center [366, 367] width 109 height 2
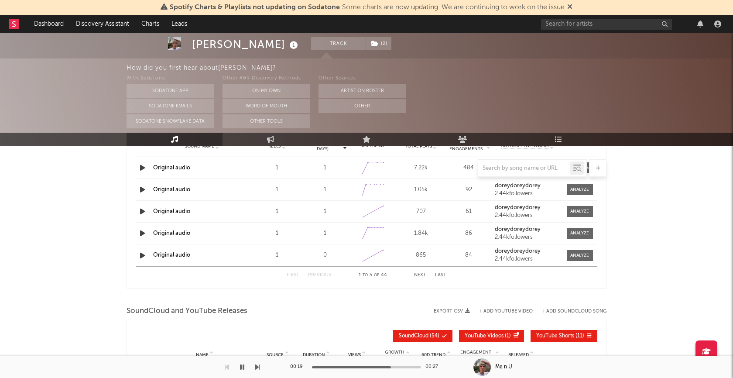
scroll to position [848, 0]
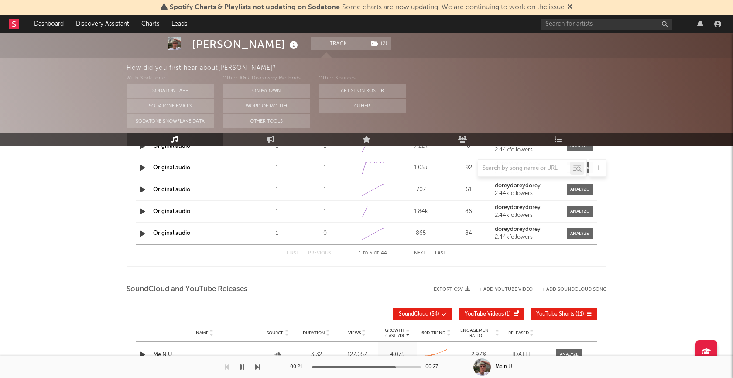
click at [244, 365] on icon "button" at bounding box center [242, 367] width 4 height 7
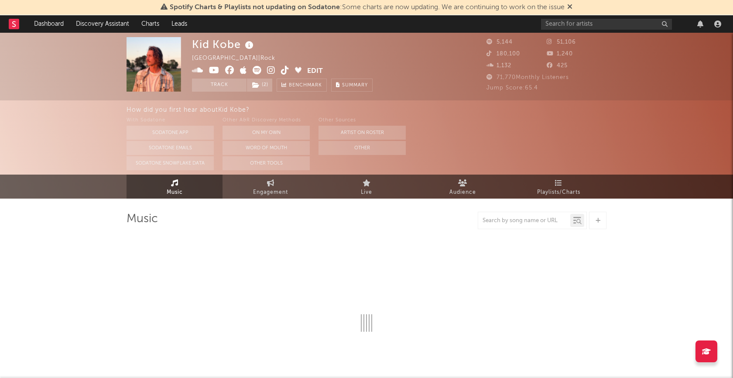
select select "1w"
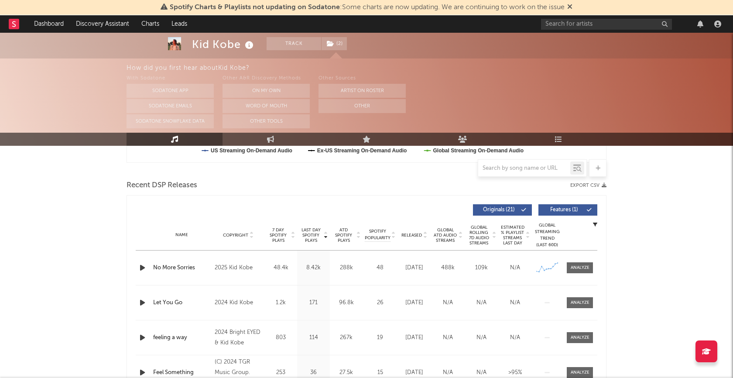
scroll to position [291, 0]
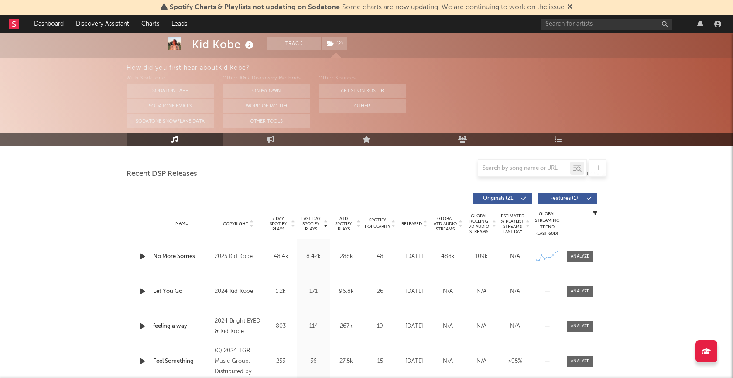
click at [141, 255] on icon "button" at bounding box center [142, 256] width 9 height 11
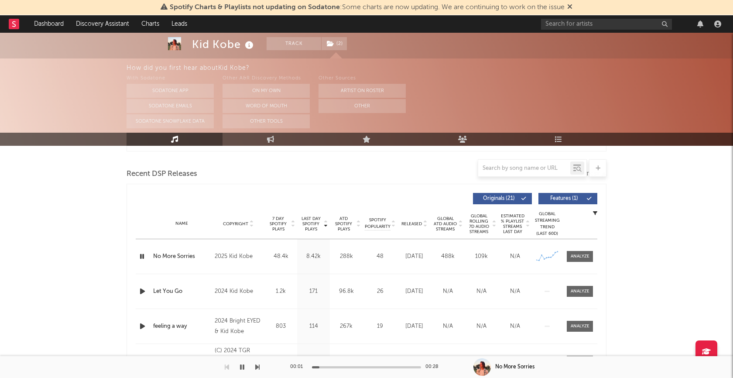
click at [366, 367] on div at bounding box center [366, 367] width 109 height 2
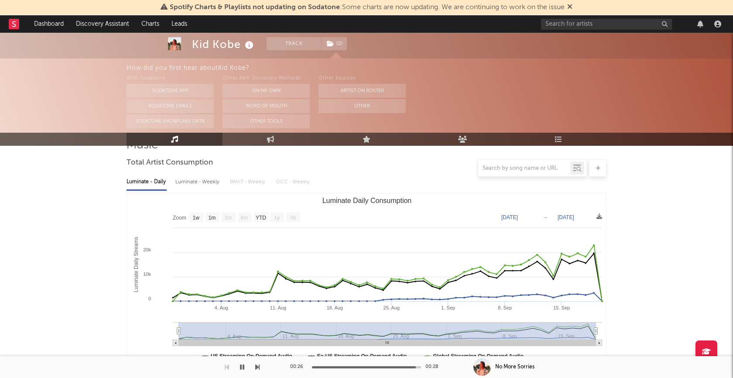
scroll to position [0, 0]
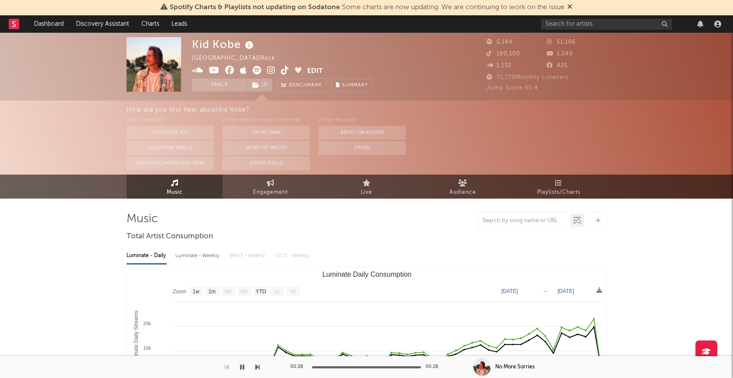
click at [245, 367] on button "button" at bounding box center [242, 367] width 9 height 22
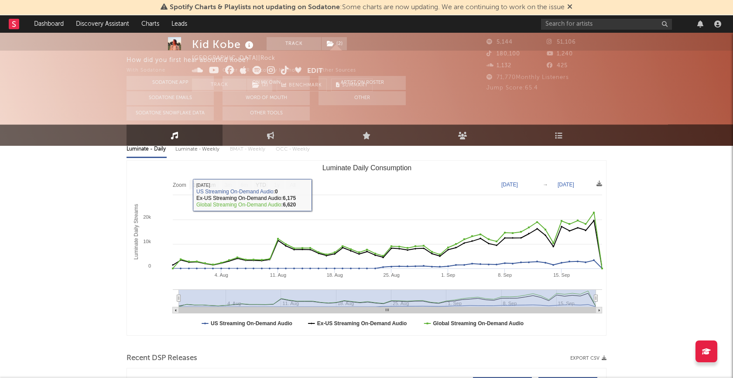
scroll to position [108, 0]
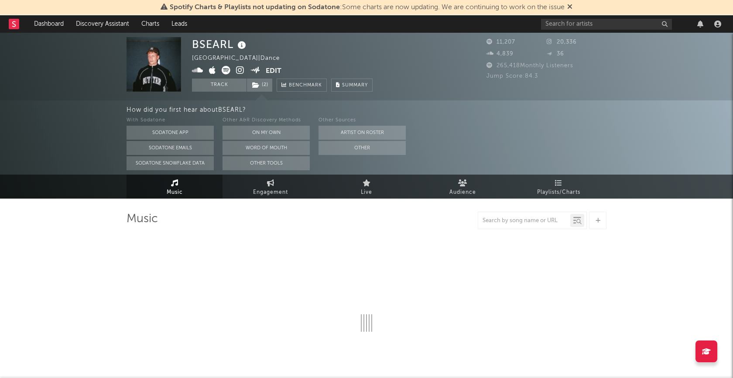
select select "6m"
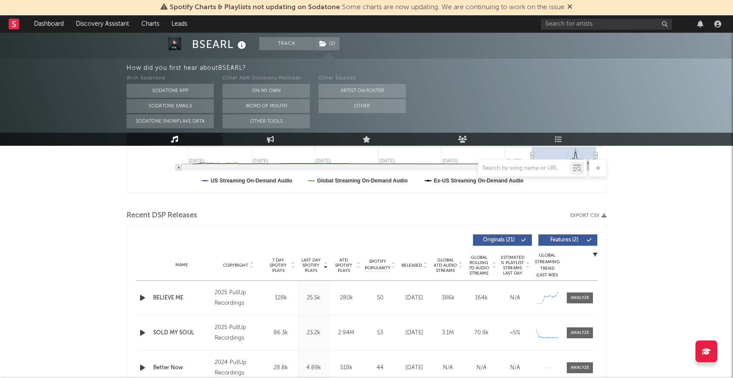
scroll to position [294, 0]
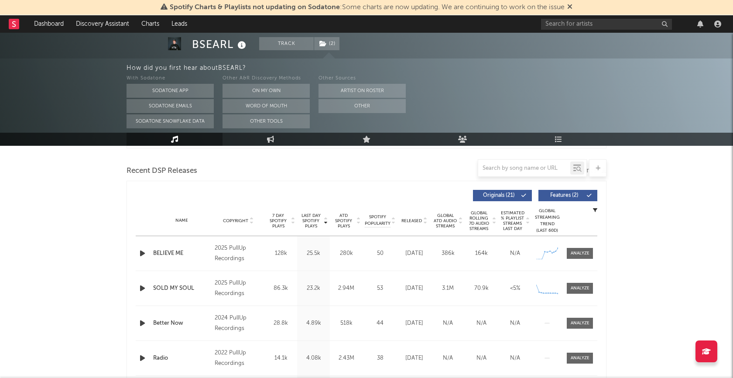
click at [573, 258] on div "Name BELIEVE ME Copyright 2025 PullUp Recordings Label PullUp Recordings Album …" at bounding box center [367, 253] width 462 height 34
click at [577, 254] on div at bounding box center [580, 253] width 19 height 7
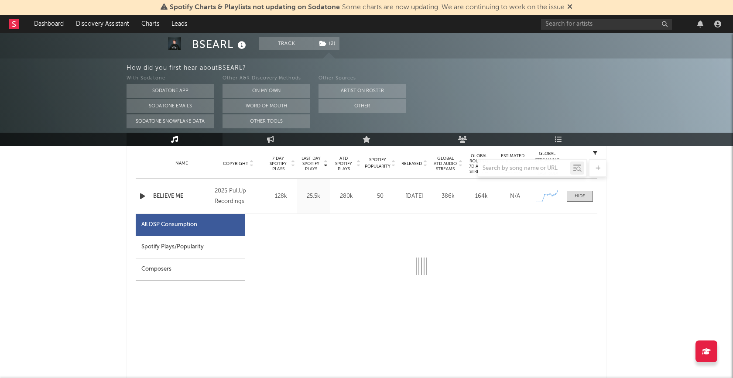
select select "1w"
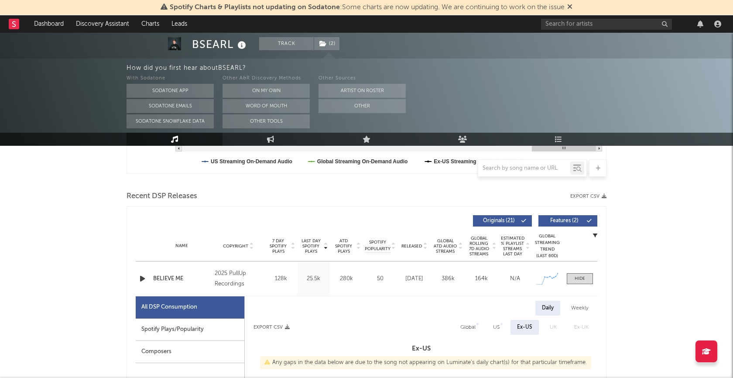
scroll to position [257, 0]
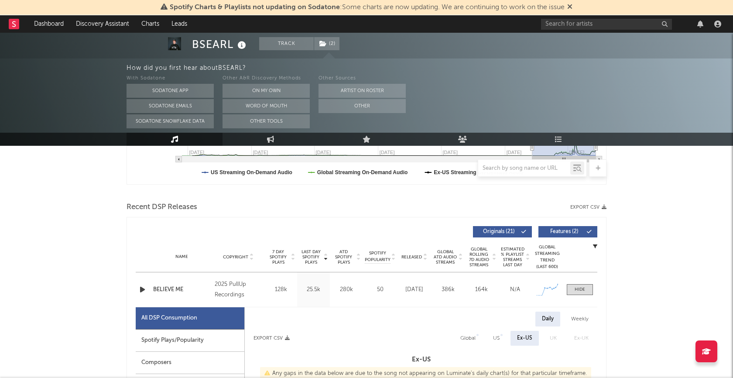
click at [141, 287] on icon "button" at bounding box center [142, 289] width 9 height 11
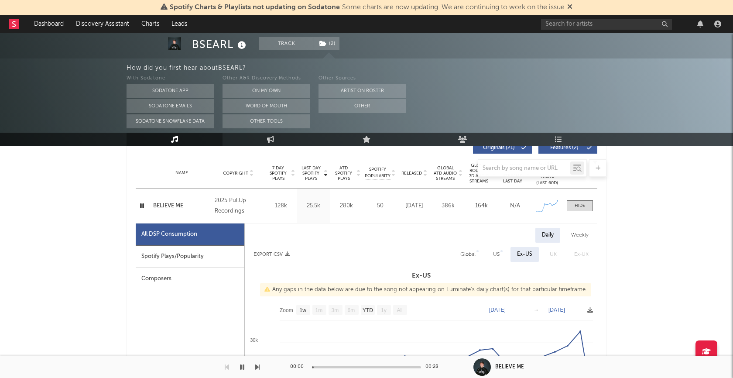
scroll to position [343, 0]
click at [141, 205] on icon "button" at bounding box center [142, 204] width 8 height 11
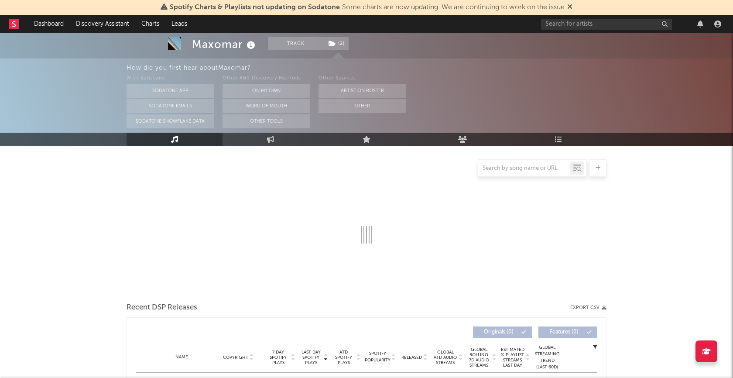
select select "6m"
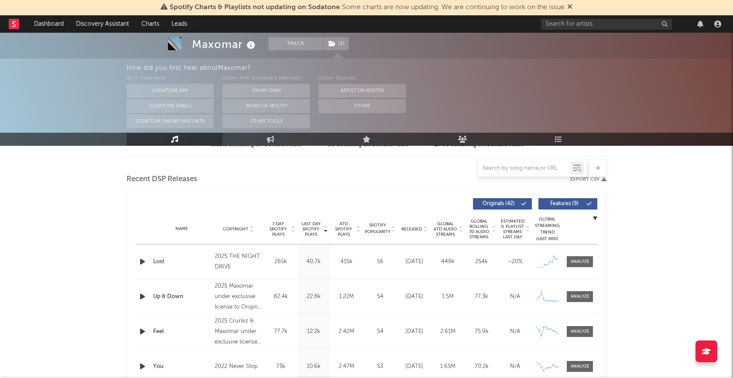
scroll to position [288, 0]
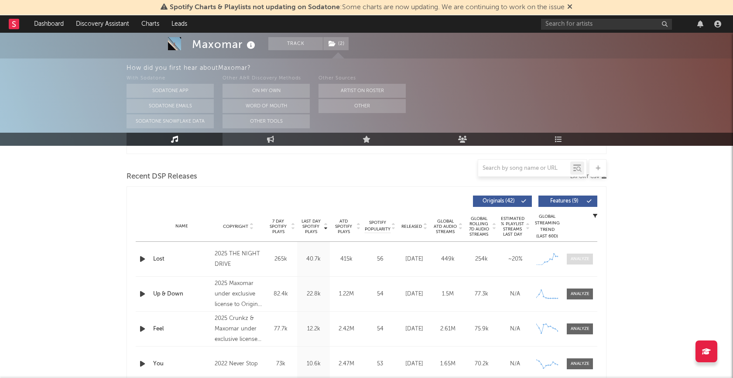
click at [589, 261] on div at bounding box center [580, 259] width 19 height 7
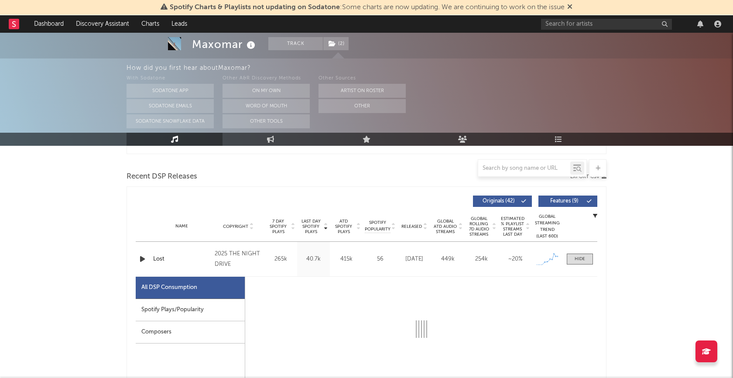
select select "1w"
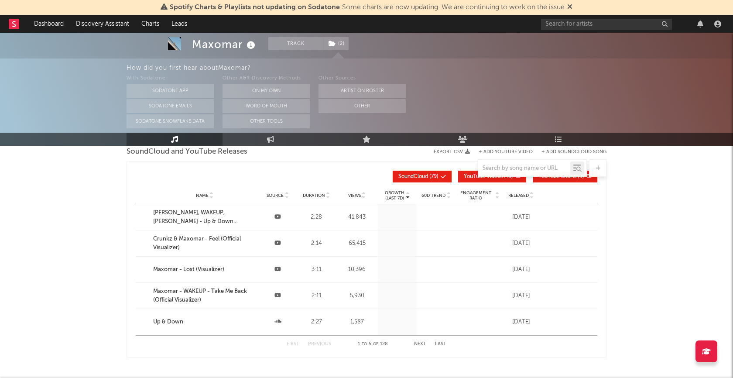
scroll to position [1254, 0]
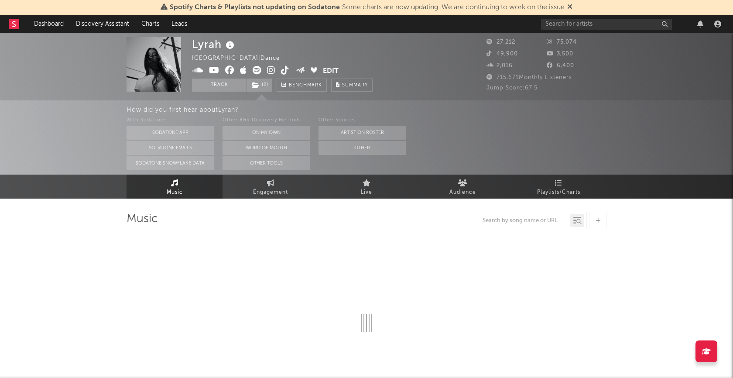
select select "6m"
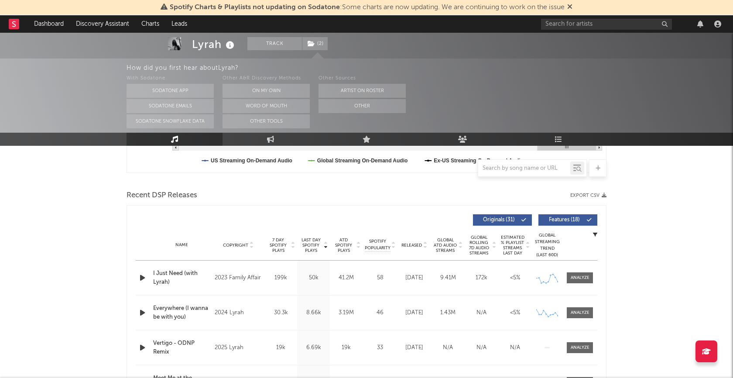
scroll to position [349, 0]
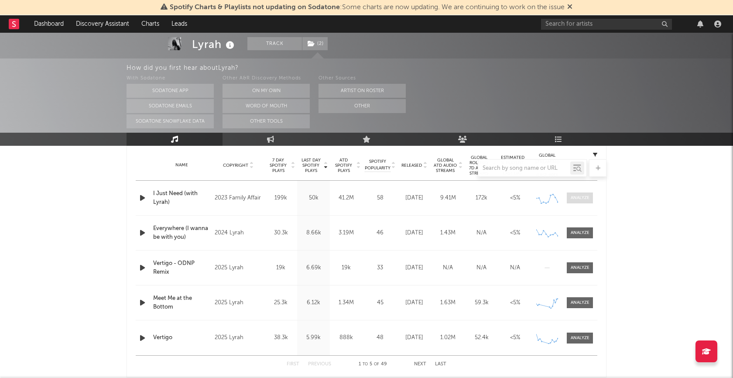
click at [574, 199] on div at bounding box center [580, 198] width 19 height 7
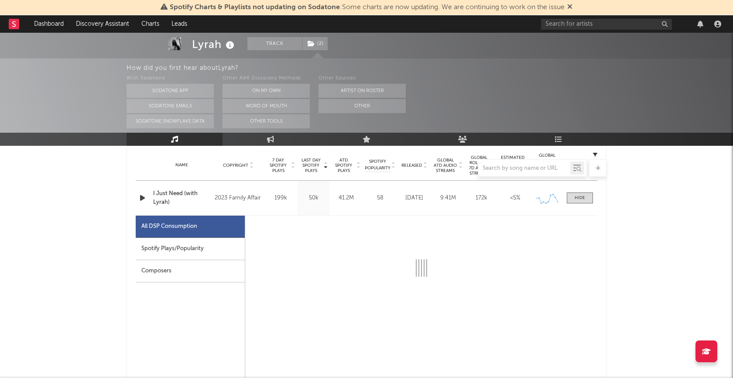
select select "6m"
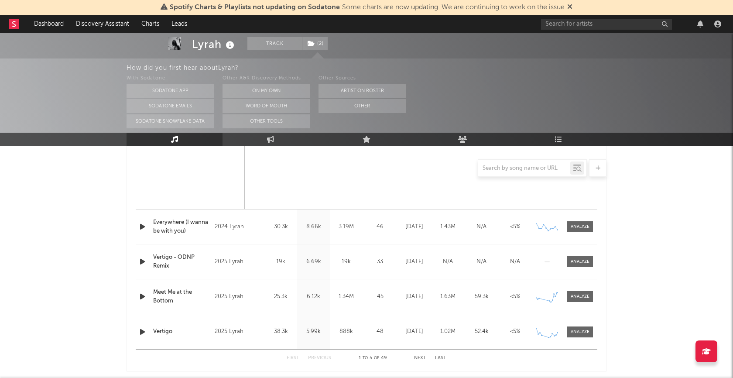
scroll to position [774, 0]
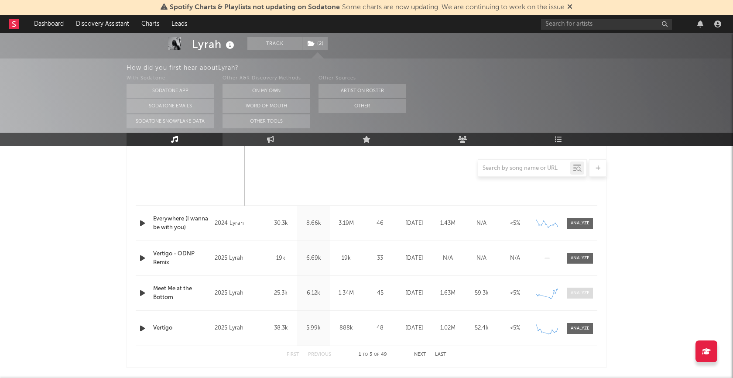
click at [581, 290] on div at bounding box center [580, 293] width 19 height 7
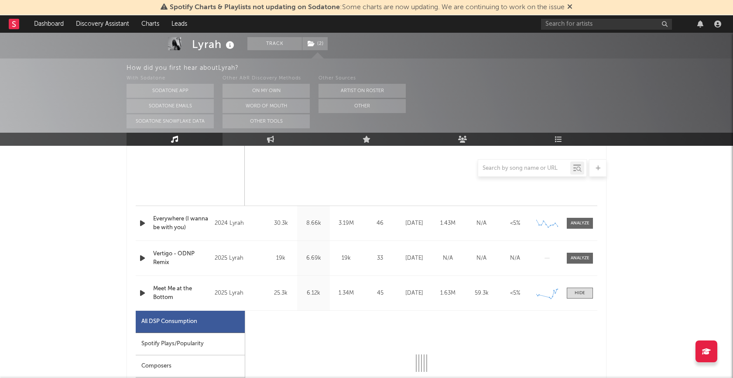
select select "6m"
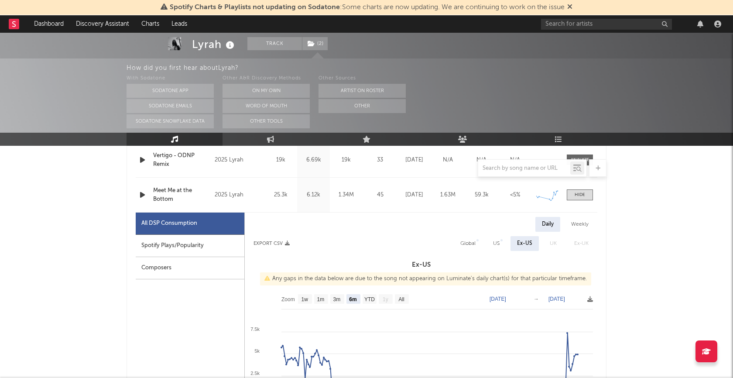
scroll to position [868, 0]
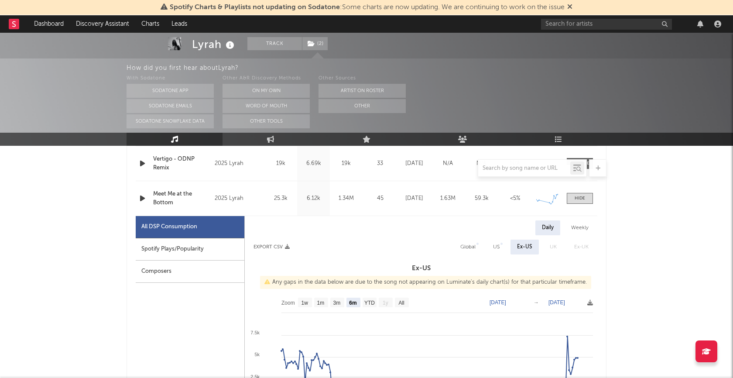
click at [141, 202] on icon "button" at bounding box center [142, 198] width 9 height 11
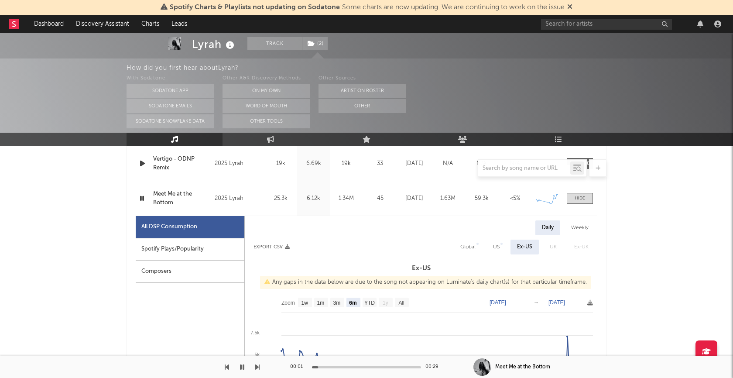
click at [370, 368] on div at bounding box center [366, 367] width 109 height 2
click at [143, 197] on icon "button" at bounding box center [142, 198] width 8 height 11
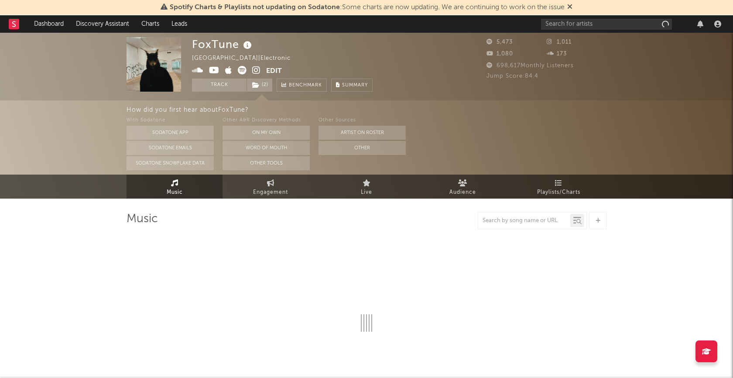
select select "6m"
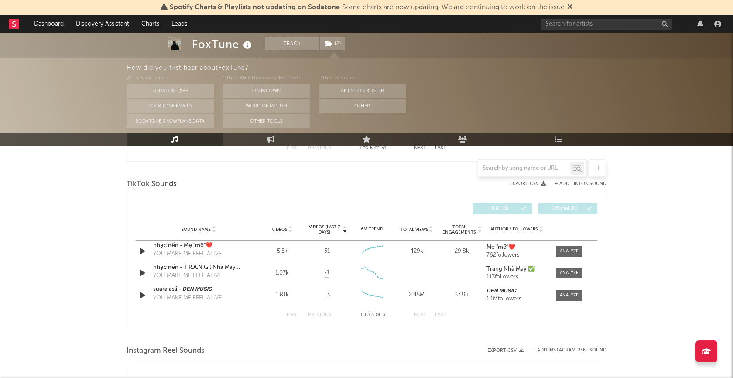
scroll to position [564, 0]
click at [570, 247] on span at bounding box center [569, 252] width 26 height 11
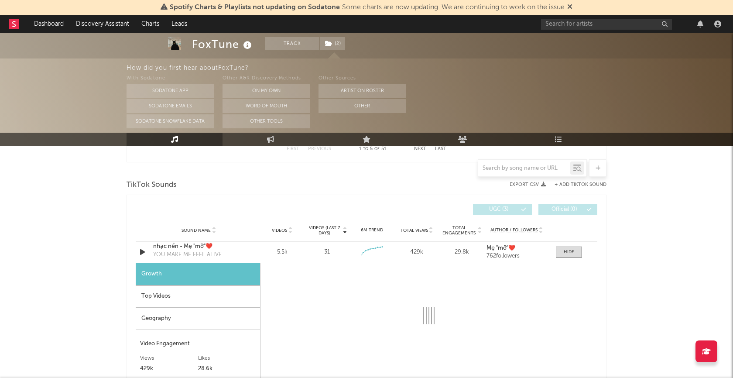
select select "1w"
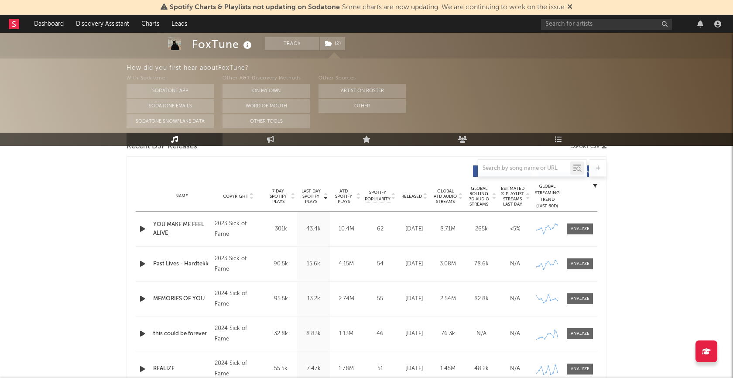
scroll to position [0, 0]
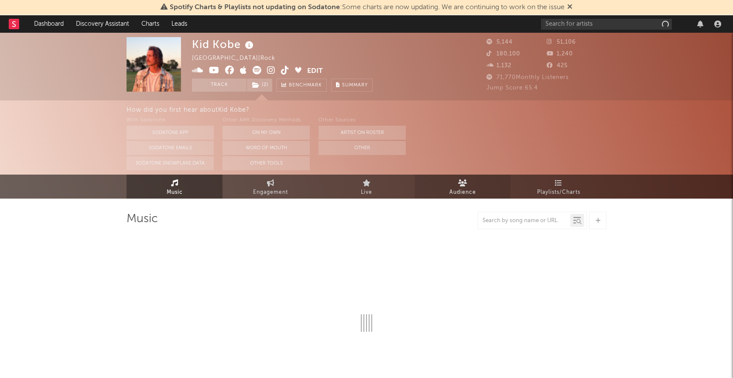
select select "1w"
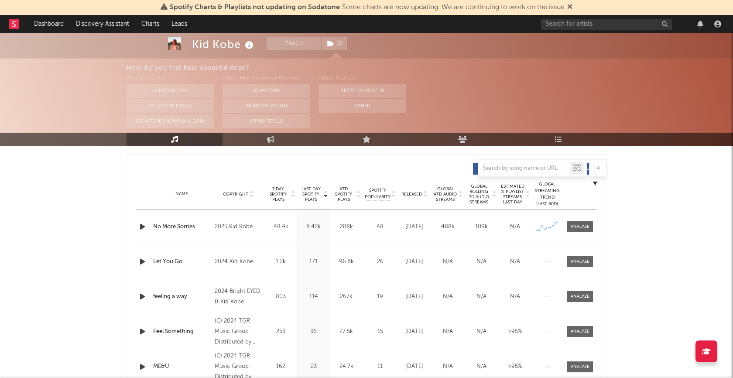
scroll to position [321, 0]
click at [575, 225] on div at bounding box center [580, 226] width 19 height 7
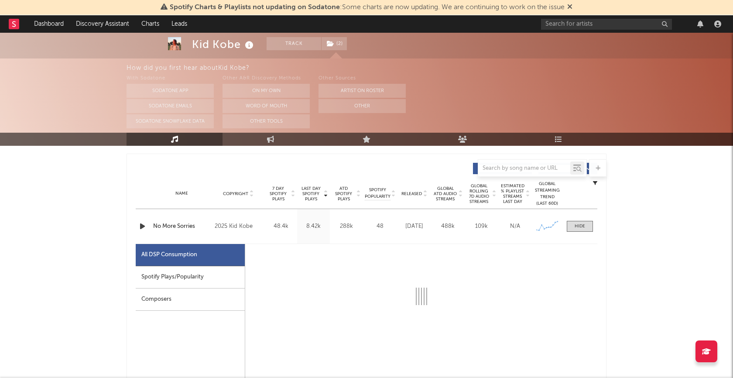
select select "1w"
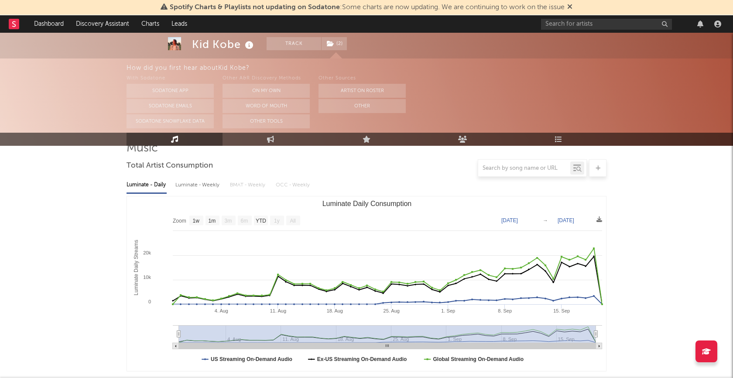
scroll to position [0, 0]
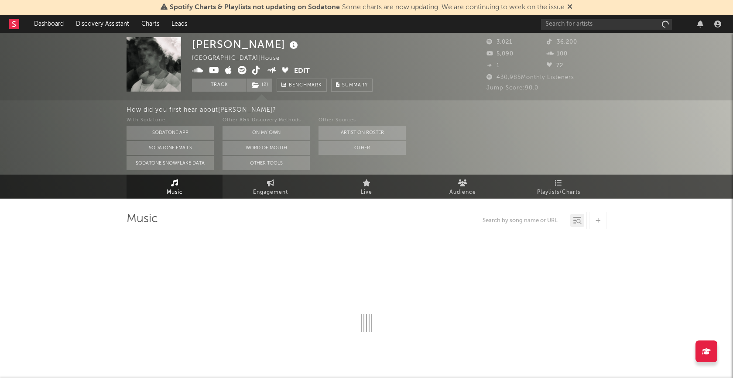
select select "1w"
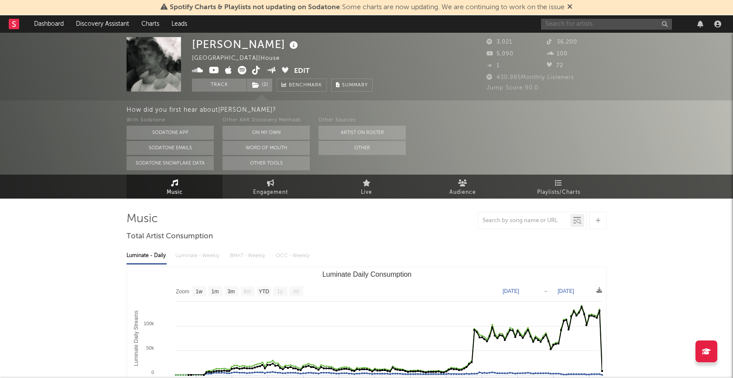
click at [598, 23] on input "text" at bounding box center [606, 24] width 131 height 11
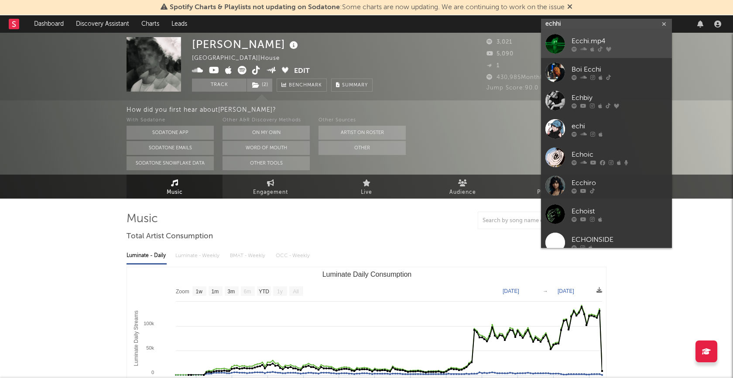
type input "echhi"
click at [594, 43] on div "Ecchi.mp4" at bounding box center [620, 41] width 96 height 10
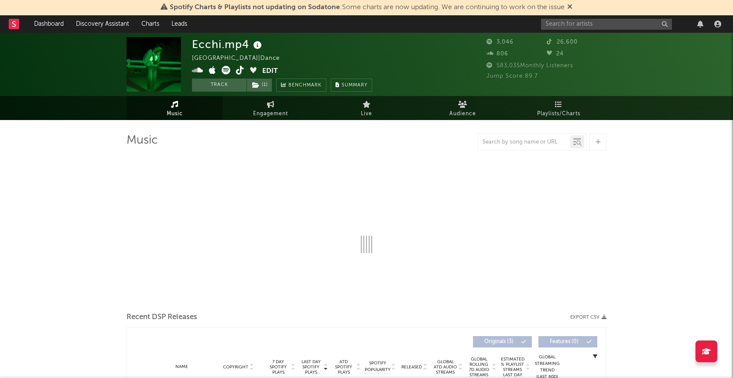
select select "1w"
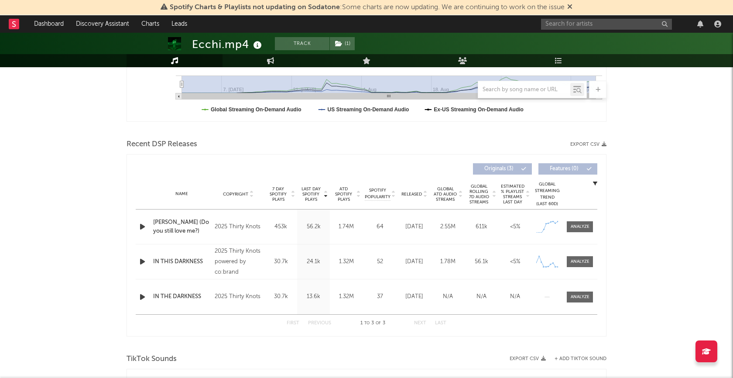
scroll to position [242, 0]
click at [140, 222] on icon "button" at bounding box center [142, 226] width 9 height 11
click at [354, 366] on div at bounding box center [366, 367] width 109 height 2
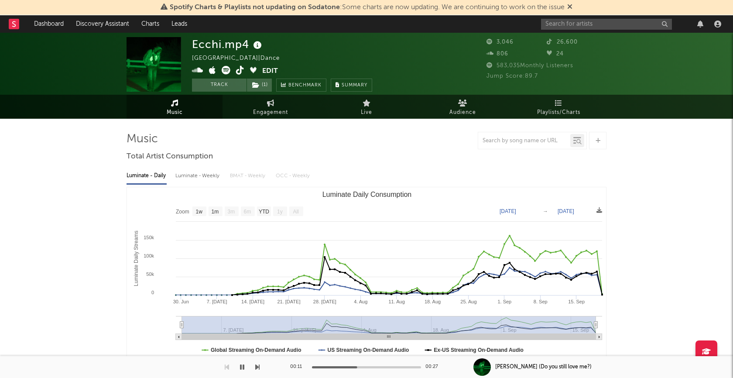
scroll to position [0, 0]
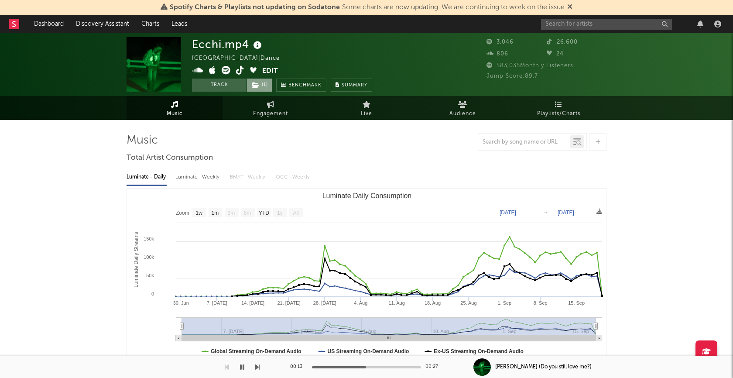
click at [263, 86] on span "( 1 )" at bounding box center [260, 85] width 26 height 13
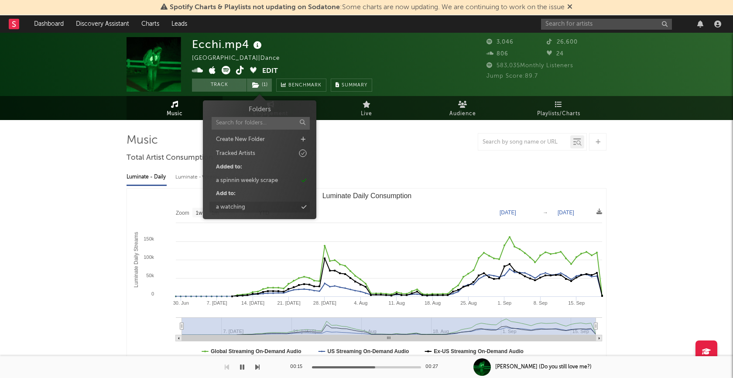
click at [263, 205] on div "a watching" at bounding box center [259, 207] width 100 height 11
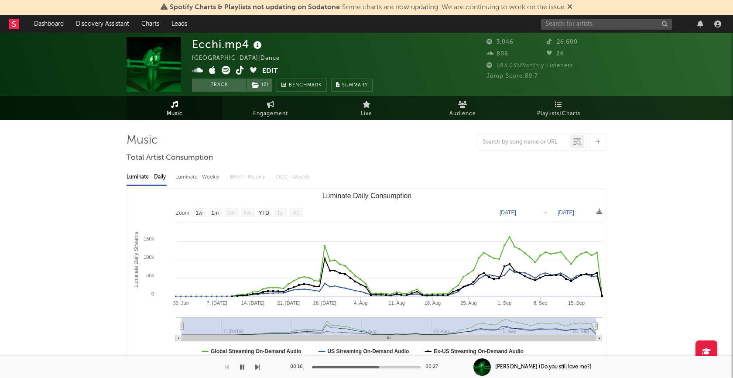
click at [388, 150] on div at bounding box center [367, 141] width 480 height 17
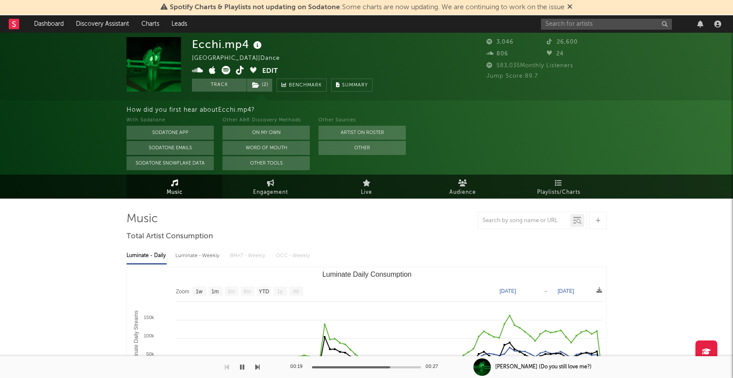
click at [245, 368] on button "button" at bounding box center [242, 367] width 9 height 22
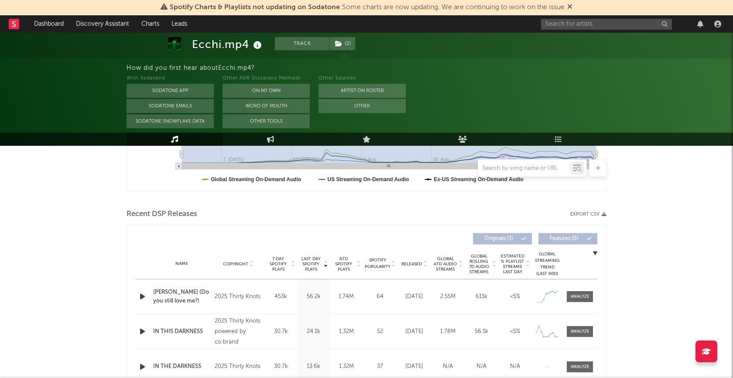
scroll to position [310, 0]
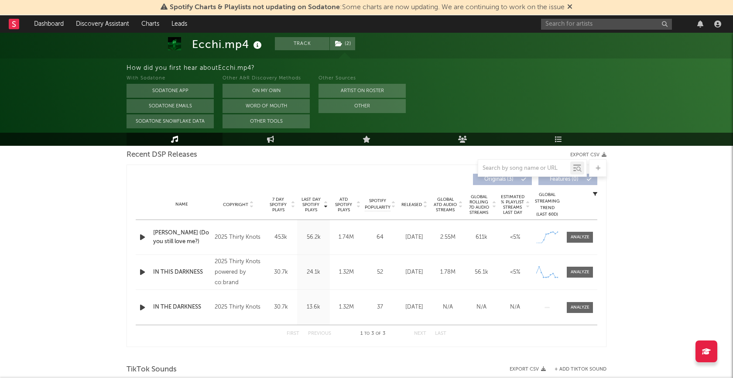
click at [142, 238] on icon "button" at bounding box center [142, 237] width 9 height 11
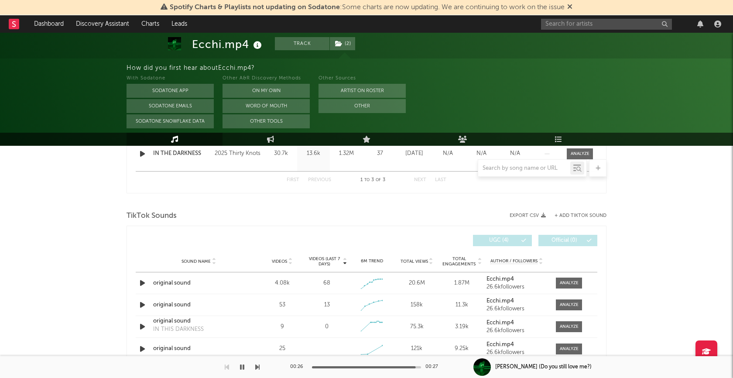
scroll to position [473, 0]
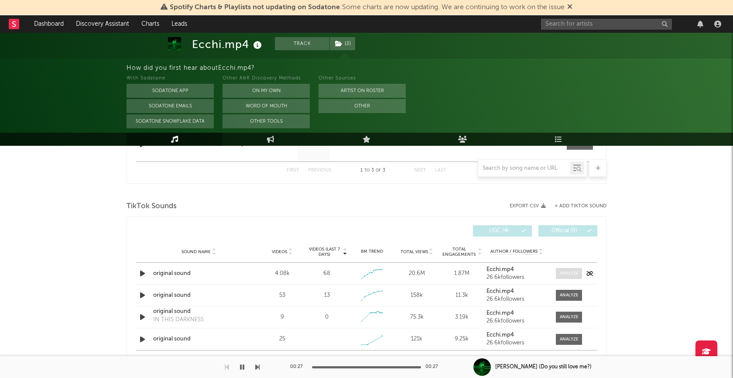
click at [565, 275] on div at bounding box center [569, 273] width 19 height 7
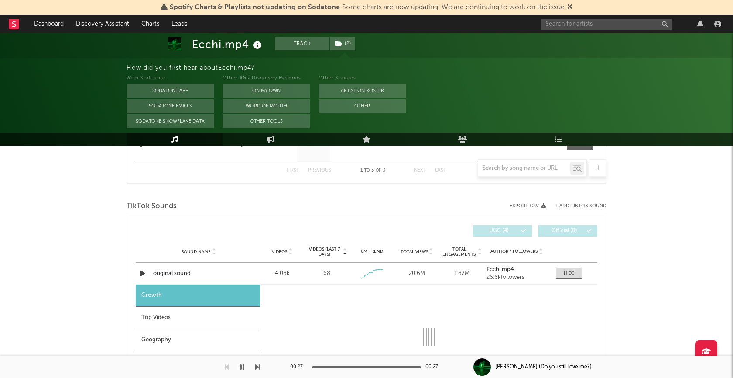
select select "1w"
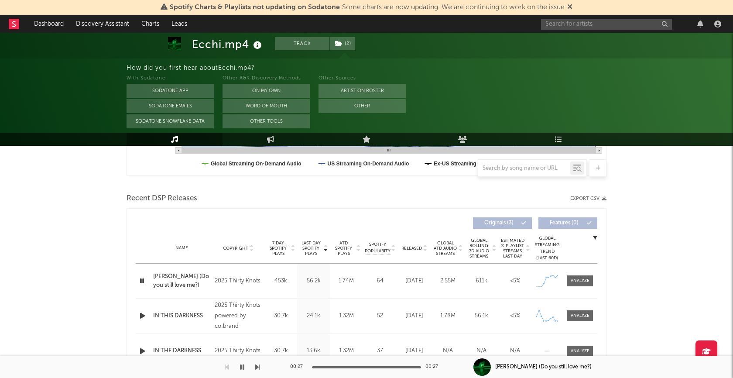
scroll to position [349, 0]
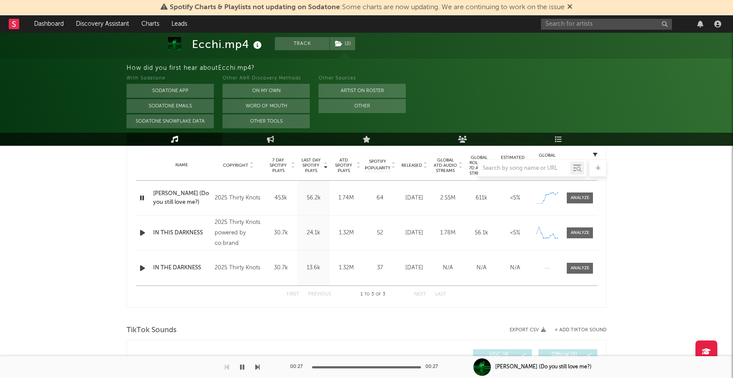
click at [143, 232] on icon "button" at bounding box center [142, 232] width 9 height 11
click at [364, 369] on div "00:00 00:27" at bounding box center [366, 367] width 153 height 22
click at [372, 365] on div "00:01 00:27" at bounding box center [366, 367] width 153 height 22
click at [372, 367] on div at bounding box center [366, 367] width 109 height 2
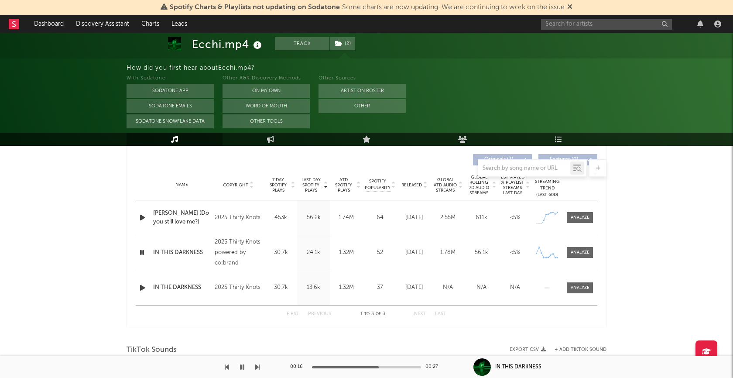
scroll to position [403, 0]
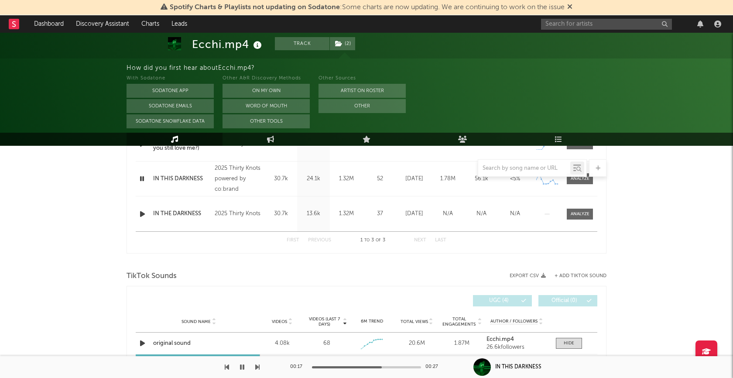
click at [140, 182] on icon "button" at bounding box center [142, 178] width 8 height 11
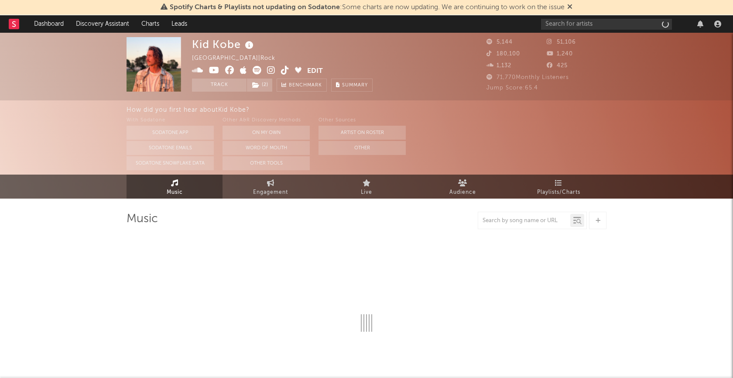
select select "1w"
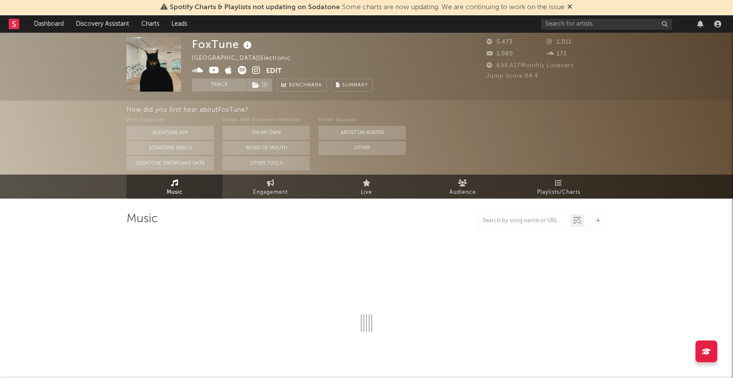
select select "6m"
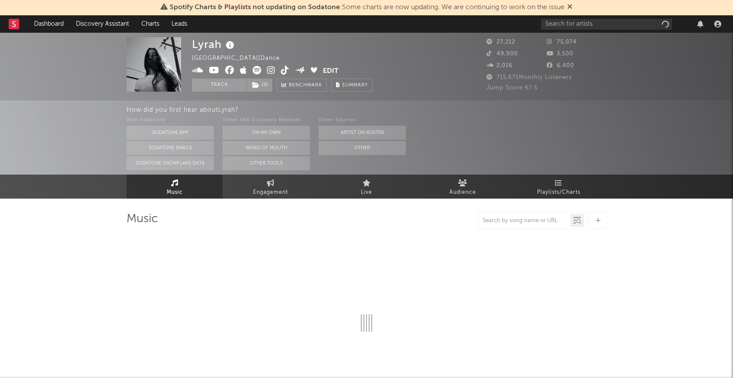
select select "6m"
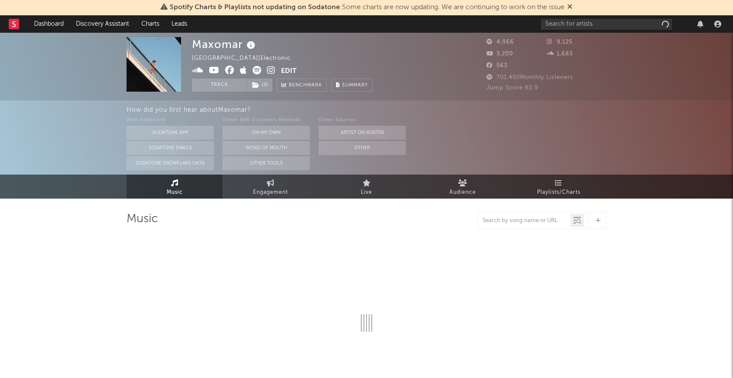
select select "6m"
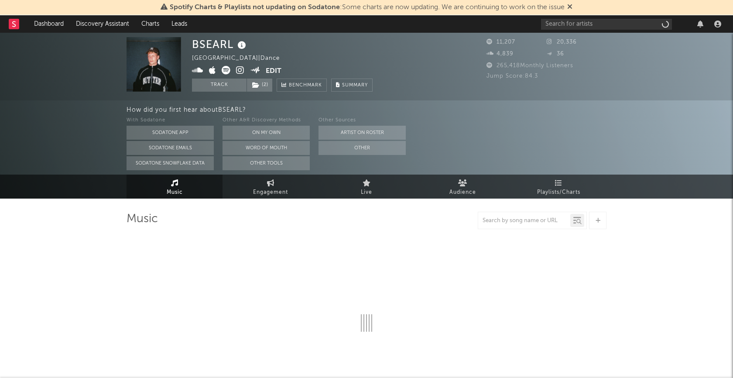
select select "6m"
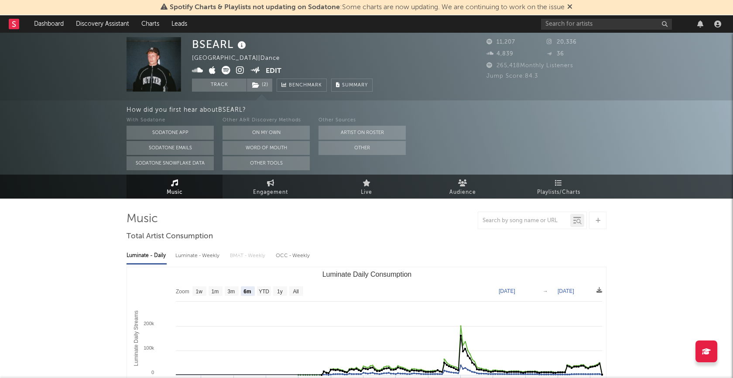
select select "6m"
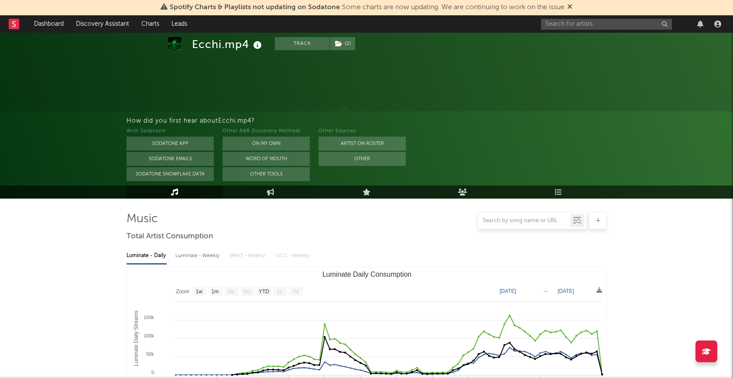
select select "1w"
